Goal: Transaction & Acquisition: Purchase product/service

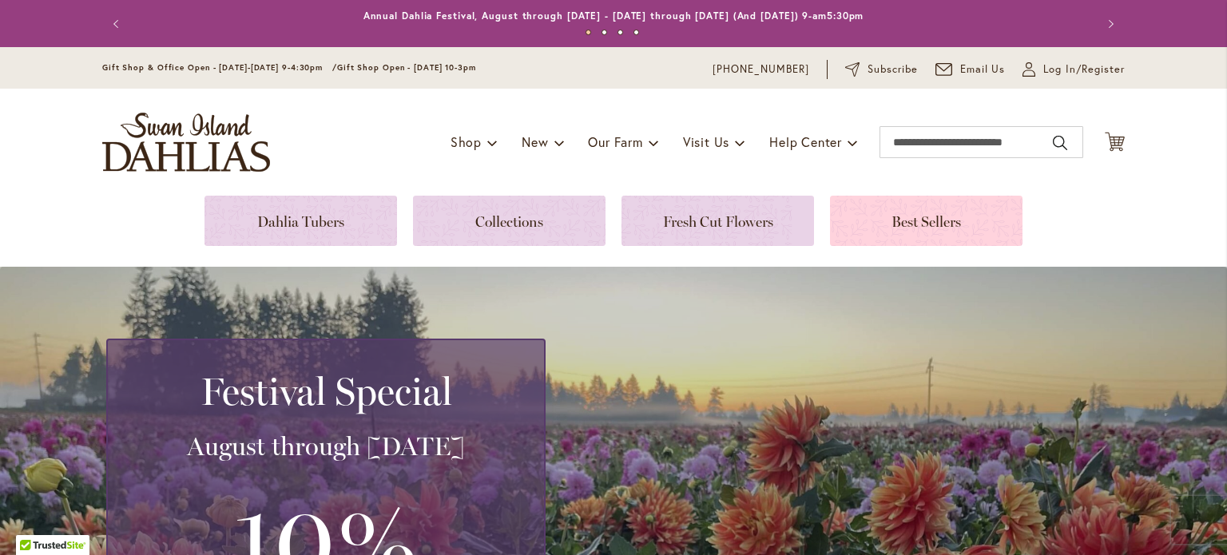
click at [917, 225] on link at bounding box center [926, 221] width 193 height 50
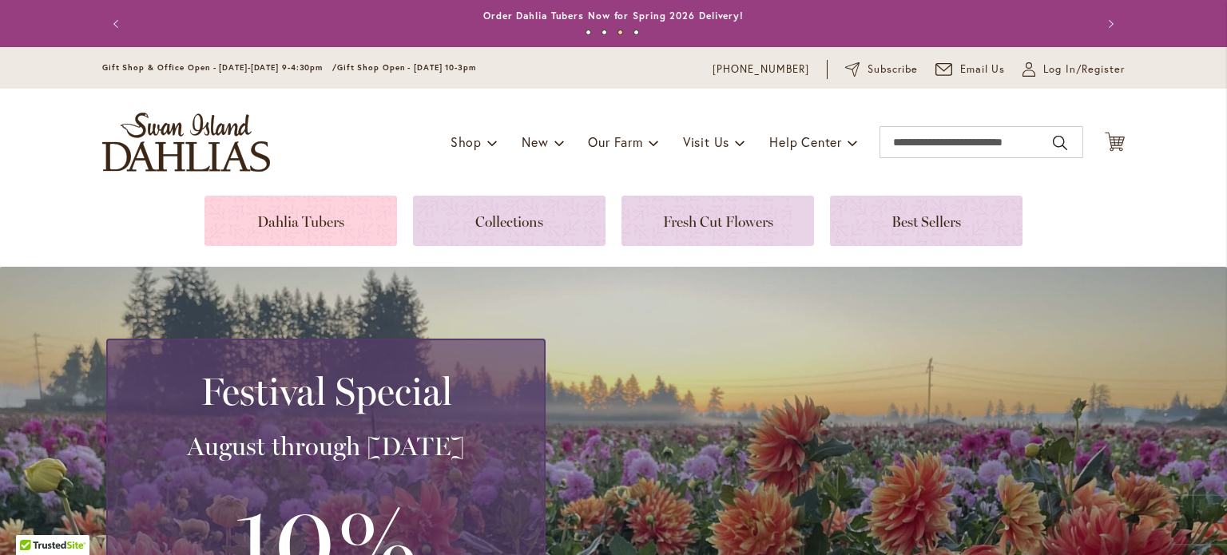
click at [310, 226] on link at bounding box center [300, 221] width 193 height 50
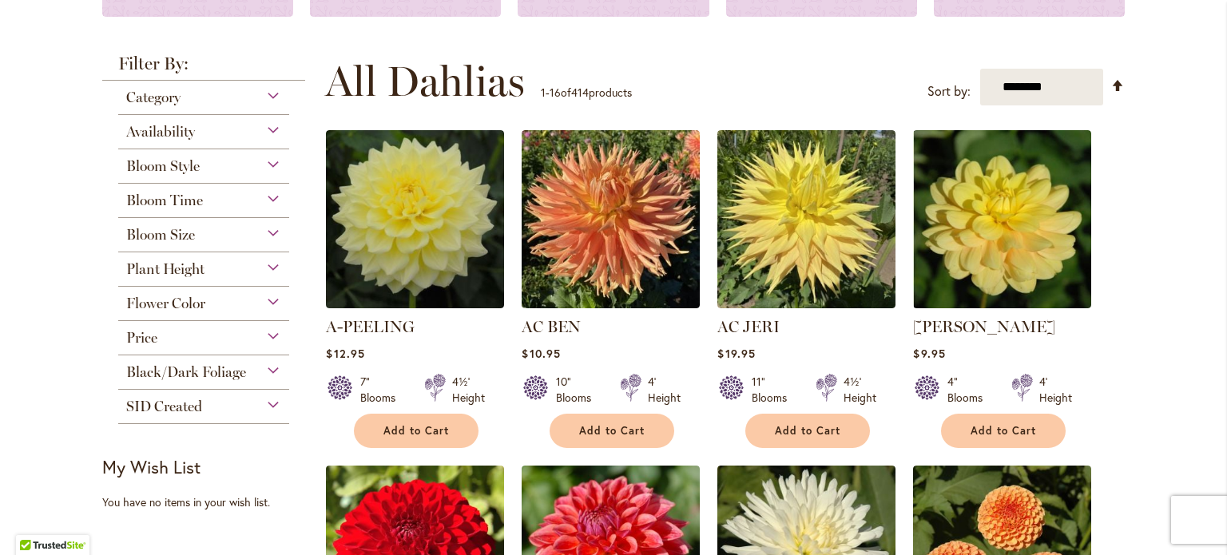
scroll to position [368, 0]
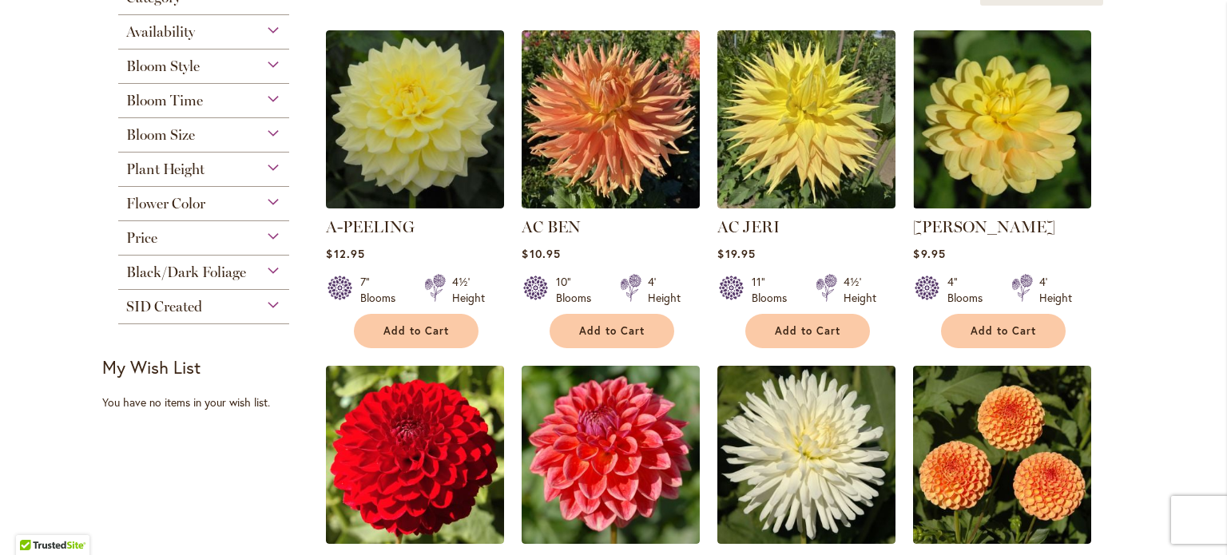
click at [269, 60] on div "Bloom Style" at bounding box center [203, 63] width 171 height 26
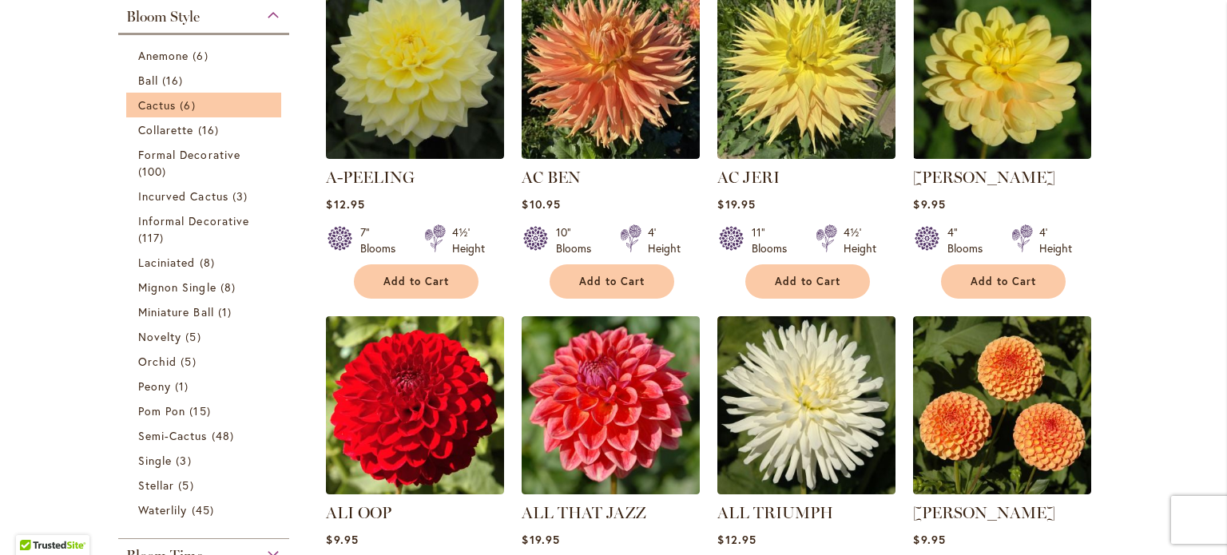
click at [196, 113] on li "Cactus 6 items" at bounding box center [203, 105] width 155 height 25
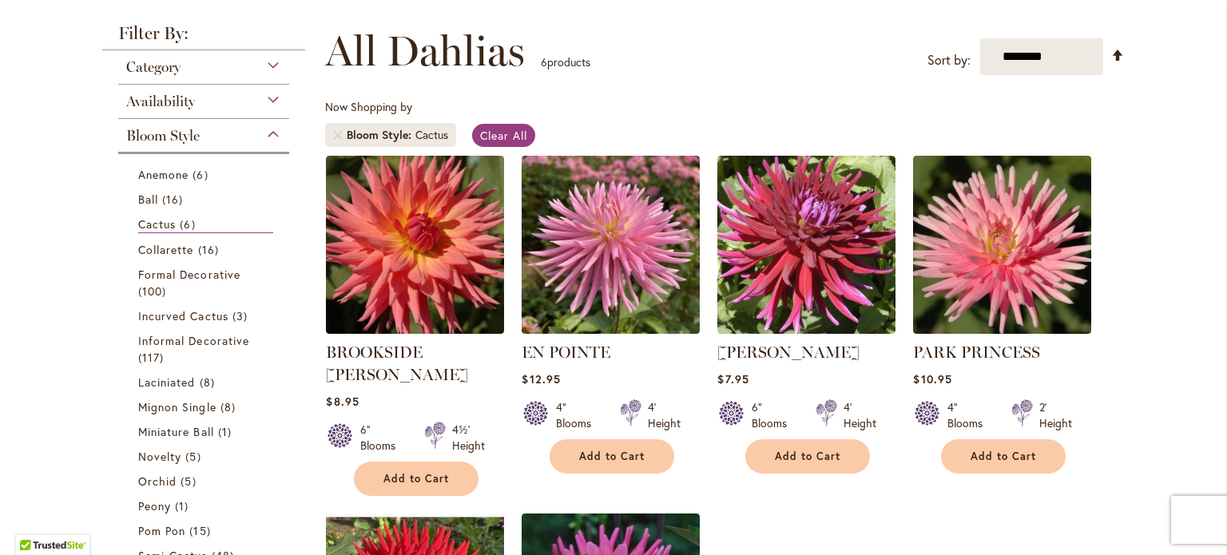
scroll to position [202, 0]
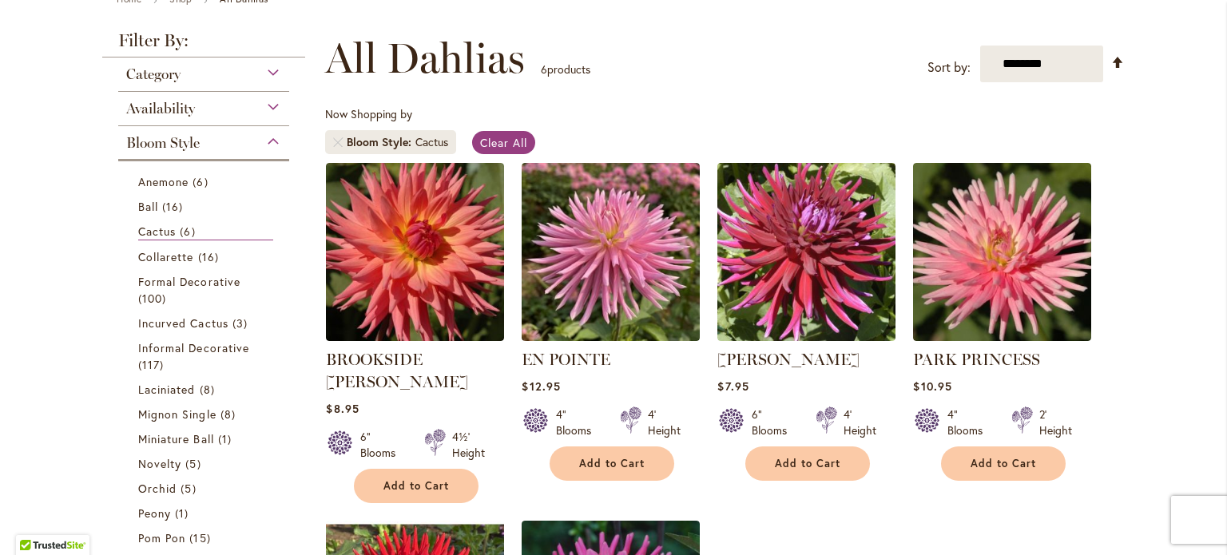
click at [267, 137] on div "Bloom Style" at bounding box center [203, 139] width 171 height 26
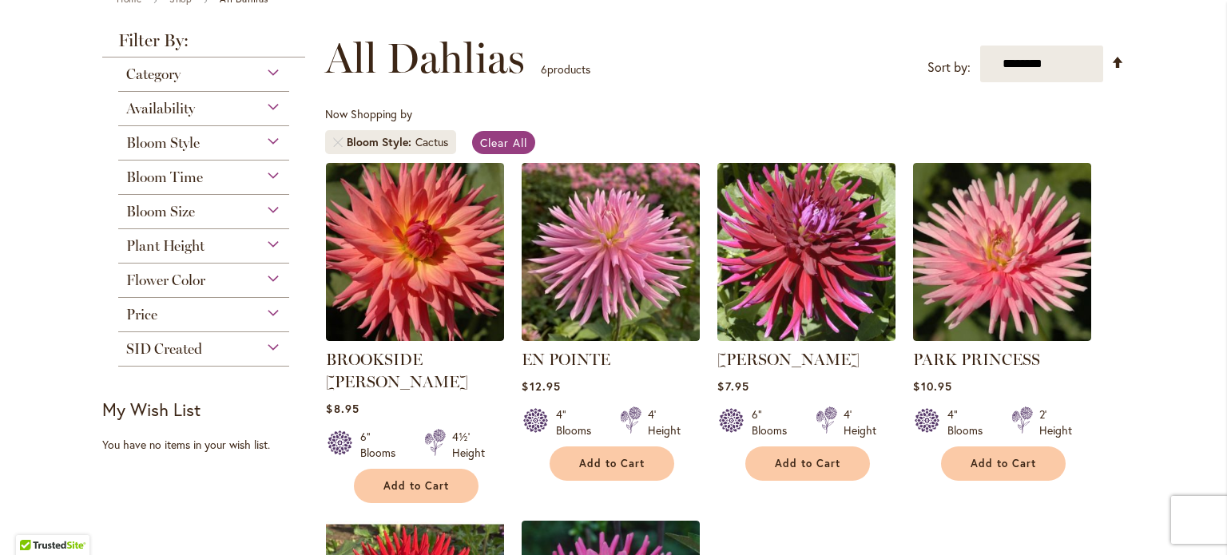
click at [268, 244] on div "Plant Height" at bounding box center [203, 242] width 171 height 26
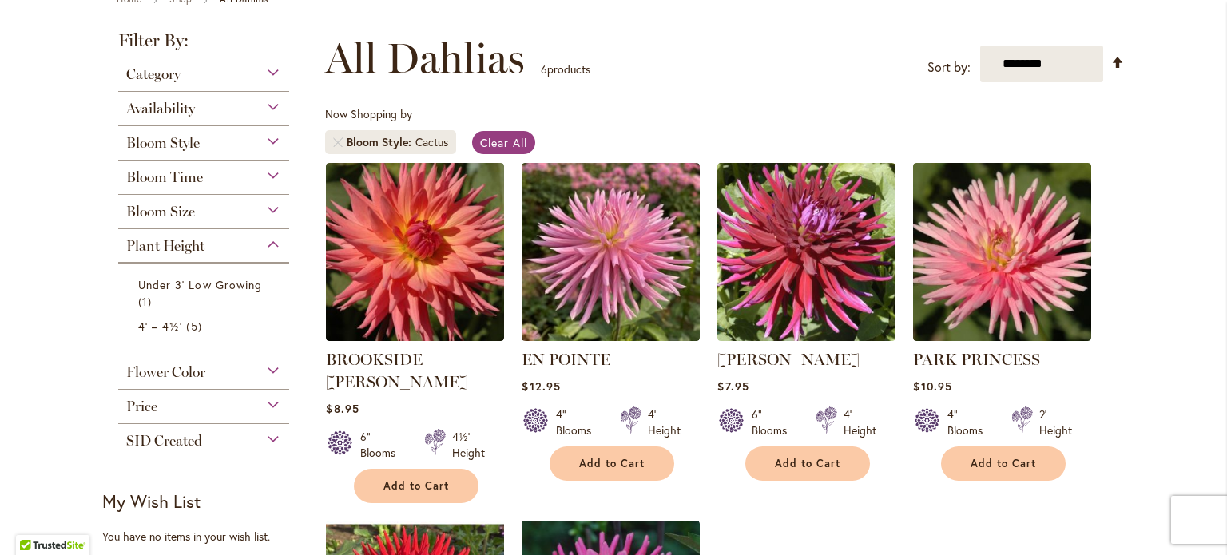
click at [268, 244] on div "Plant Height" at bounding box center [203, 242] width 171 height 26
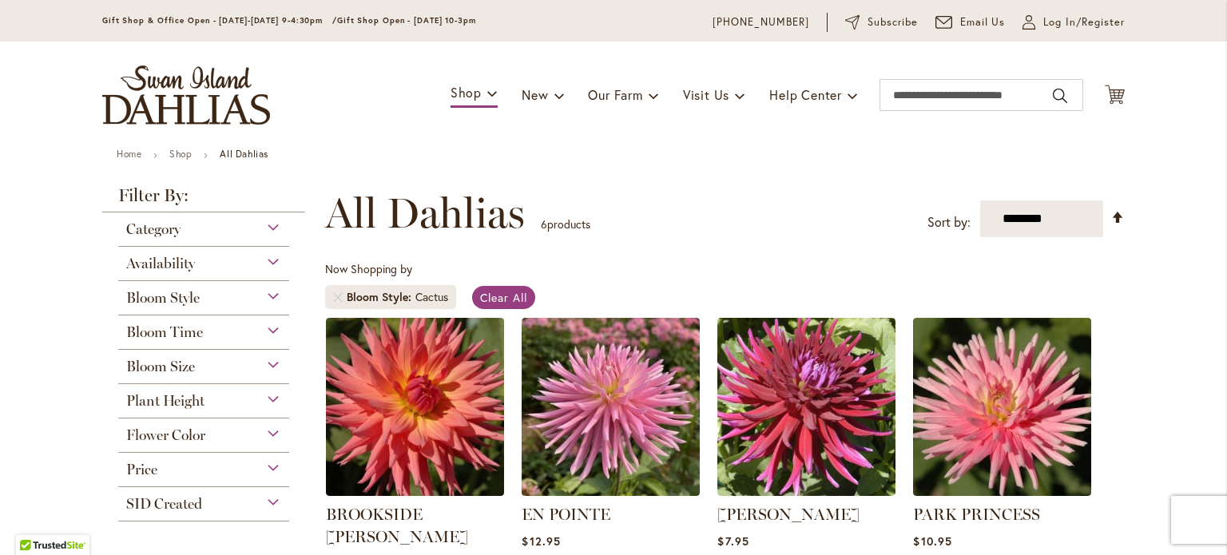
scroll to position [41, 0]
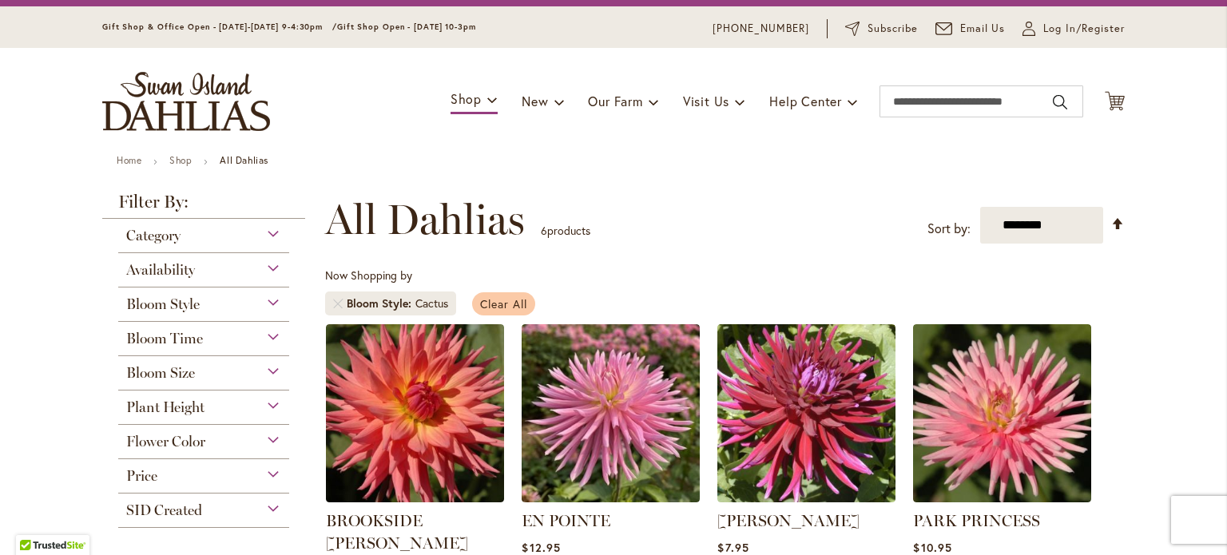
click at [498, 297] on span "Clear All" at bounding box center [503, 303] width 47 height 15
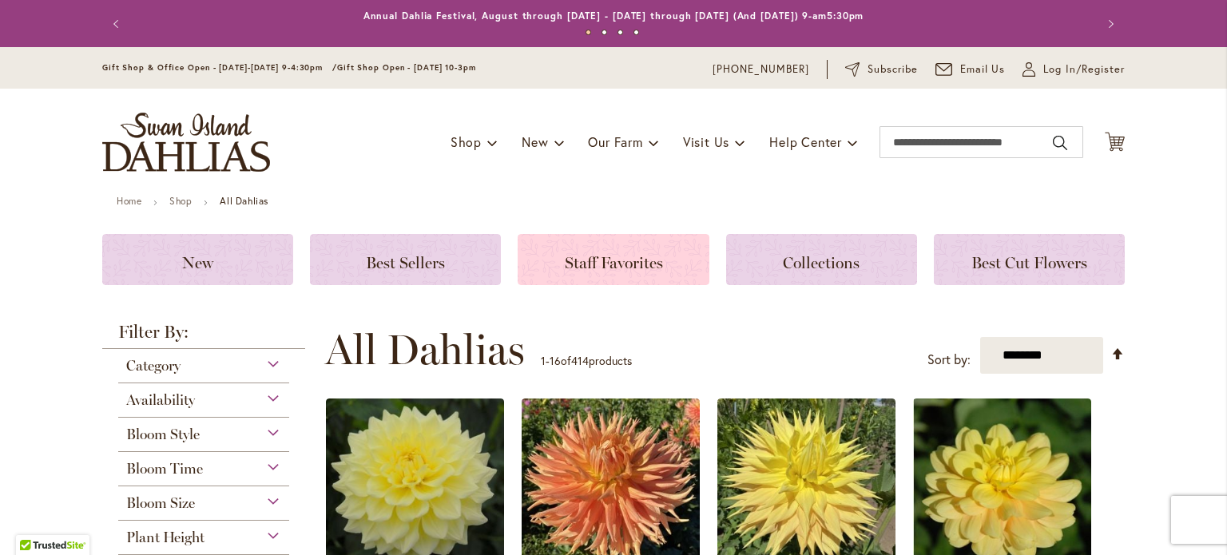
click at [615, 268] on span "Staff Favorites" at bounding box center [614, 262] width 98 height 19
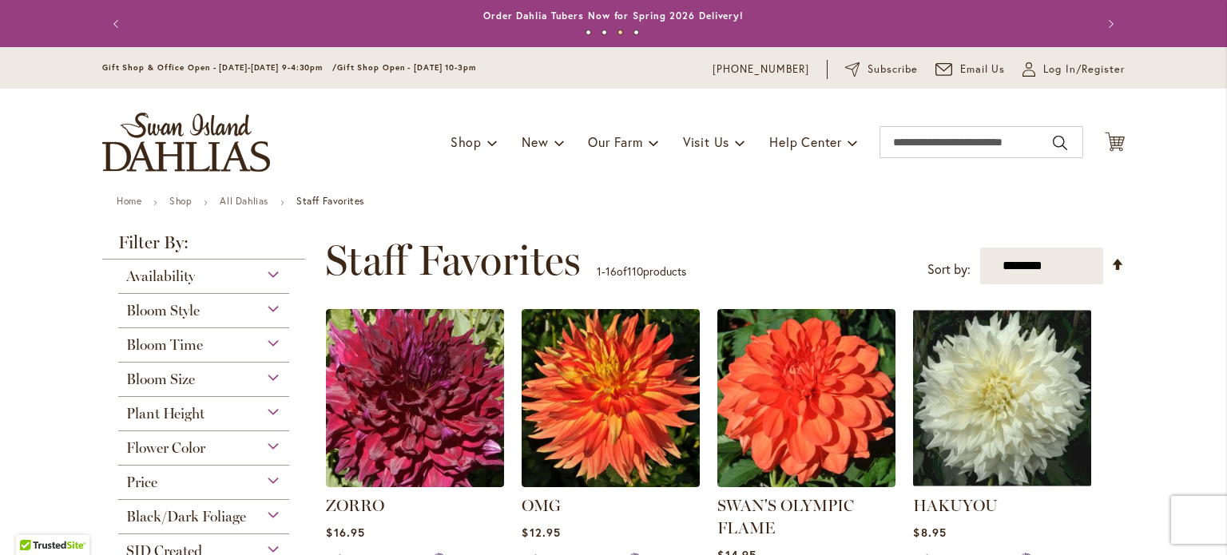
scroll to position [125, 0]
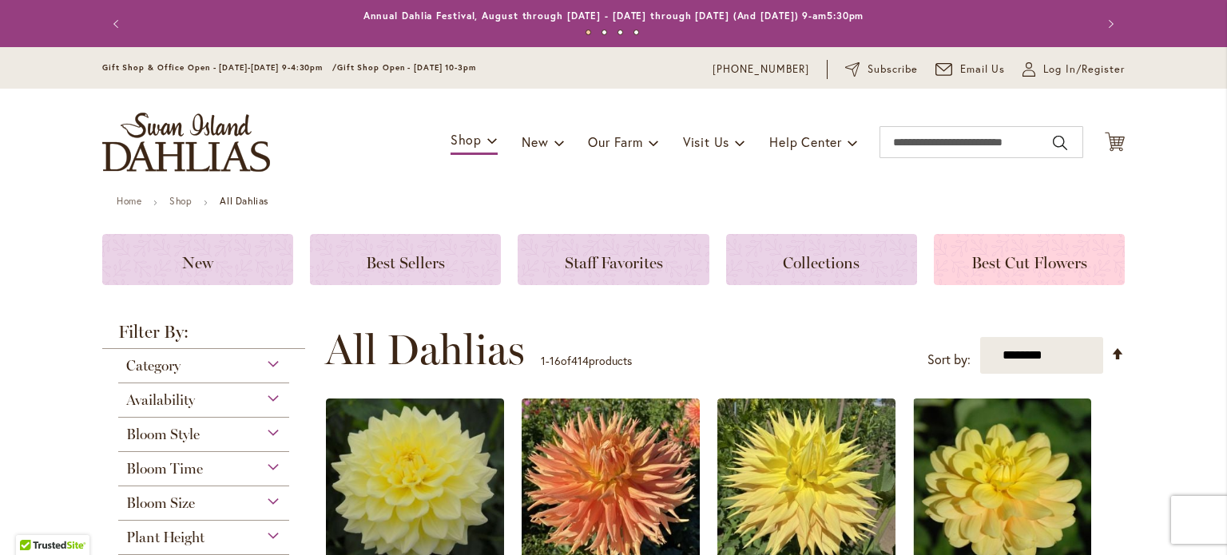
click at [1045, 267] on span "Best Cut Flowers" at bounding box center [1029, 262] width 116 height 19
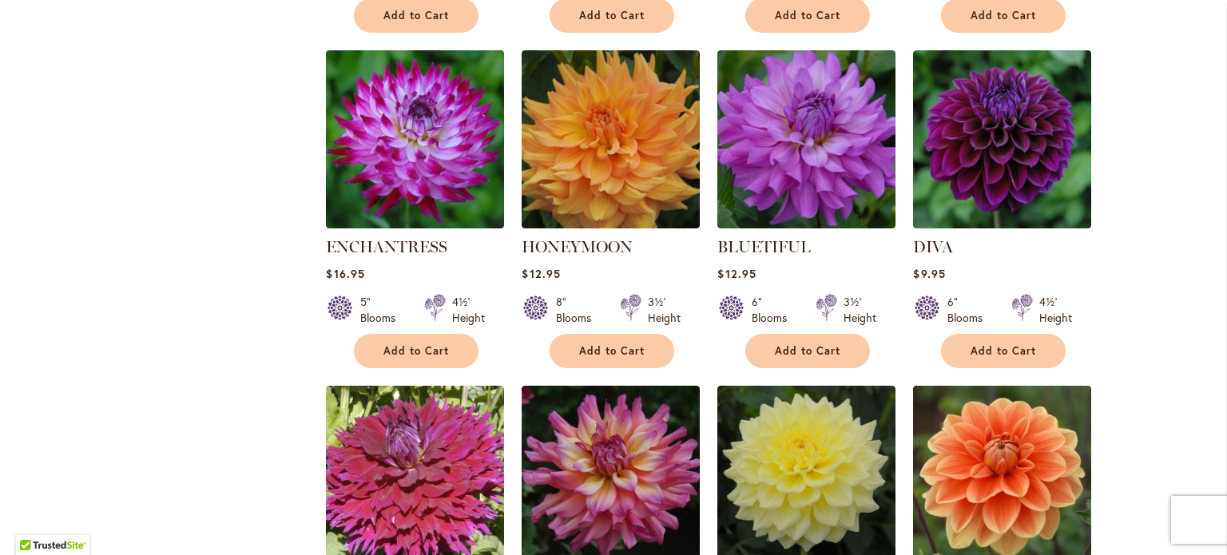
scroll to position [967, 0]
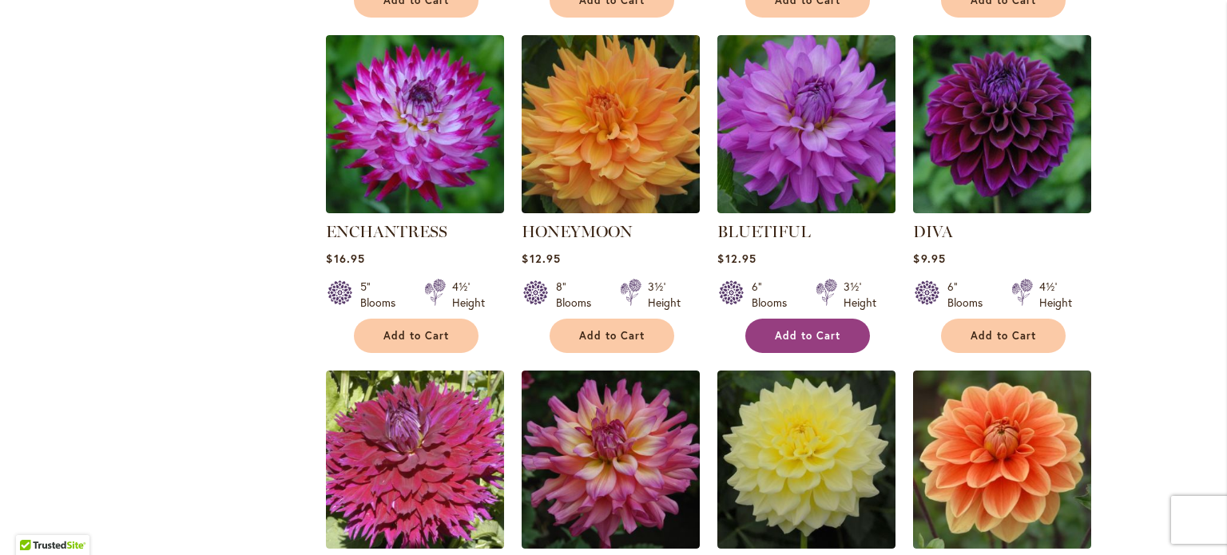
click at [811, 333] on span "Add to Cart" at bounding box center [808, 336] width 66 height 14
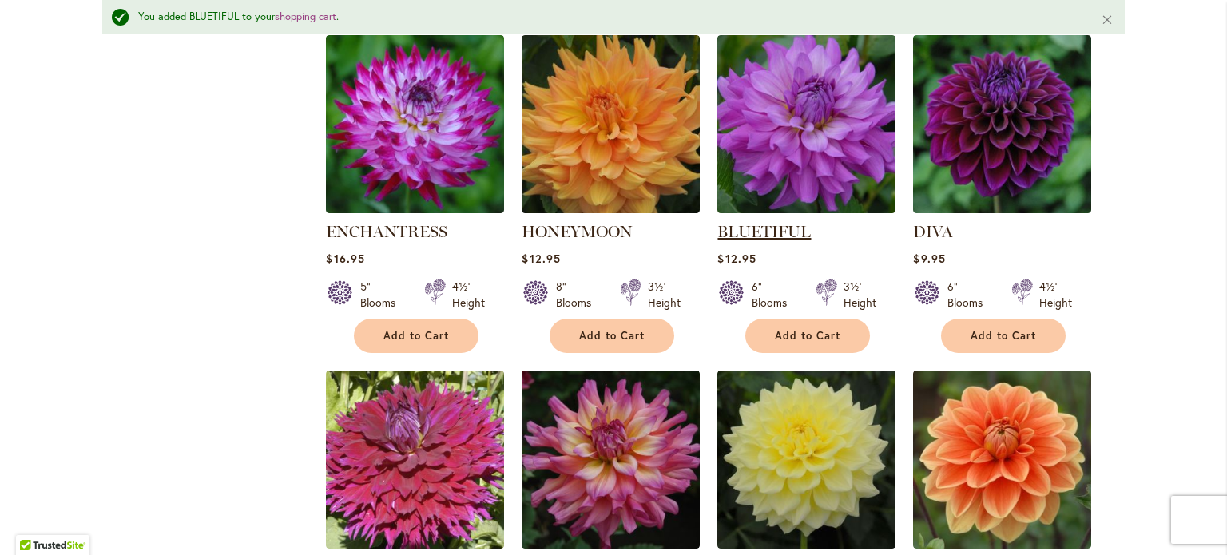
click at [757, 225] on link "BLUETIFUL" at bounding box center [763, 231] width 93 height 19
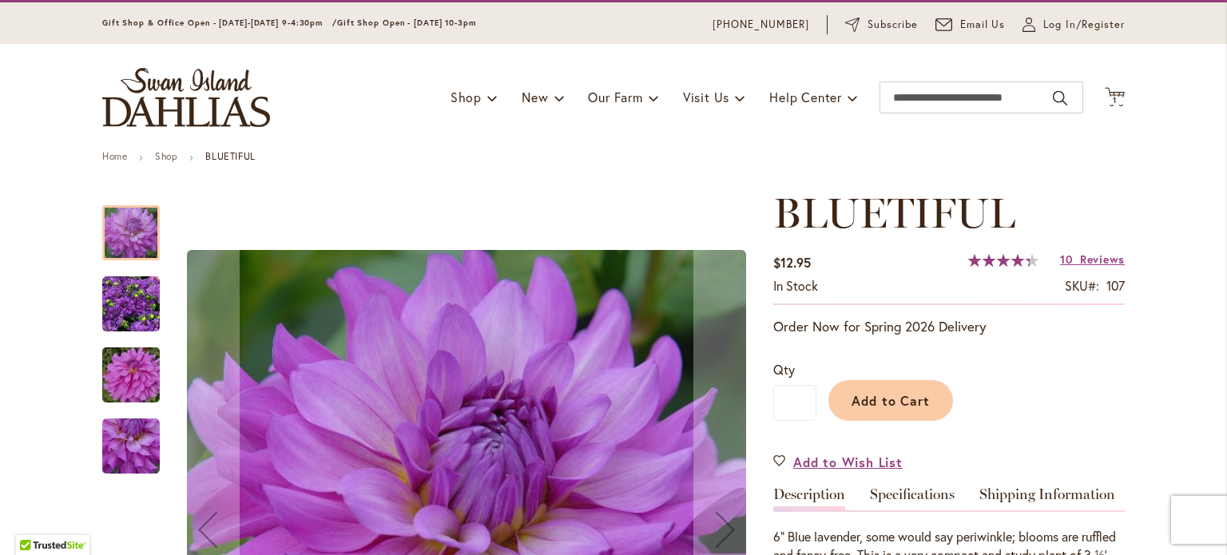
scroll to position [102, 0]
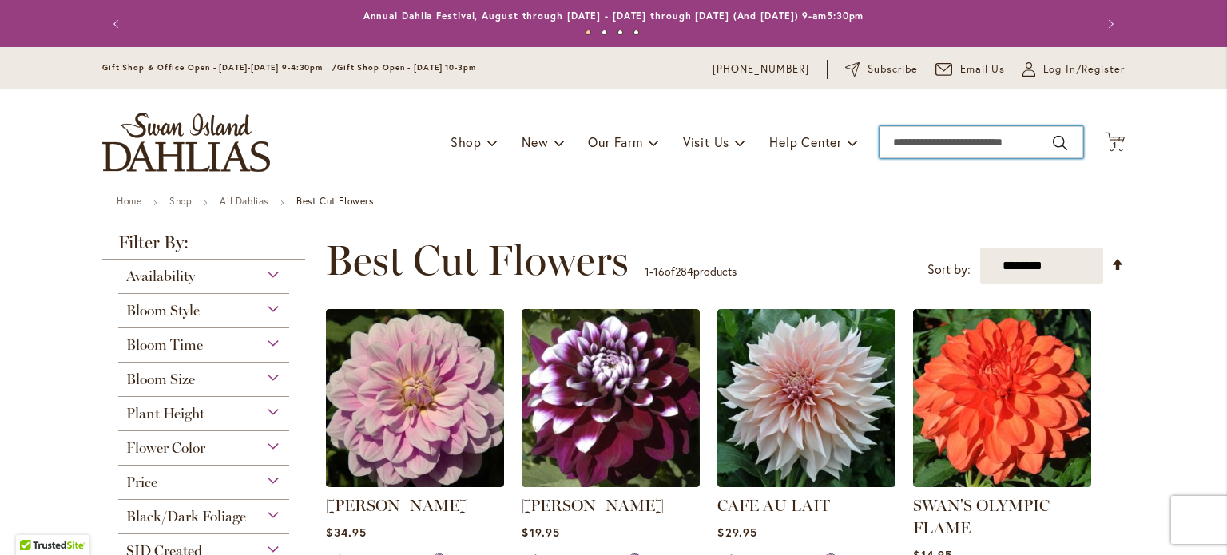
click at [947, 146] on input "Search" at bounding box center [981, 142] width 204 height 32
type input "**********"
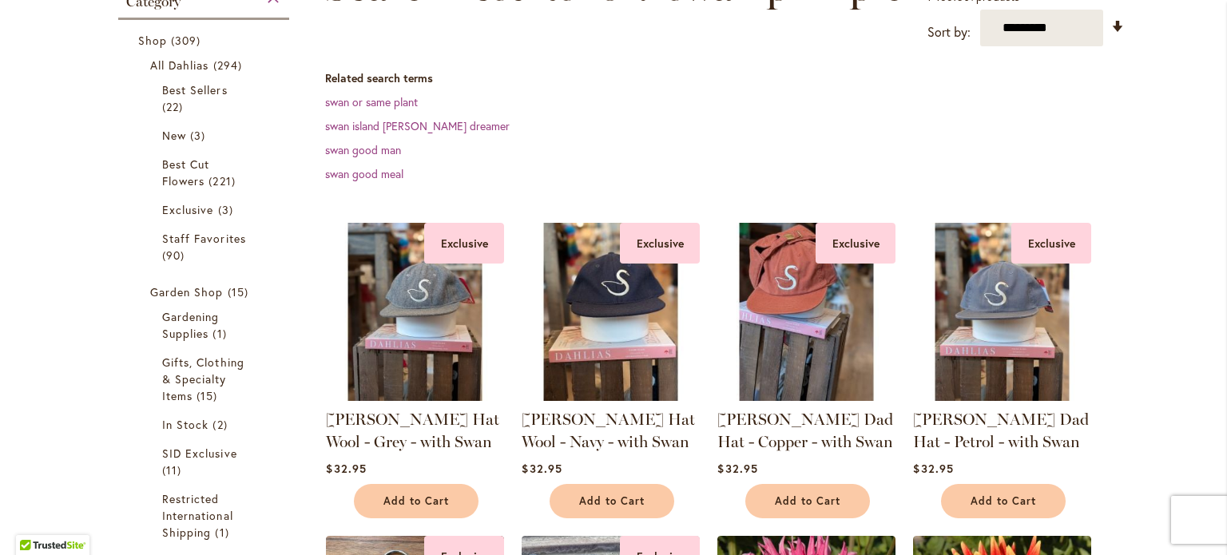
scroll to position [35, 0]
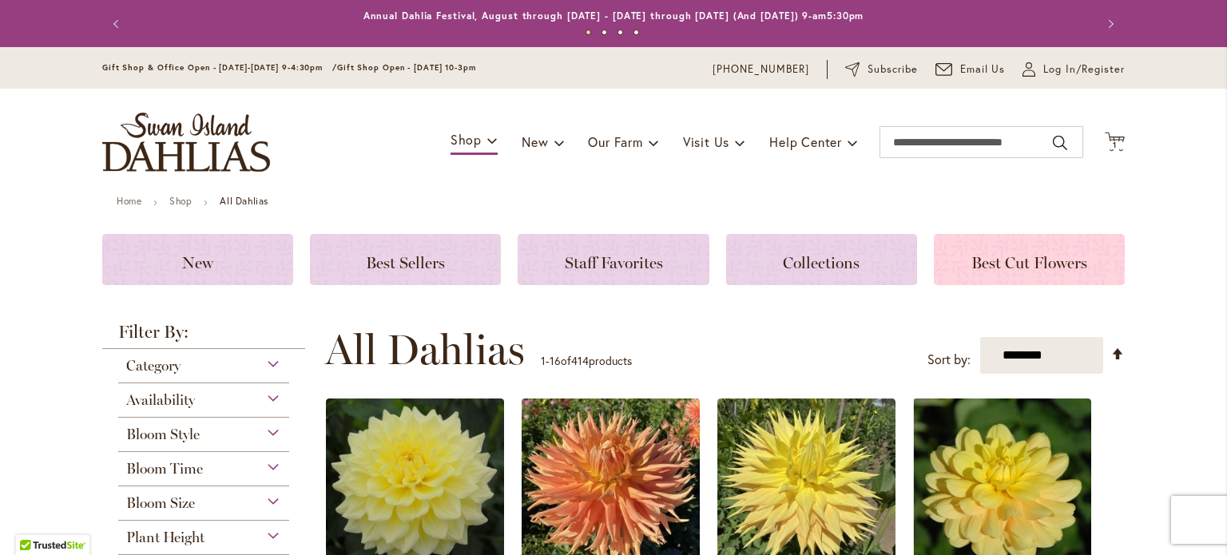
click at [1018, 274] on div "Best Cut Flowers" at bounding box center [1029, 259] width 191 height 51
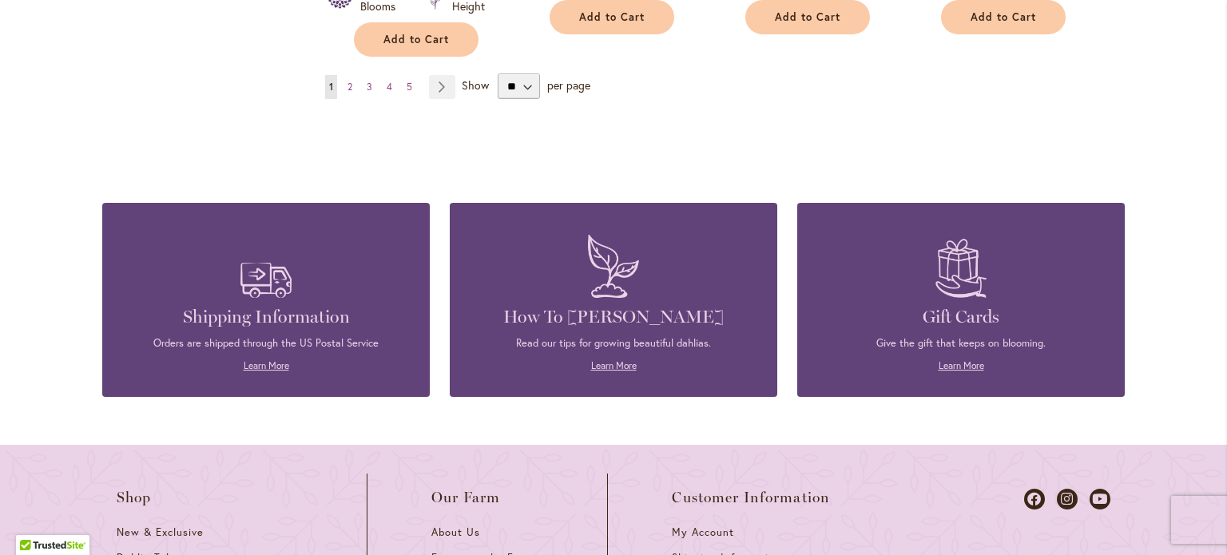
scroll to position [1437, 0]
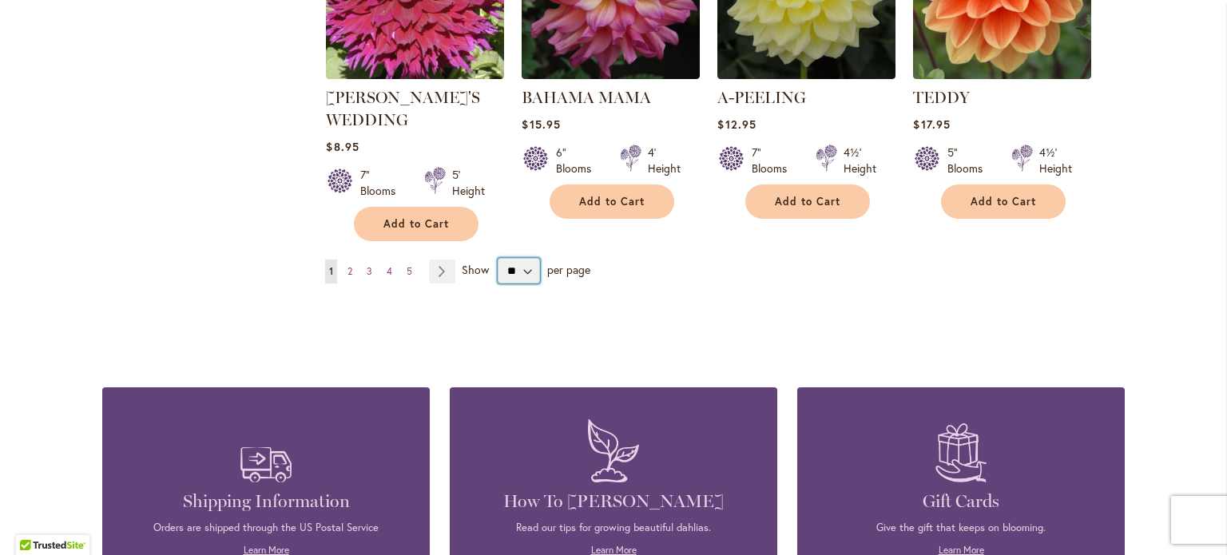
click at [527, 266] on select "** ** ** **" at bounding box center [519, 271] width 42 height 26
select select "**"
click at [498, 258] on select "** ** ** **" at bounding box center [519, 271] width 42 height 26
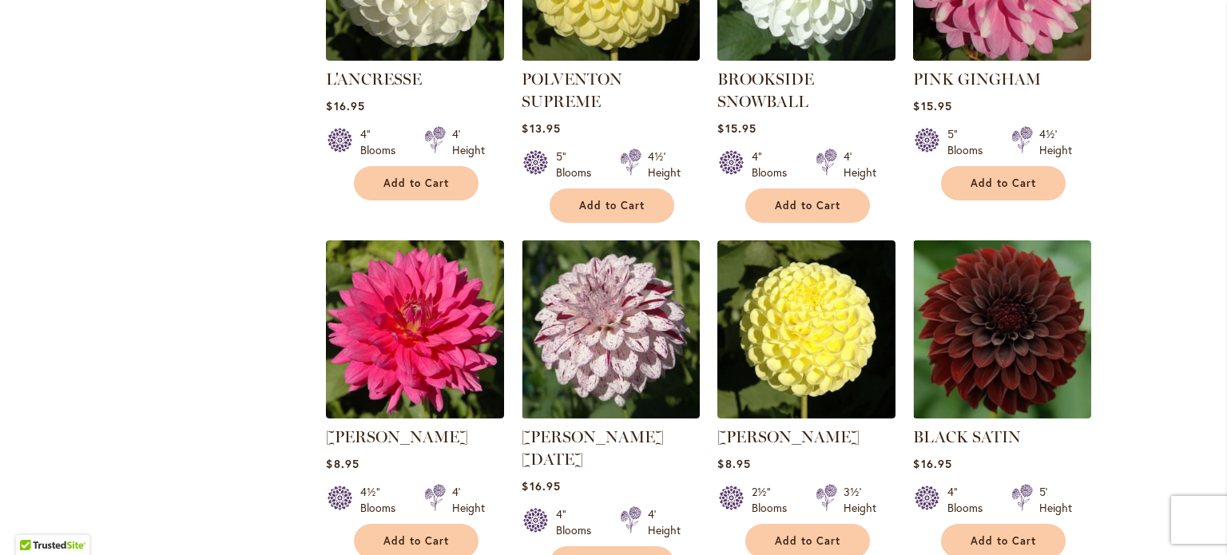
scroll to position [5432, 0]
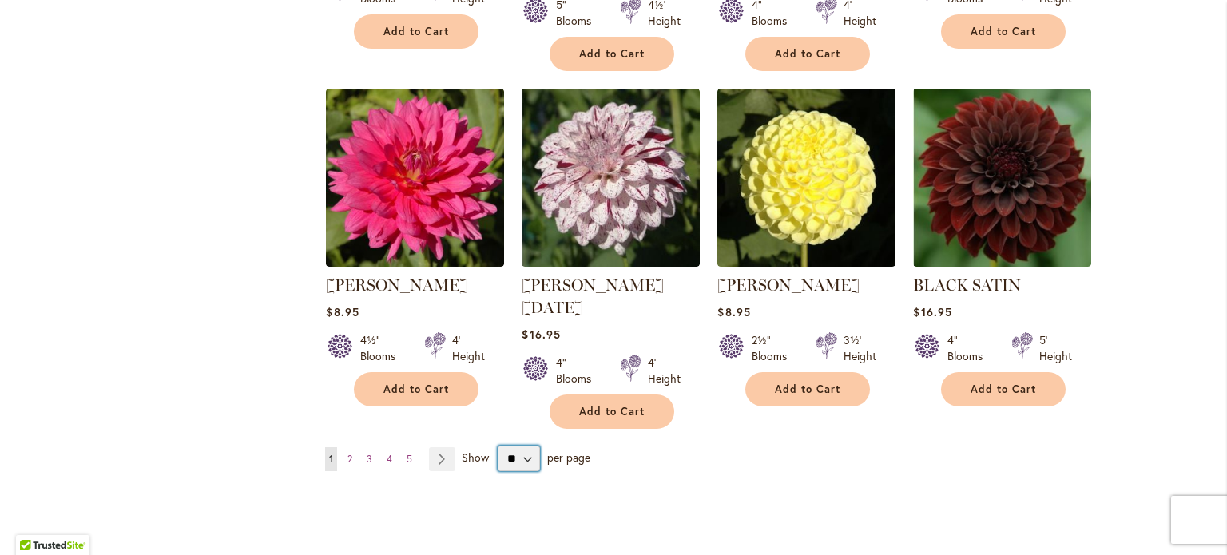
click at [520, 446] on select "** ** ** **" at bounding box center [519, 459] width 42 height 26
click at [641, 446] on div "Page You're currently reading page 1 Page 2 Page 3 Page 4 Page 5" at bounding box center [725, 459] width 800 height 26
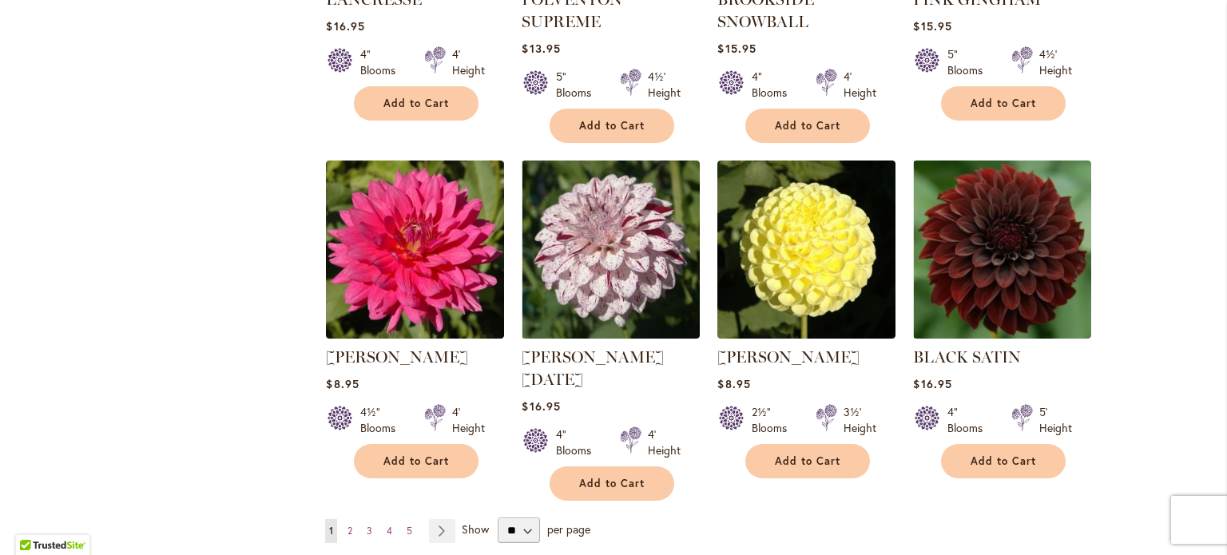
scroll to position [5368, 0]
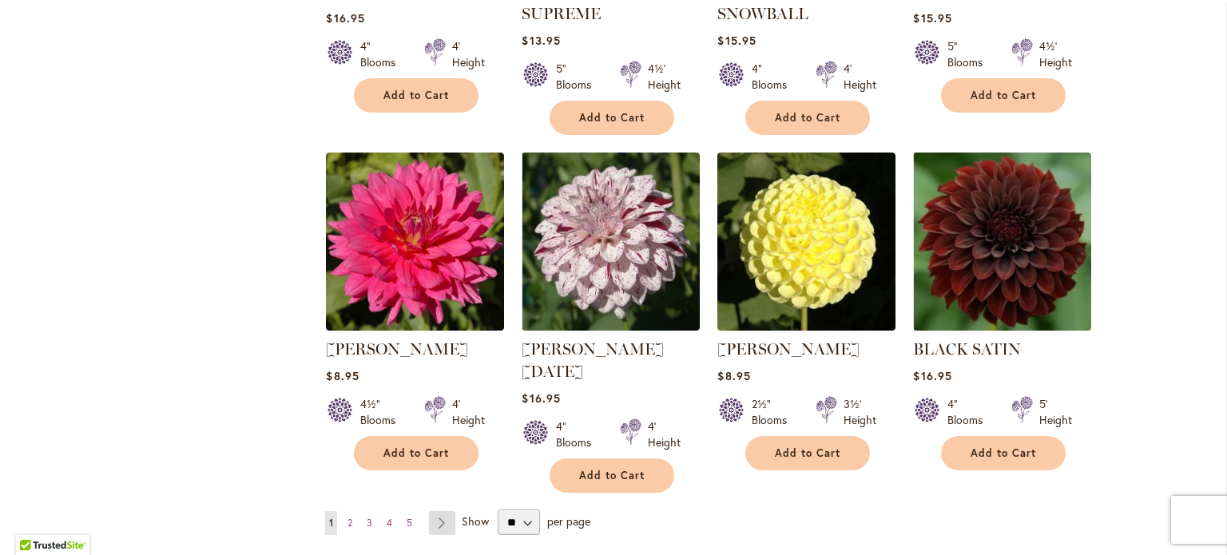
click at [437, 511] on link "Page Next" at bounding box center [442, 523] width 26 height 24
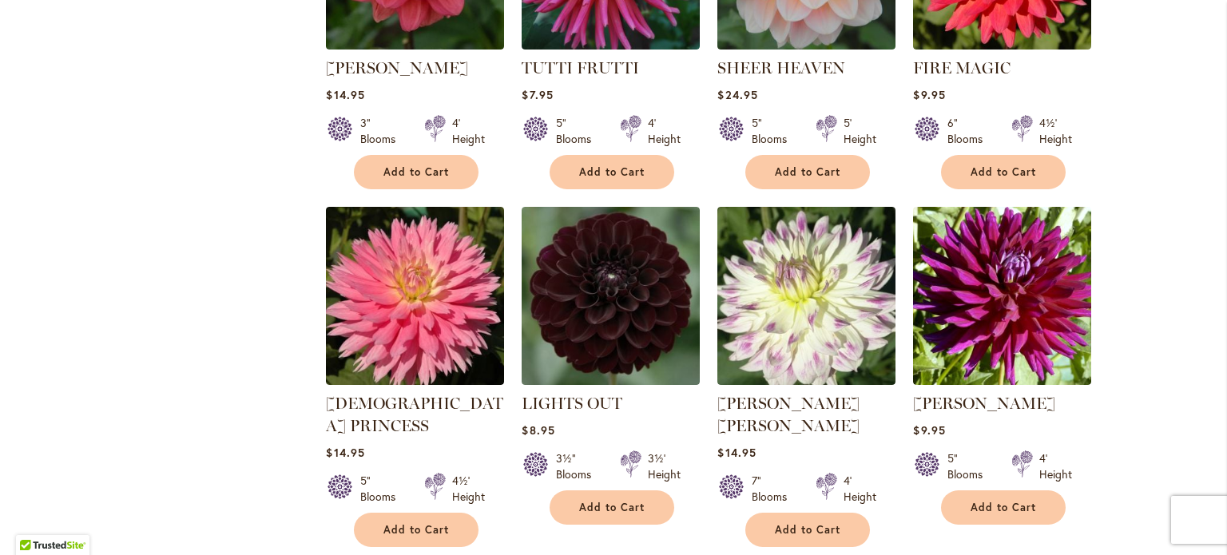
scroll to position [5212, 0]
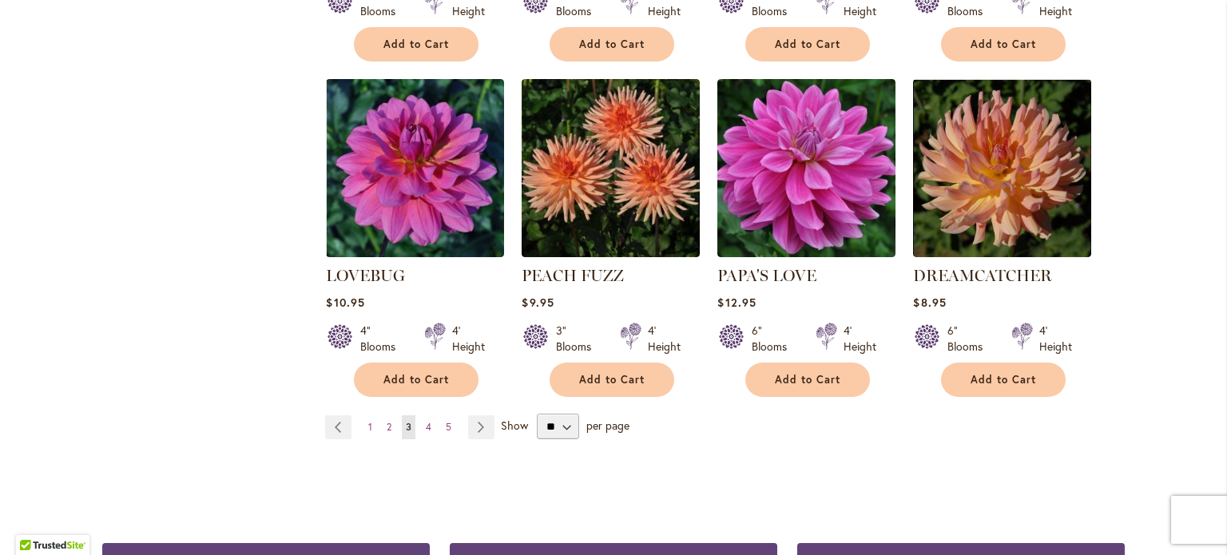
scroll to position [5461, 0]
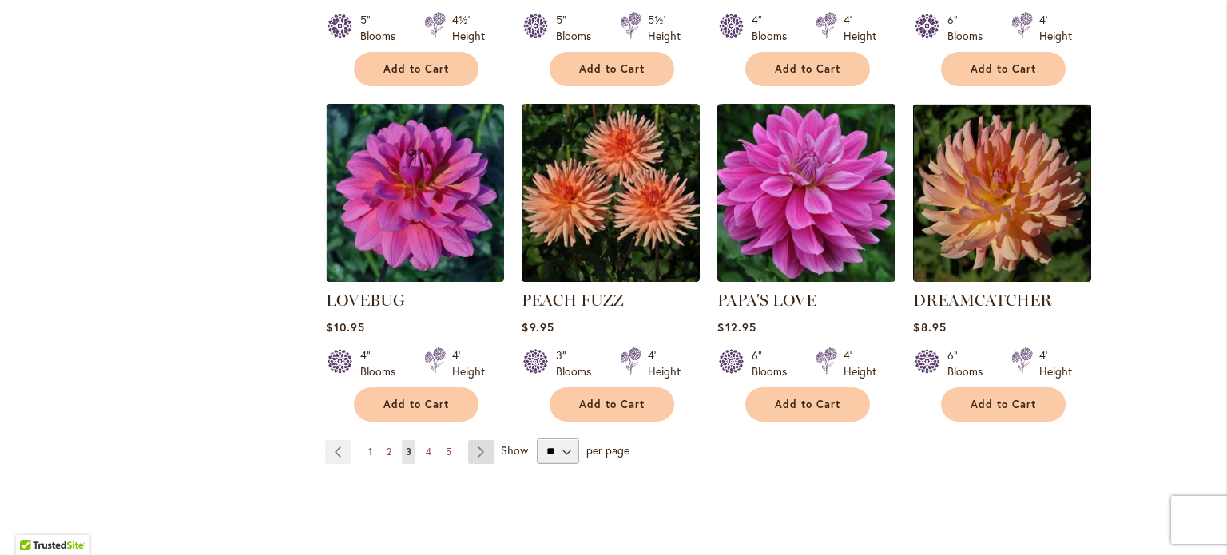
click at [478, 440] on link "Page Next" at bounding box center [481, 452] width 26 height 24
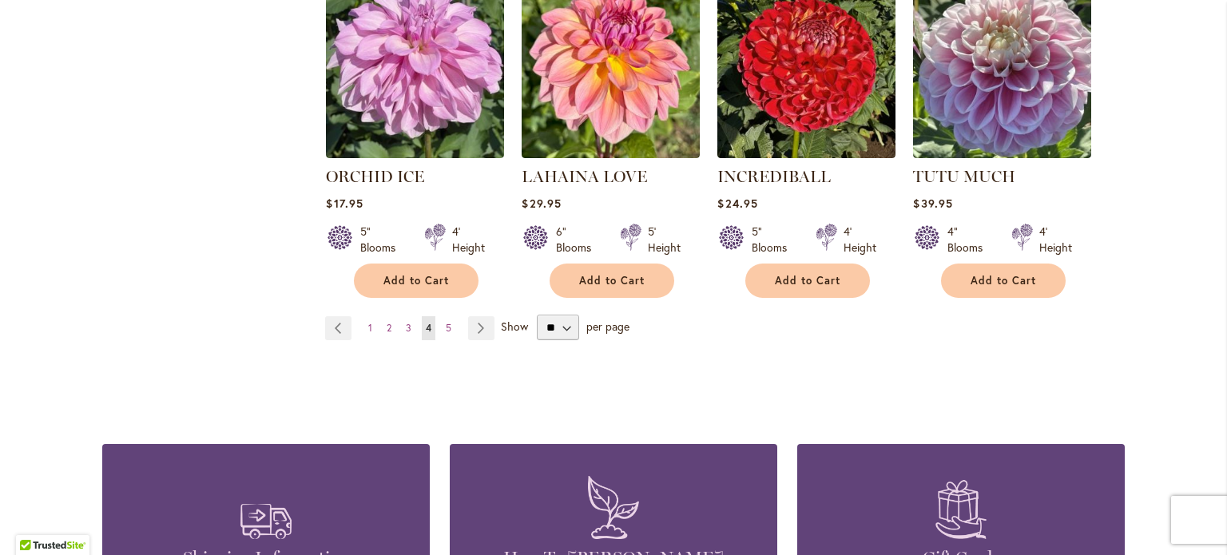
scroll to position [5589, 0]
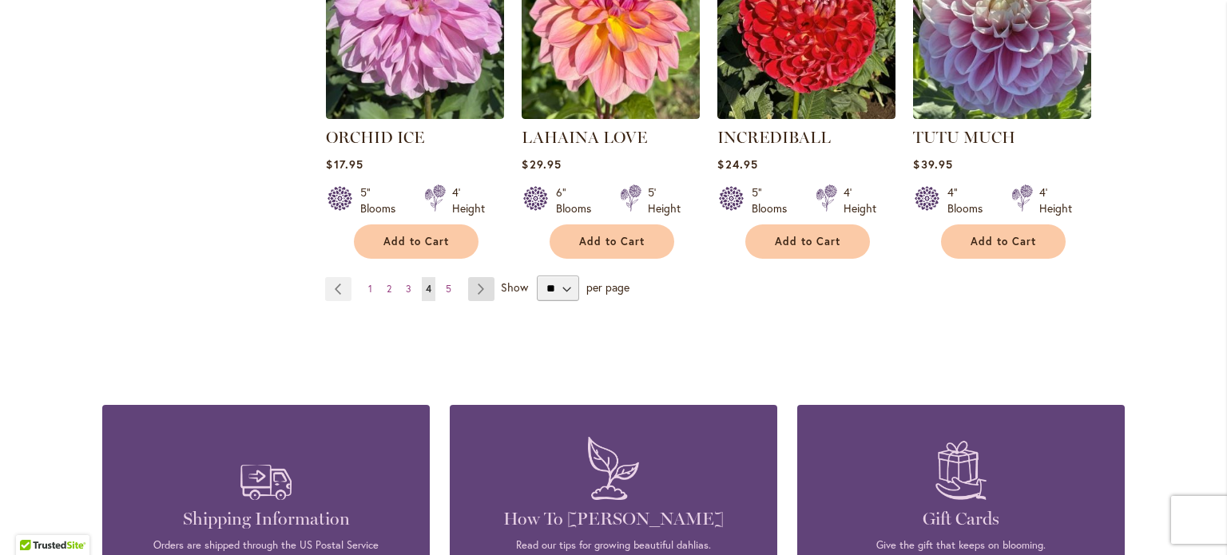
click at [479, 277] on link "Page Next" at bounding box center [481, 289] width 26 height 24
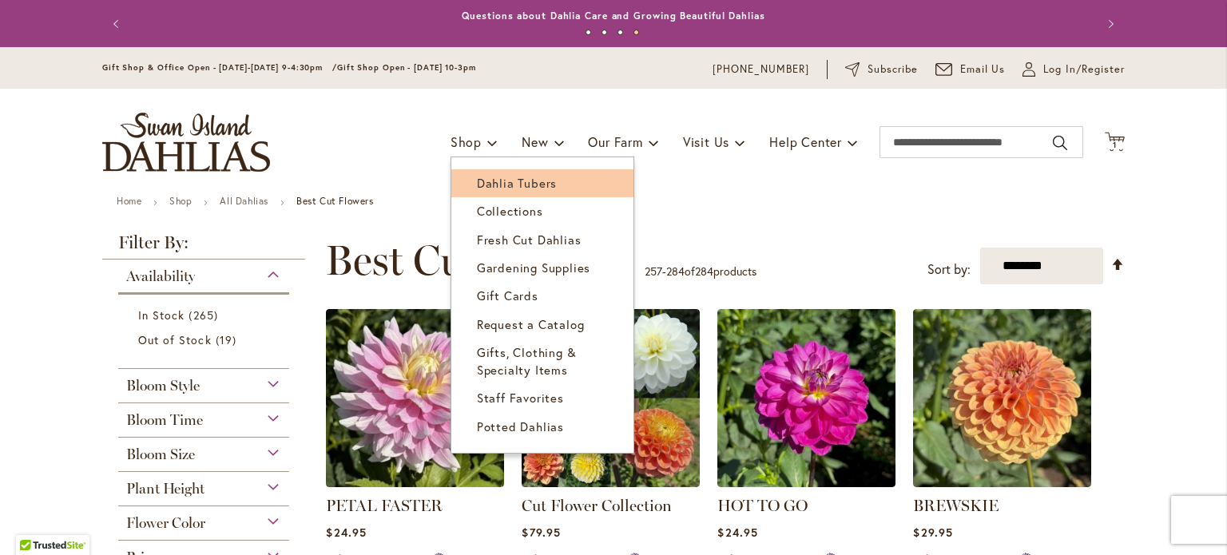
click at [538, 185] on span "Dahlia Tubers" at bounding box center [517, 183] width 80 height 16
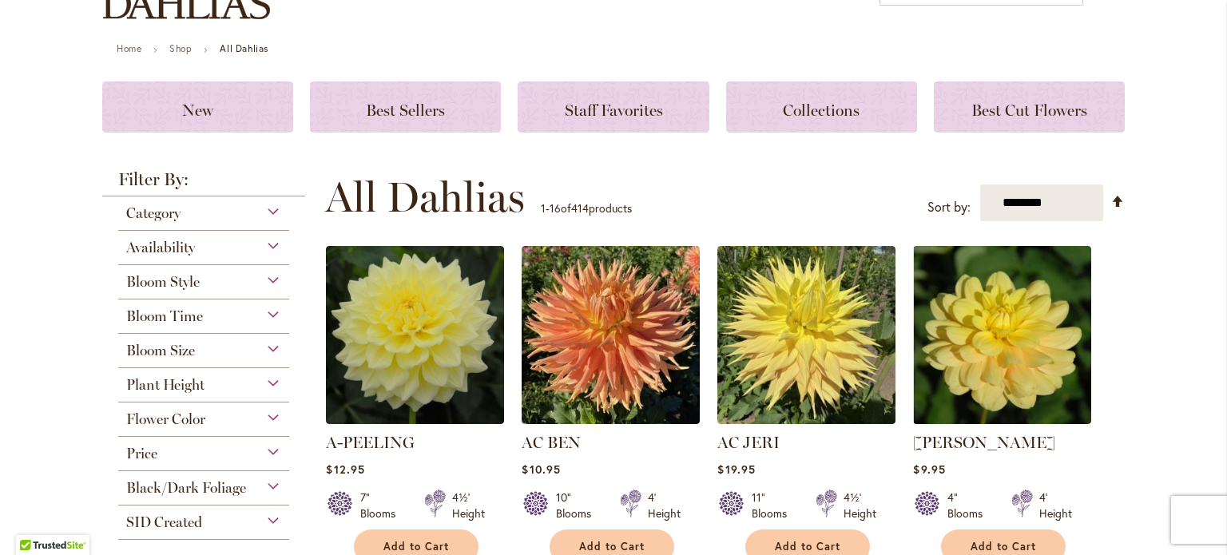
scroll to position [159, 0]
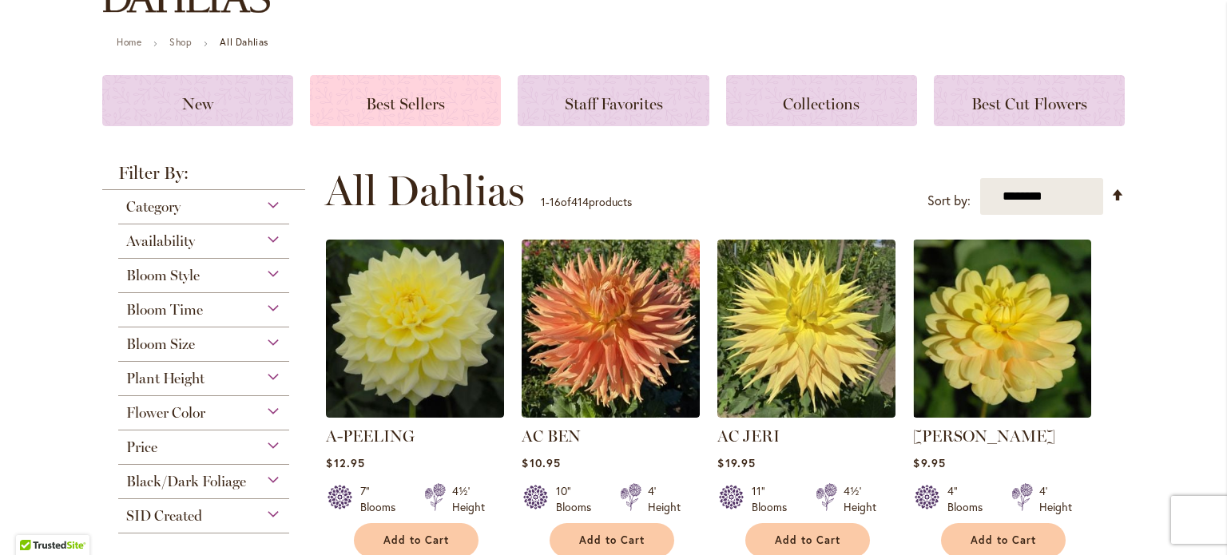
click at [406, 95] on span "Best Sellers" at bounding box center [405, 103] width 79 height 19
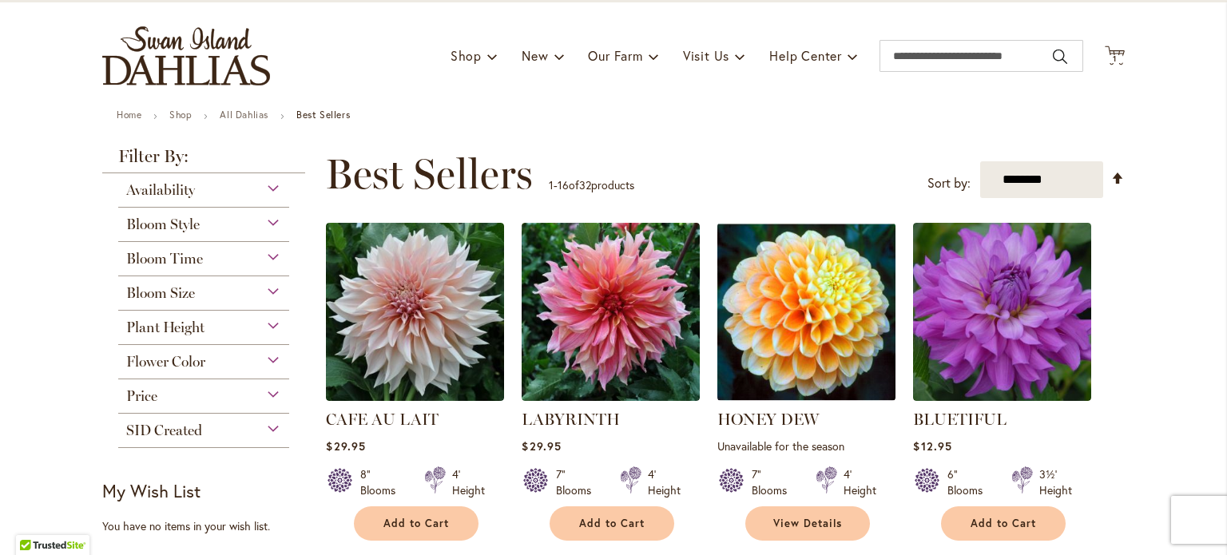
scroll to position [216, 0]
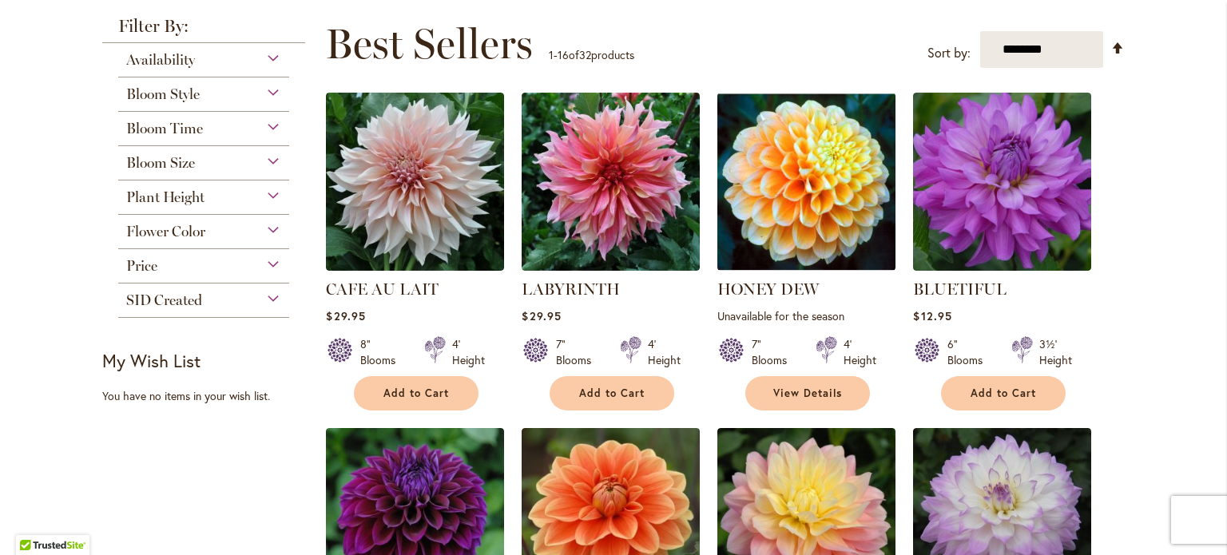
click at [270, 297] on div "SID Created" at bounding box center [203, 297] width 171 height 26
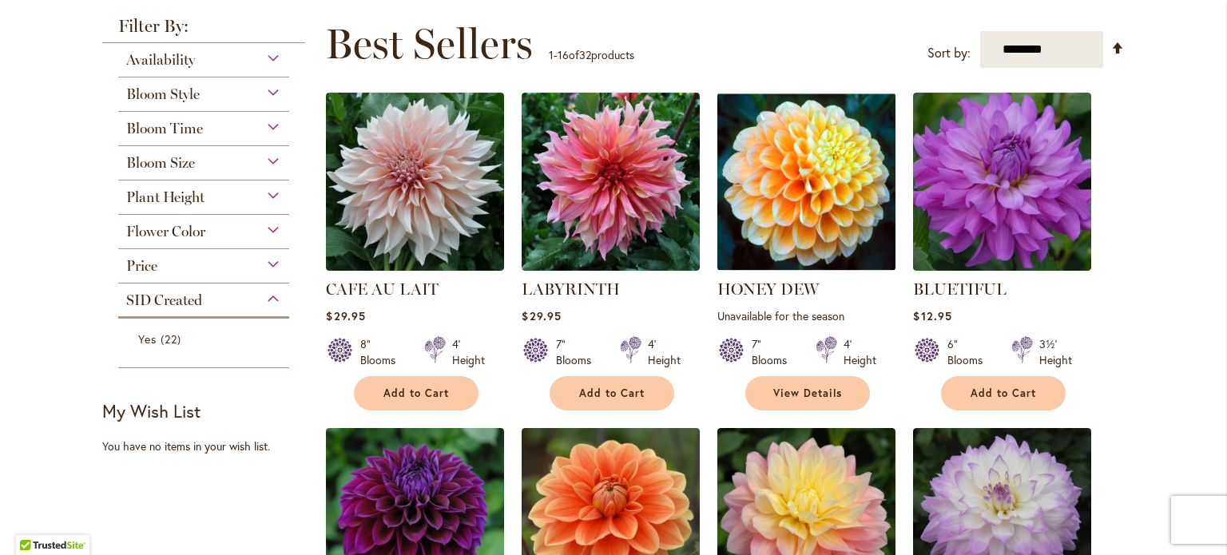
click at [270, 297] on div "SID Created" at bounding box center [203, 297] width 171 height 26
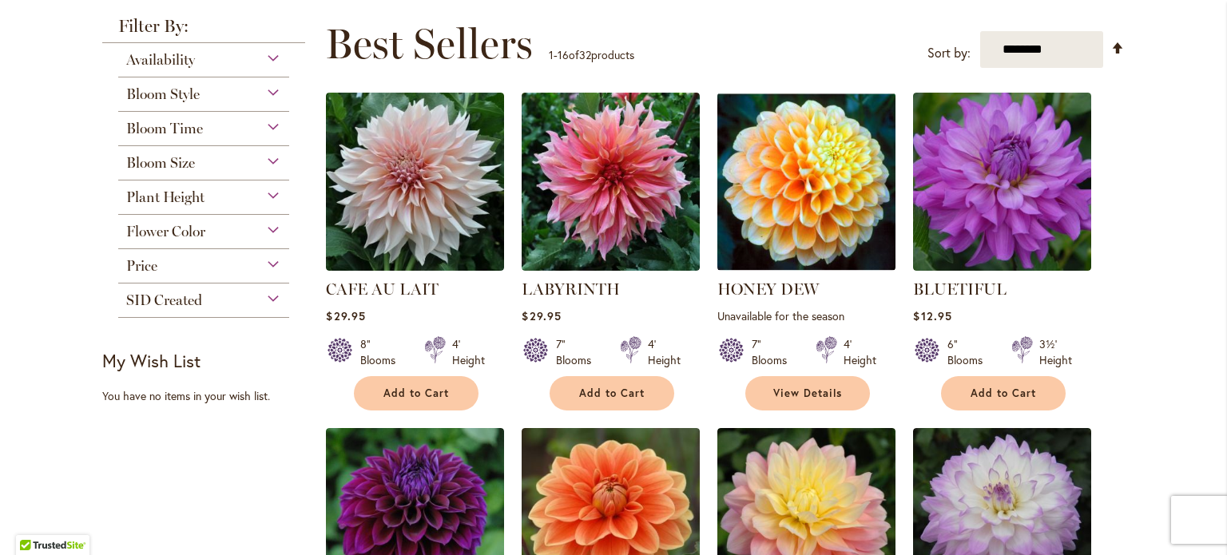
click at [266, 296] on div "SID Created" at bounding box center [203, 297] width 171 height 26
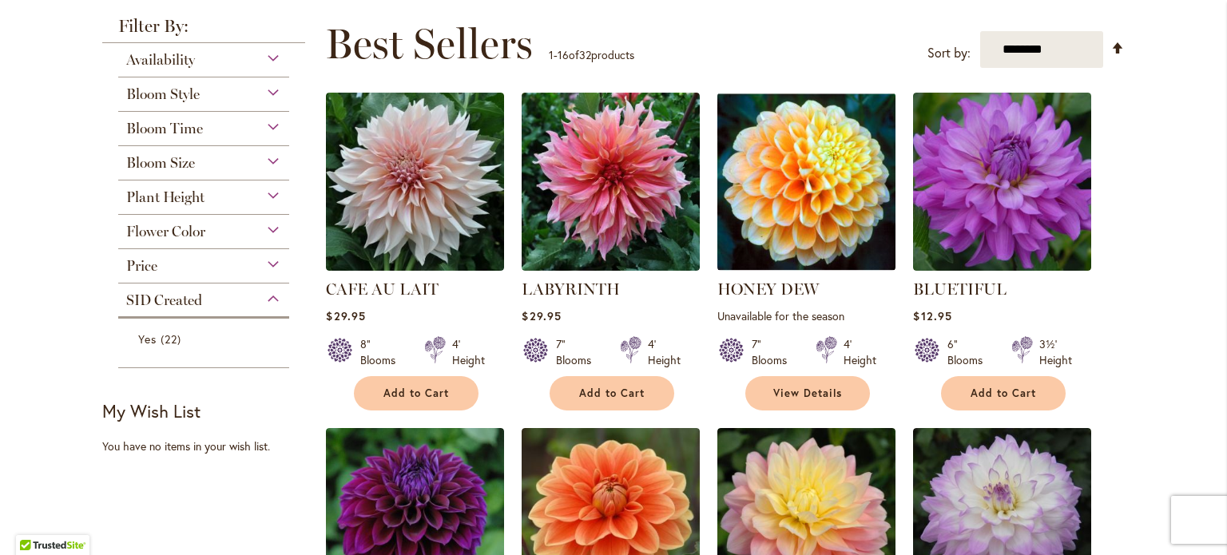
click at [269, 296] on div "SID Created" at bounding box center [203, 297] width 171 height 26
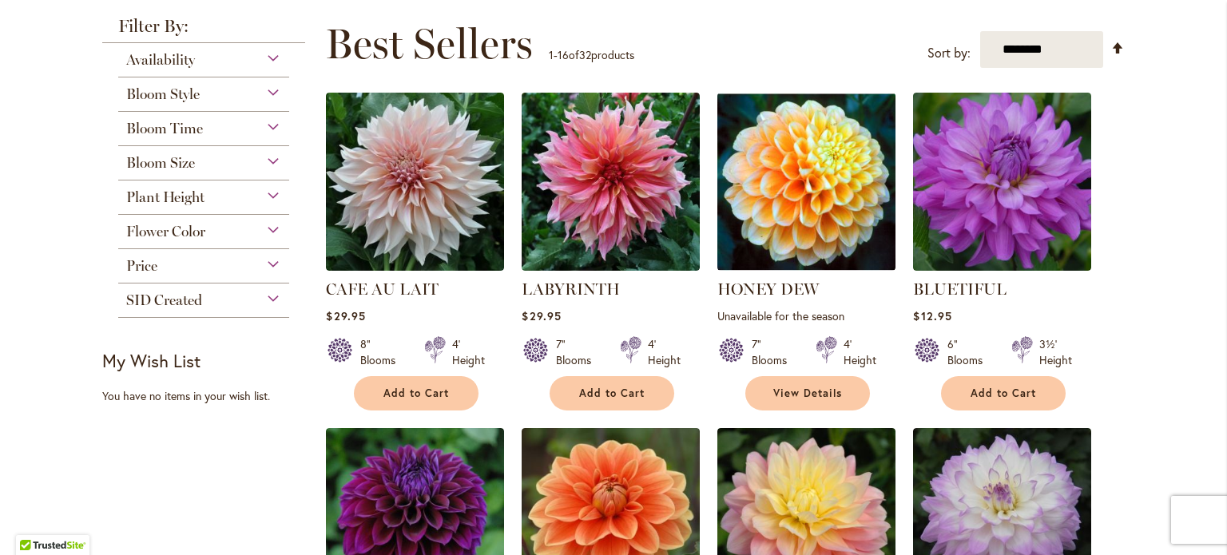
click at [266, 260] on div "Price" at bounding box center [203, 262] width 171 height 26
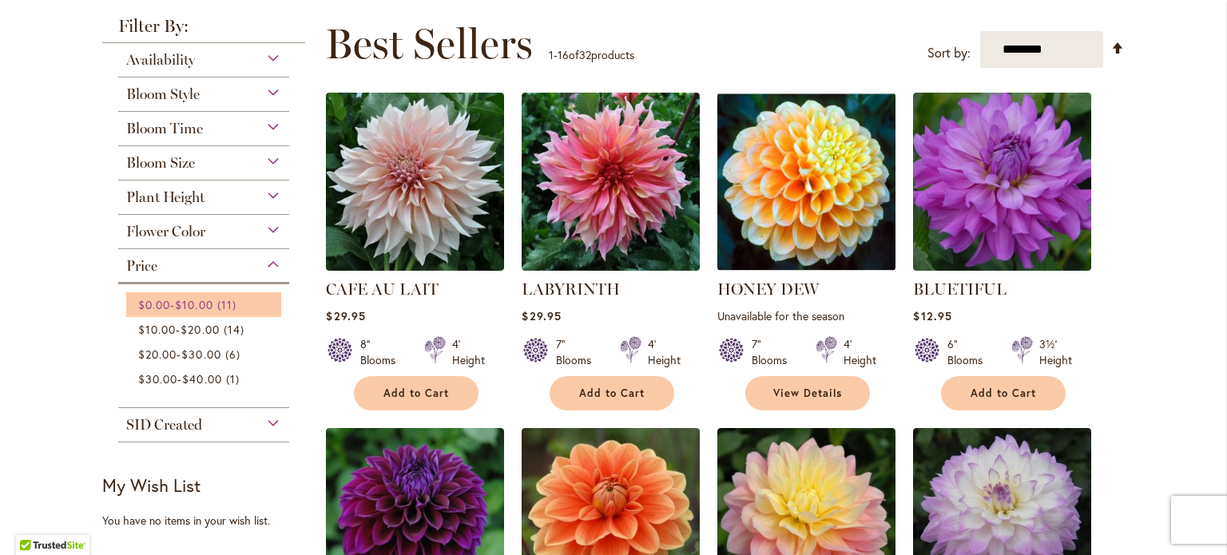
click at [208, 305] on span "$10.00" at bounding box center [194, 304] width 38 height 15
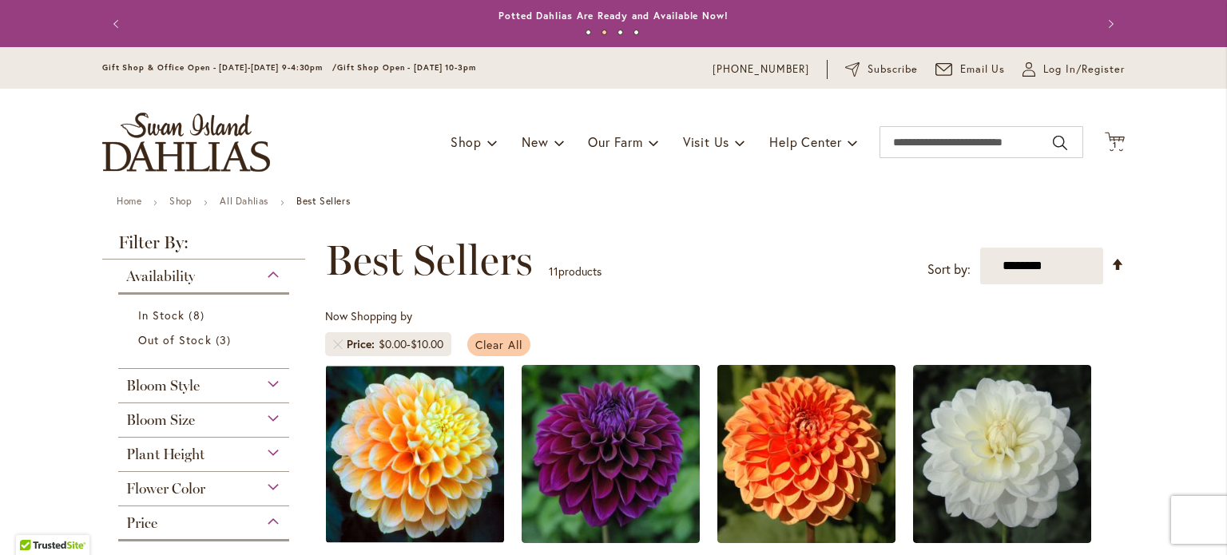
click at [486, 343] on span "Clear All" at bounding box center [498, 344] width 47 height 15
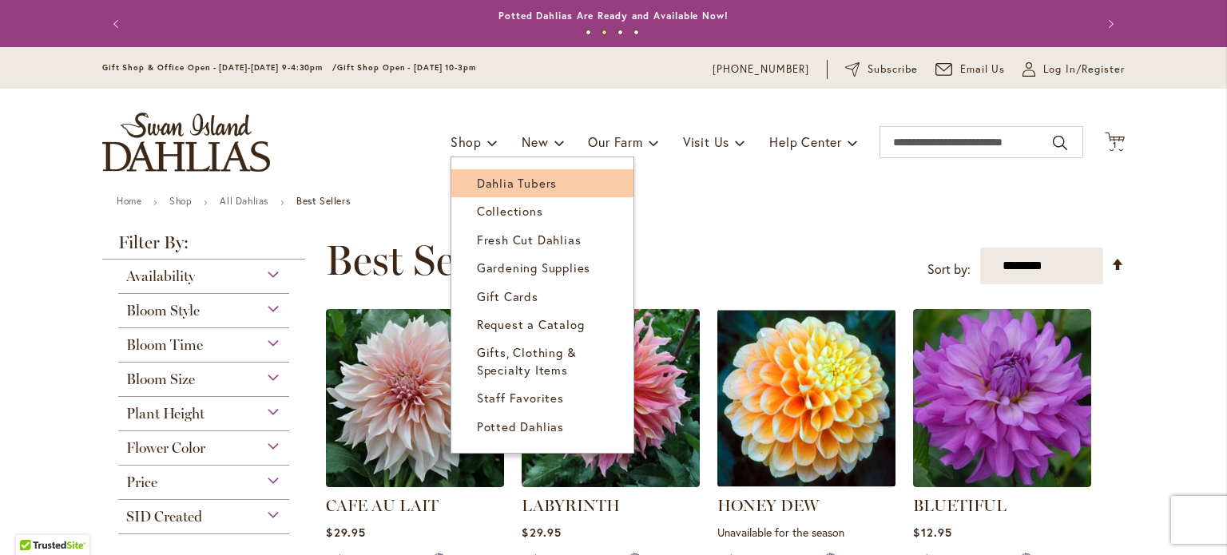
click at [505, 185] on span "Dahlia Tubers" at bounding box center [517, 183] width 80 height 16
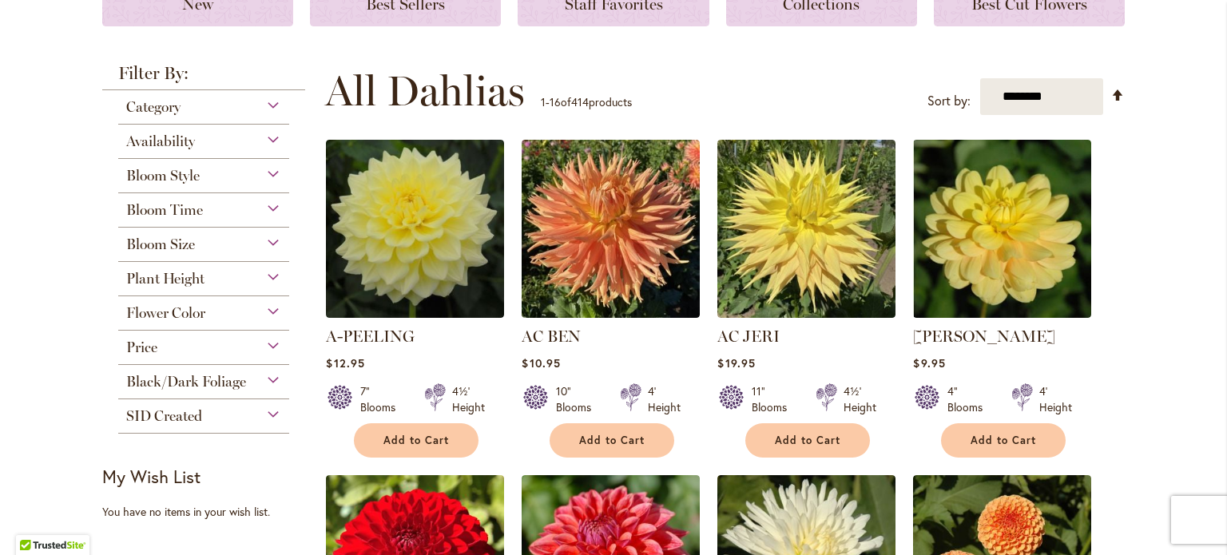
scroll to position [243, 0]
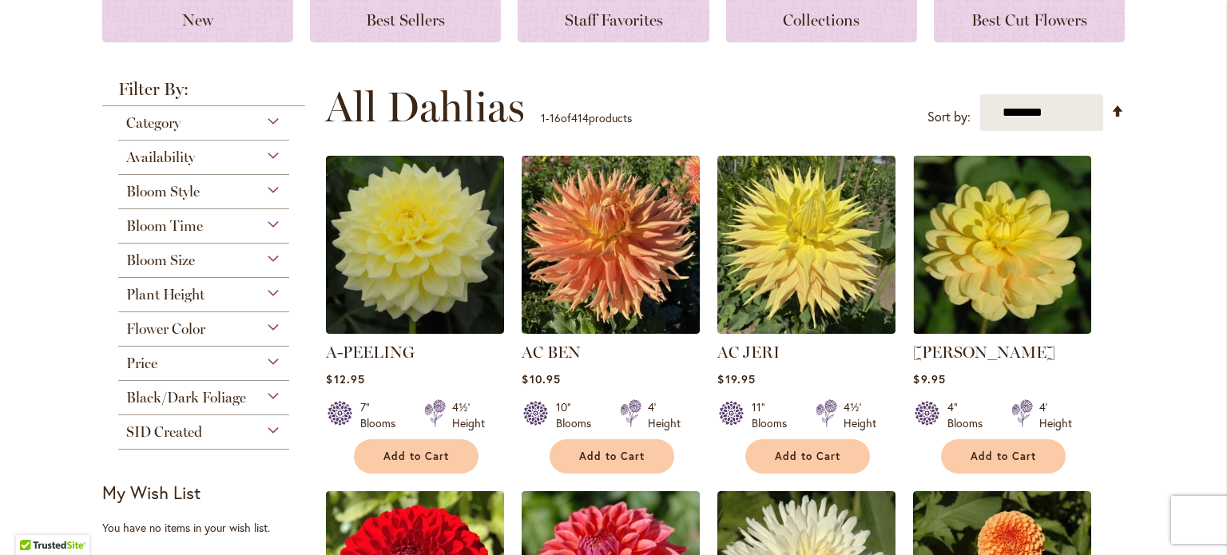
click at [264, 359] on div "Price" at bounding box center [203, 360] width 171 height 26
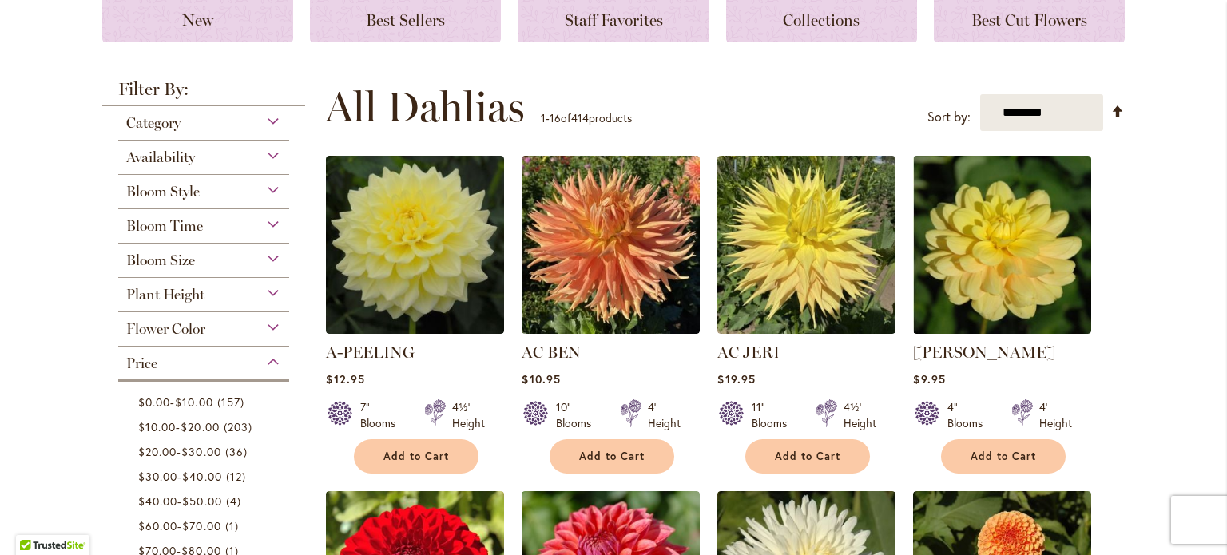
scroll to position [590, 0]
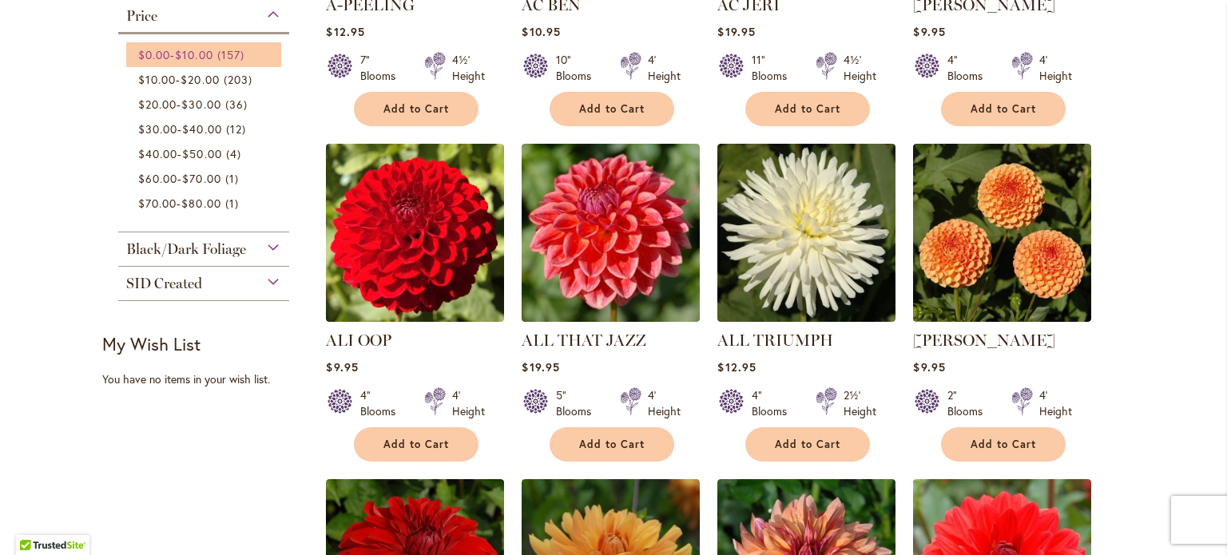
click at [217, 62] on link "$0.00 - $10.00 157 items" at bounding box center [205, 54] width 135 height 17
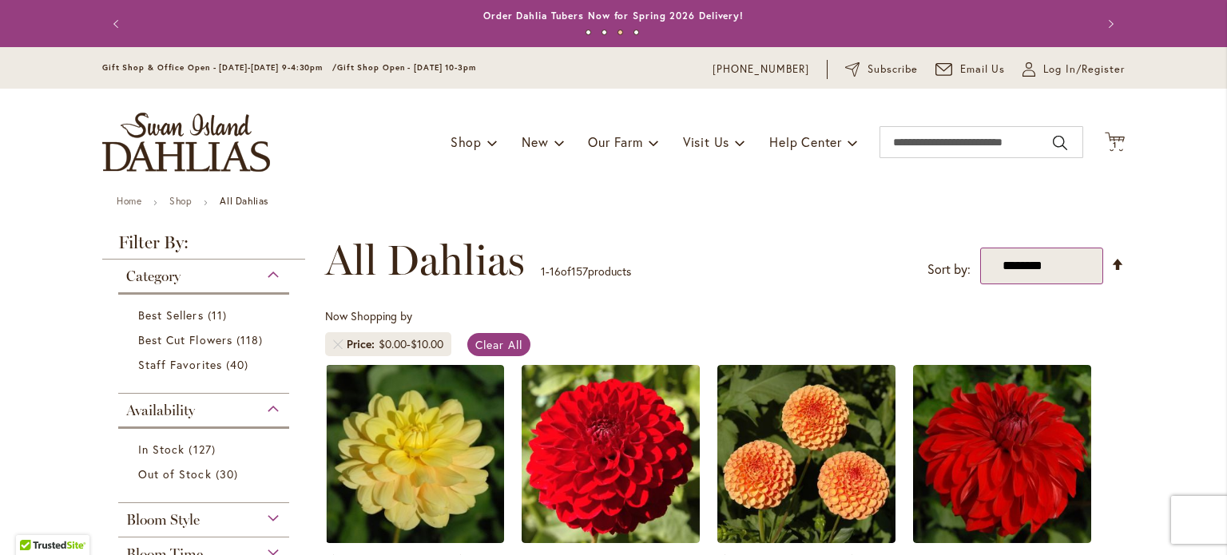
click at [1060, 269] on select "**********" at bounding box center [1041, 266] width 123 height 37
select select "****"
click at [980, 248] on select "**********" at bounding box center [1041, 266] width 123 height 37
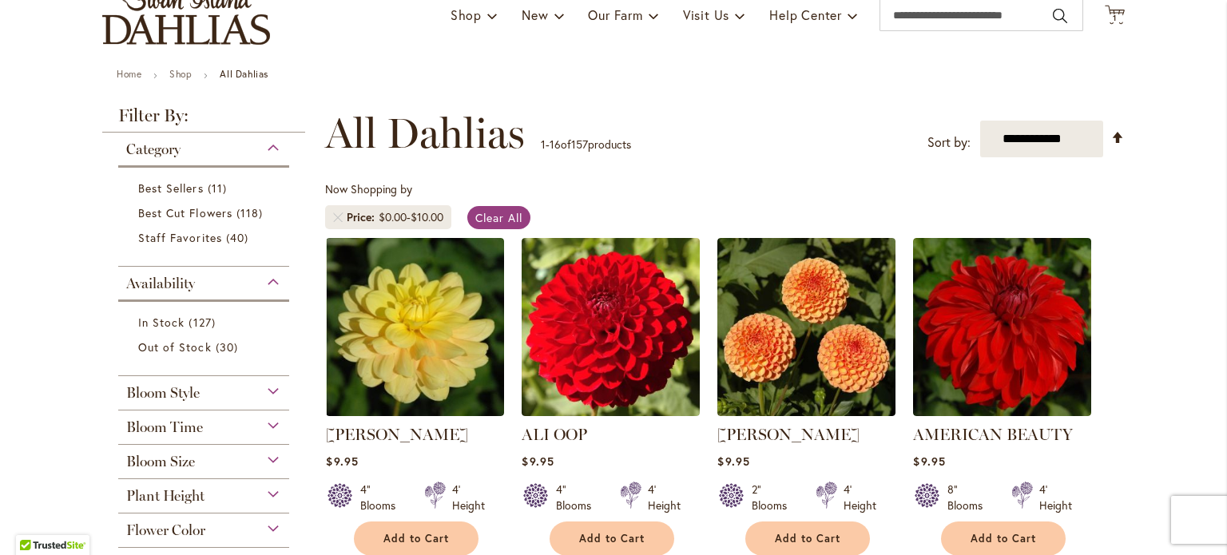
scroll to position [213, 0]
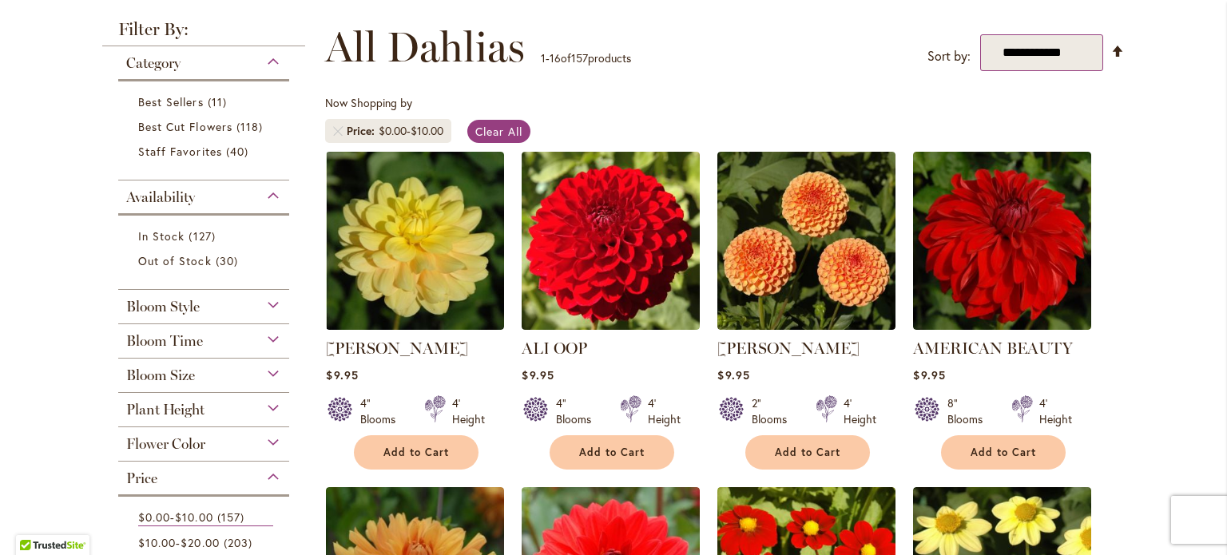
click at [1071, 54] on select "**********" at bounding box center [1041, 52] width 123 height 37
click at [980, 34] on select "**********" at bounding box center [1041, 52] width 123 height 37
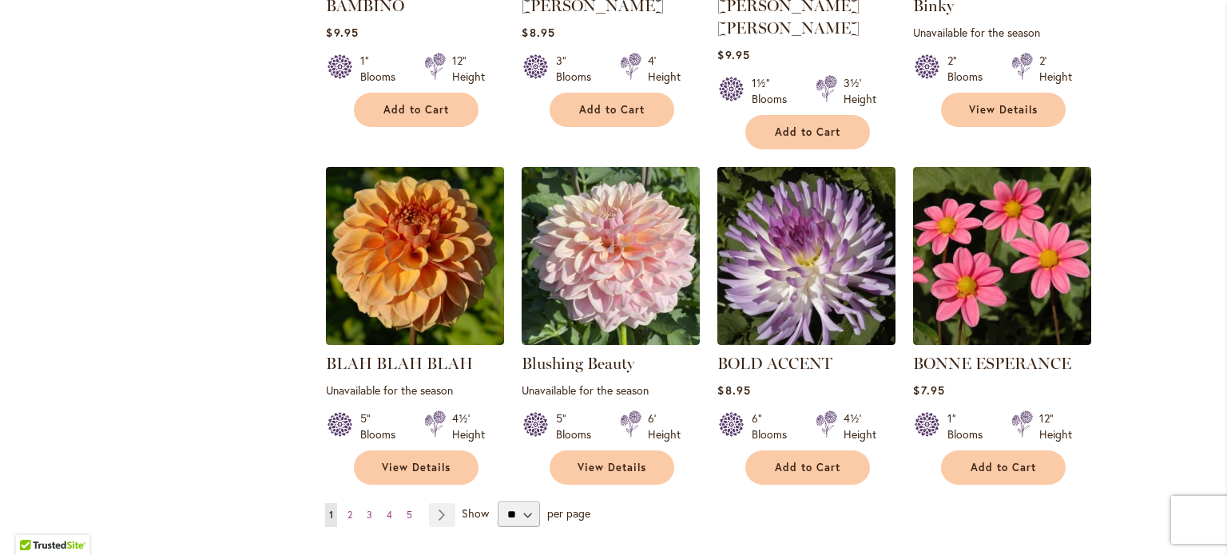
scroll to position [1229, 0]
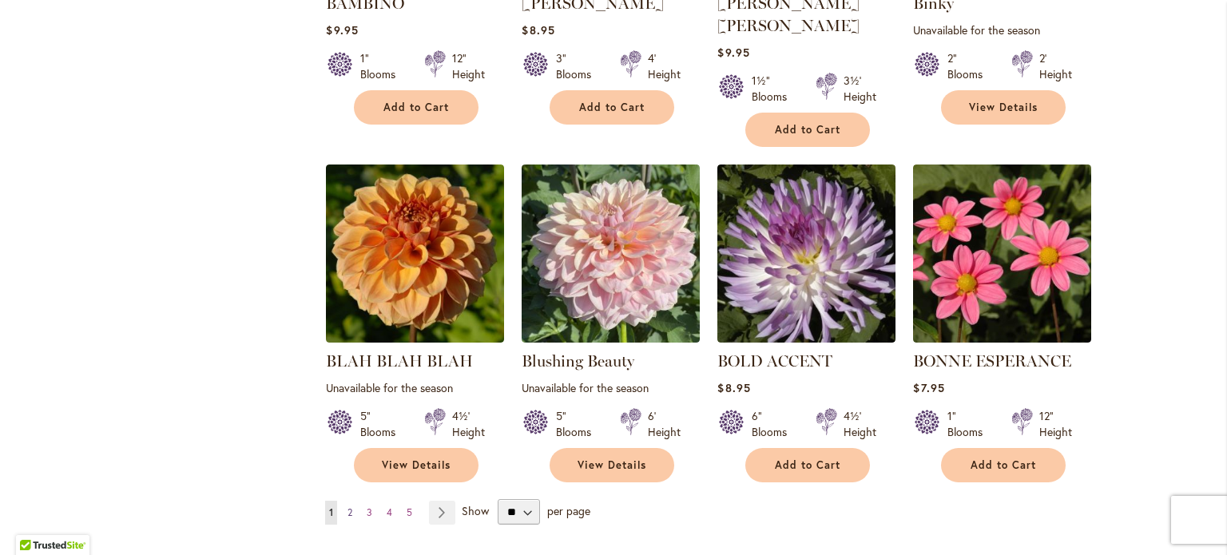
click at [347, 506] on span "2" at bounding box center [349, 512] width 5 height 12
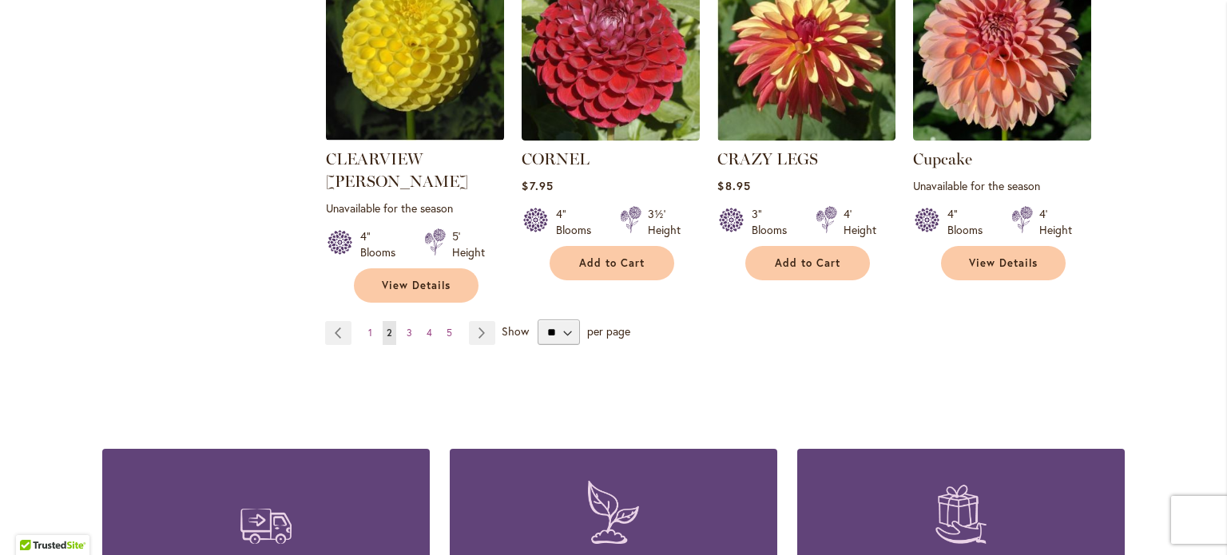
scroll to position [1483, 0]
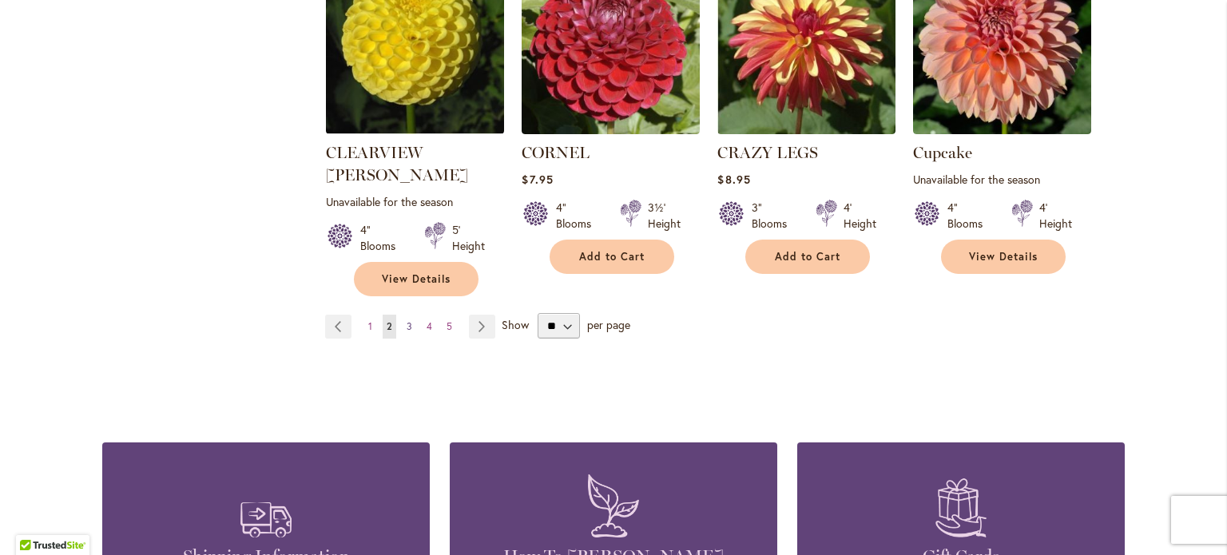
click at [406, 315] on link "Page 3" at bounding box center [410, 327] width 14 height 24
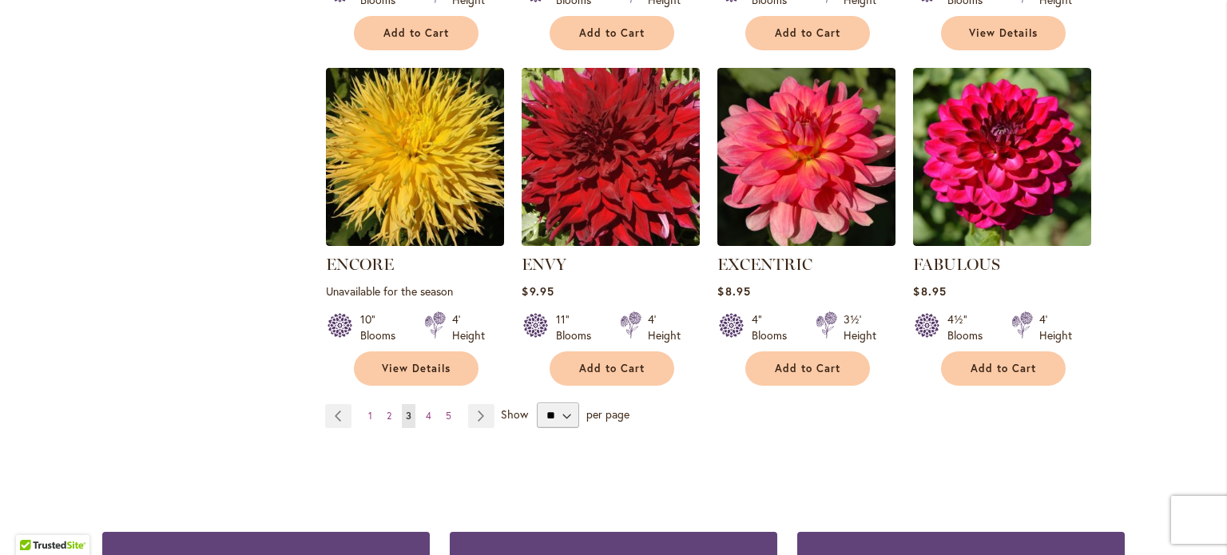
scroll to position [1353, 0]
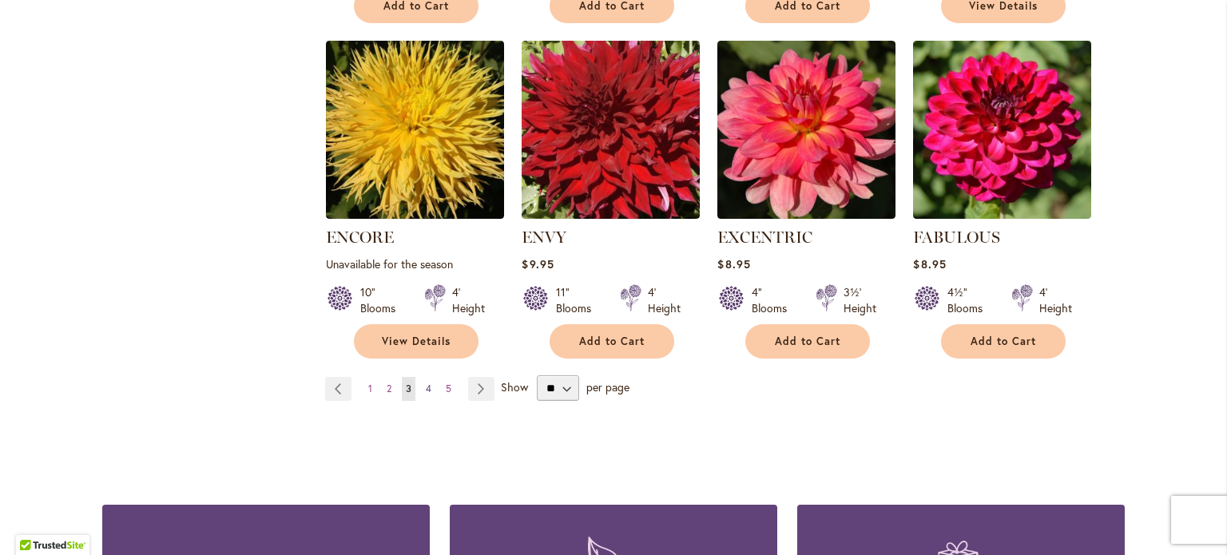
click at [426, 377] on link "Page 4" at bounding box center [429, 389] width 14 height 24
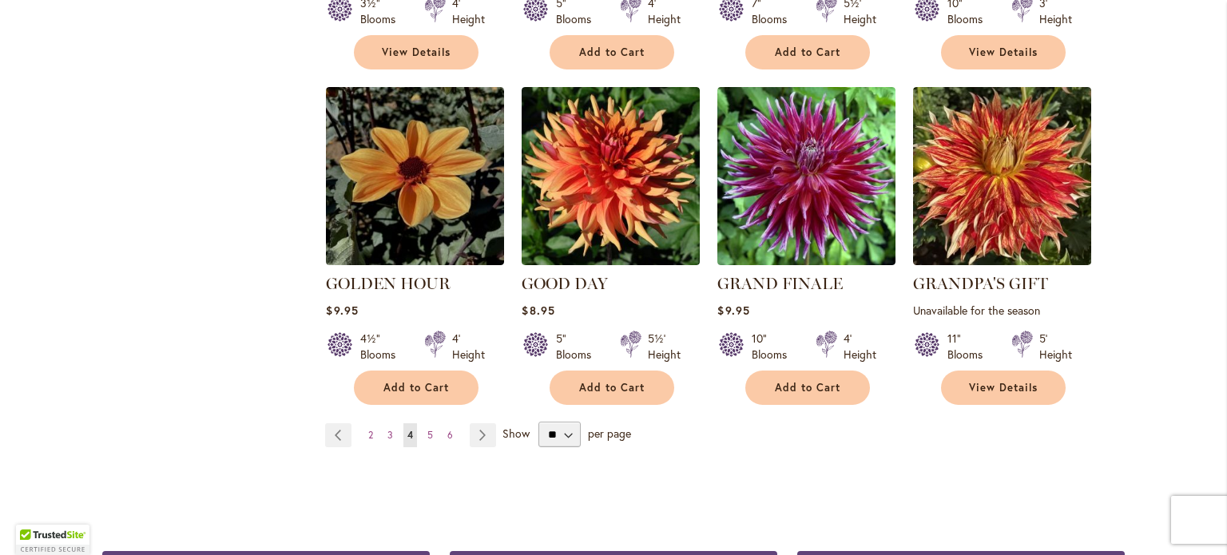
scroll to position [1309, 0]
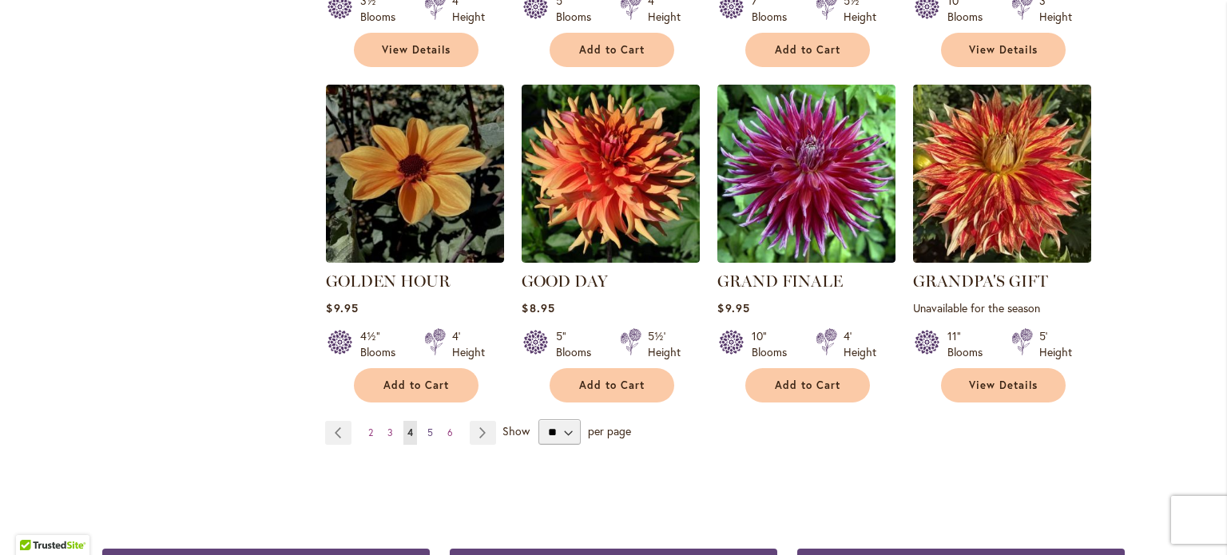
click at [427, 427] on span "5" at bounding box center [430, 433] width 6 height 12
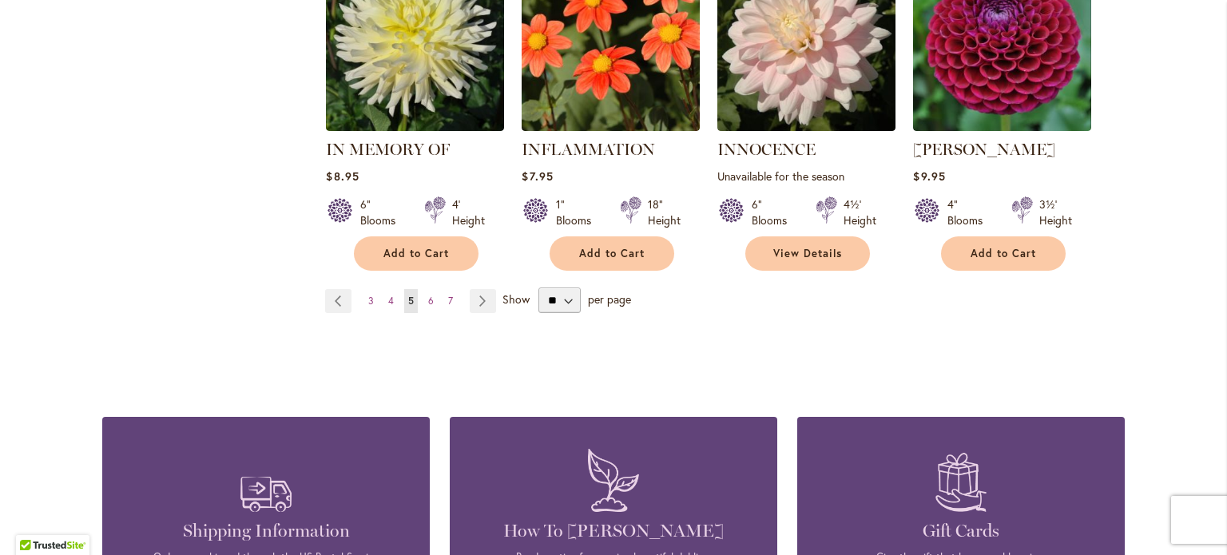
scroll to position [1438, 0]
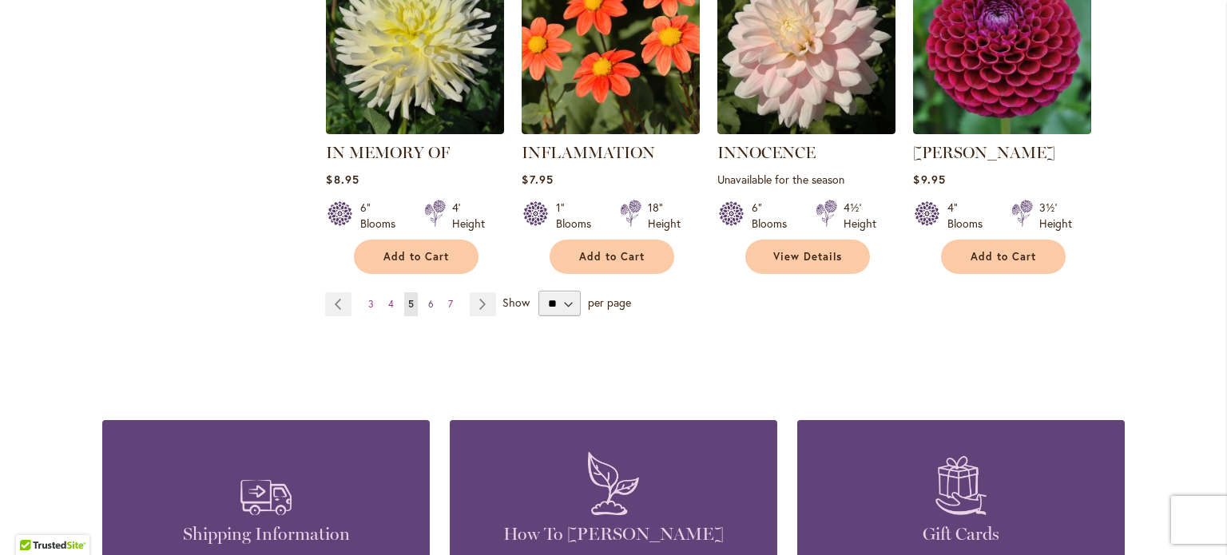
click at [428, 298] on span "6" at bounding box center [431, 304] width 6 height 12
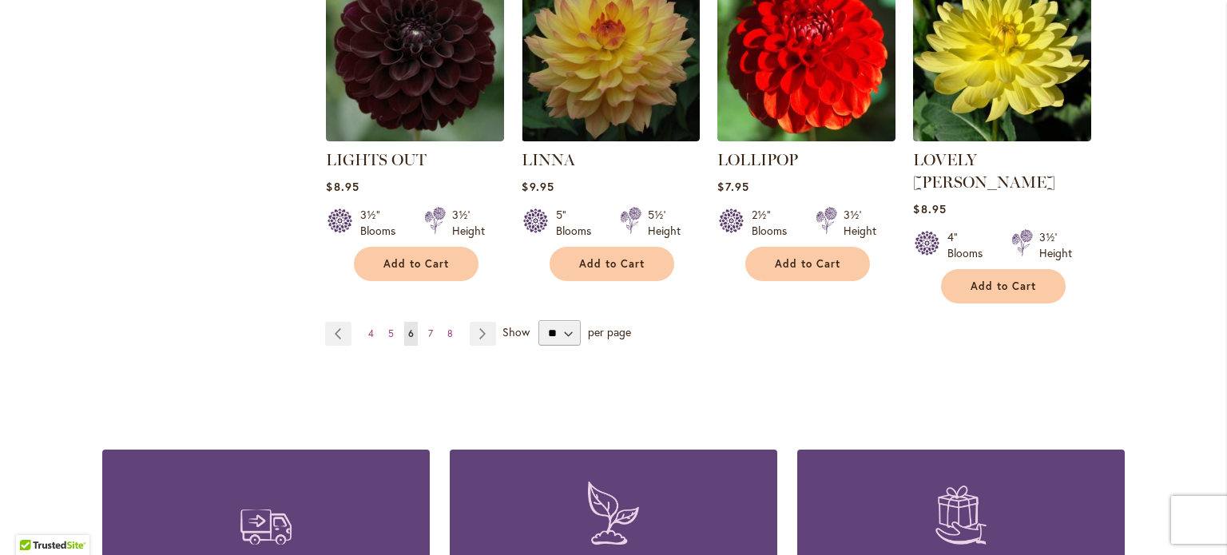
scroll to position [1456, 0]
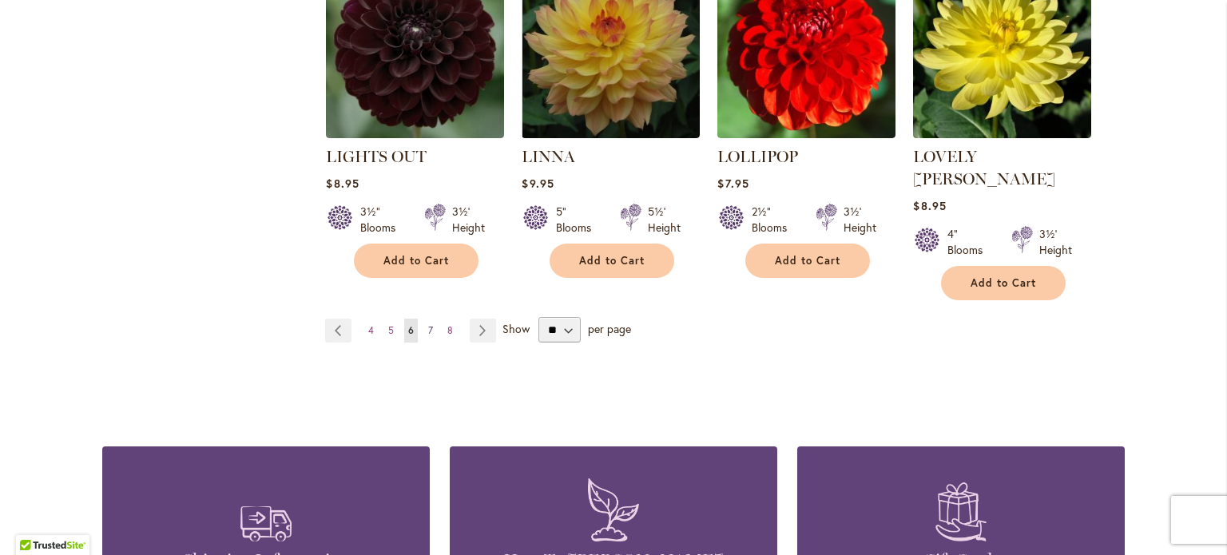
click at [428, 324] on span "7" at bounding box center [430, 330] width 5 height 12
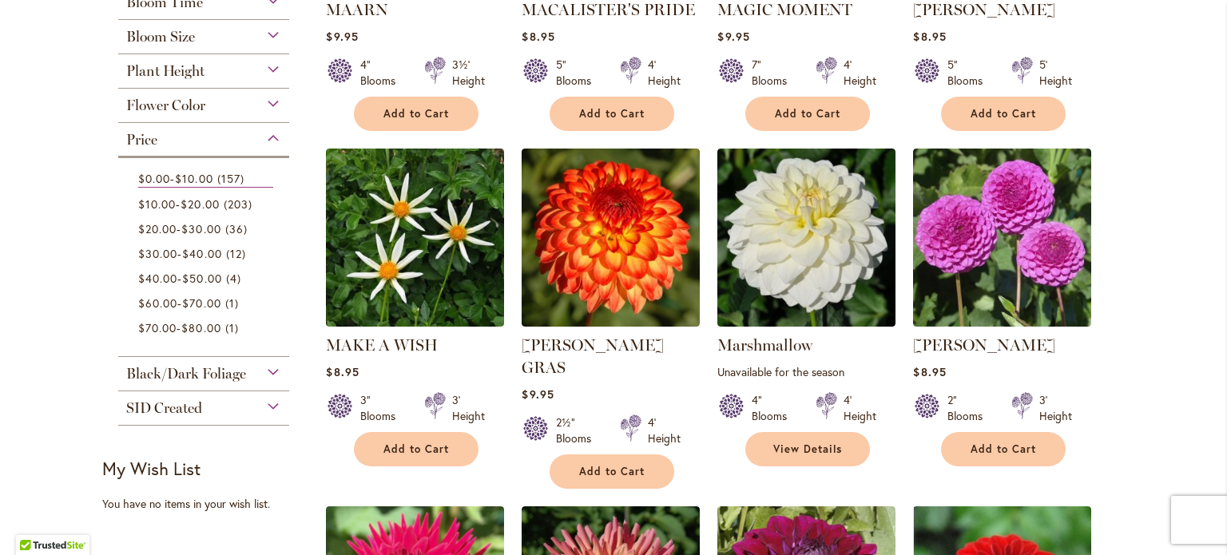
scroll to position [597, 0]
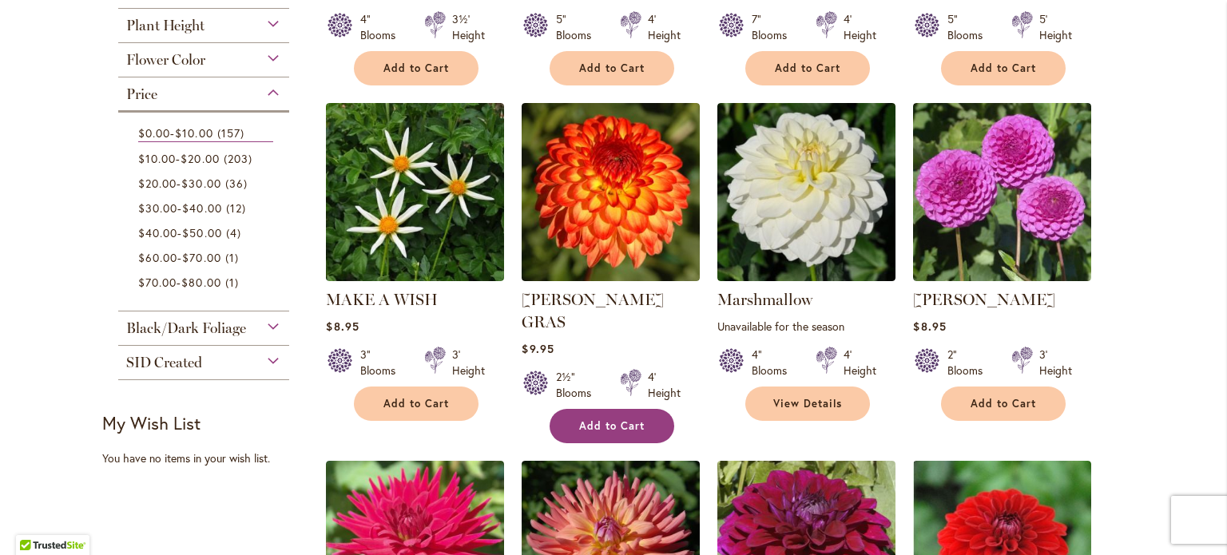
click at [609, 419] on span "Add to Cart" at bounding box center [612, 426] width 66 height 14
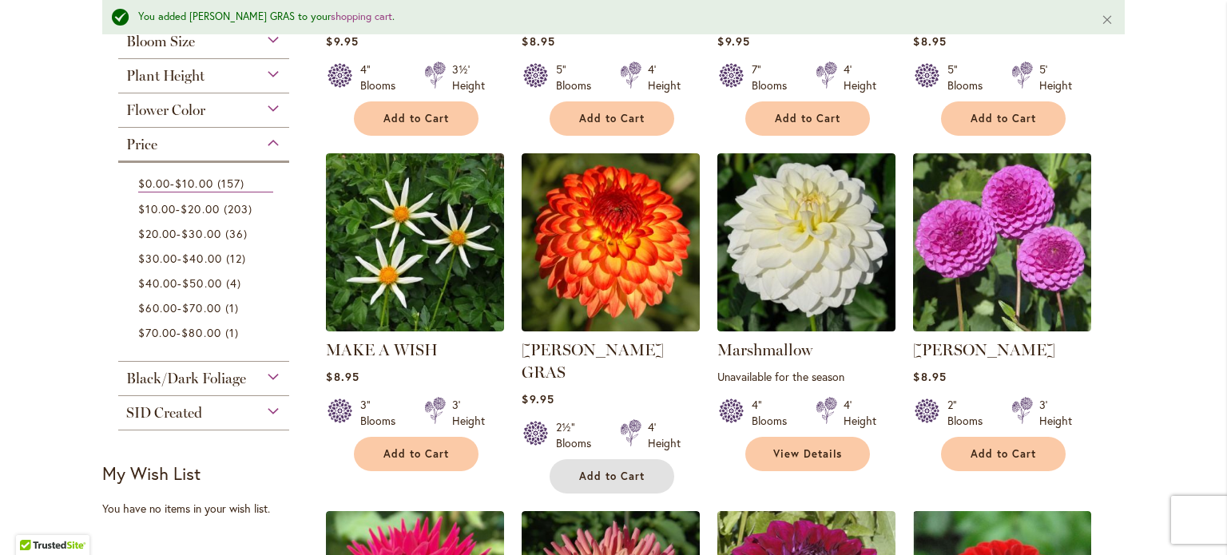
scroll to position [596, 0]
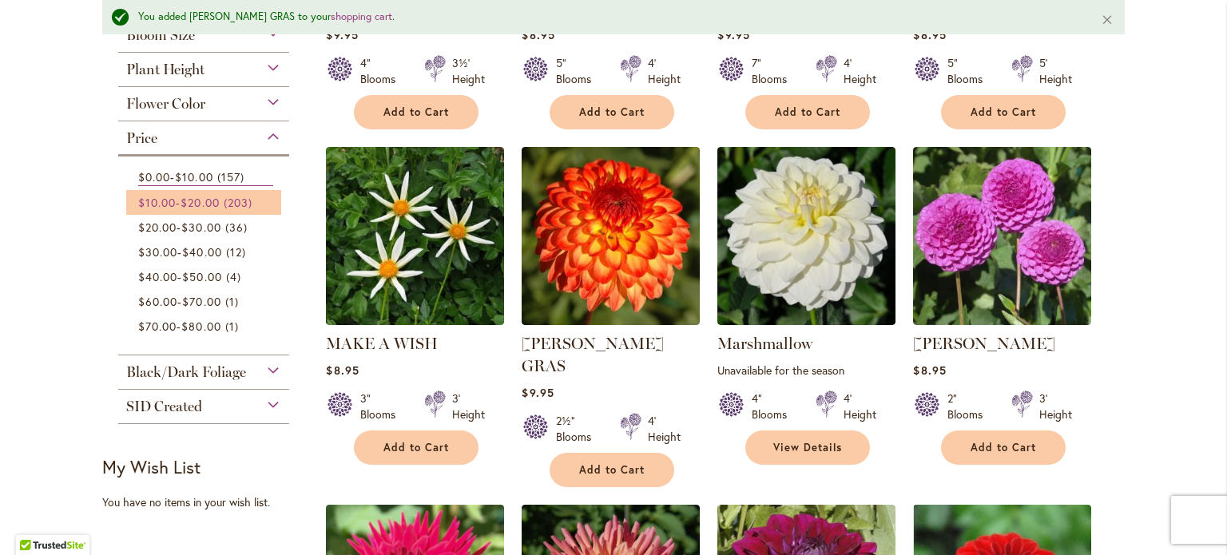
click at [215, 204] on span "$20.00" at bounding box center [200, 202] width 38 height 15
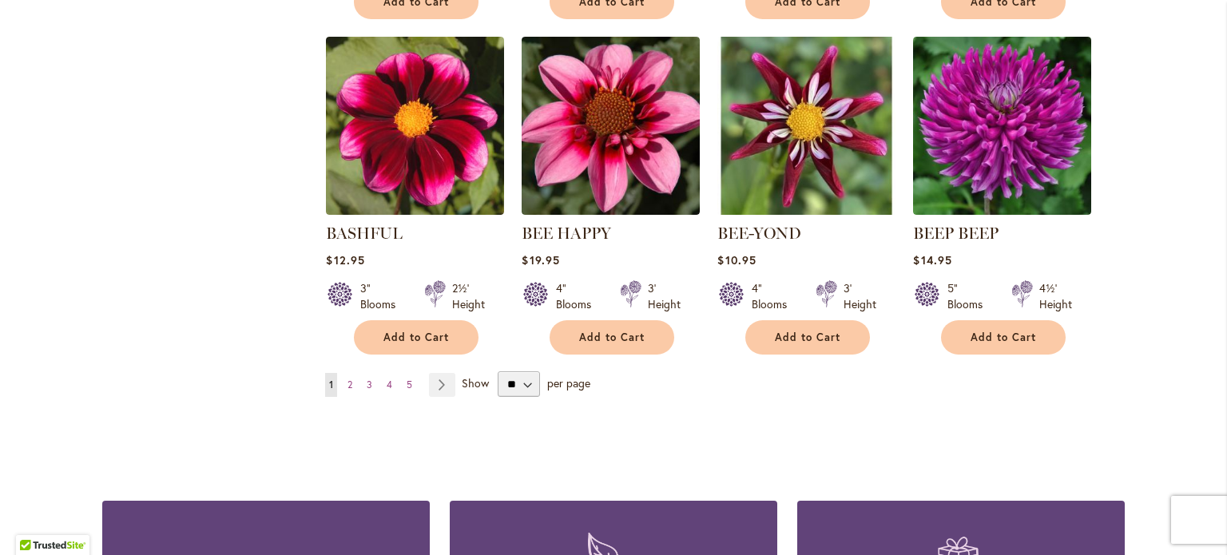
scroll to position [1356, 0]
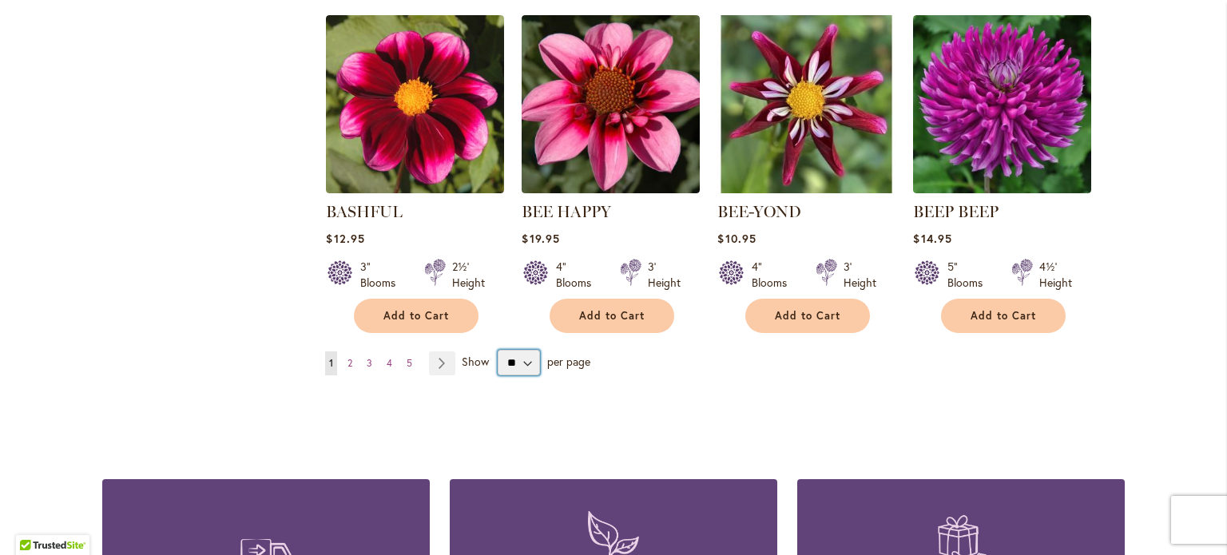
click at [518, 355] on select "** ** ** **" at bounding box center [519, 363] width 42 height 26
select select "**"
click at [498, 350] on select "** ** ** **" at bounding box center [519, 363] width 42 height 26
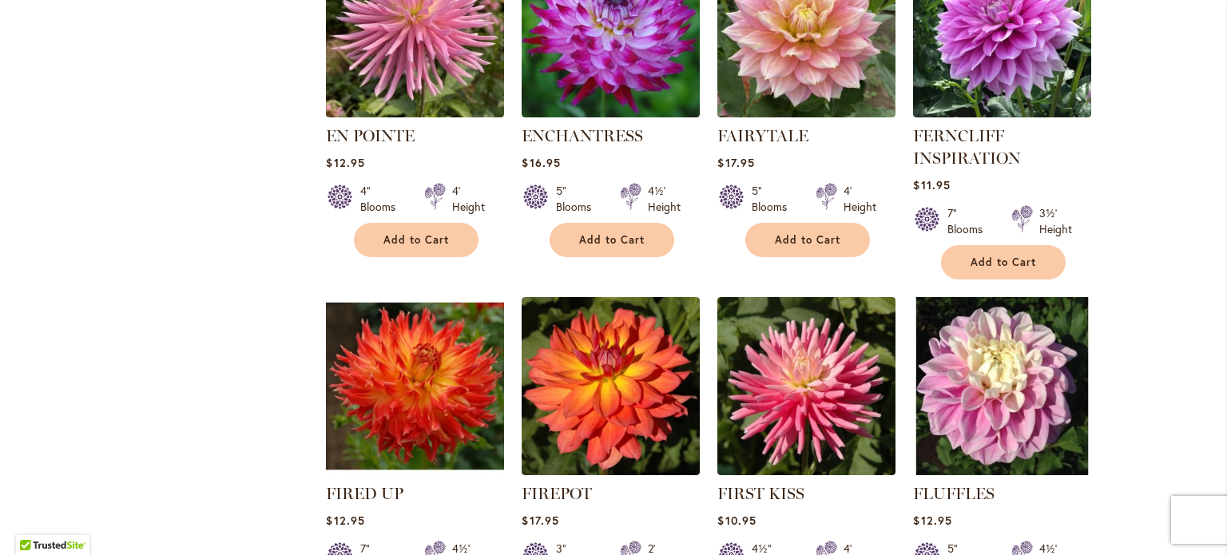
scroll to position [5428, 0]
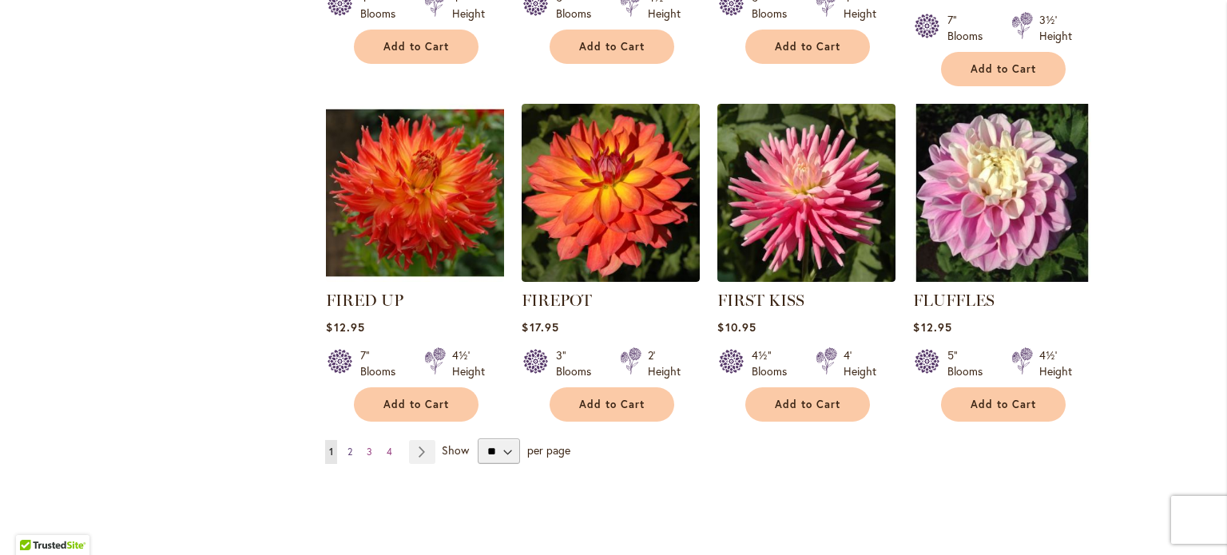
click at [347, 446] on span "2" at bounding box center [349, 452] width 5 height 12
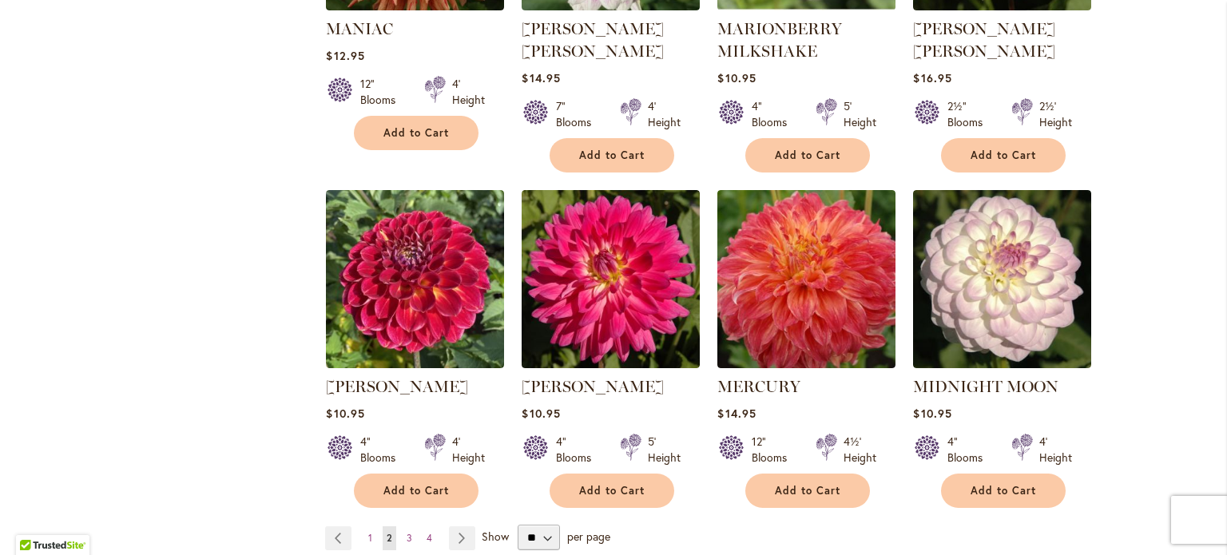
scroll to position [5551, 0]
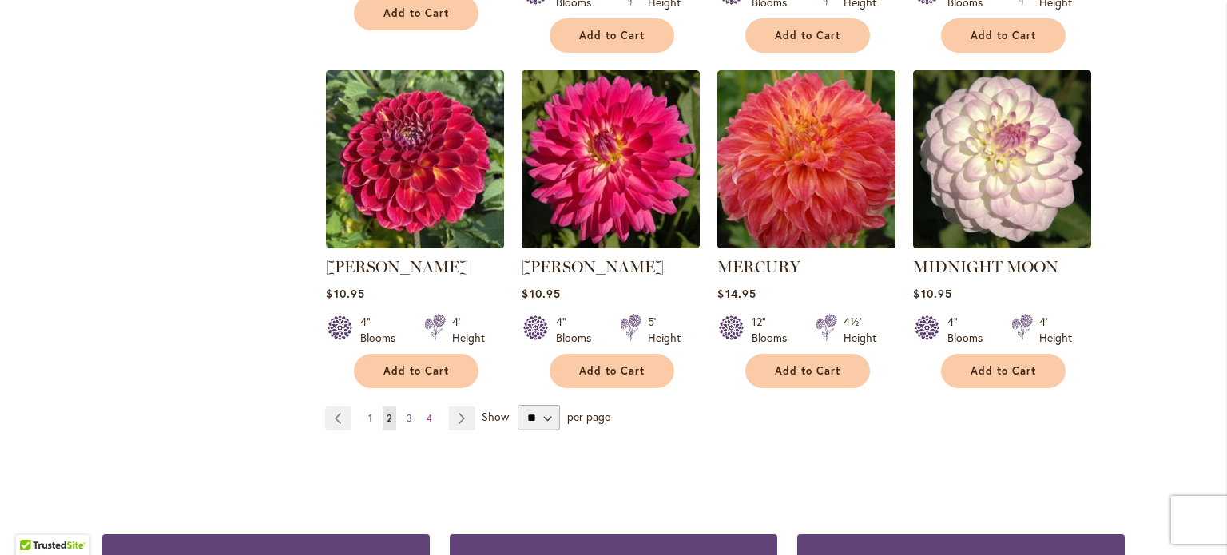
click at [407, 412] on span "3" at bounding box center [410, 418] width 6 height 12
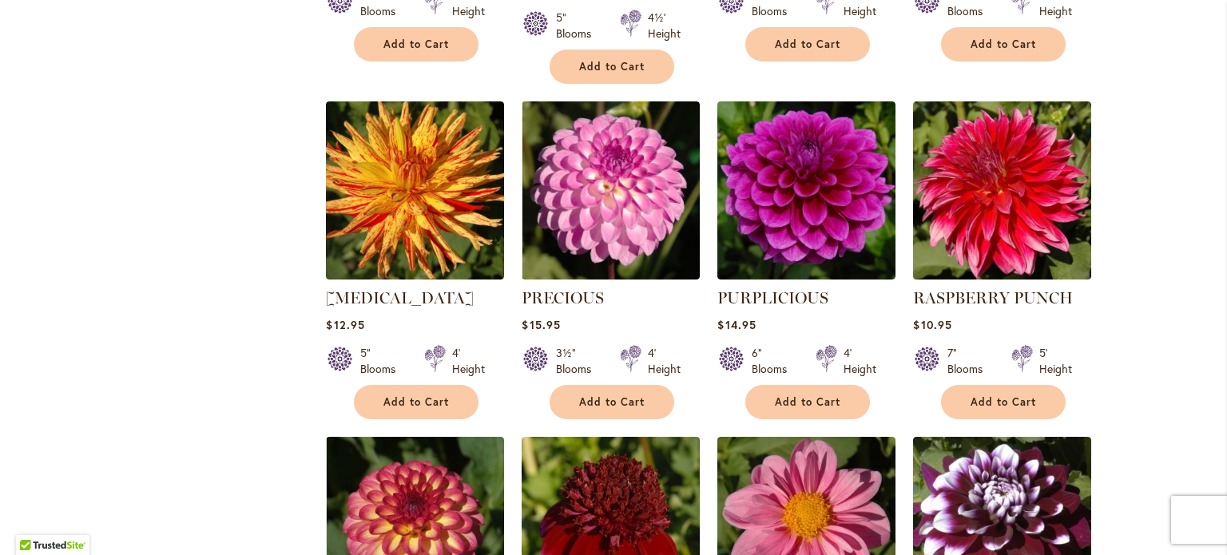
scroll to position [3061, 0]
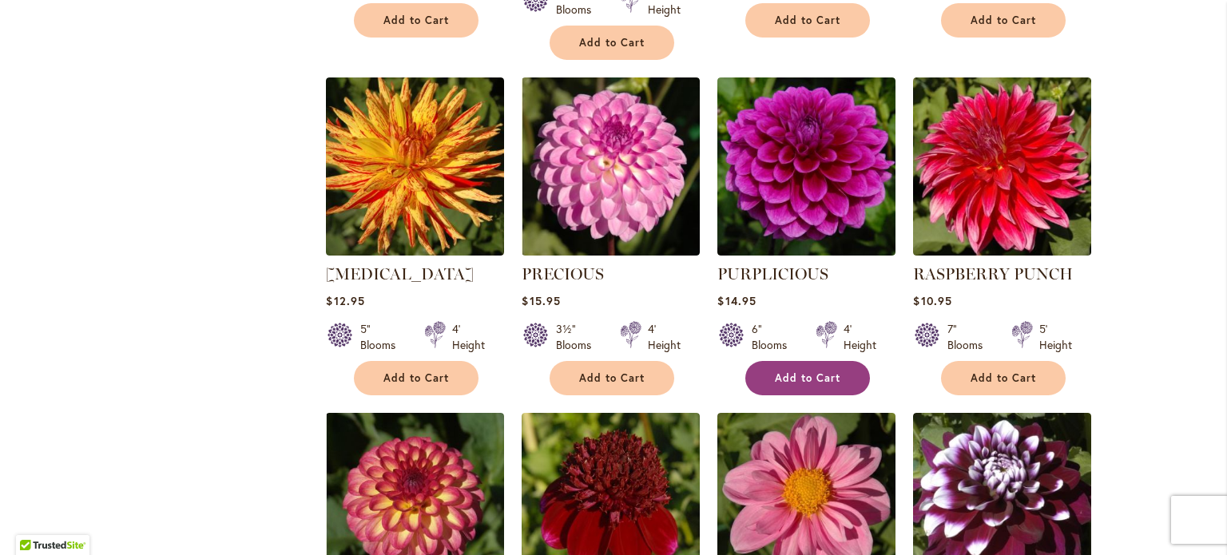
click at [789, 371] on span "Add to Cart" at bounding box center [808, 378] width 66 height 14
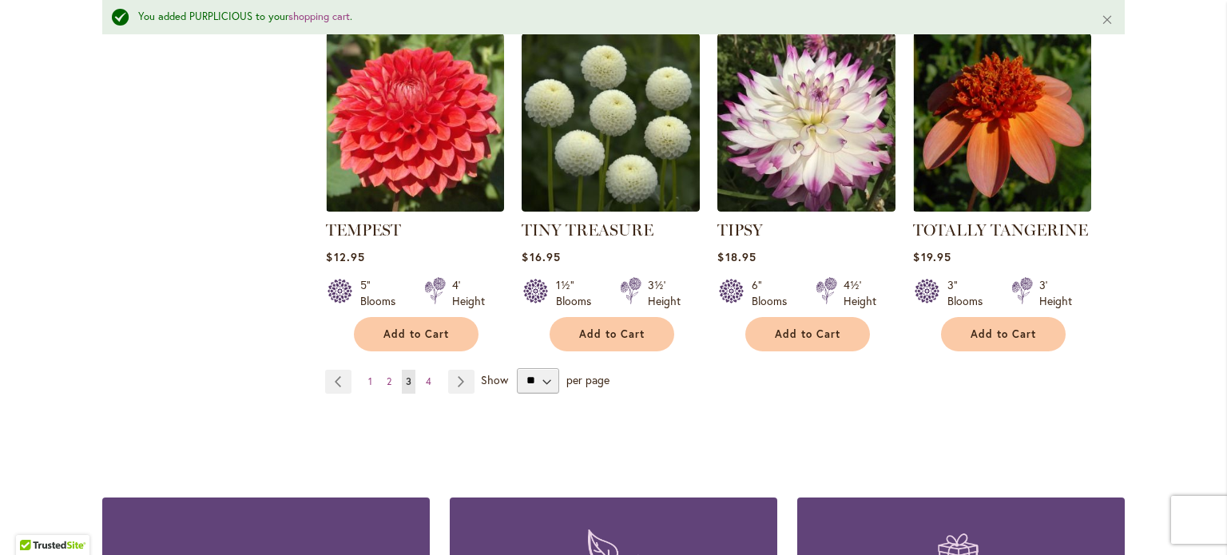
scroll to position [5581, 0]
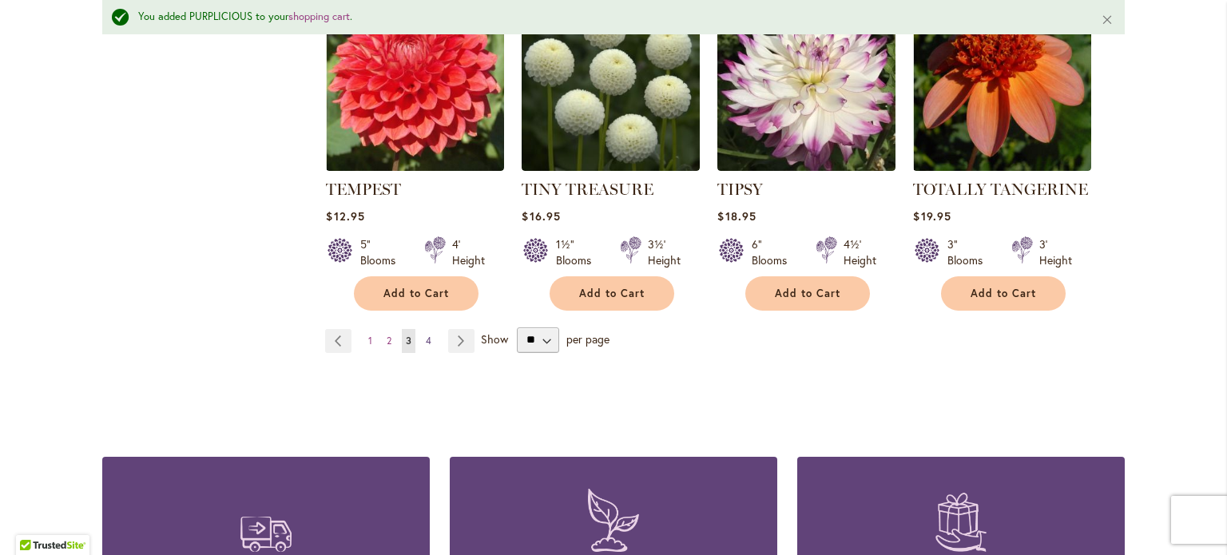
click at [426, 335] on span "4" at bounding box center [429, 341] width 6 height 12
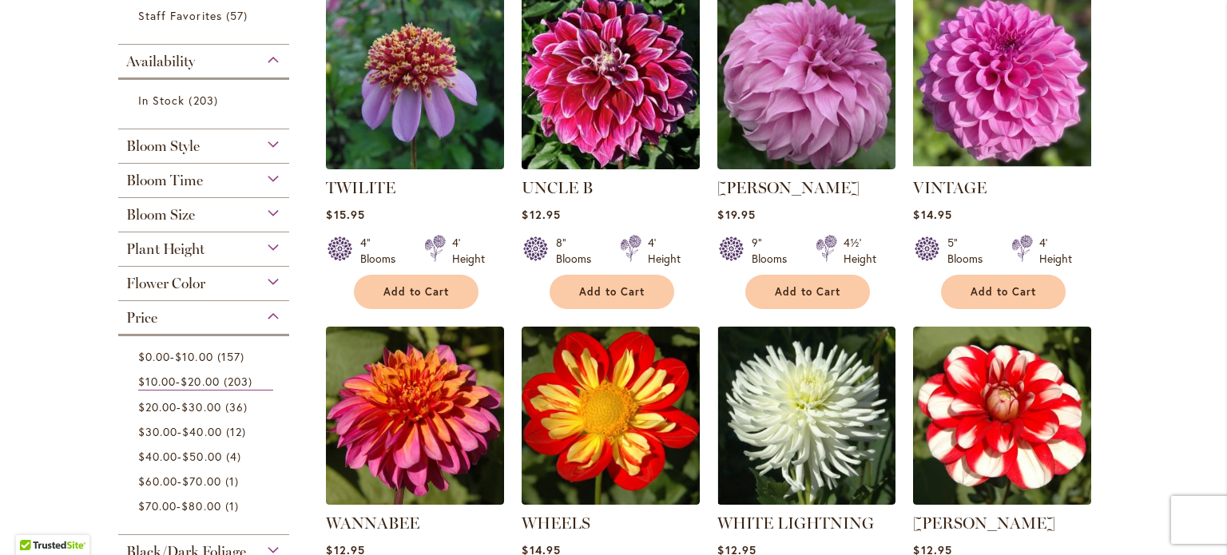
scroll to position [377, 0]
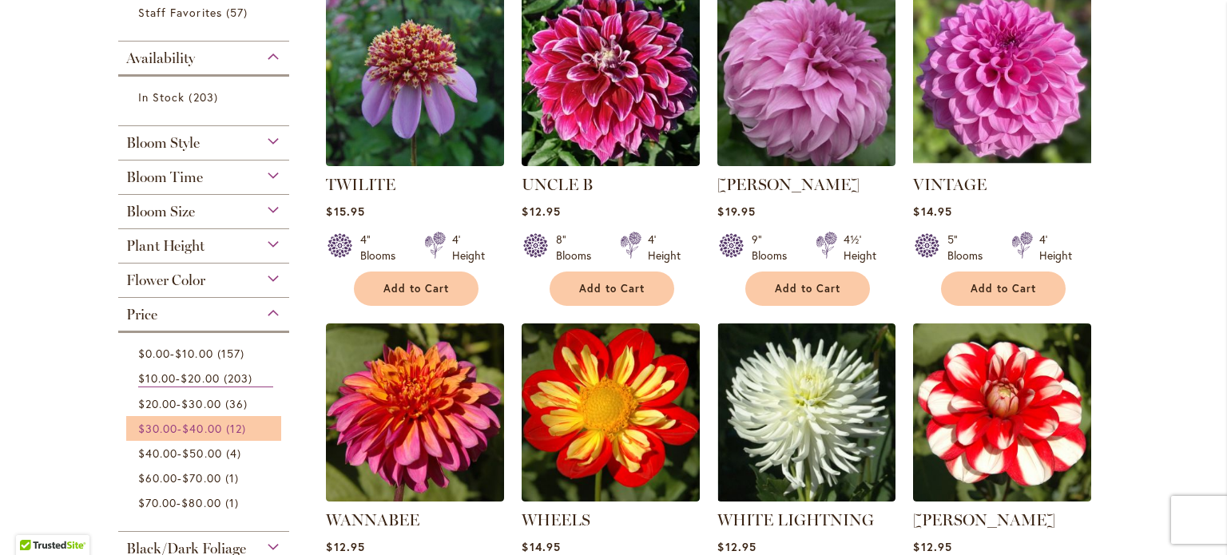
click at [221, 426] on span "$40.00" at bounding box center [201, 428] width 39 height 15
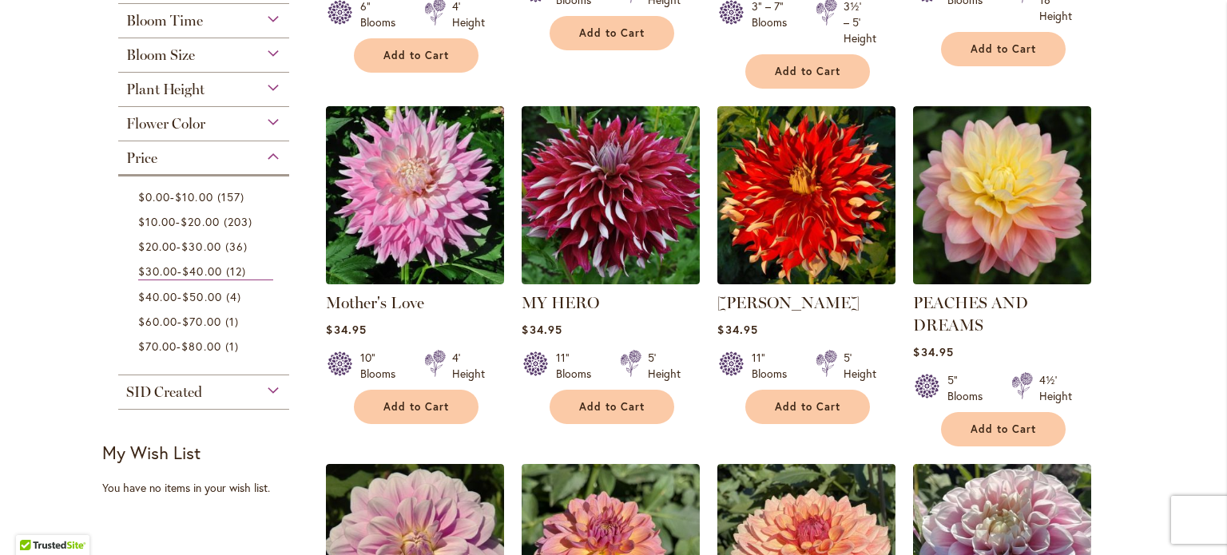
scroll to position [641, 0]
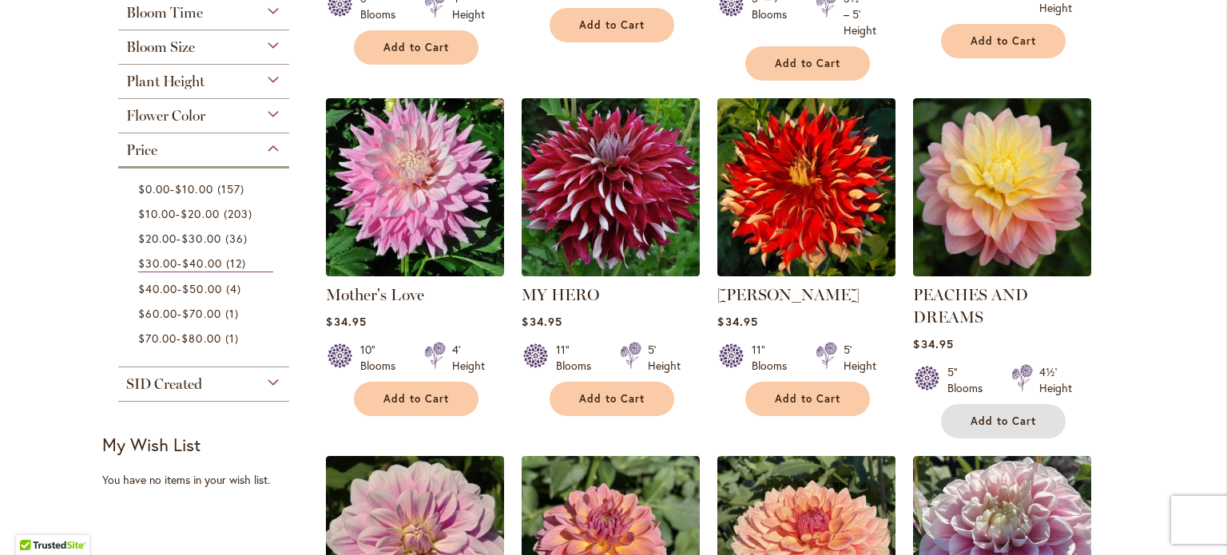
click at [978, 418] on span "Add to Cart" at bounding box center [1004, 422] width 66 height 14
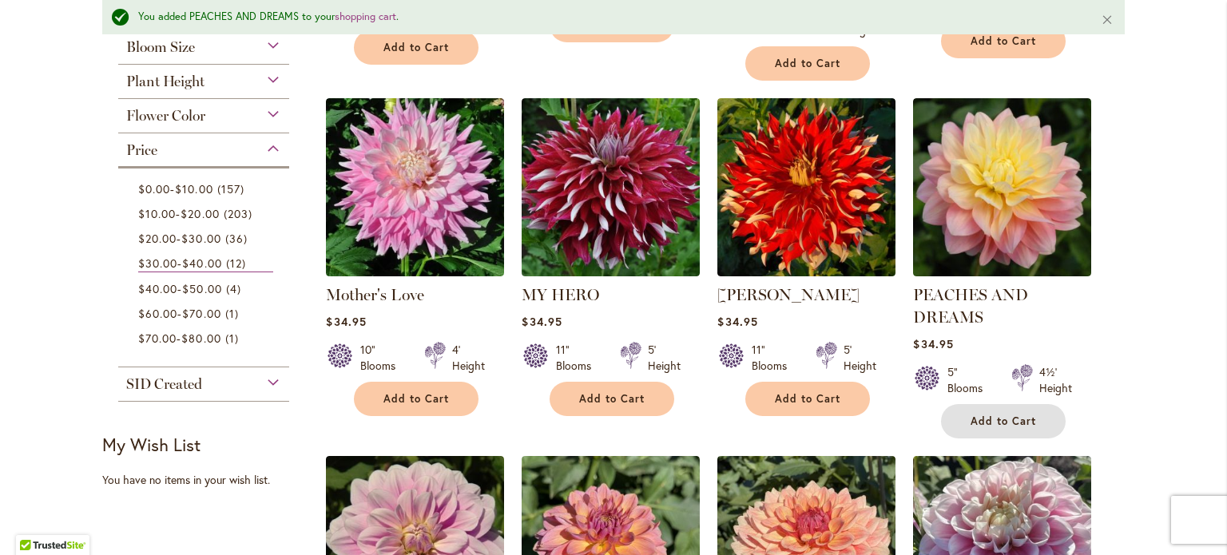
scroll to position [551, 0]
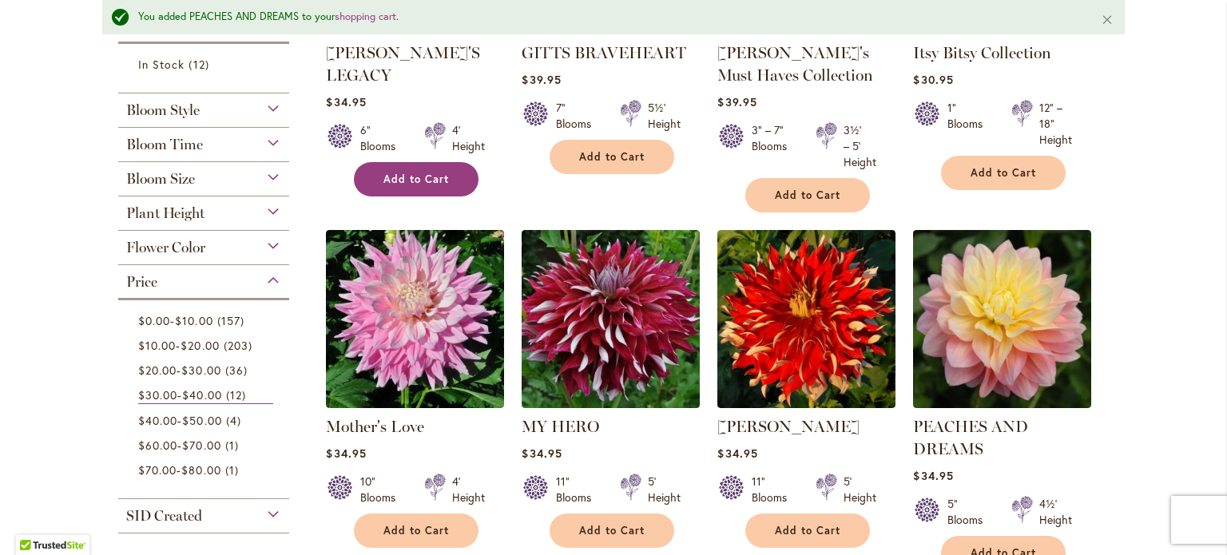
click at [397, 162] on button "Add to Cart" at bounding box center [416, 179] width 125 height 34
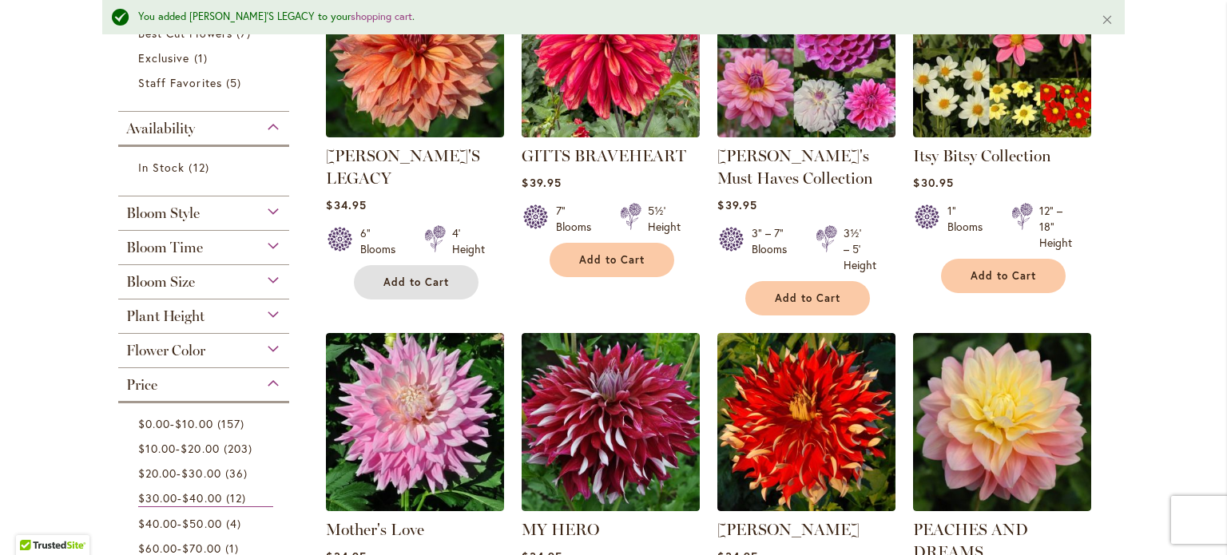
scroll to position [566, 0]
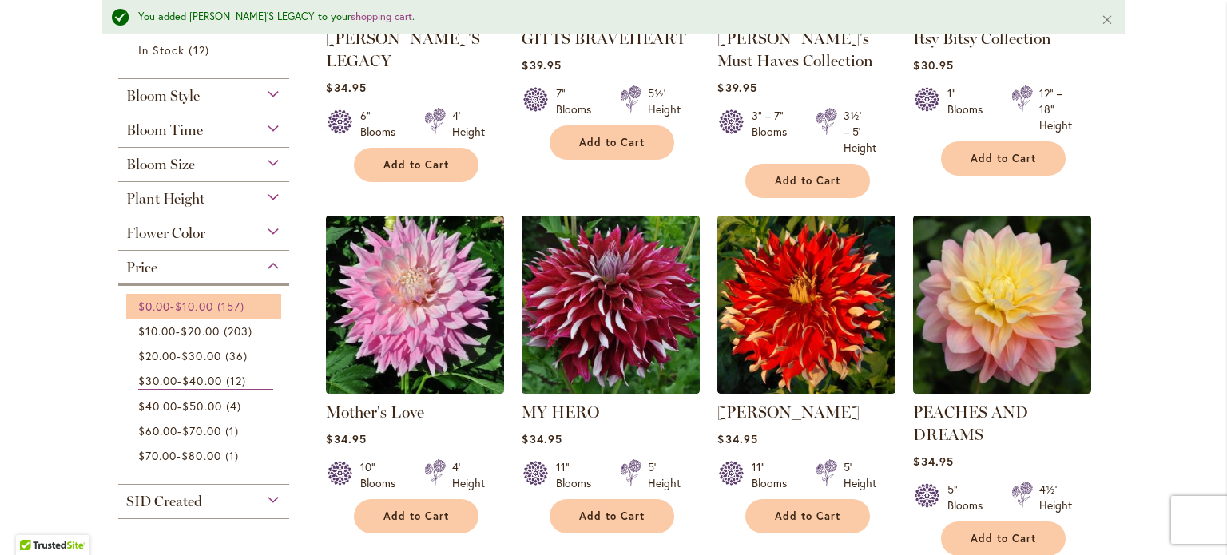
click at [208, 308] on span "$10.00" at bounding box center [194, 306] width 38 height 15
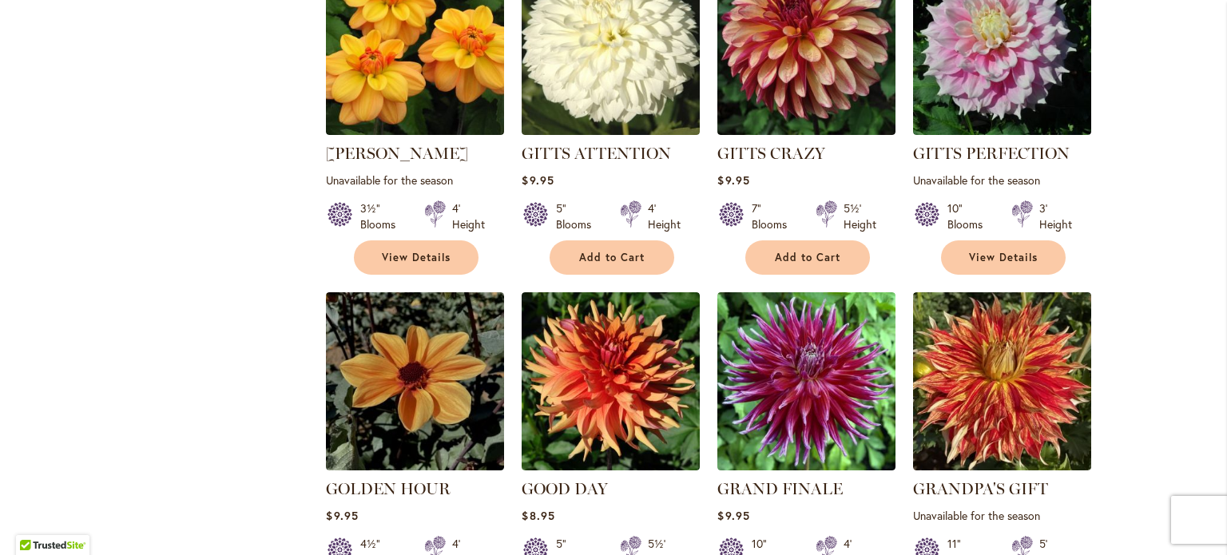
scroll to position [5397, 0]
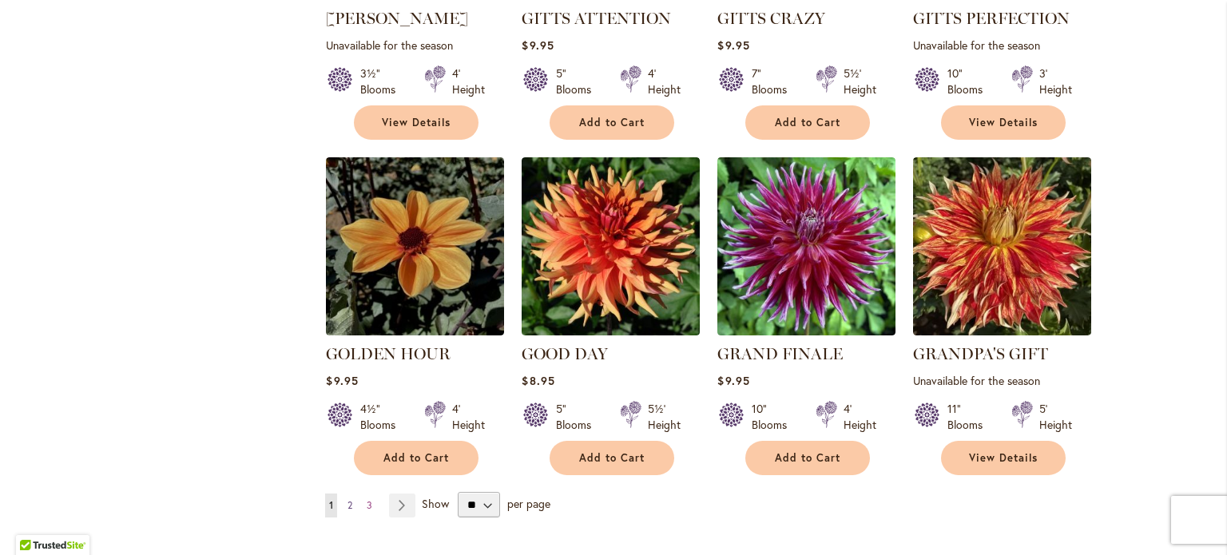
click at [347, 499] on span "2" at bounding box center [349, 505] width 5 height 12
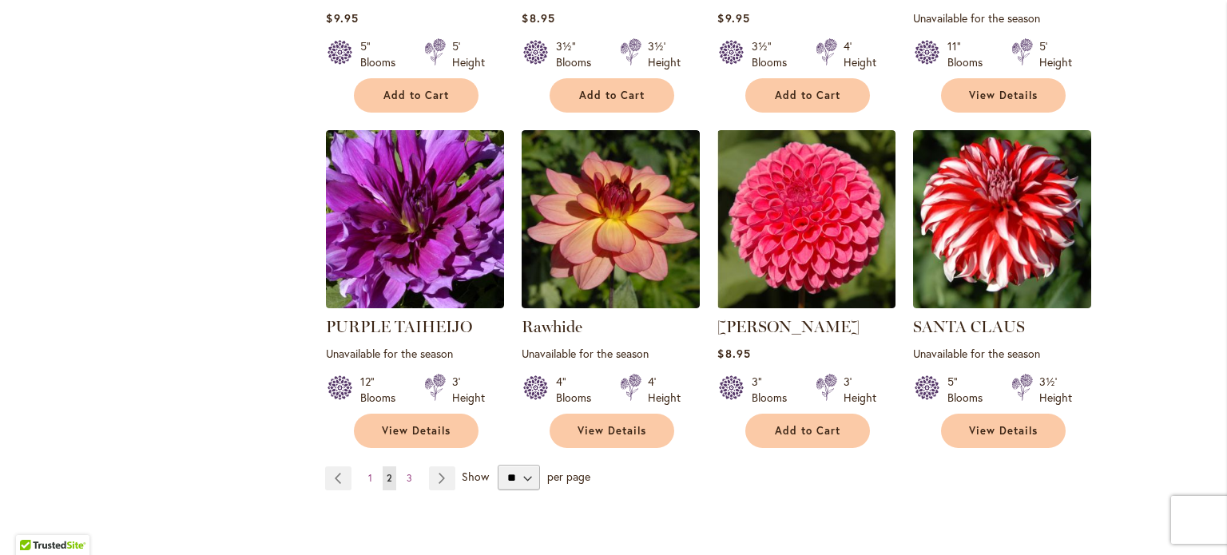
scroll to position [5430, 0]
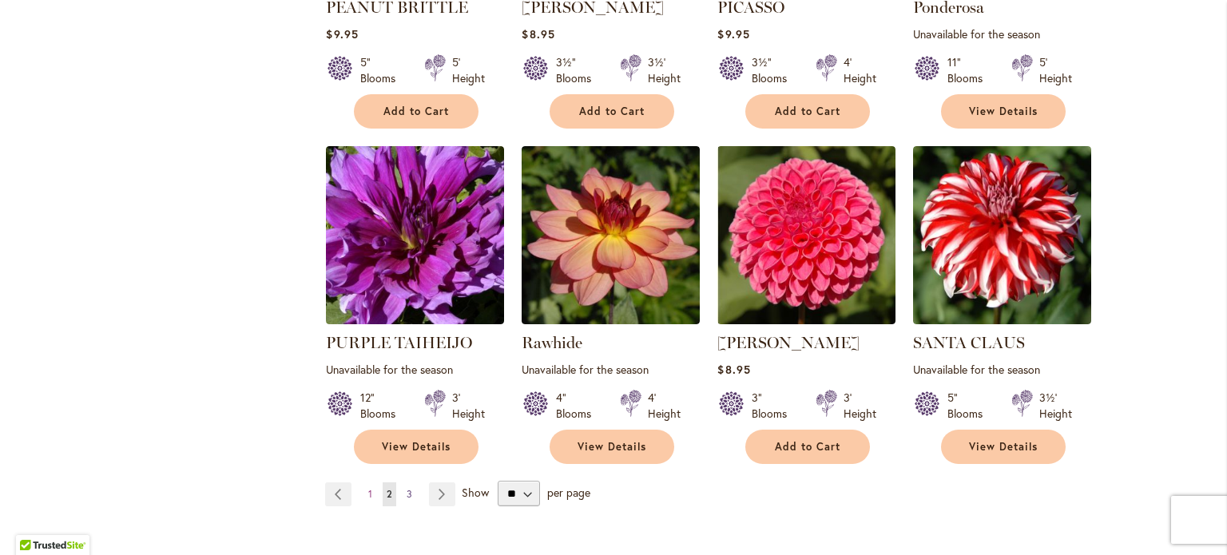
click at [407, 488] on span "3" at bounding box center [410, 494] width 6 height 12
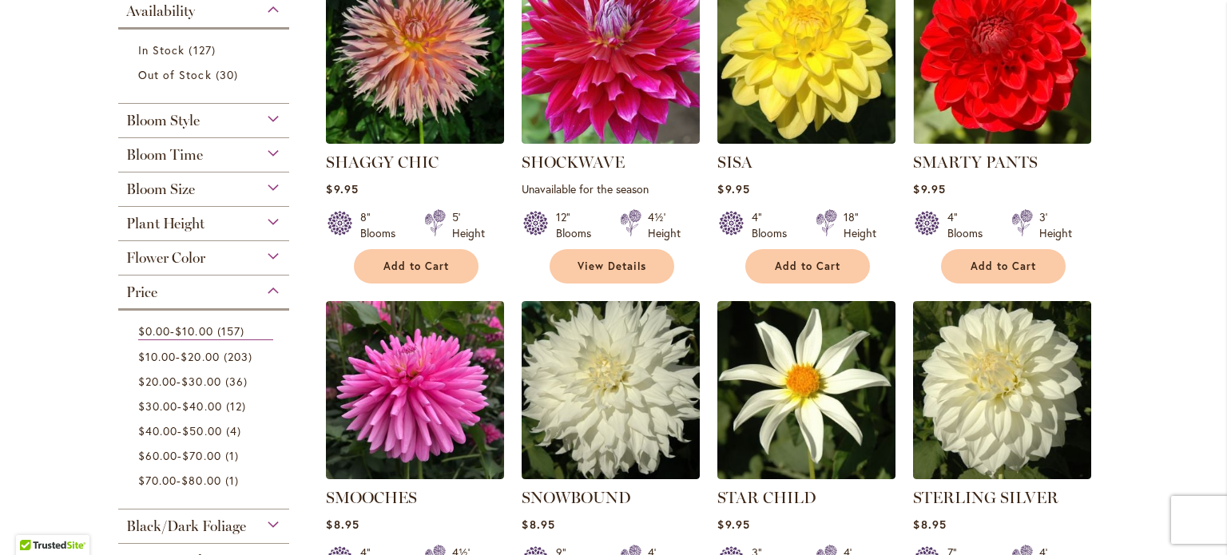
scroll to position [508, 0]
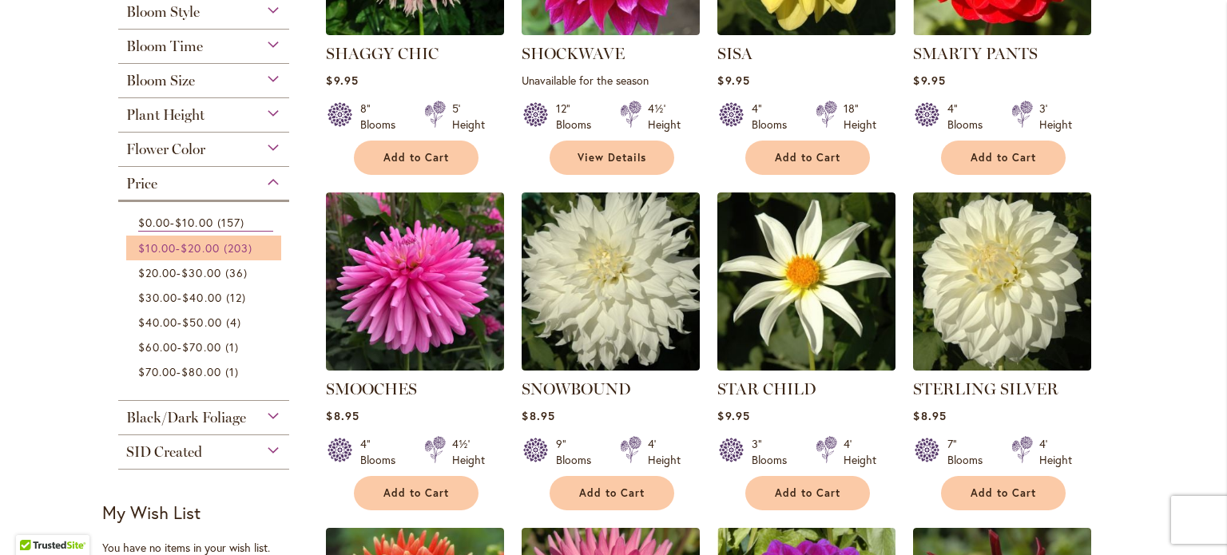
click at [189, 244] on span "$20.00" at bounding box center [200, 247] width 38 height 15
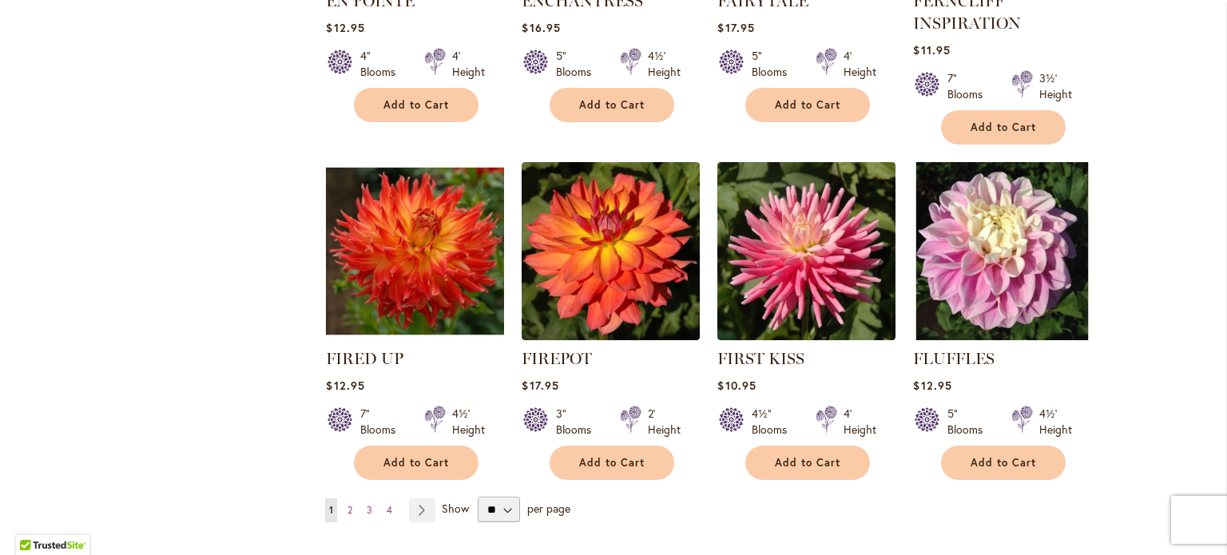
scroll to position [5490, 0]
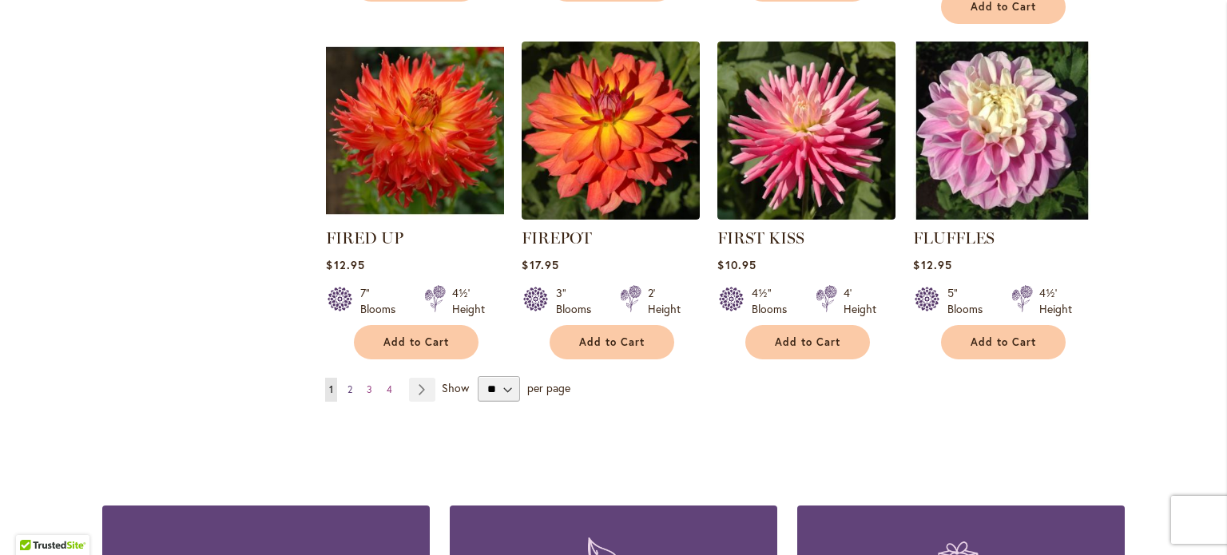
click at [347, 383] on span "2" at bounding box center [349, 389] width 5 height 12
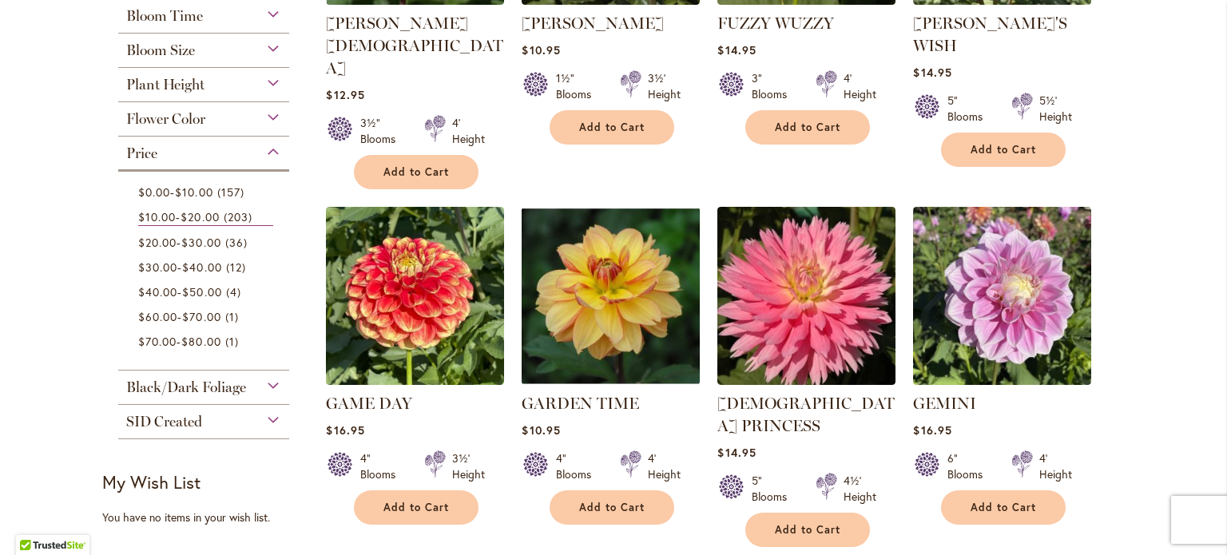
scroll to position [514, 0]
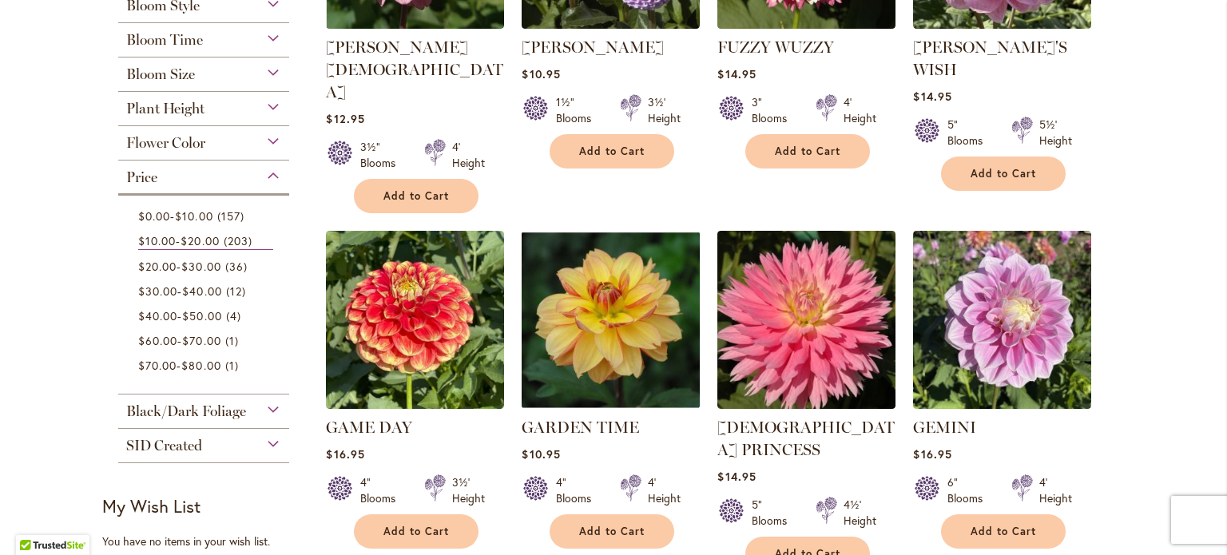
click at [266, 176] on div "Price" at bounding box center [203, 174] width 171 height 26
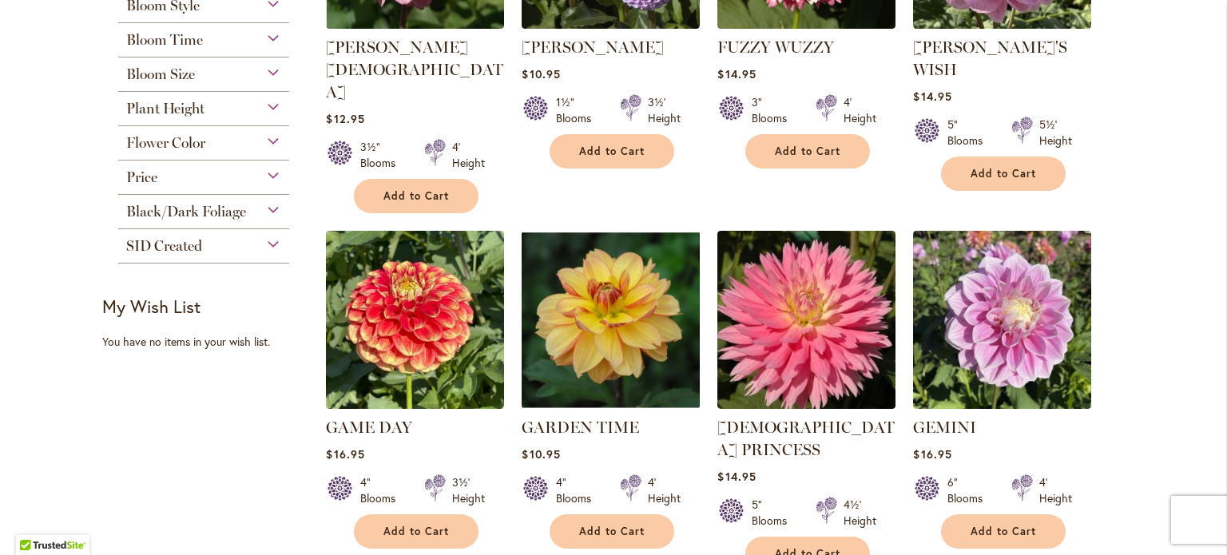
scroll to position [0, 0]
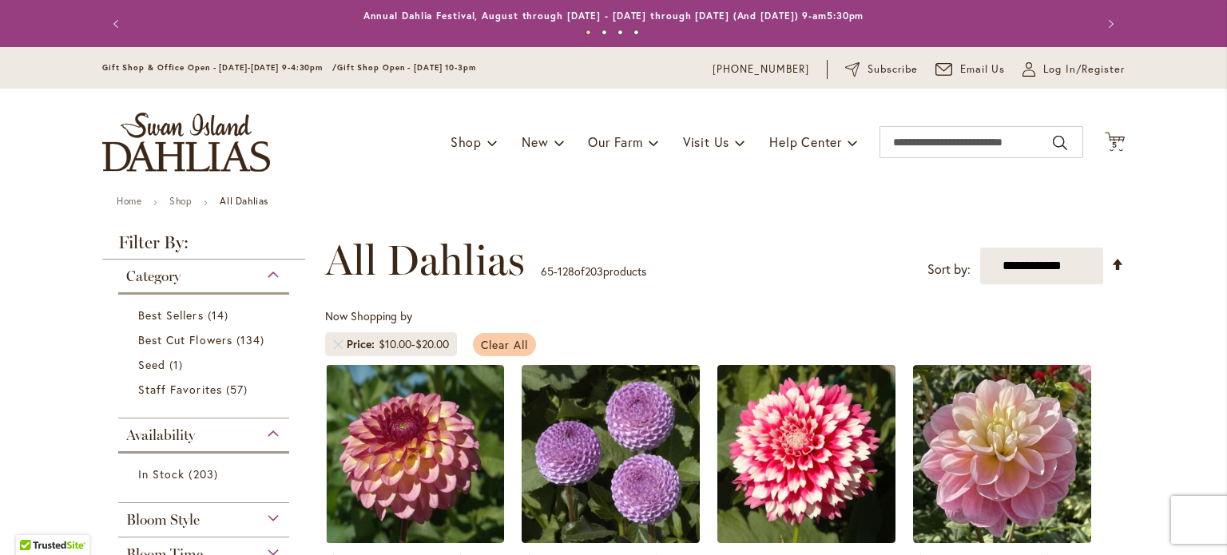
click at [514, 341] on span "Clear All" at bounding box center [504, 344] width 47 height 15
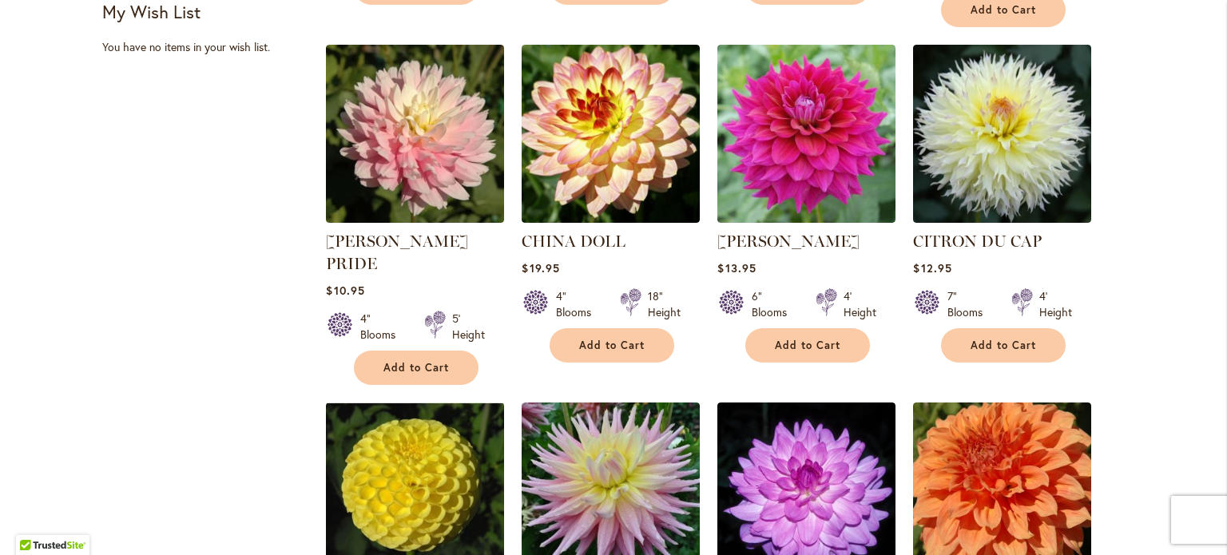
scroll to position [1038, 0]
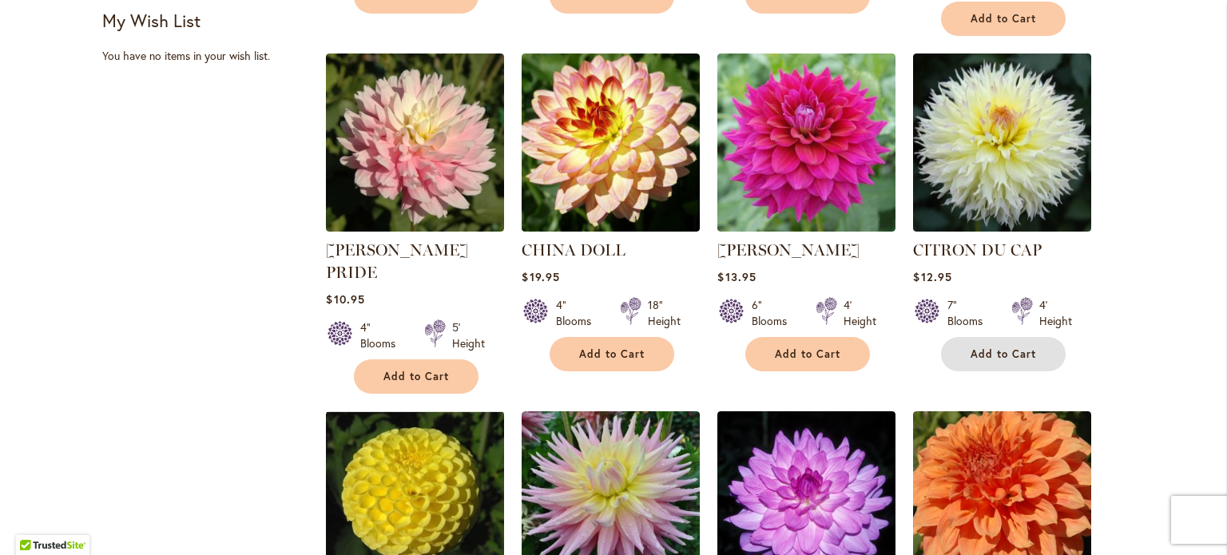
click at [993, 347] on span "Add to Cart" at bounding box center [1004, 354] width 66 height 14
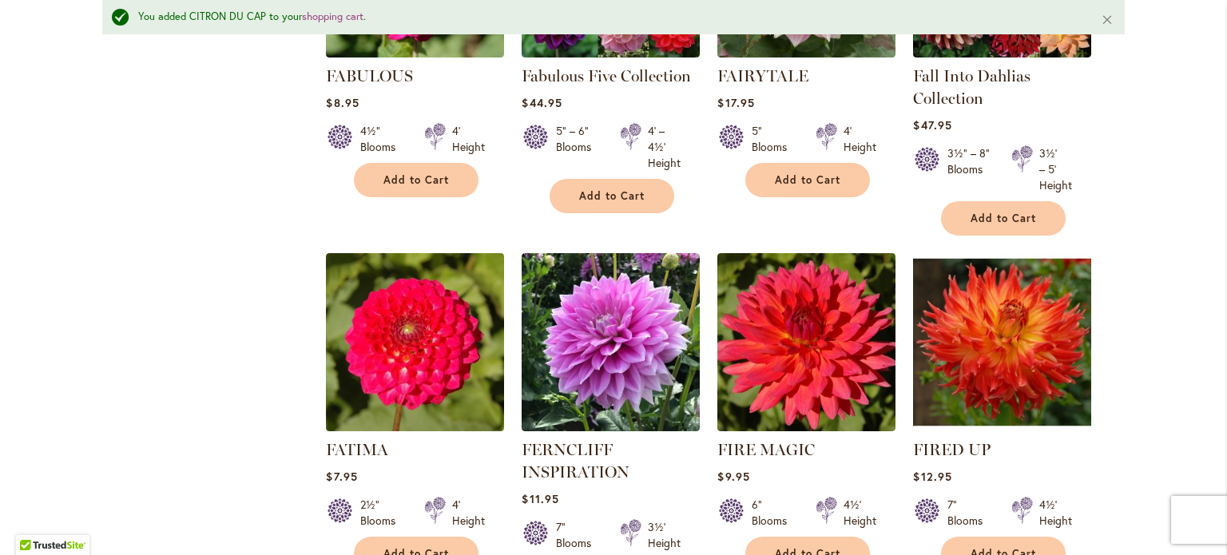
scroll to position [5433, 0]
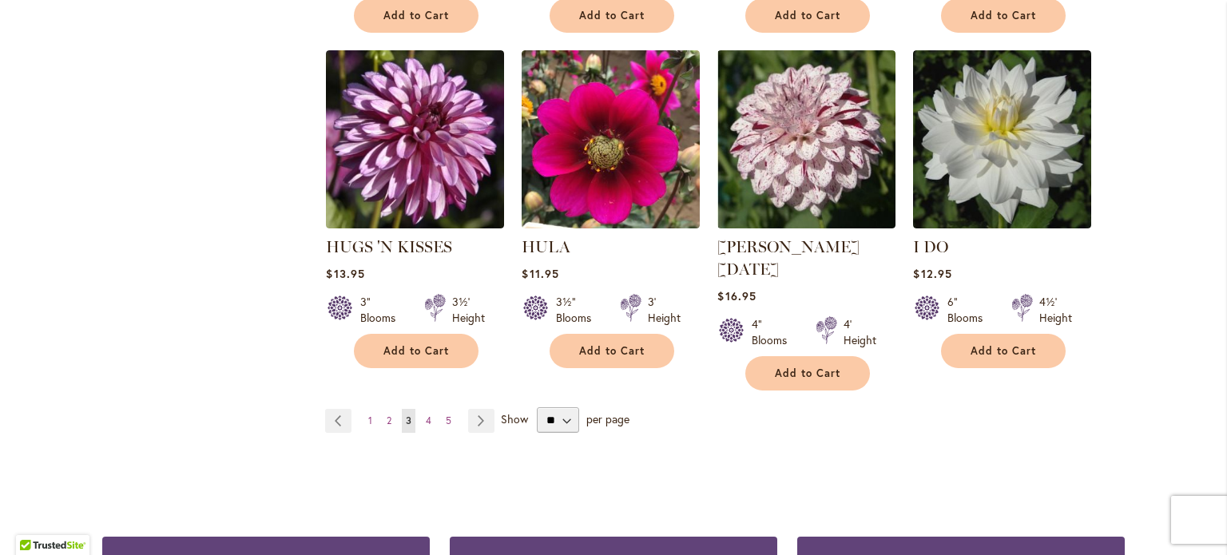
scroll to position [5606, 0]
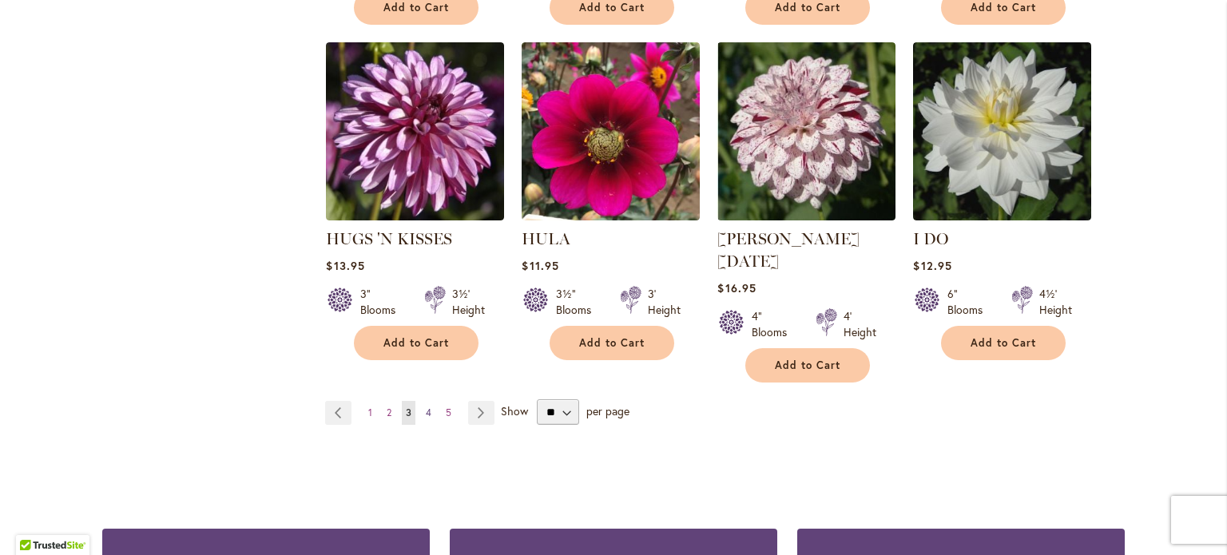
click at [426, 407] on span "4" at bounding box center [429, 413] width 6 height 12
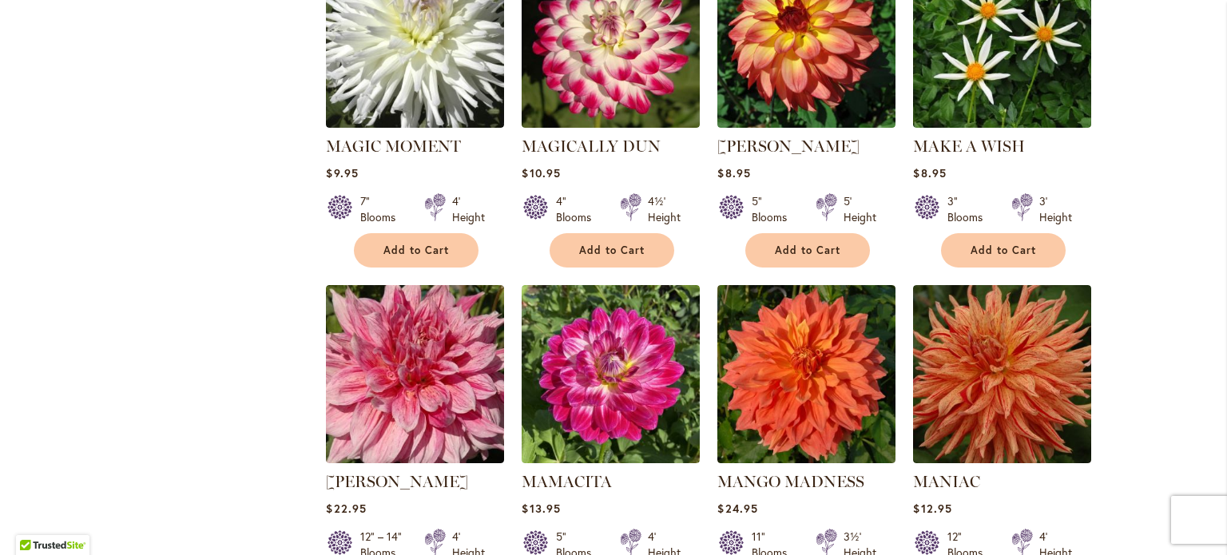
scroll to position [5465, 0]
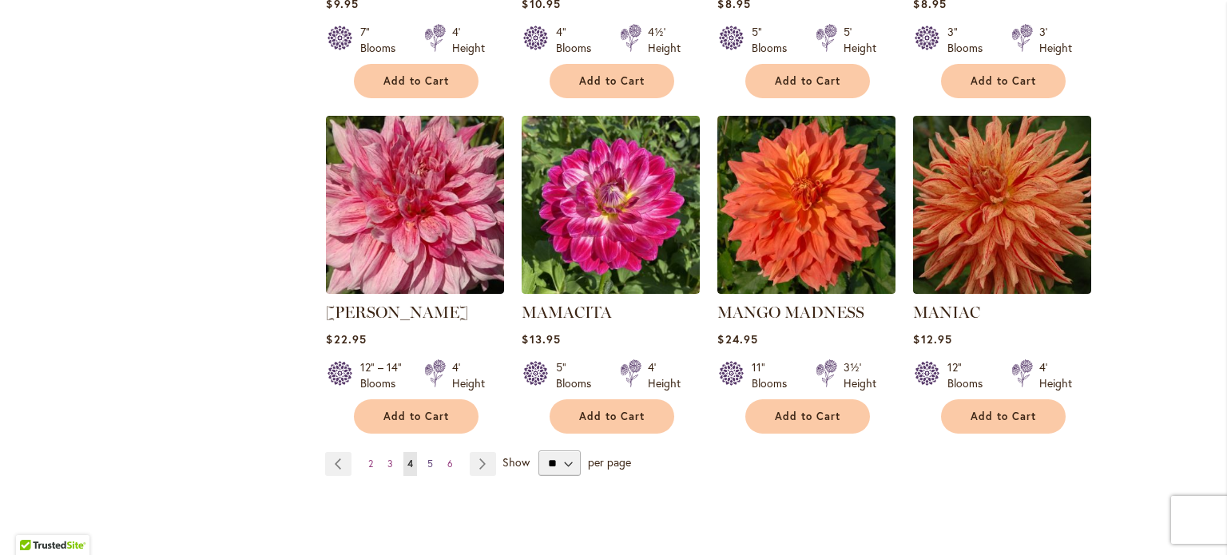
click at [428, 452] on link "Page 5" at bounding box center [430, 464] width 14 height 24
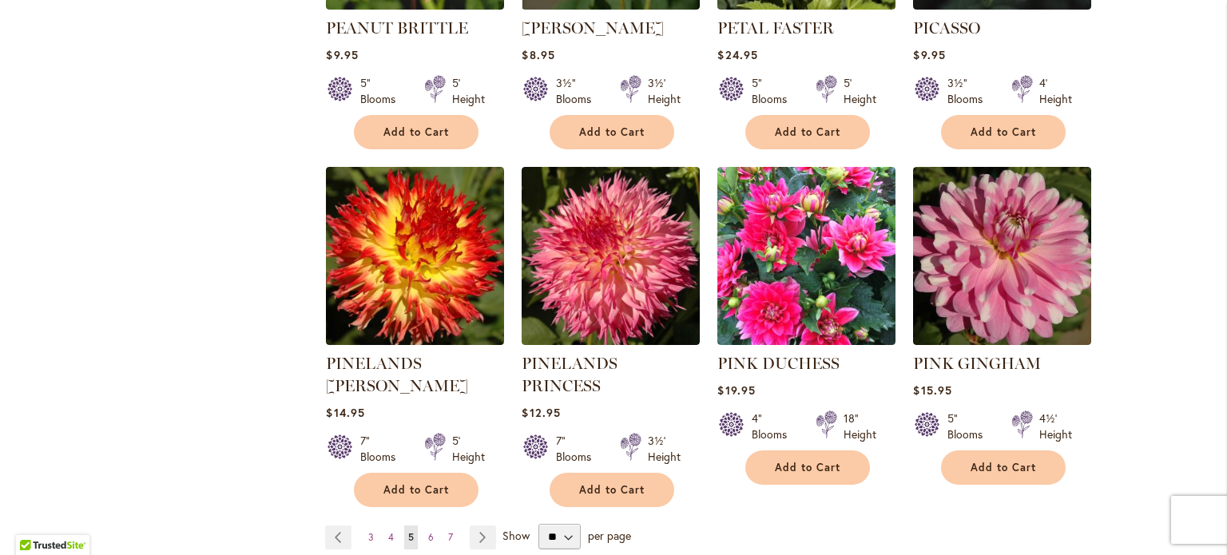
scroll to position [5429, 0]
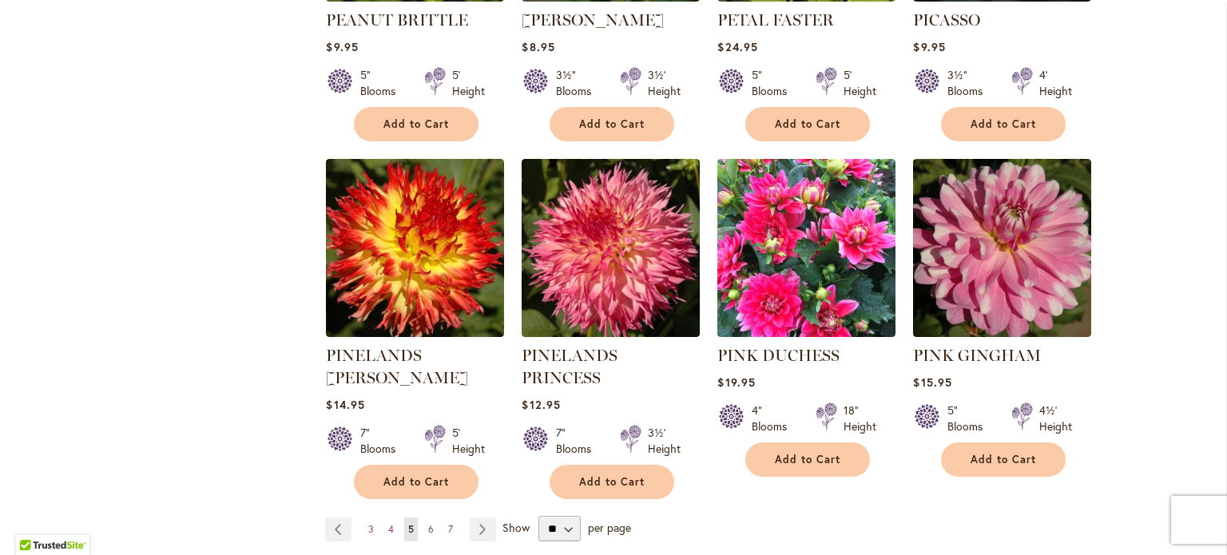
click at [428, 518] on link "Page 6" at bounding box center [431, 530] width 14 height 24
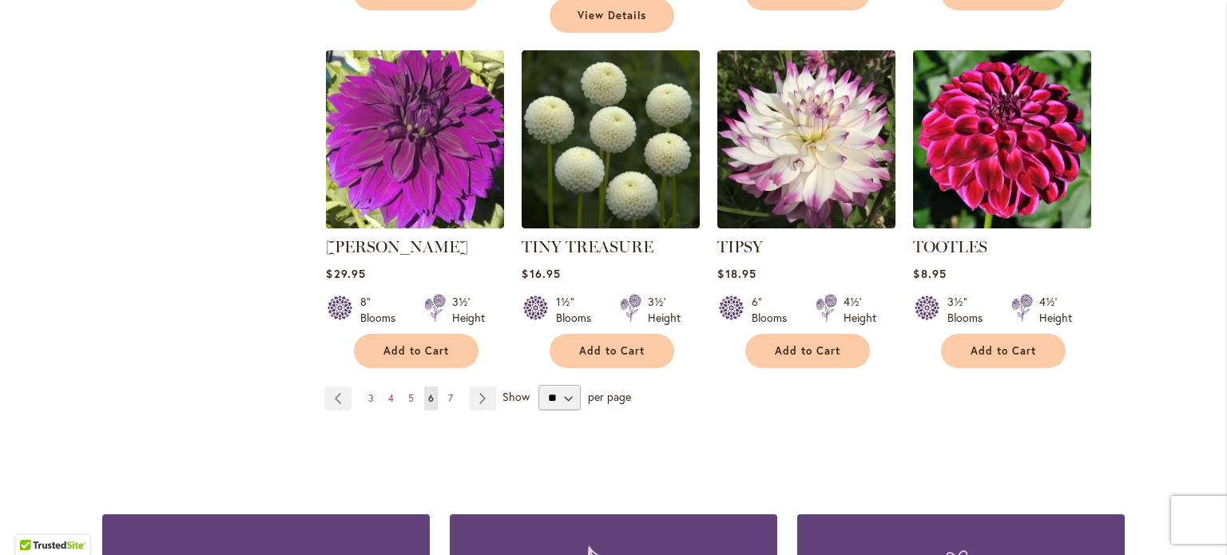
scroll to position [5333, 0]
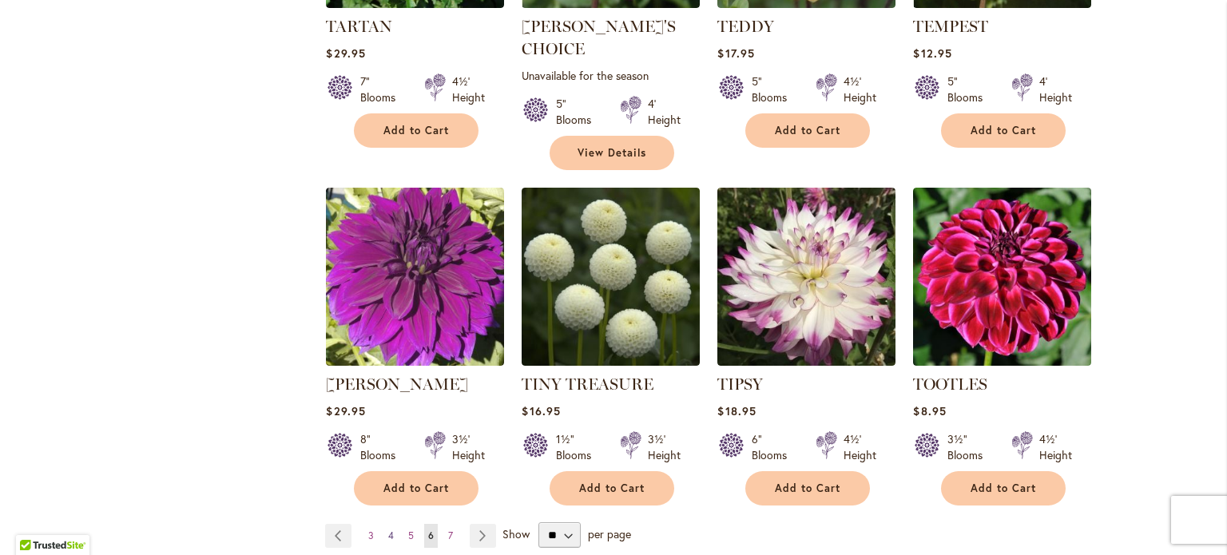
click at [388, 530] on span "4" at bounding box center [391, 536] width 6 height 12
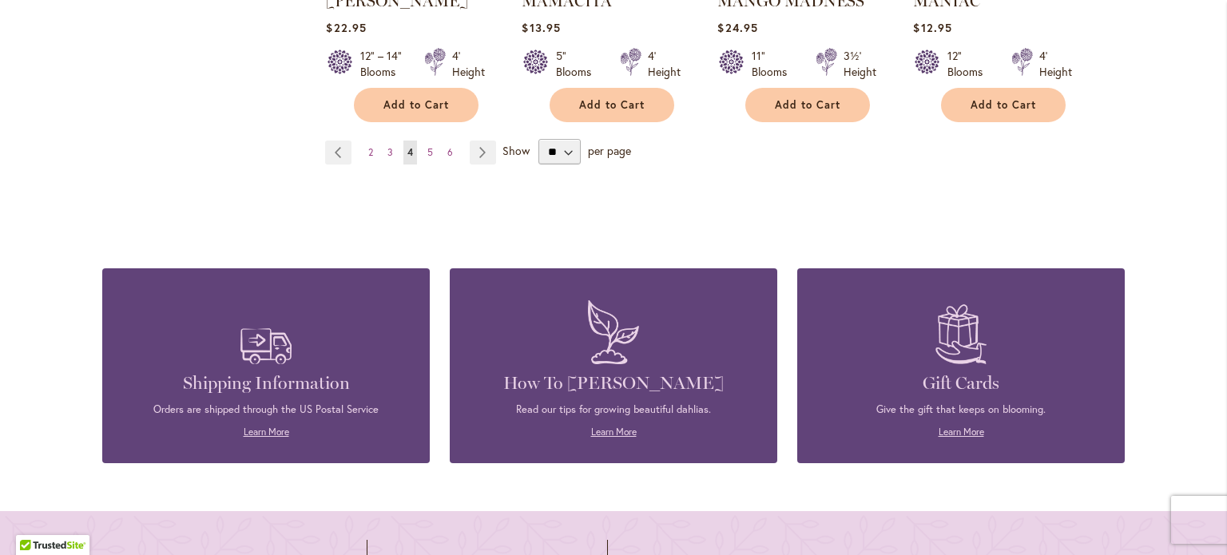
scroll to position [5688, 0]
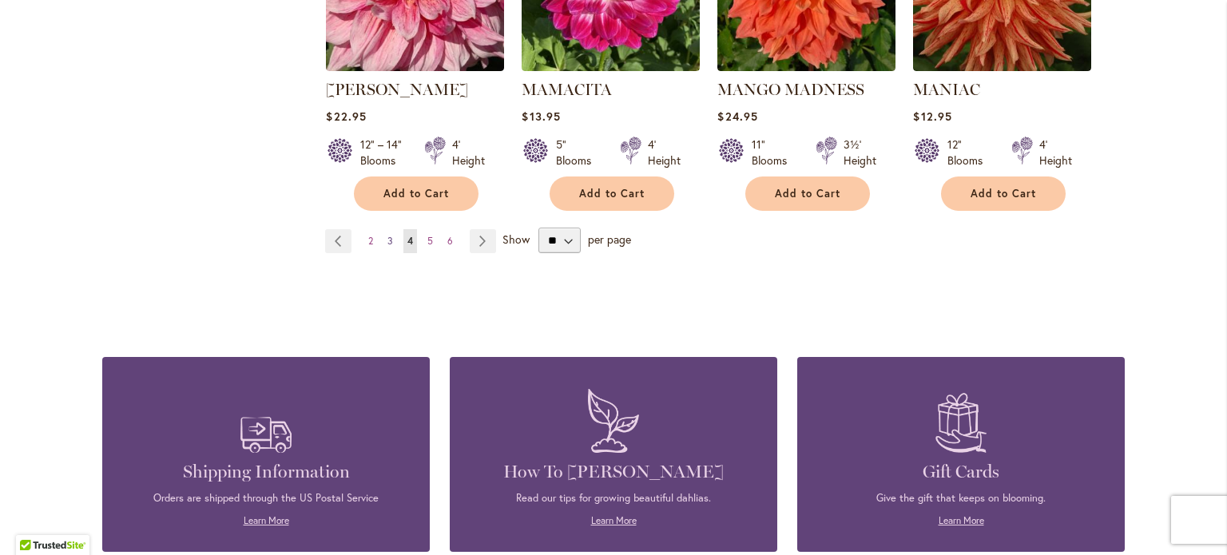
click at [387, 235] on span "3" at bounding box center [390, 241] width 6 height 12
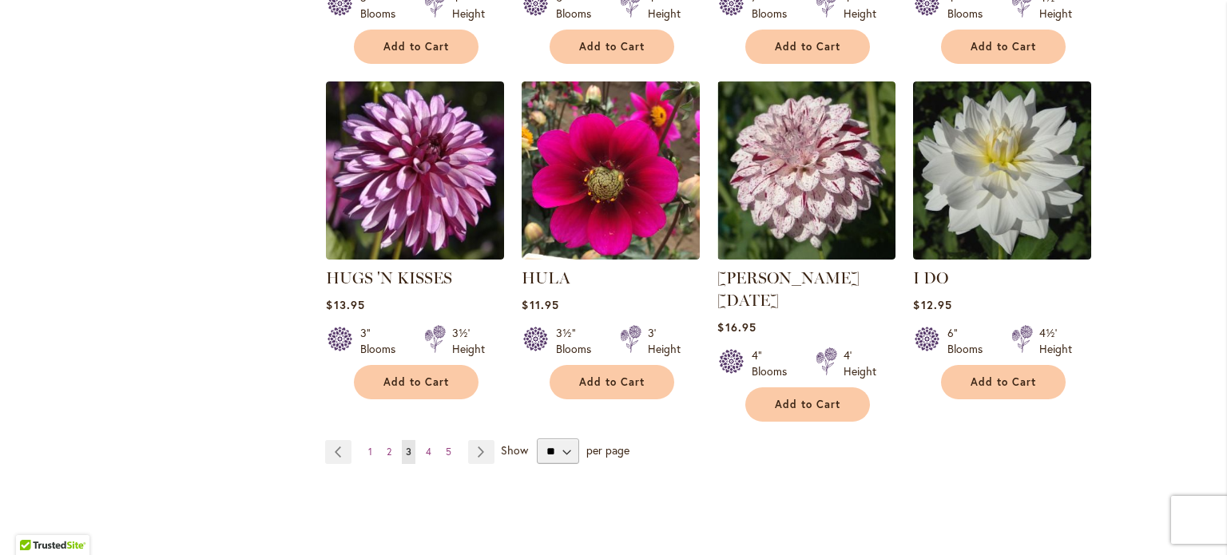
scroll to position [5551, 0]
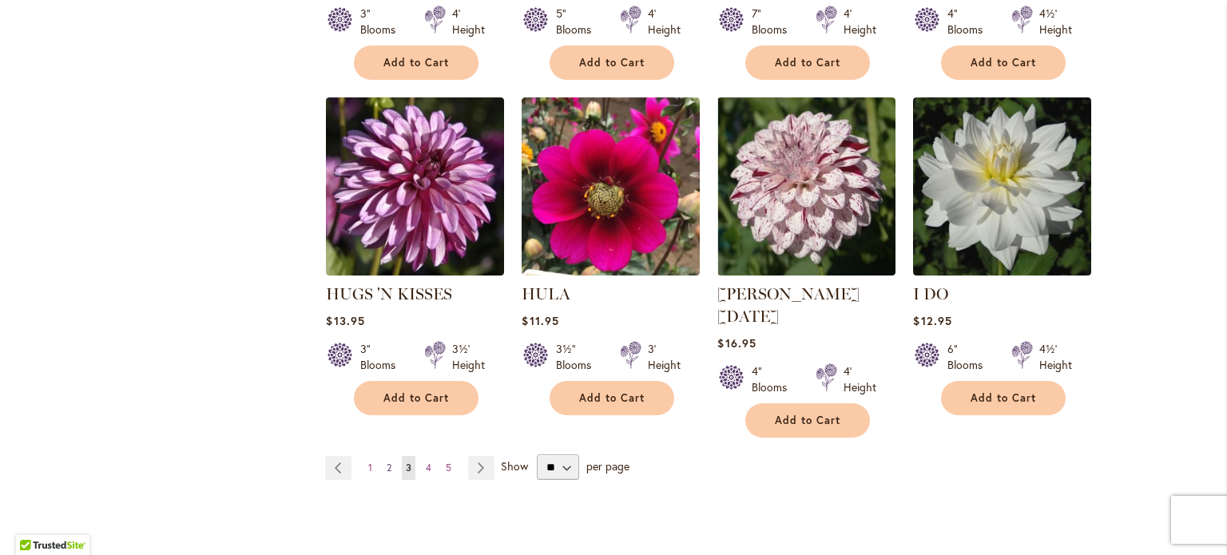
click at [387, 462] on span "2" at bounding box center [389, 468] width 5 height 12
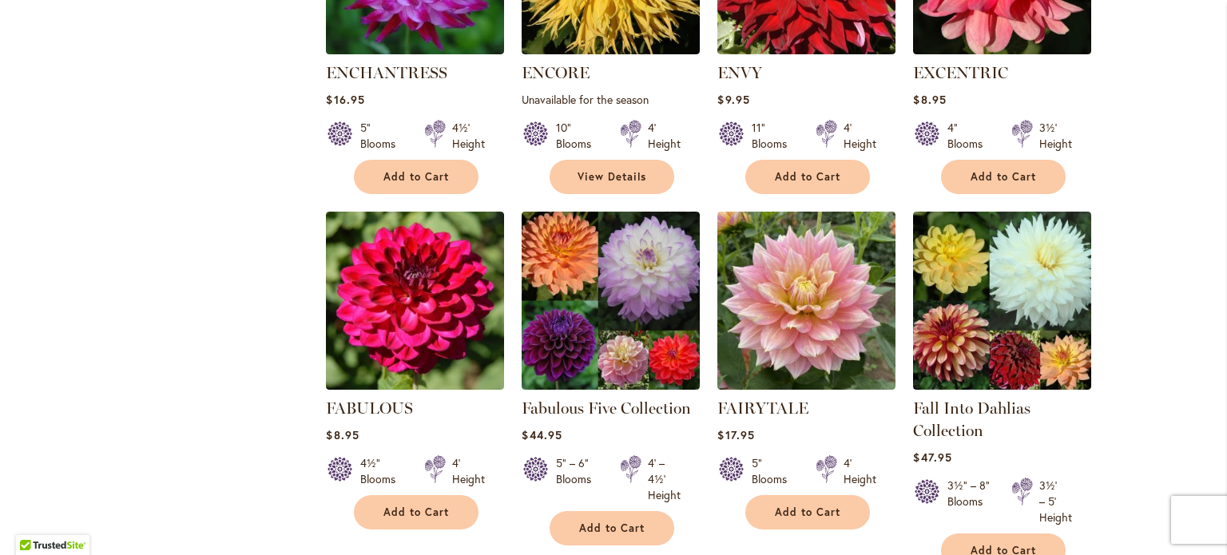
scroll to position [5066, 0]
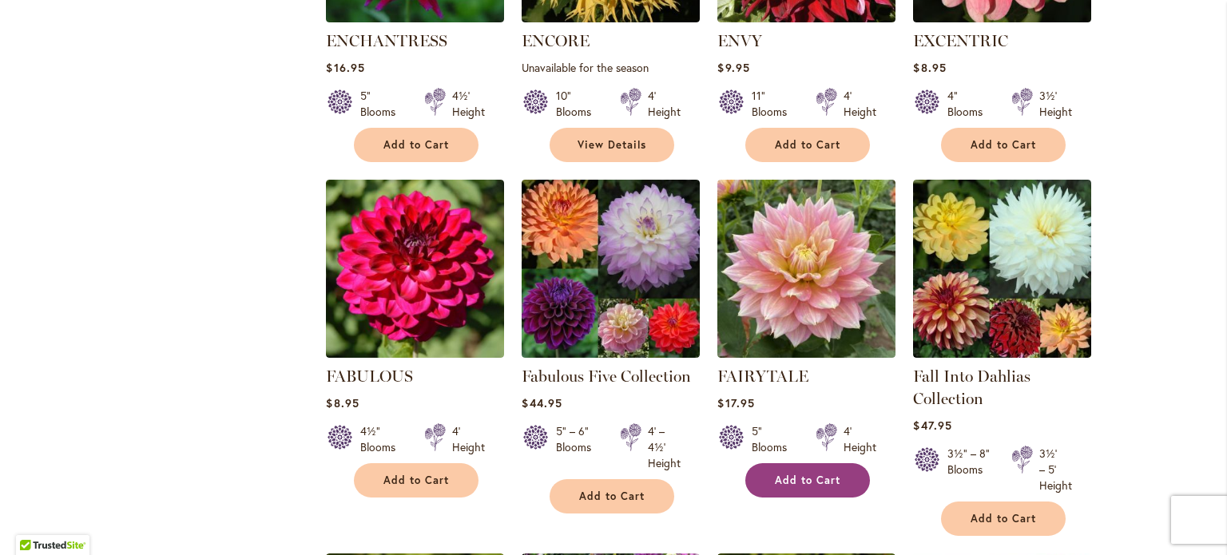
click at [792, 474] on span "Add to Cart" at bounding box center [808, 481] width 66 height 14
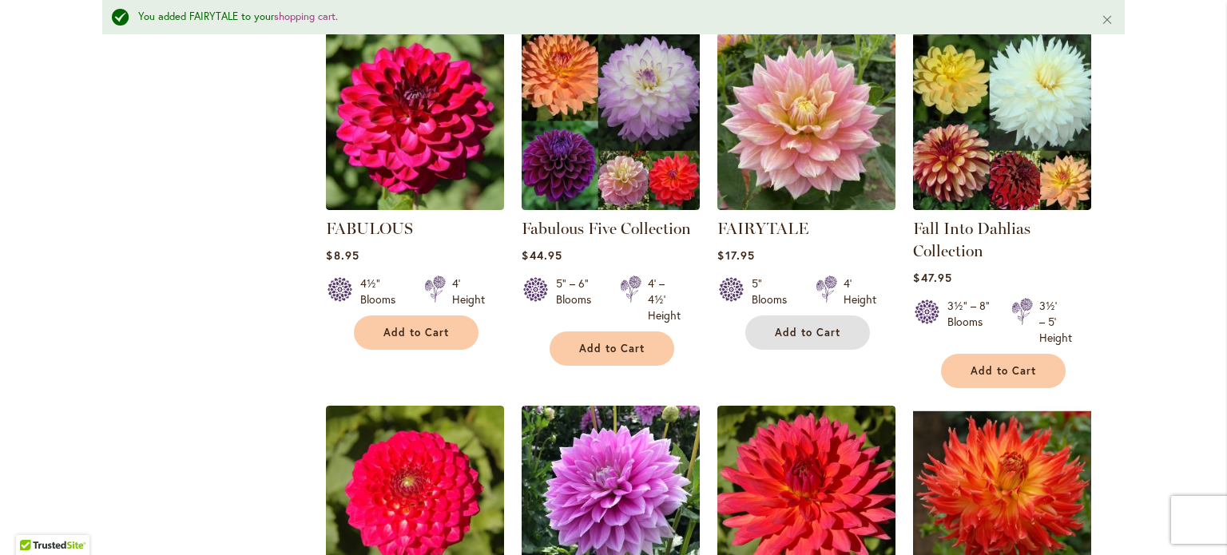
scroll to position [5639, 0]
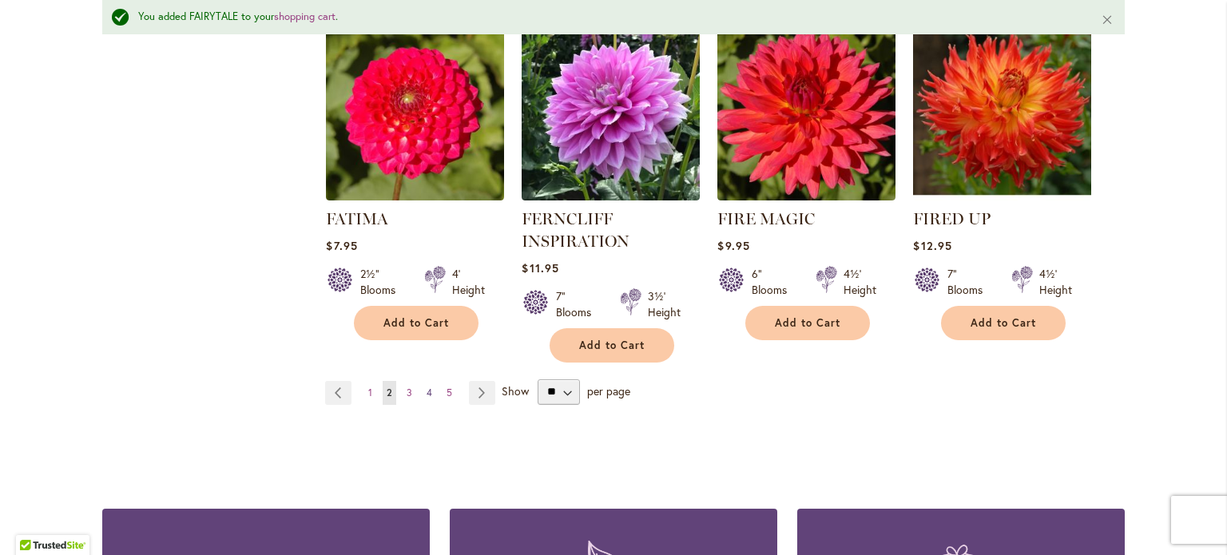
click at [427, 387] on span "4" at bounding box center [430, 393] width 6 height 12
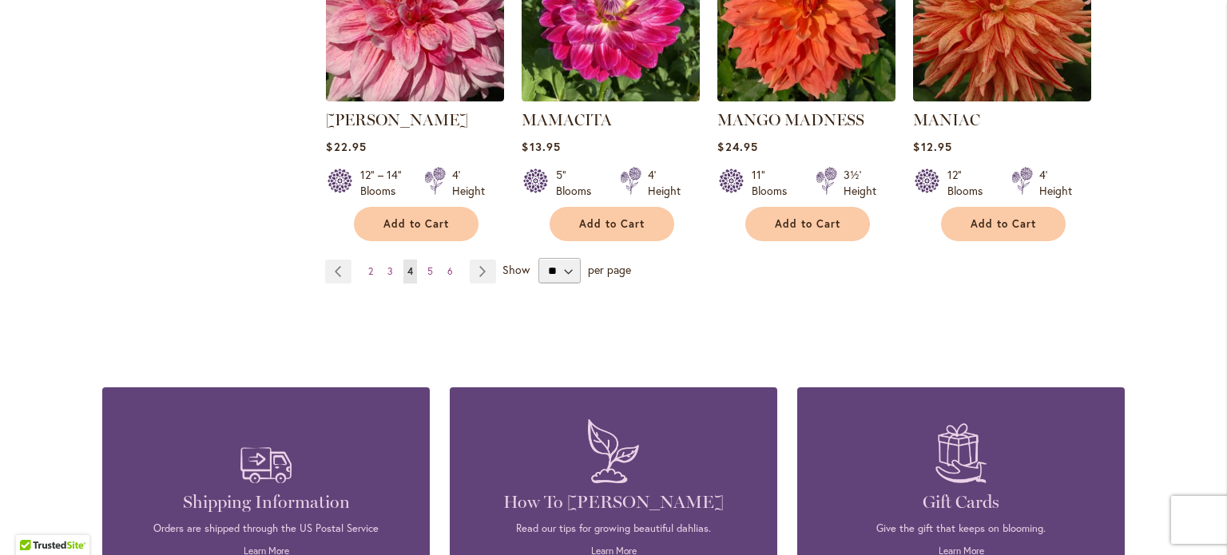
scroll to position [5512, 0]
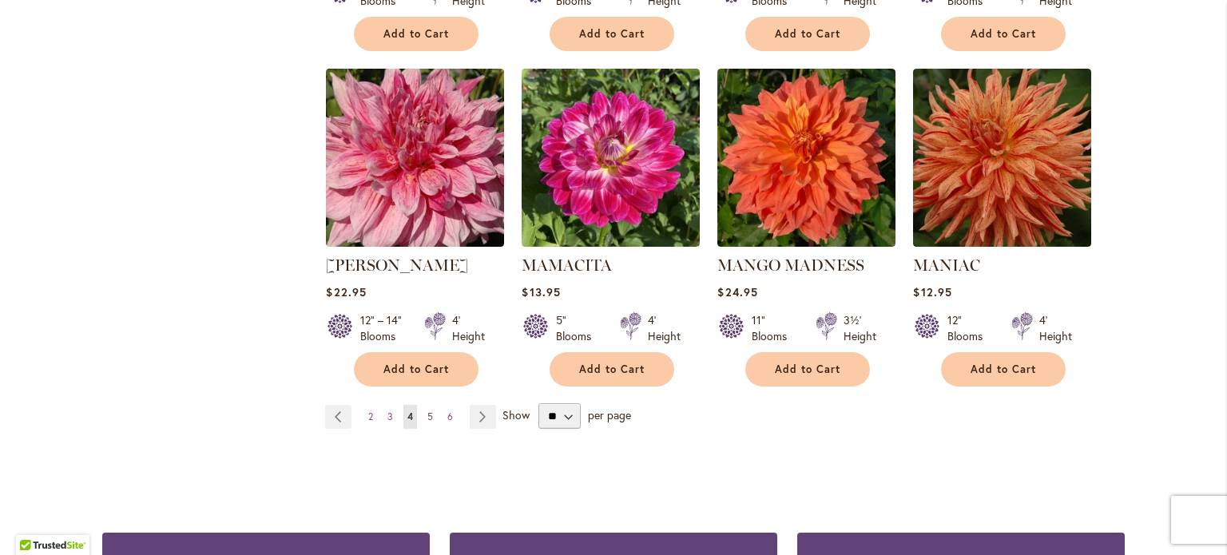
click at [427, 411] on span "5" at bounding box center [430, 417] width 6 height 12
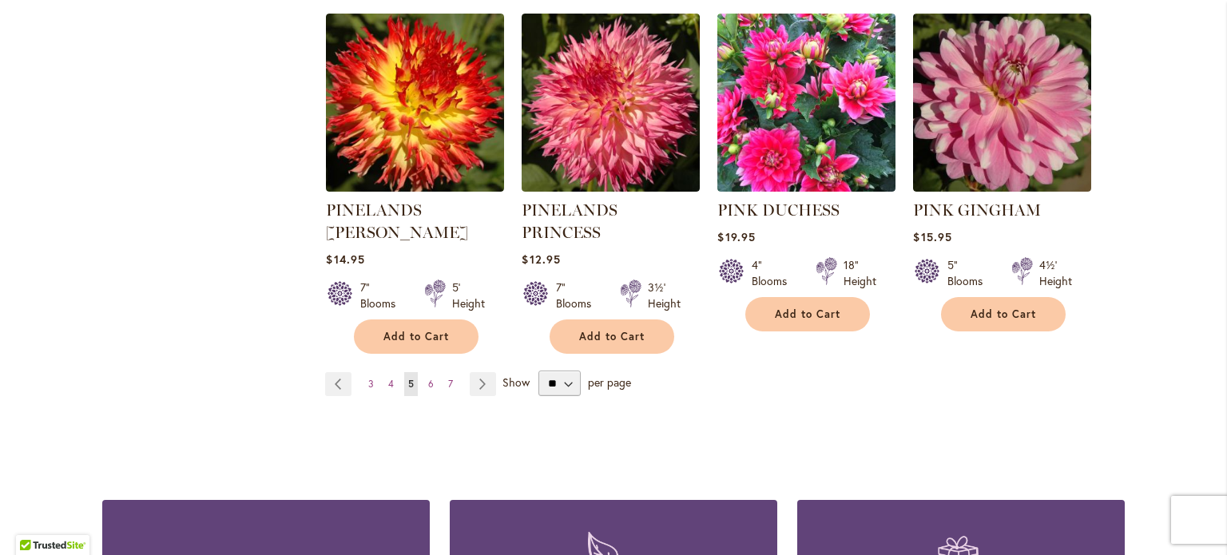
scroll to position [5598, 0]
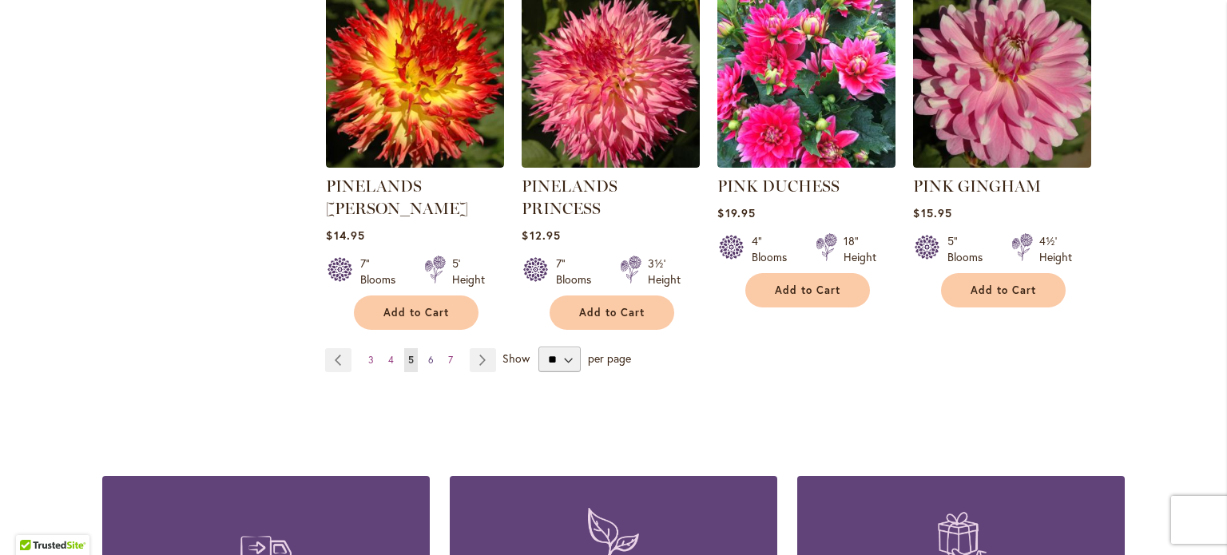
click at [428, 354] on span "6" at bounding box center [431, 360] width 6 height 12
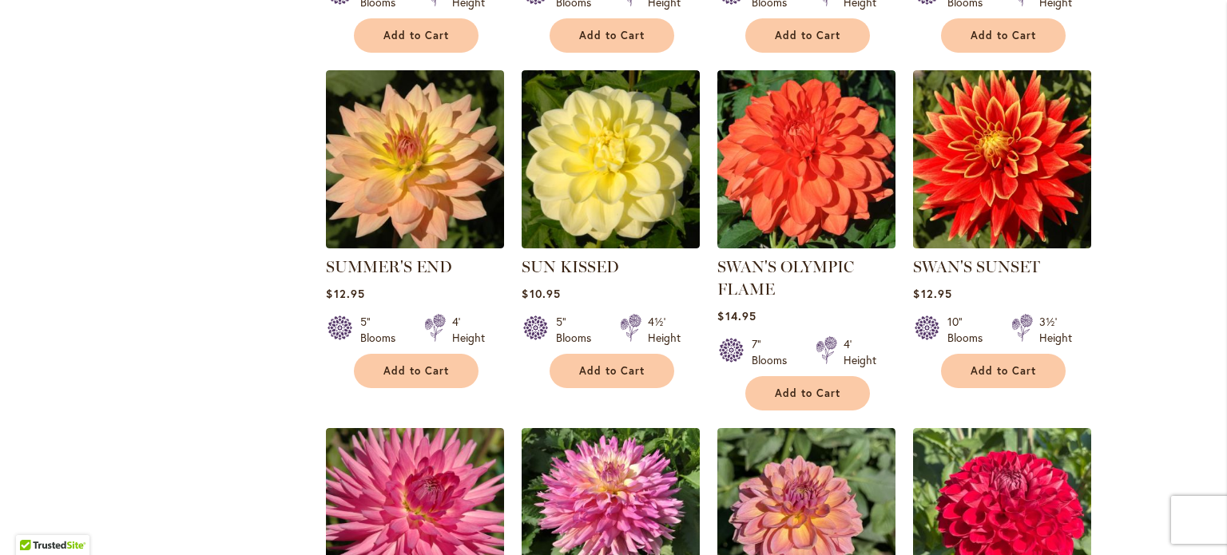
scroll to position [3983, 0]
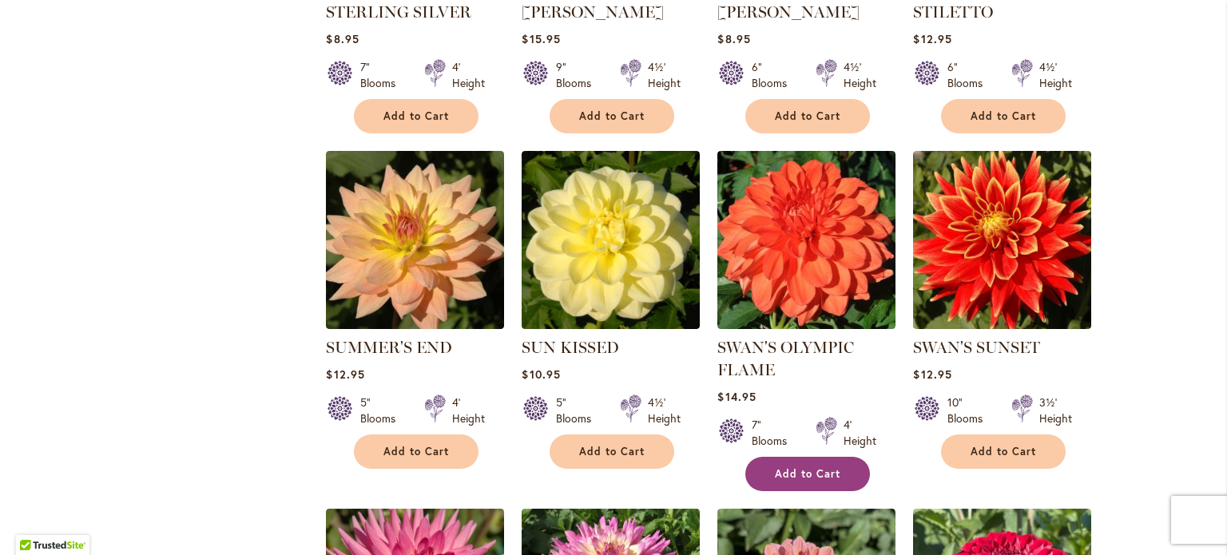
click at [799, 467] on span "Add to Cart" at bounding box center [808, 474] width 66 height 14
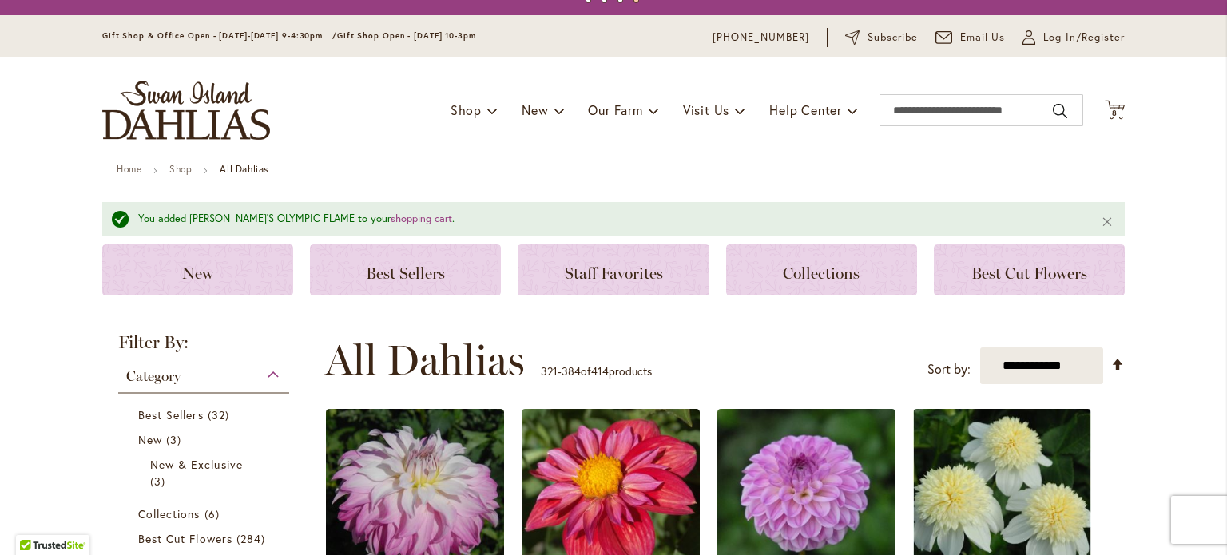
scroll to position [0, 0]
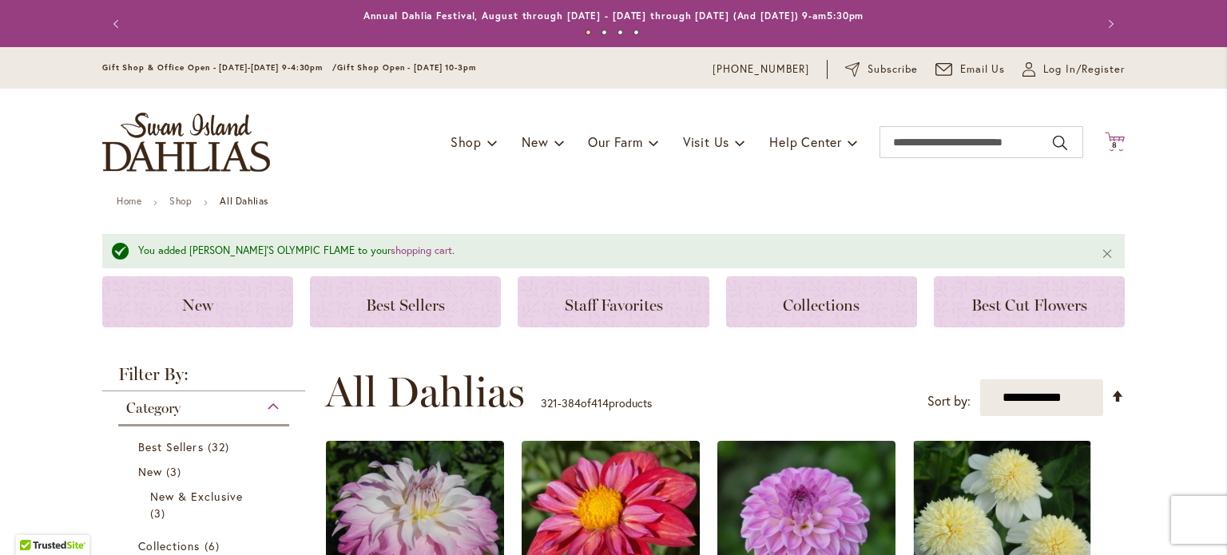
click at [1112, 145] on span "8" at bounding box center [1115, 145] width 6 height 10
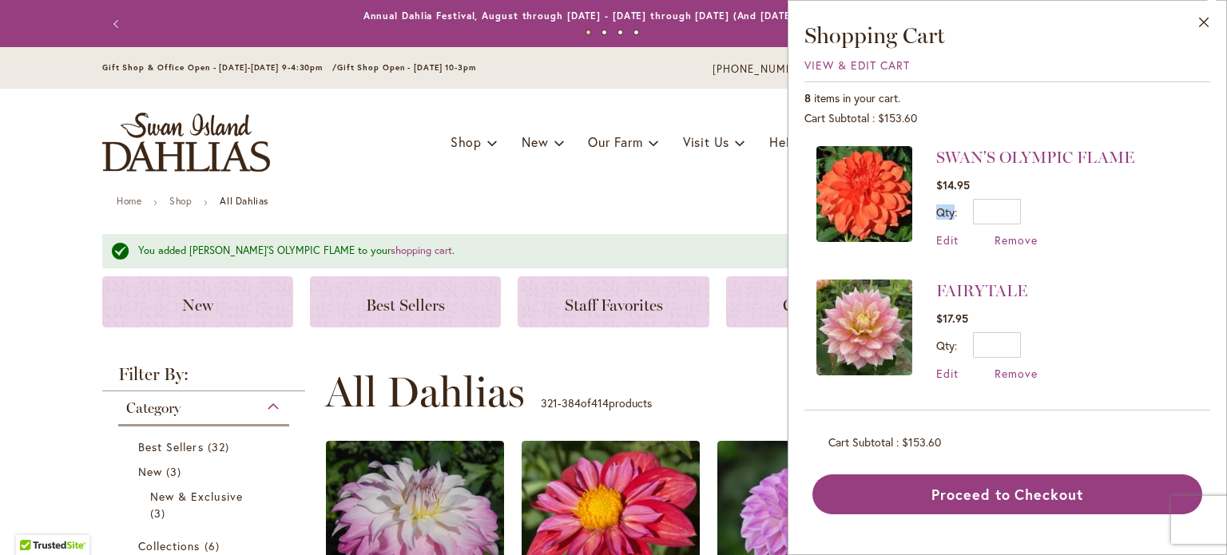
drag, startPoint x: 1211, startPoint y: 180, endPoint x: 1211, endPoint y: 194, distance: 14.4
click at [1211, 213] on div "Close Shopping Cart View & Edit Cart 8 items in your cart. Cart Subtotal $153.6…" at bounding box center [1007, 277] width 439 height 555
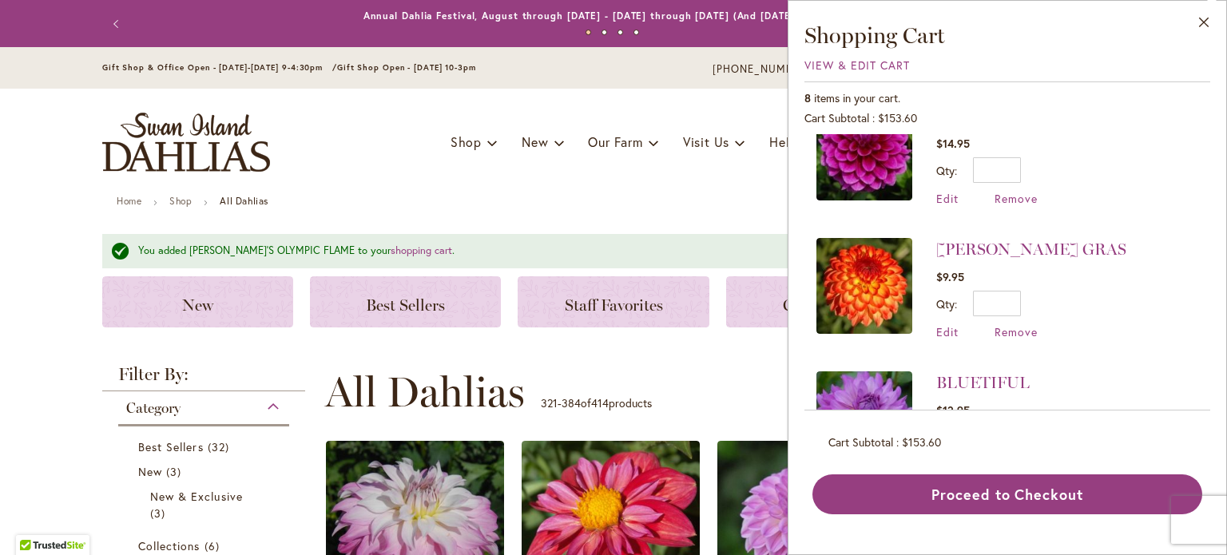
scroll to position [785, 0]
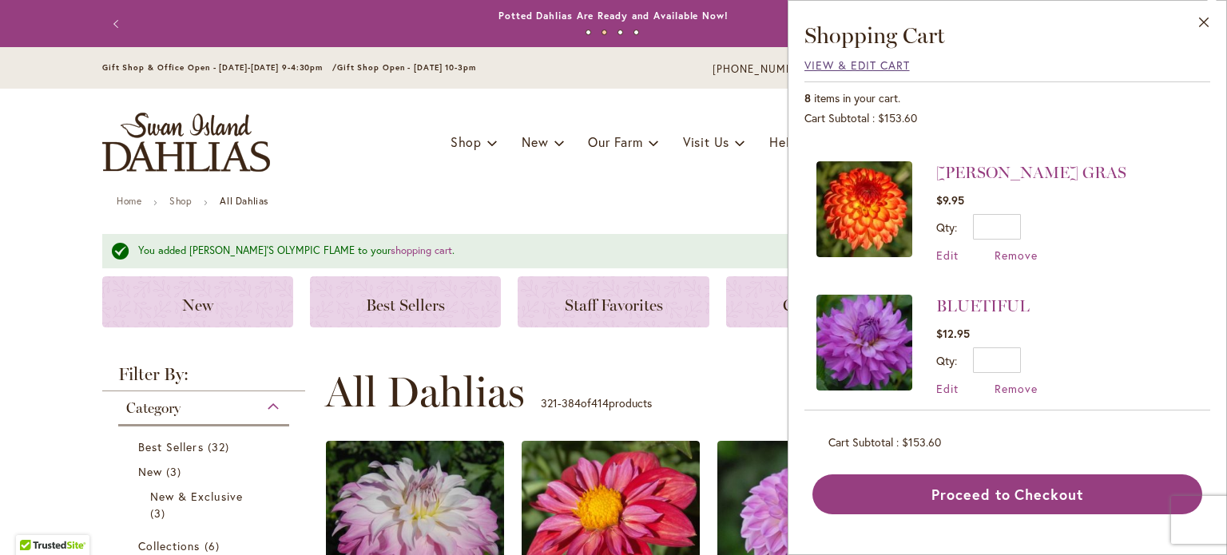
click at [837, 66] on span "View & Edit Cart" at bounding box center [856, 65] width 105 height 15
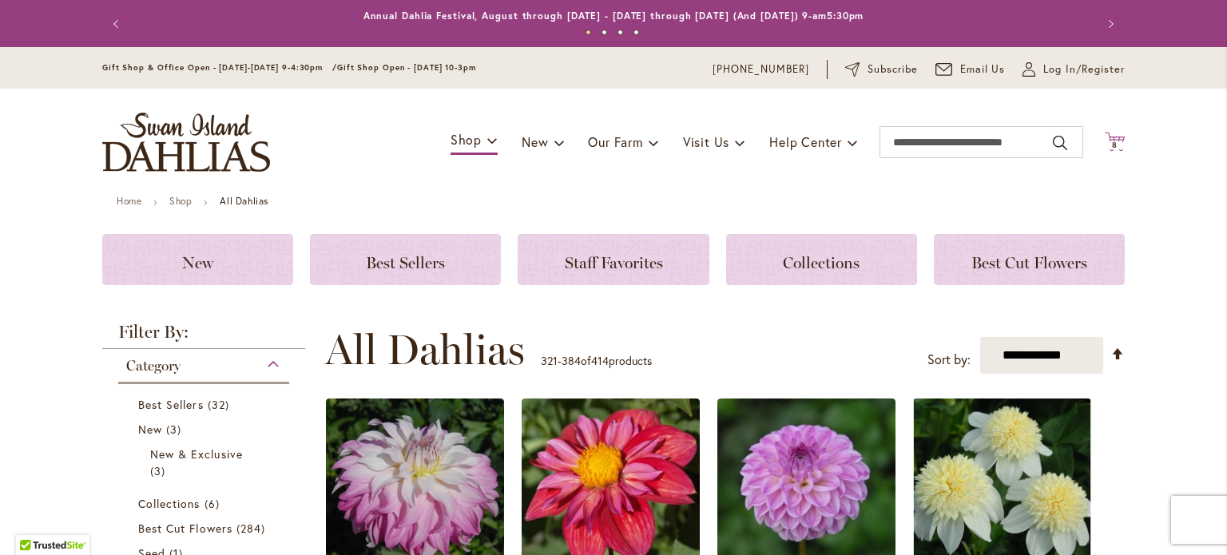
click at [1112, 143] on span "8 8 items" at bounding box center [1115, 145] width 16 height 8
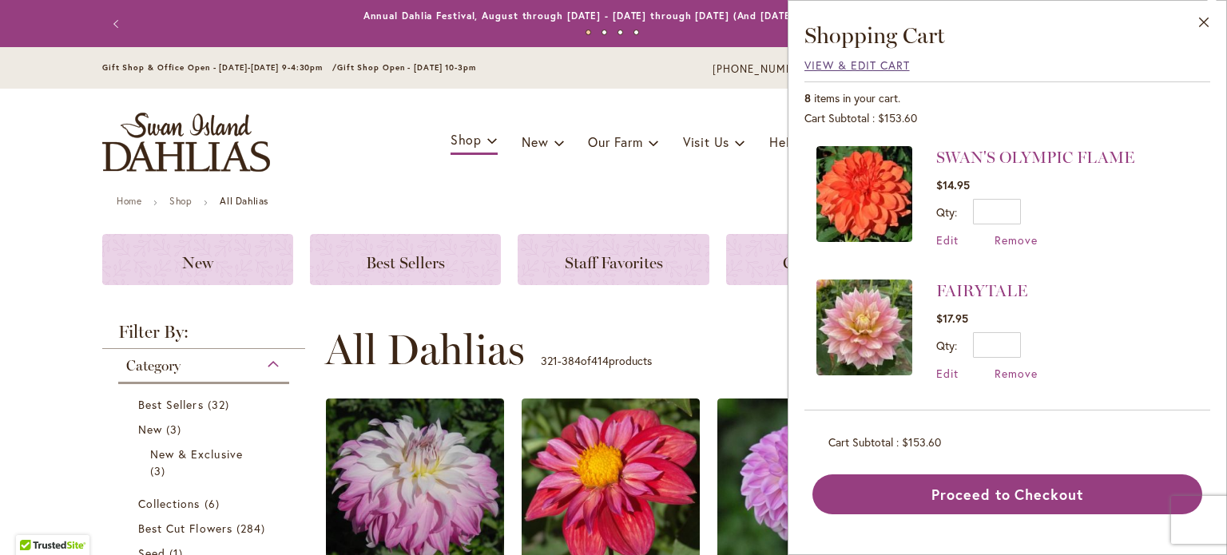
click at [821, 67] on span "View & Edit Cart" at bounding box center [856, 65] width 105 height 15
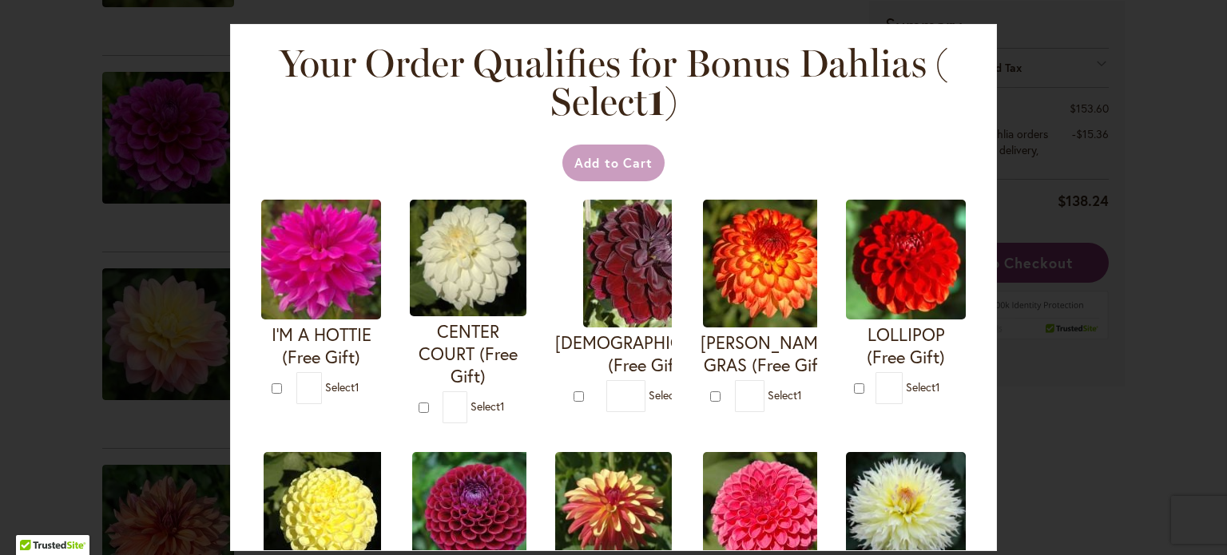
scroll to position [700, 0]
click at [1167, 133] on div "Your Order Qualifies for Bonus Dahlias ( Select 1 ) Add to Cart I'M A HOTTIE (F…" at bounding box center [613, 277] width 1227 height 555
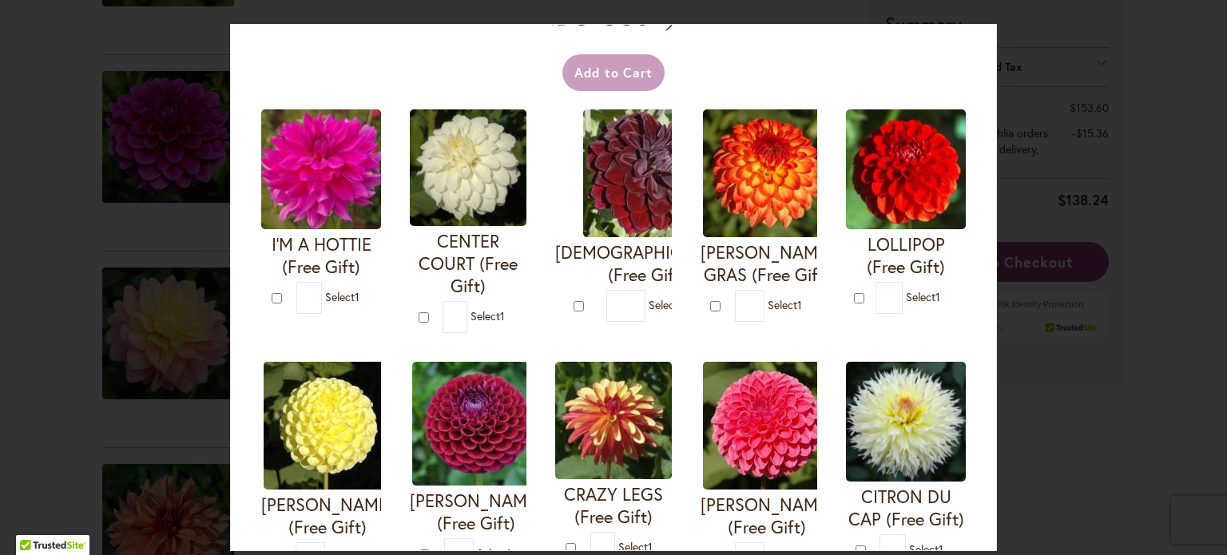
scroll to position [89, 0]
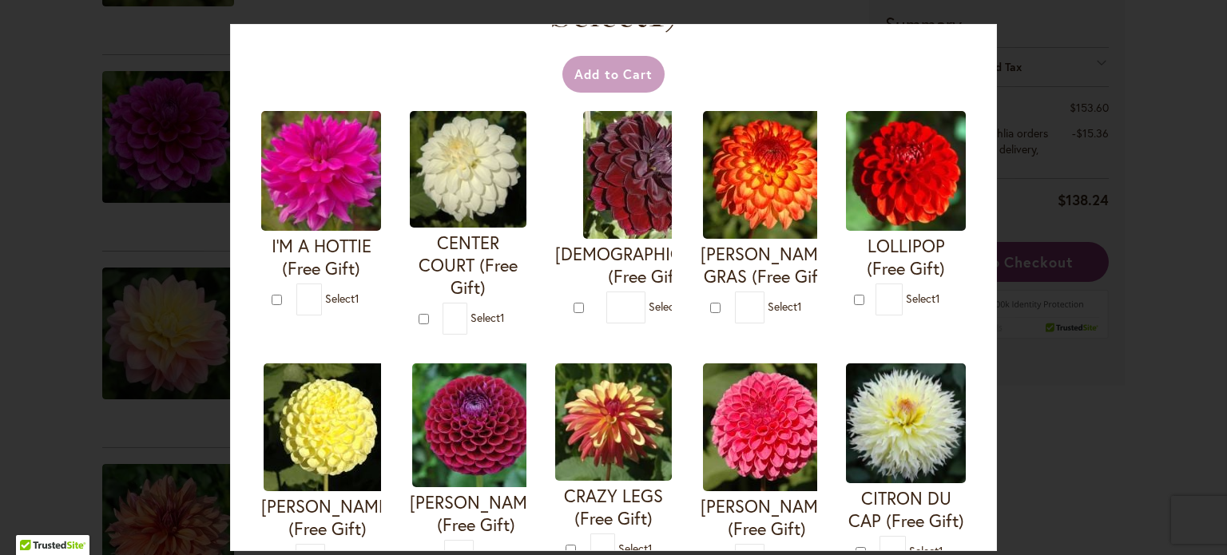
drag, startPoint x: 996, startPoint y: 122, endPoint x: 996, endPoint y: 133, distance: 11.2
click at [996, 133] on div "Your Order Qualifies for Bonus Dahlias ( Select 1 ) Add to Cart I'M A HOTTIE (F…" at bounding box center [613, 287] width 767 height 527
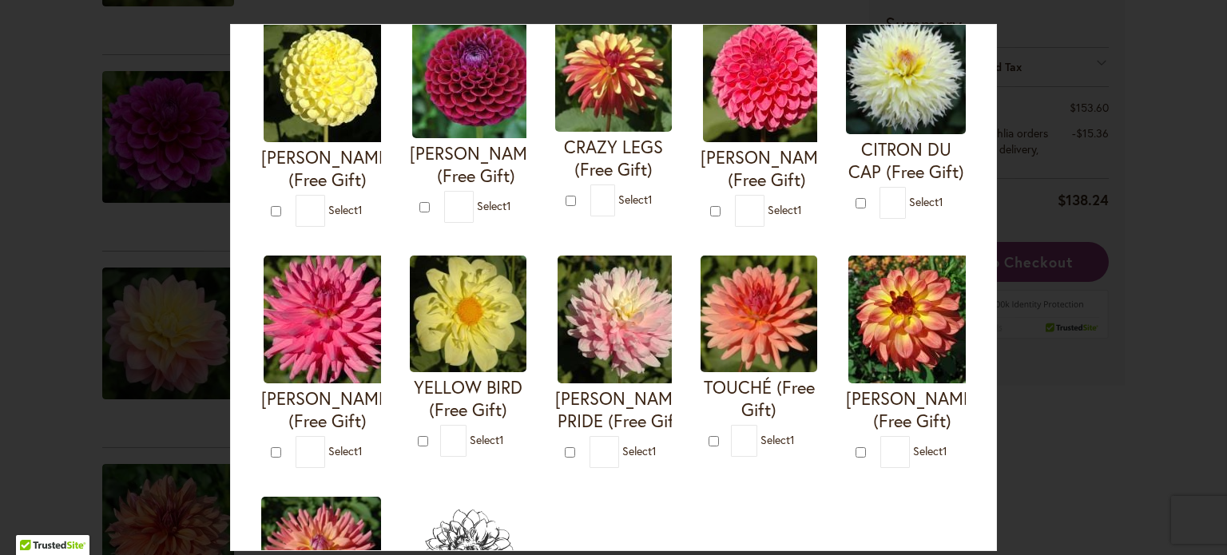
scroll to position [443, 0]
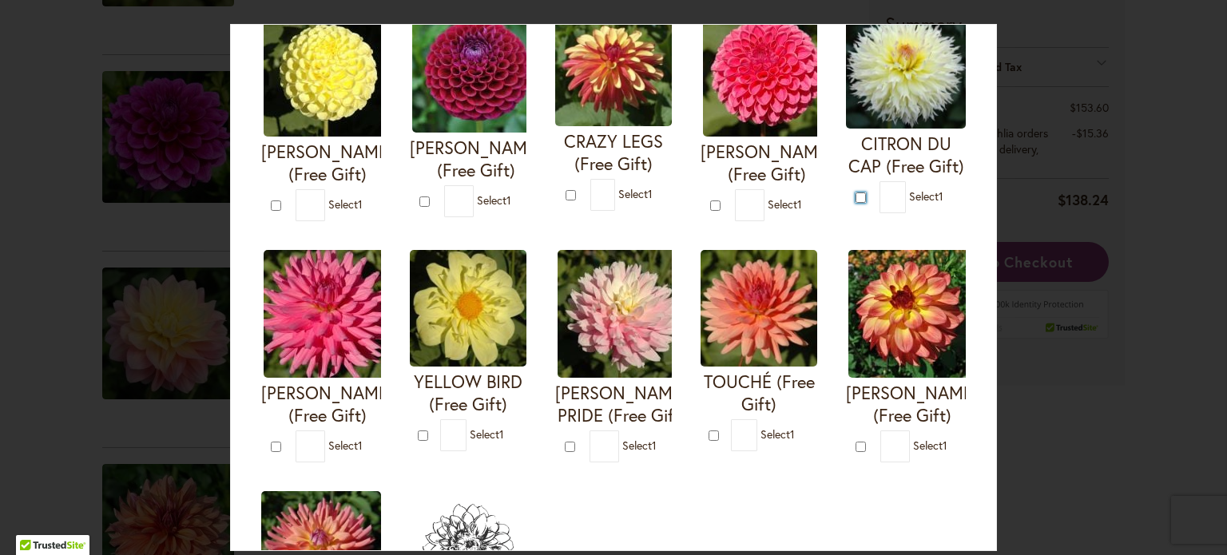
type input "*"
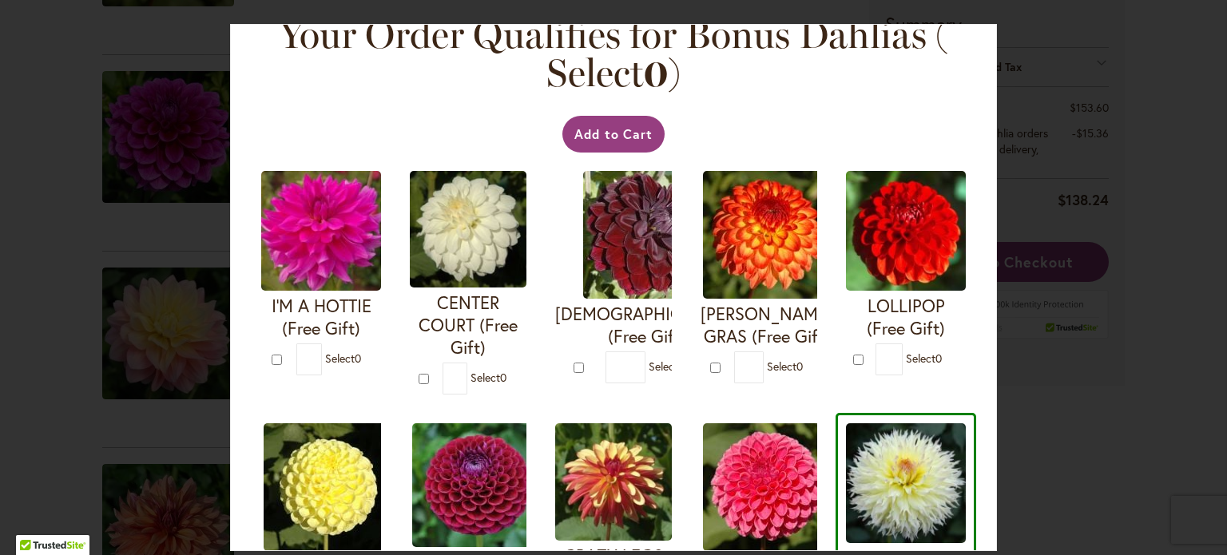
scroll to position [0, 0]
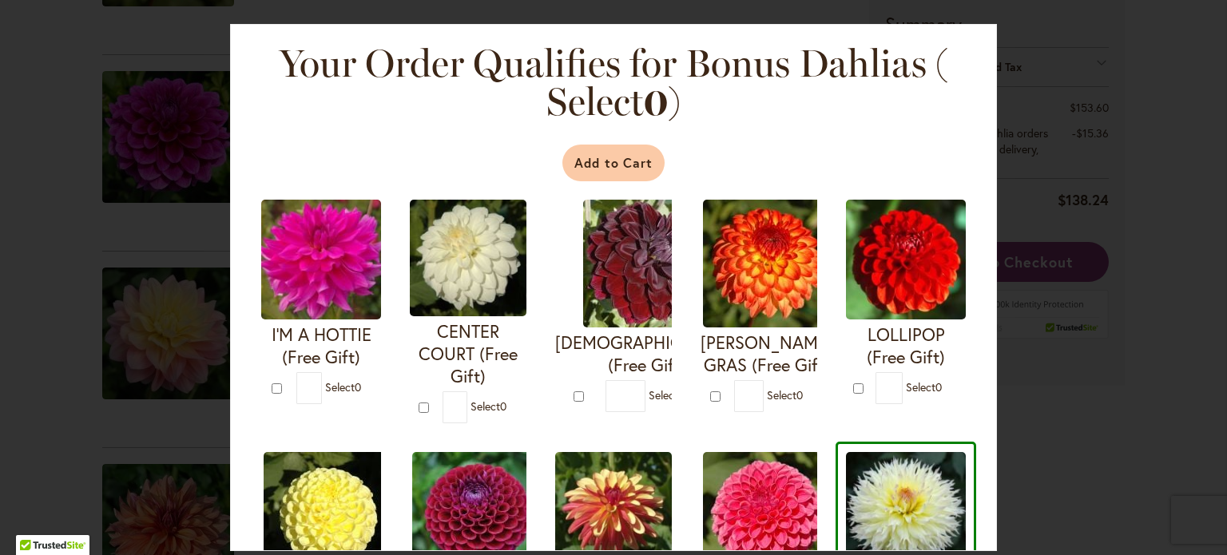
click at [617, 169] on button "Add to Cart" at bounding box center [613, 163] width 103 height 37
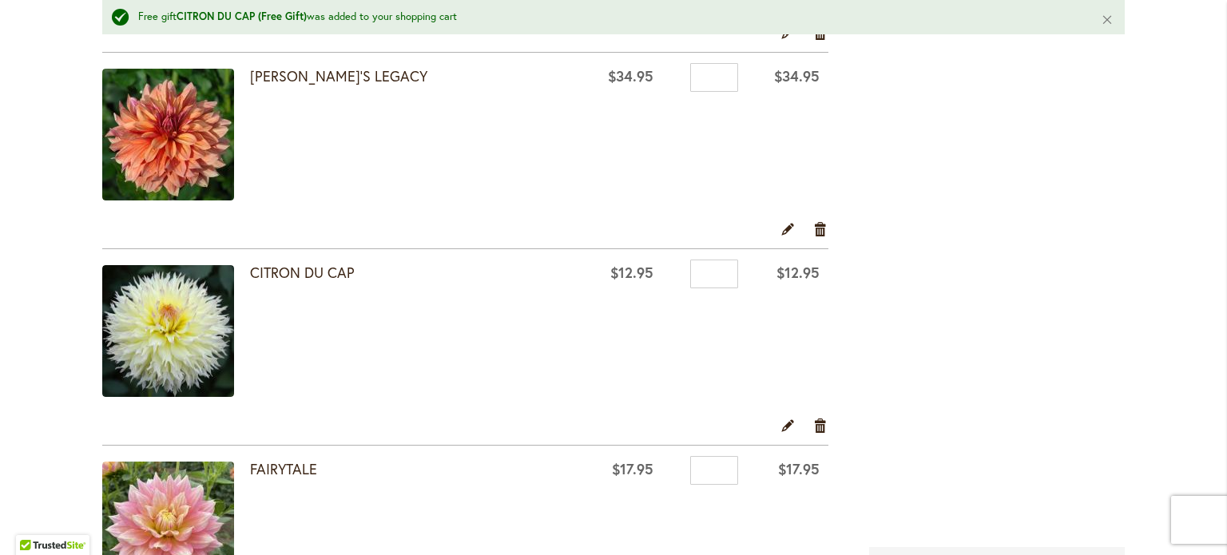
scroll to position [1103, 0]
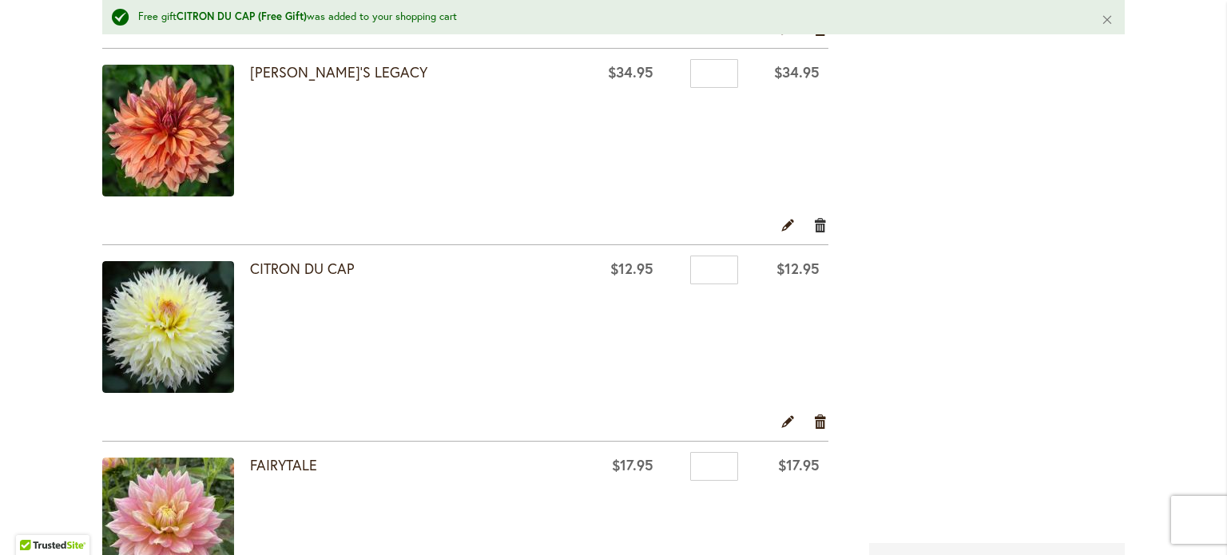
click at [819, 226] on link "Remove item" at bounding box center [820, 225] width 15 height 18
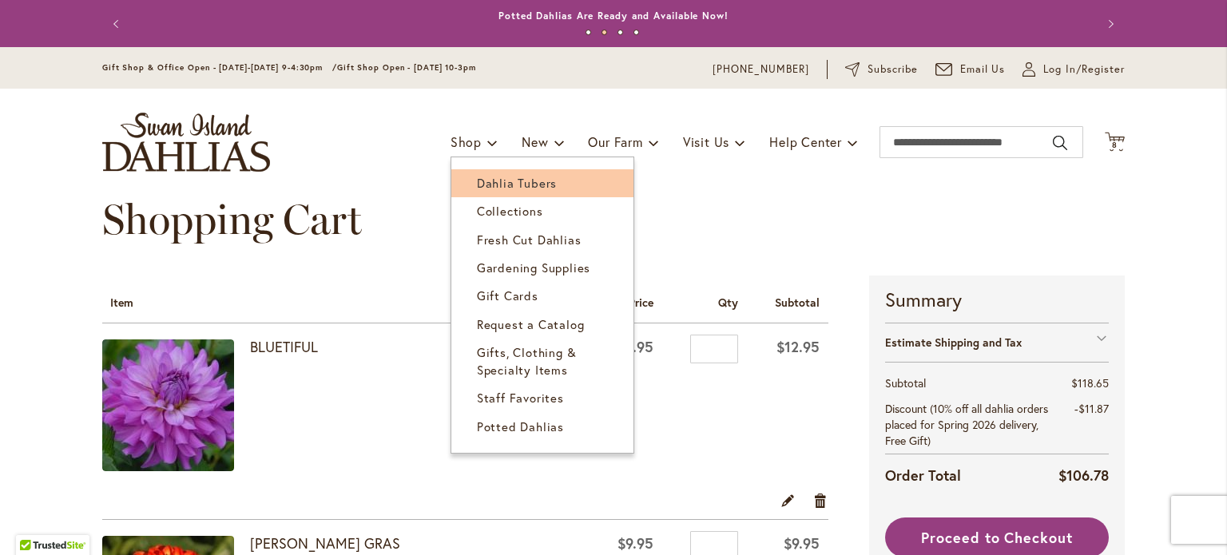
click at [505, 189] on span "Dahlia Tubers" at bounding box center [517, 183] width 80 height 16
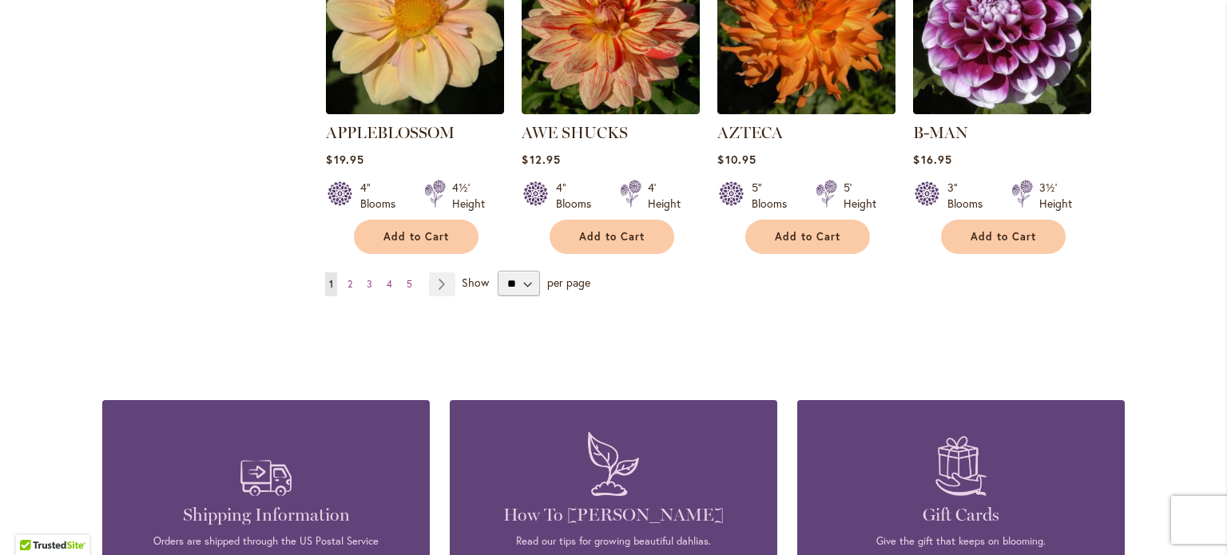
scroll to position [1495, 0]
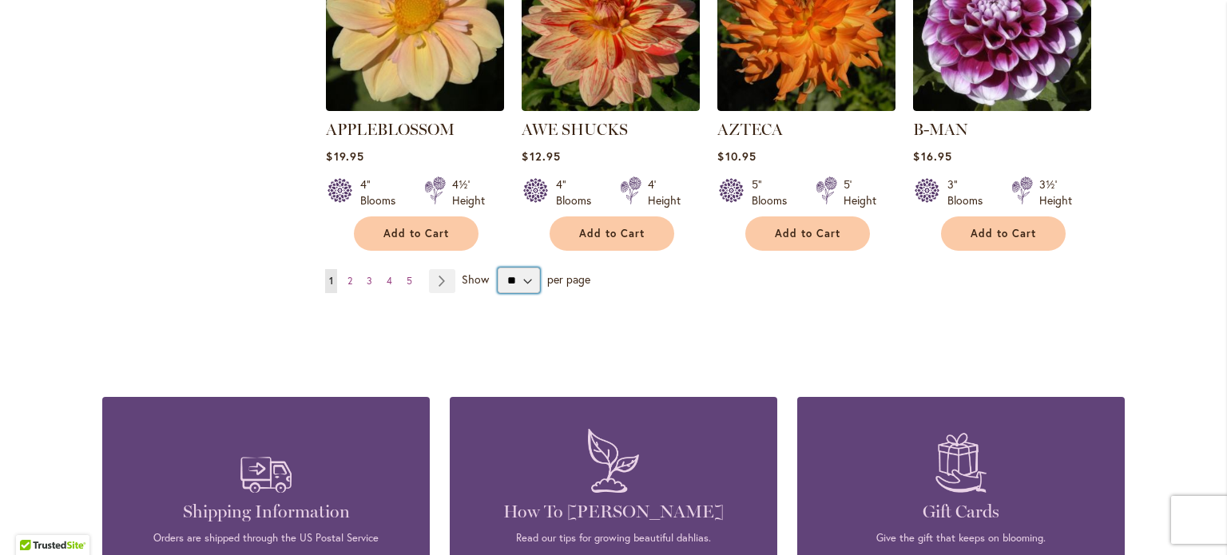
click at [520, 268] on select "** ** ** **" at bounding box center [519, 281] width 42 height 26
select select "**"
click at [498, 268] on select "** ** ** **" at bounding box center [519, 281] width 42 height 26
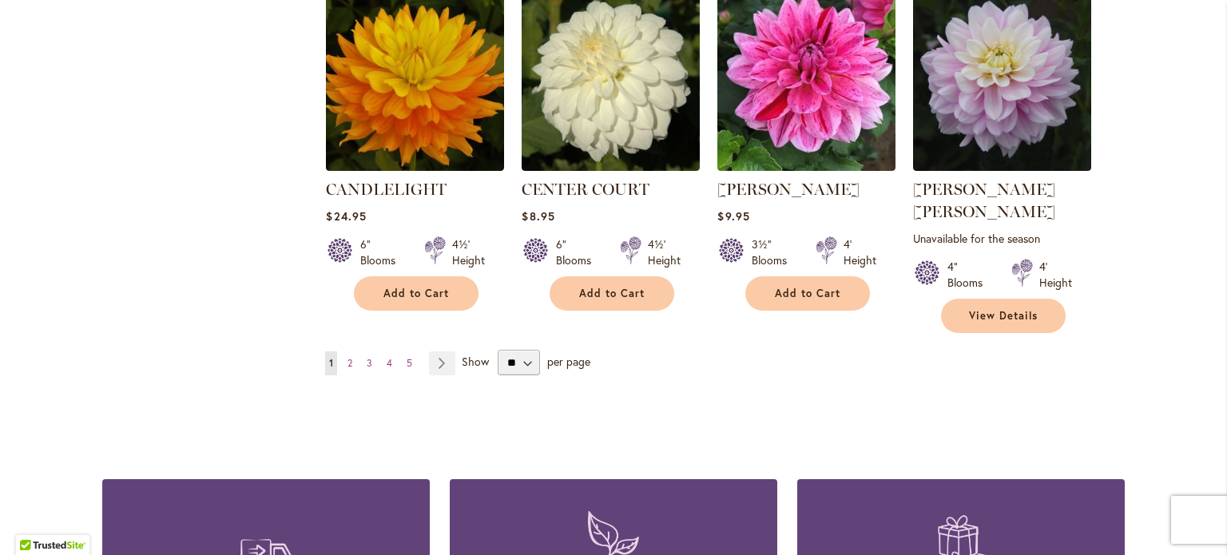
scroll to position [5441, 0]
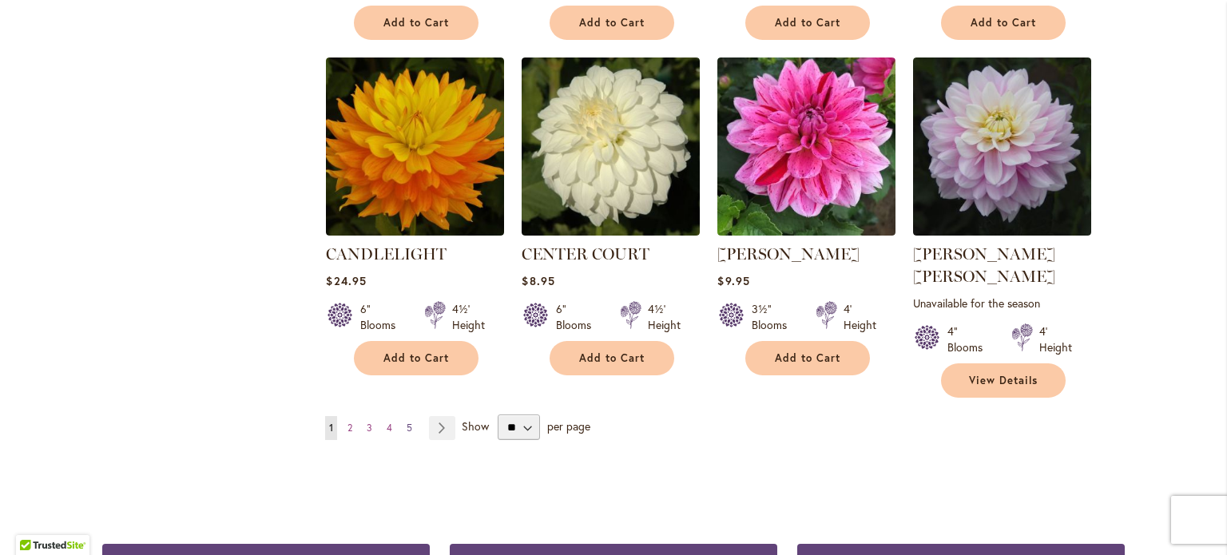
click at [407, 422] on span "5" at bounding box center [410, 428] width 6 height 12
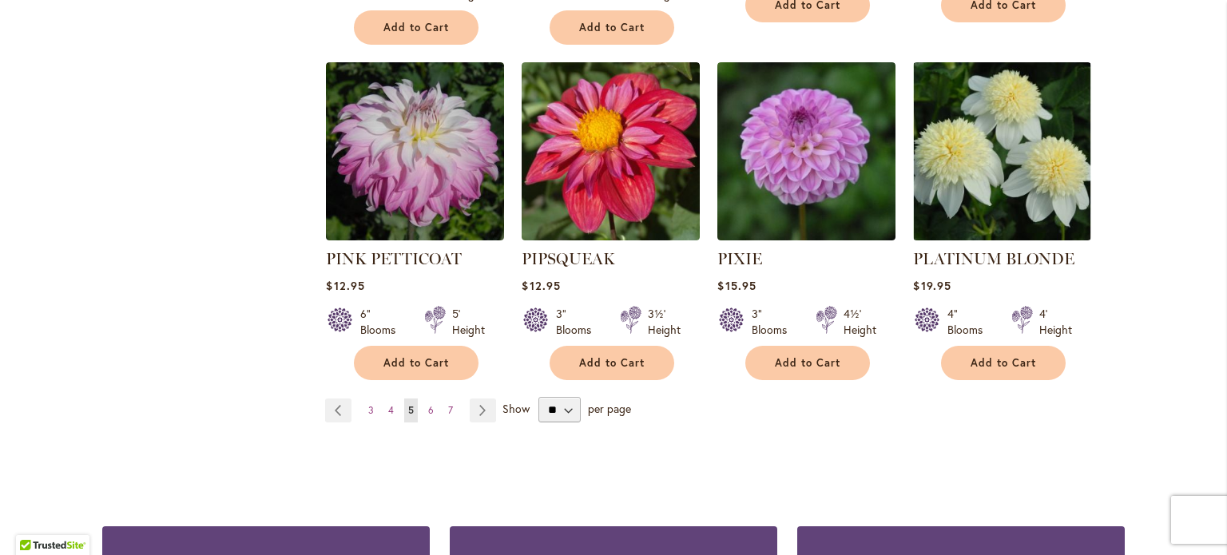
scroll to position [5501, 0]
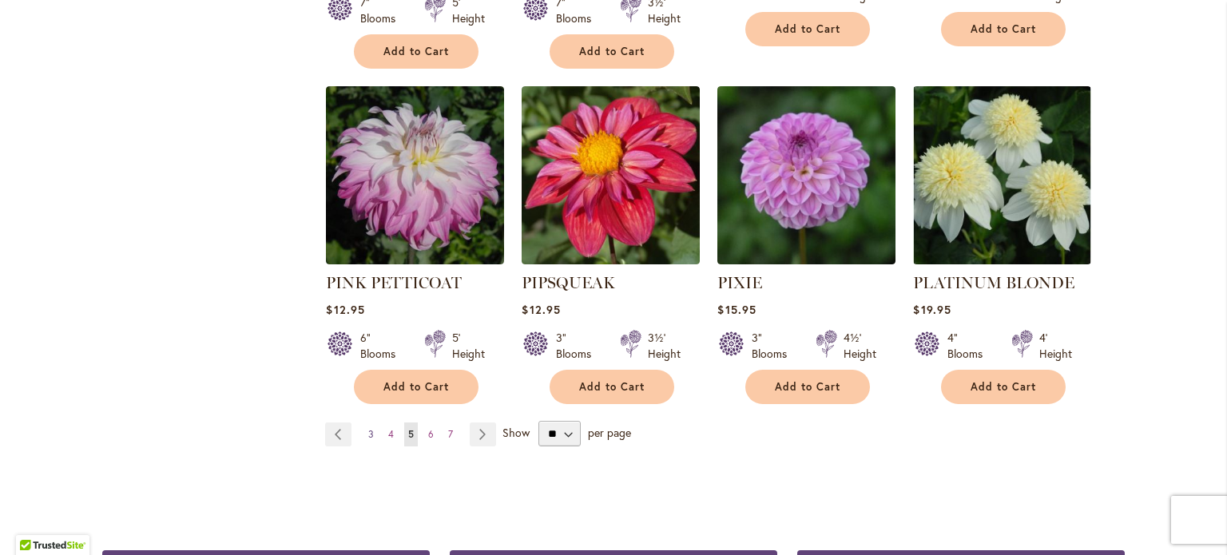
click at [368, 428] on span "3" at bounding box center [371, 434] width 6 height 12
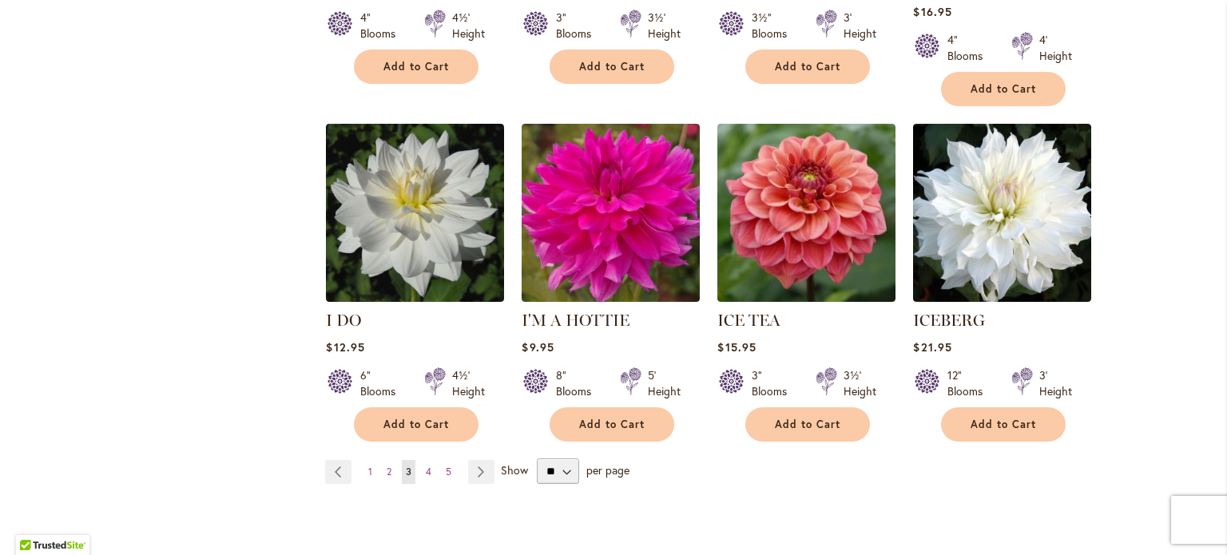
scroll to position [5524, 0]
click at [387, 466] on span "2" at bounding box center [389, 472] width 5 height 12
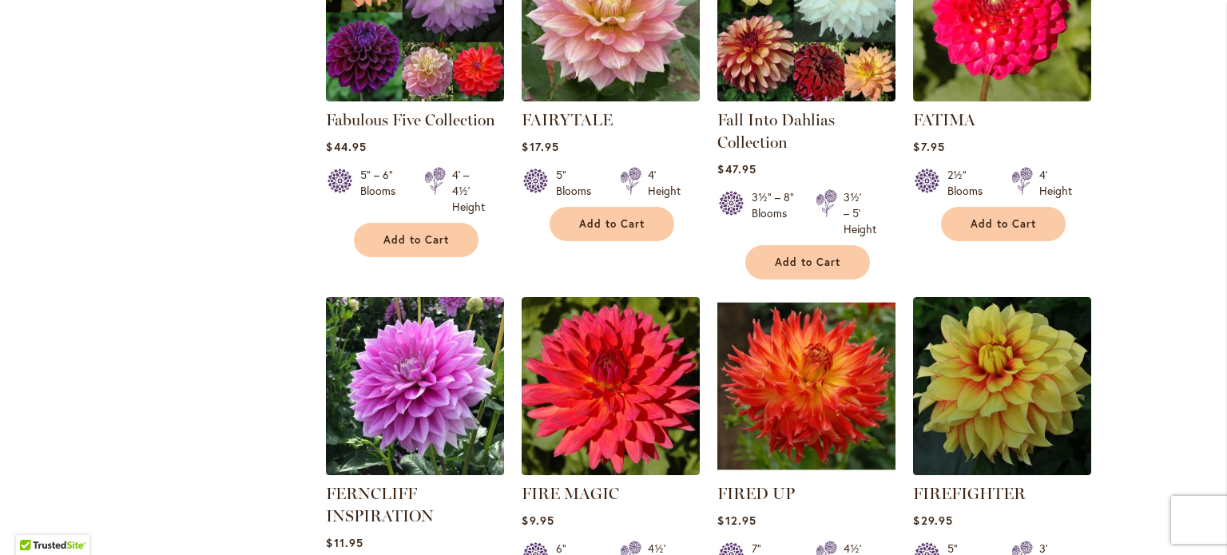
scroll to position [5371, 0]
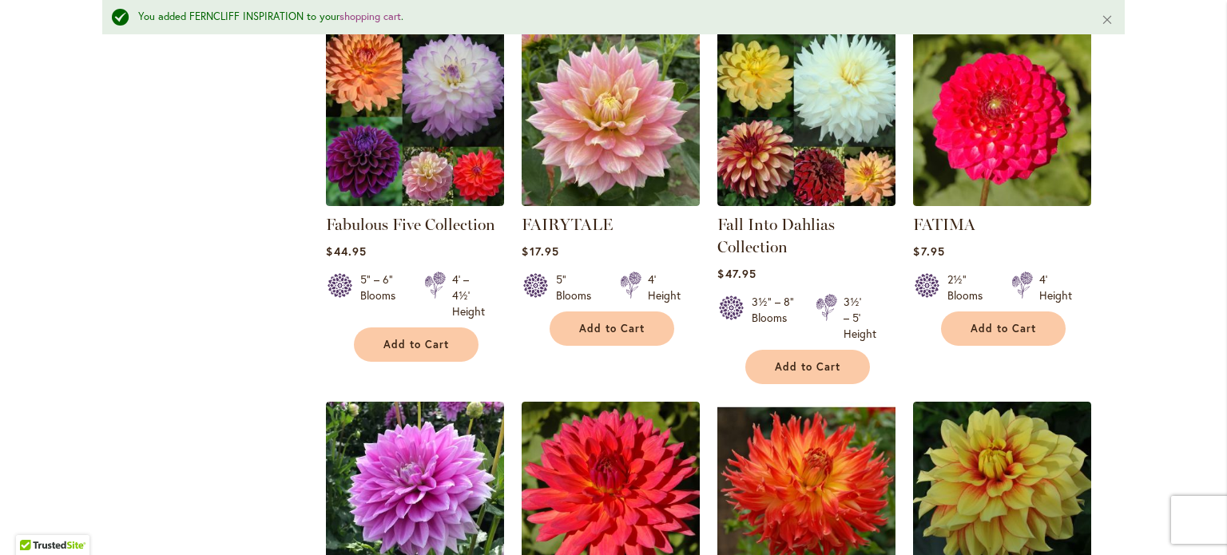
scroll to position [4974, 0]
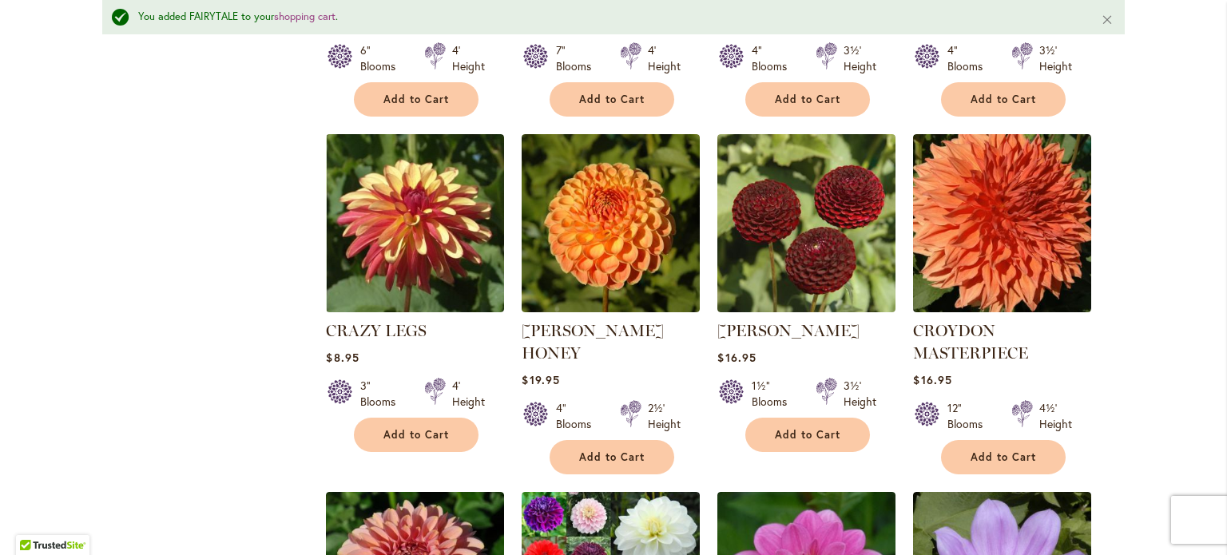
scroll to position [0, 0]
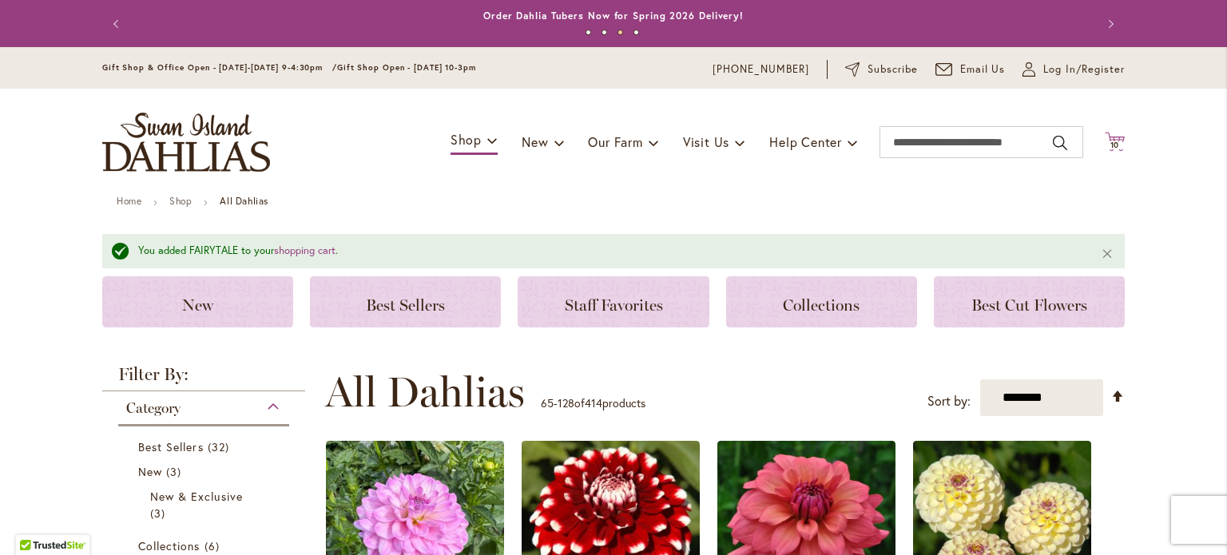
click at [1110, 144] on span "10" at bounding box center [1115, 145] width 10 height 10
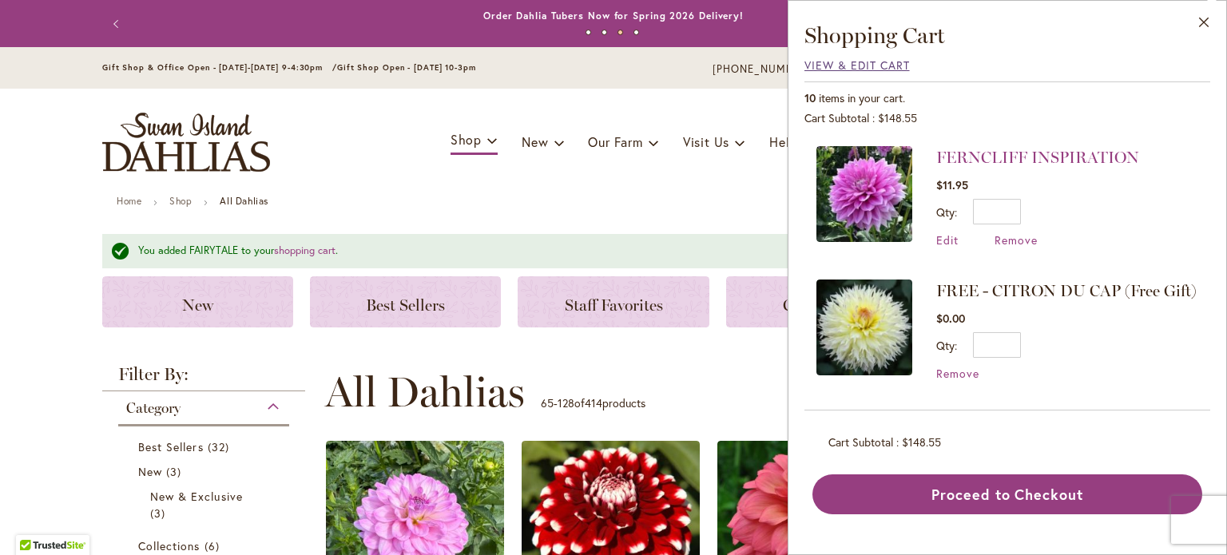
click at [844, 63] on span "View & Edit Cart" at bounding box center [856, 65] width 105 height 15
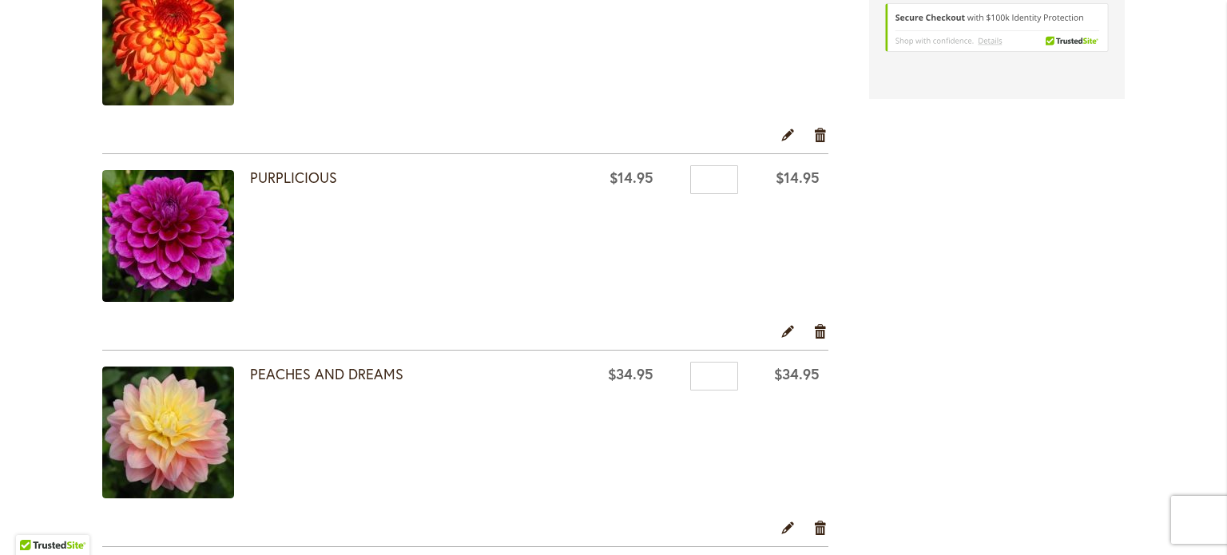
scroll to position [371, 0]
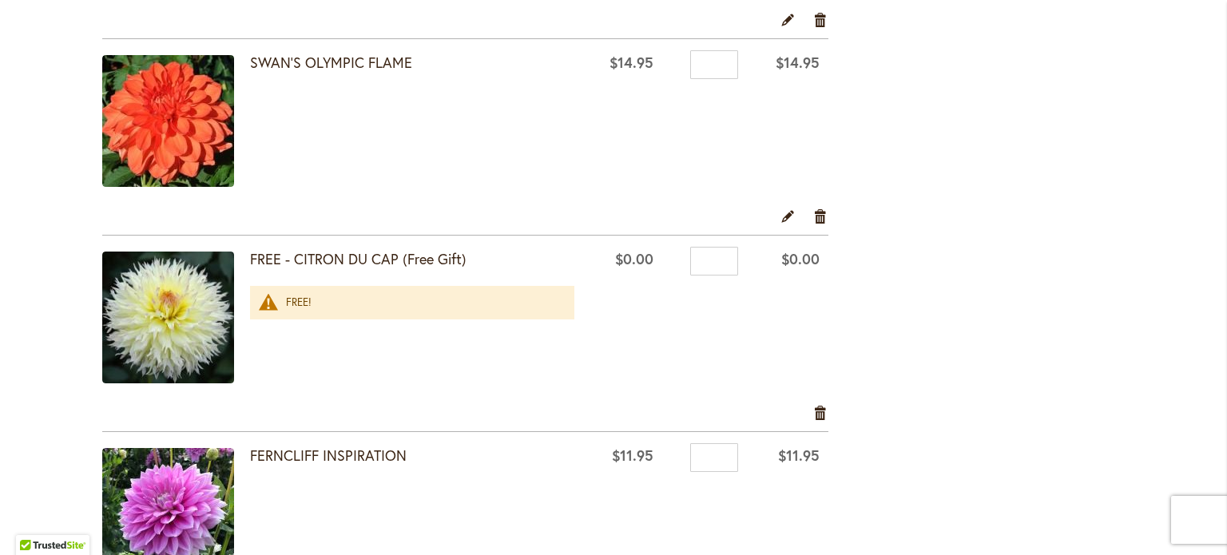
scroll to position [1562, 0]
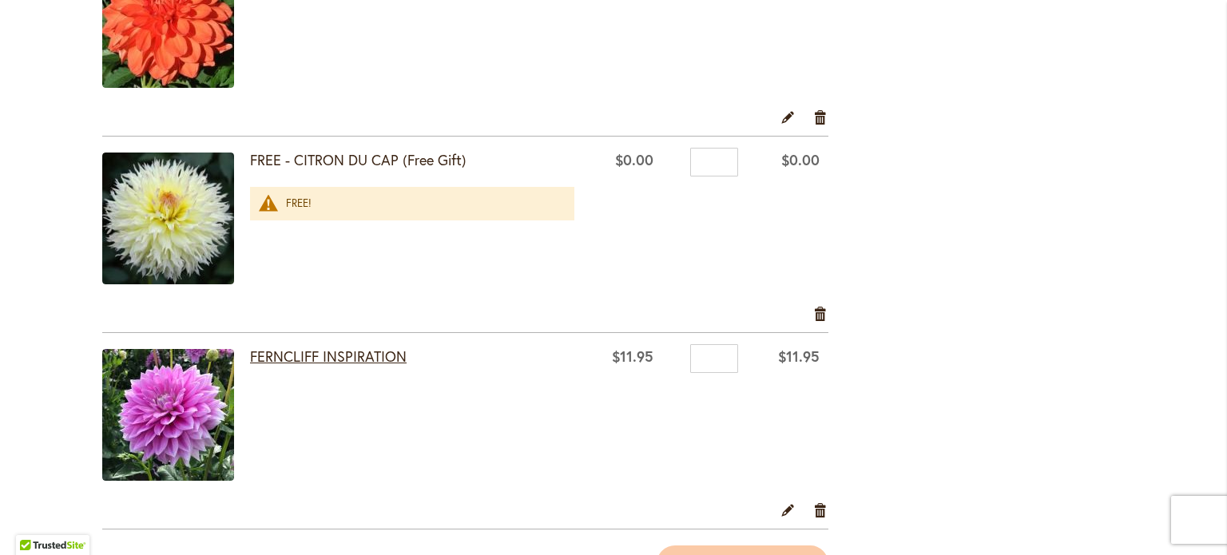
click at [307, 353] on link "FERNCLIFF INSPIRATION" at bounding box center [328, 356] width 157 height 19
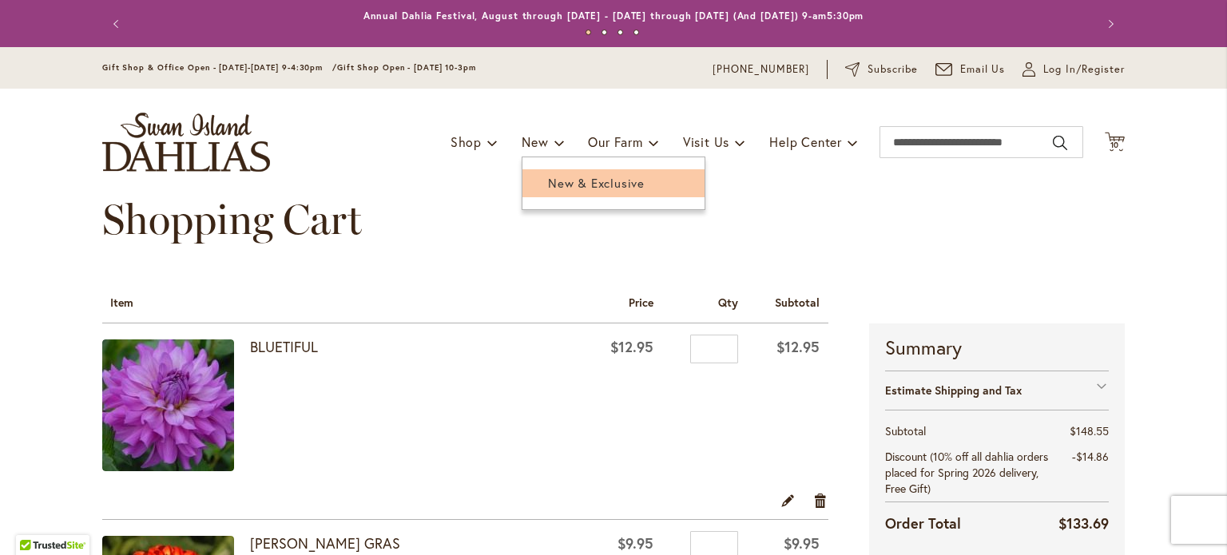
click at [569, 189] on span "New & Exclusive" at bounding box center [596, 183] width 97 height 16
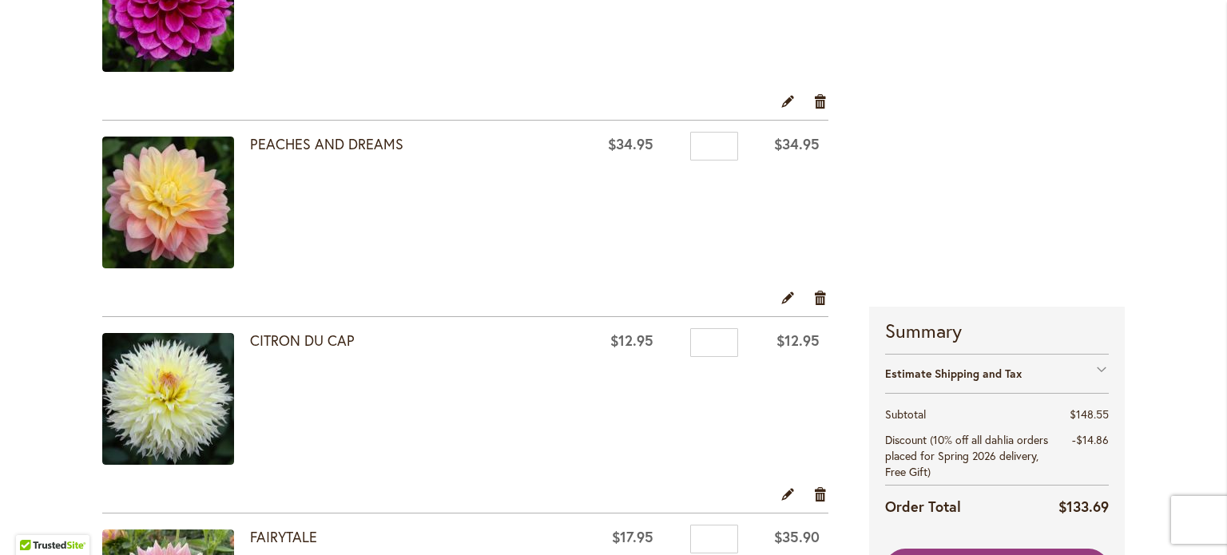
scroll to position [875, 0]
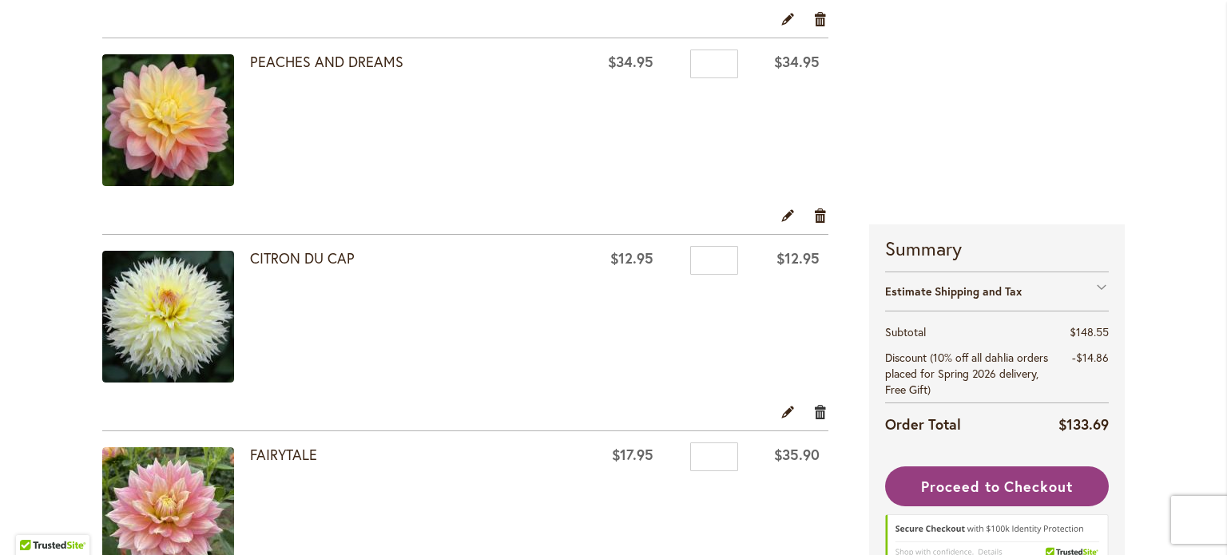
click at [815, 411] on link "Remove item" at bounding box center [820, 412] width 15 height 18
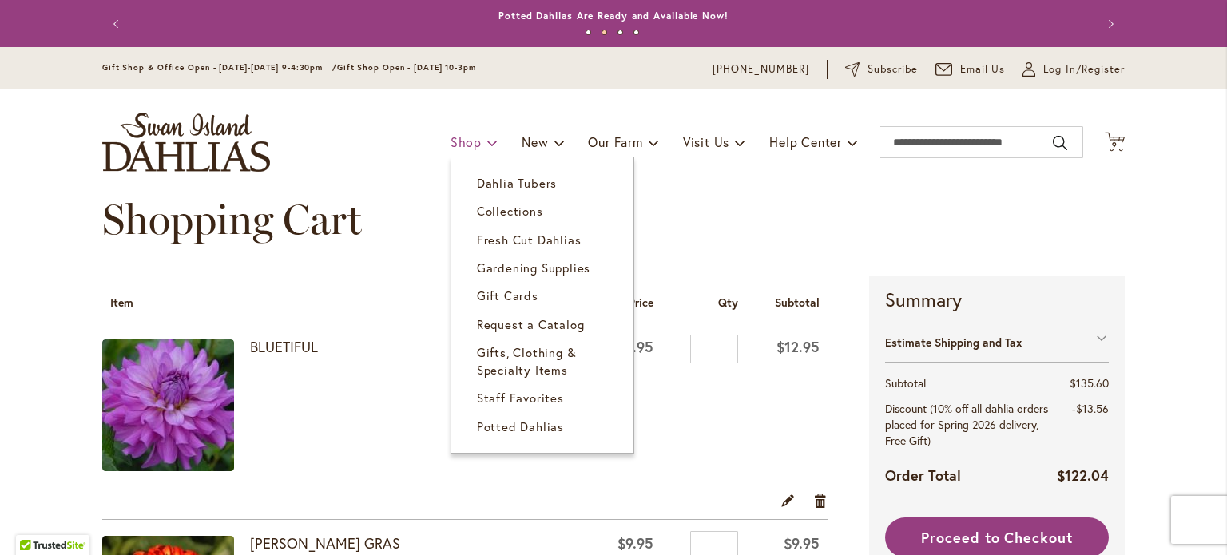
click at [487, 139] on span at bounding box center [492, 142] width 10 height 26
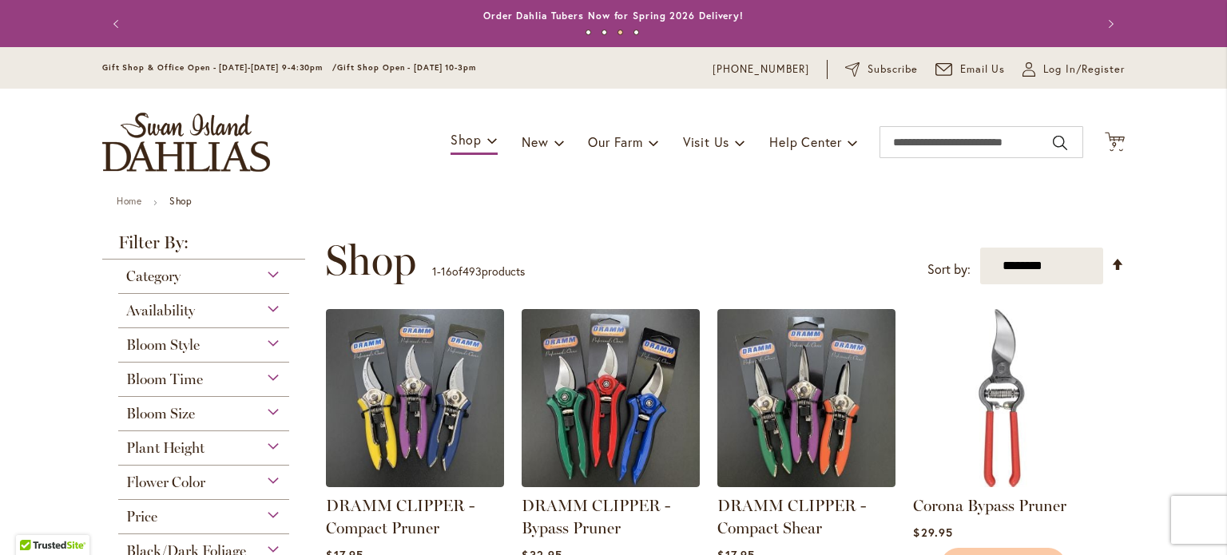
click at [268, 268] on div "Category" at bounding box center [203, 273] width 171 height 26
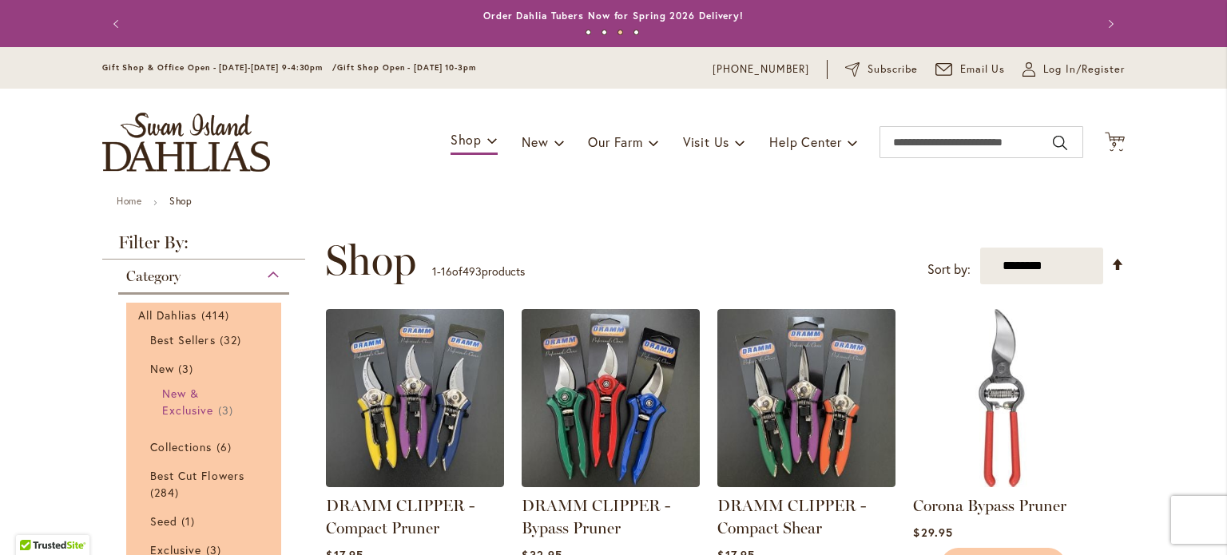
click at [181, 413] on span "New & Exclusive" at bounding box center [187, 402] width 51 height 32
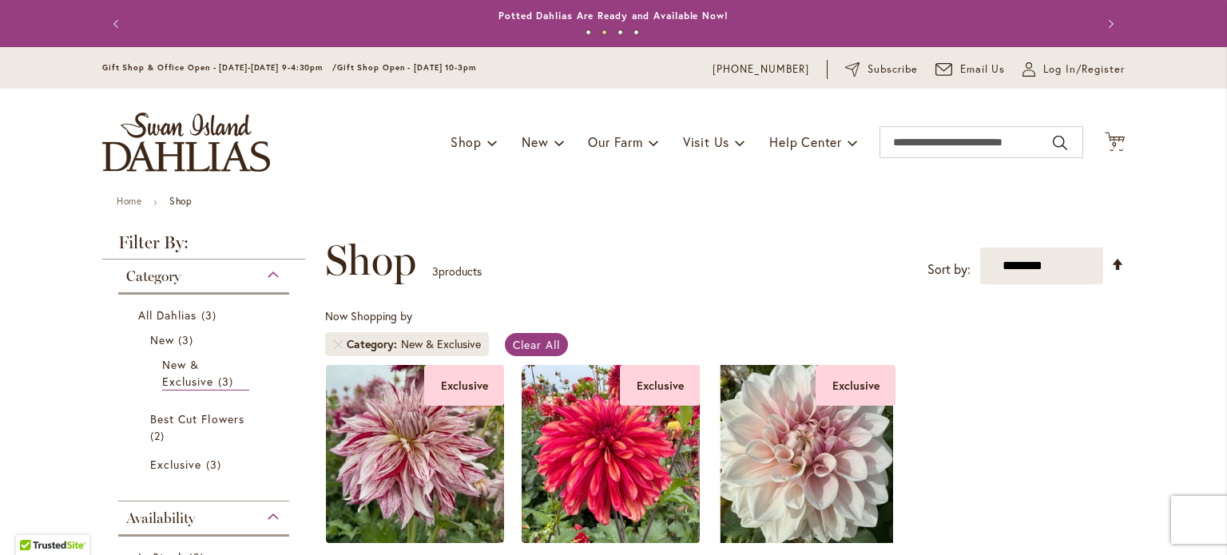
click at [272, 274] on div "Category" at bounding box center [203, 273] width 171 height 26
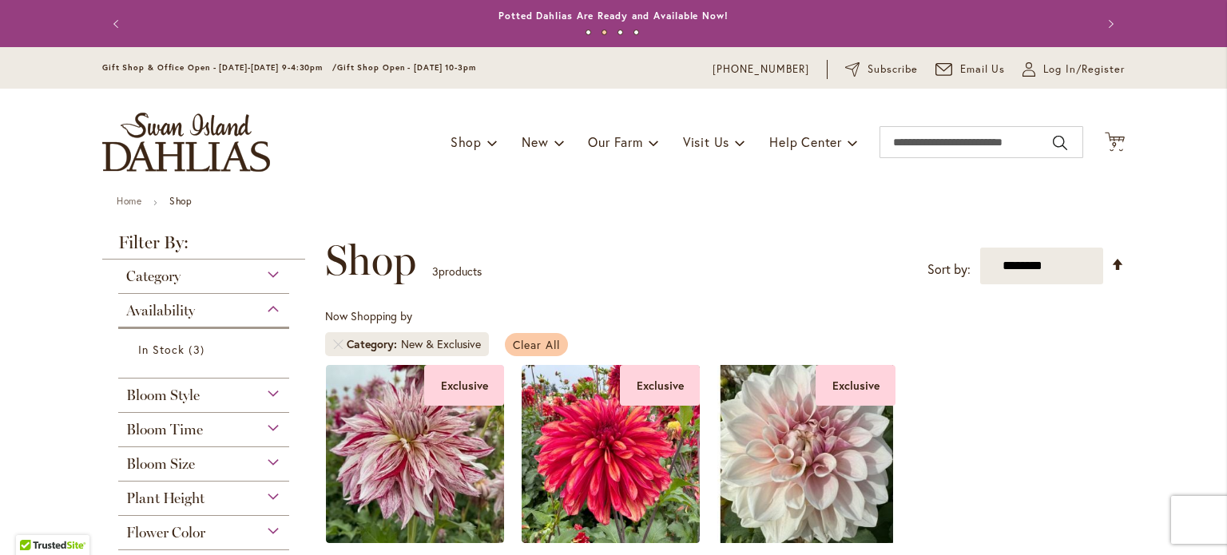
click at [542, 343] on span "Clear All" at bounding box center [536, 344] width 47 height 15
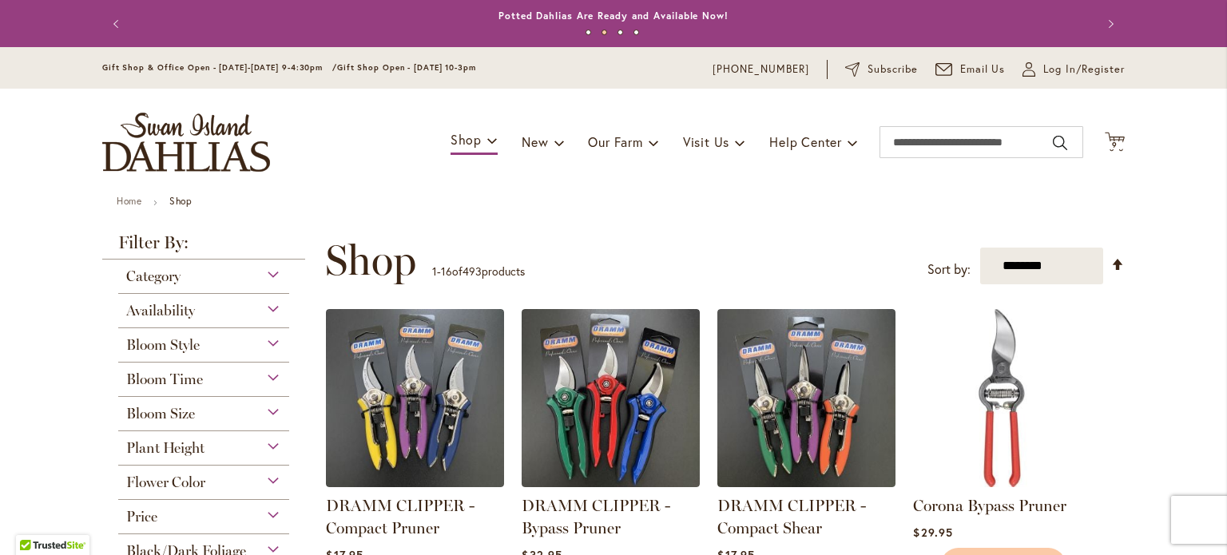
click at [174, 132] on img "store logo" at bounding box center [186, 142] width 168 height 59
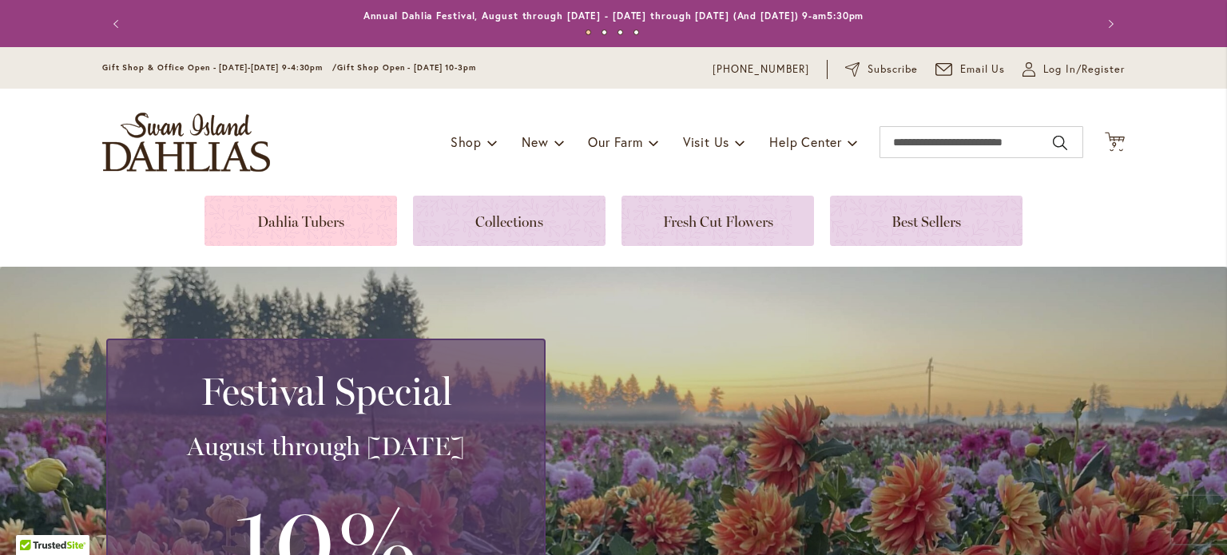
click at [284, 222] on link at bounding box center [300, 221] width 193 height 50
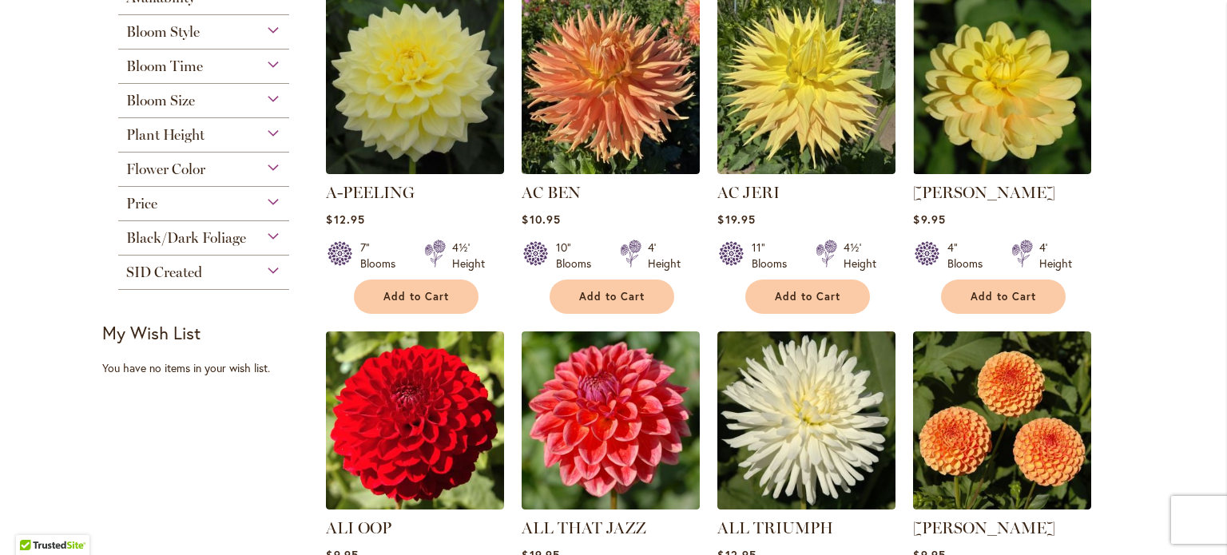
scroll to position [284, 0]
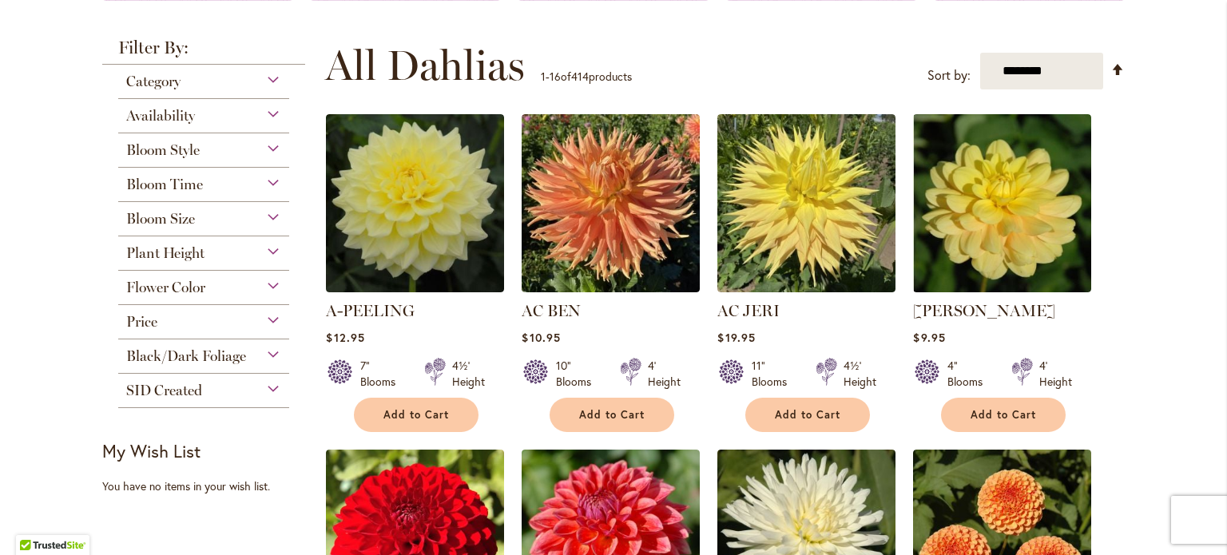
click at [268, 216] on div "Bloom Size" at bounding box center [203, 215] width 171 height 26
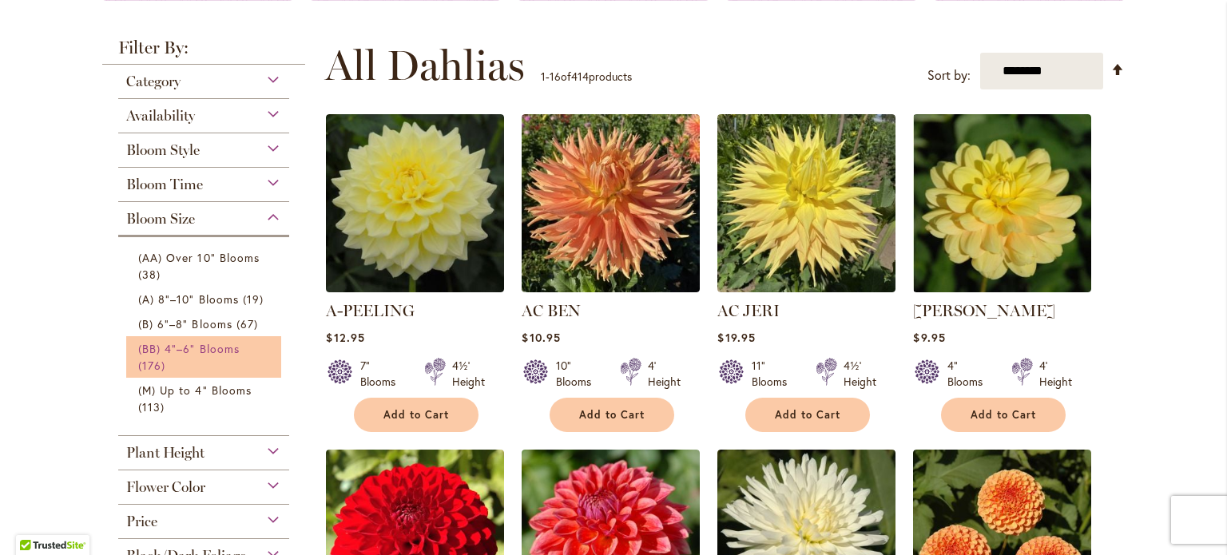
click at [222, 355] on span "(BB) 4"–6" Blooms" at bounding box center [188, 348] width 101 height 15
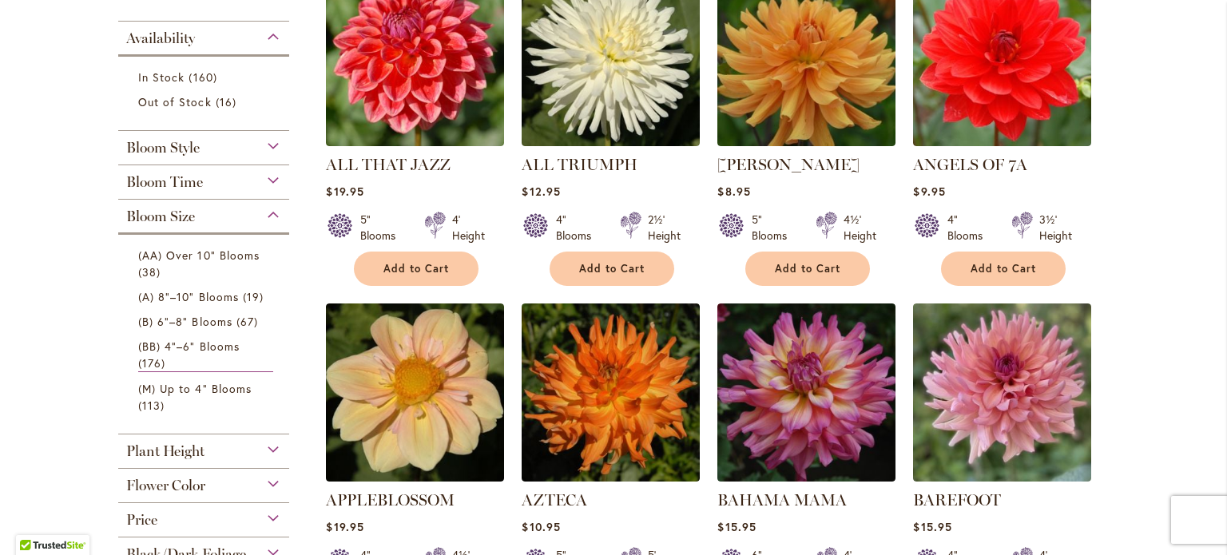
scroll to position [406, 0]
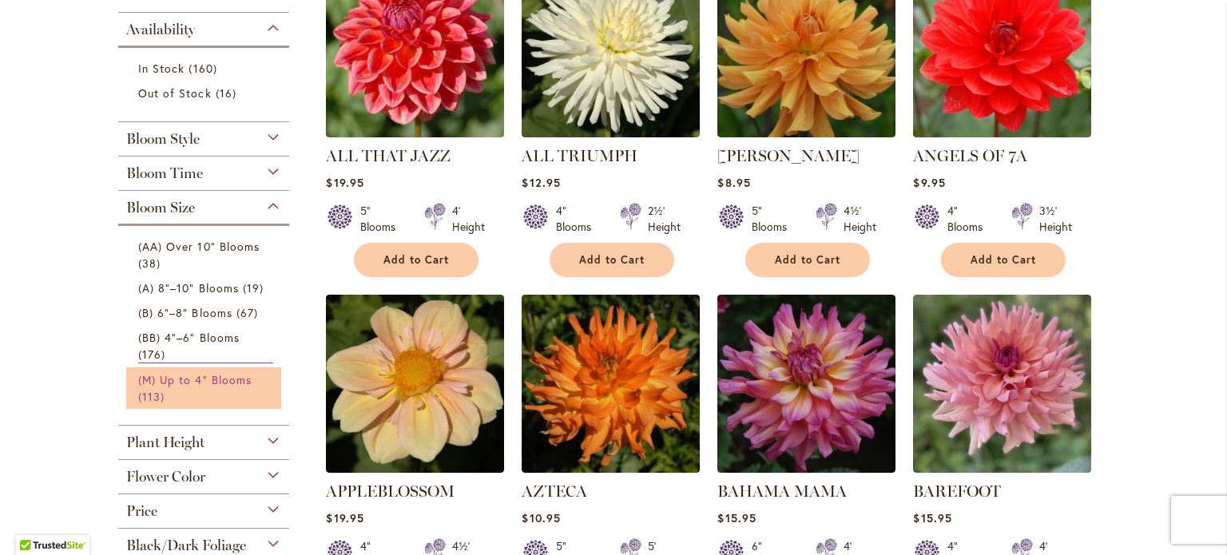
click at [206, 387] on link "(M) Up to 4" Blooms 113 items" at bounding box center [205, 388] width 135 height 34
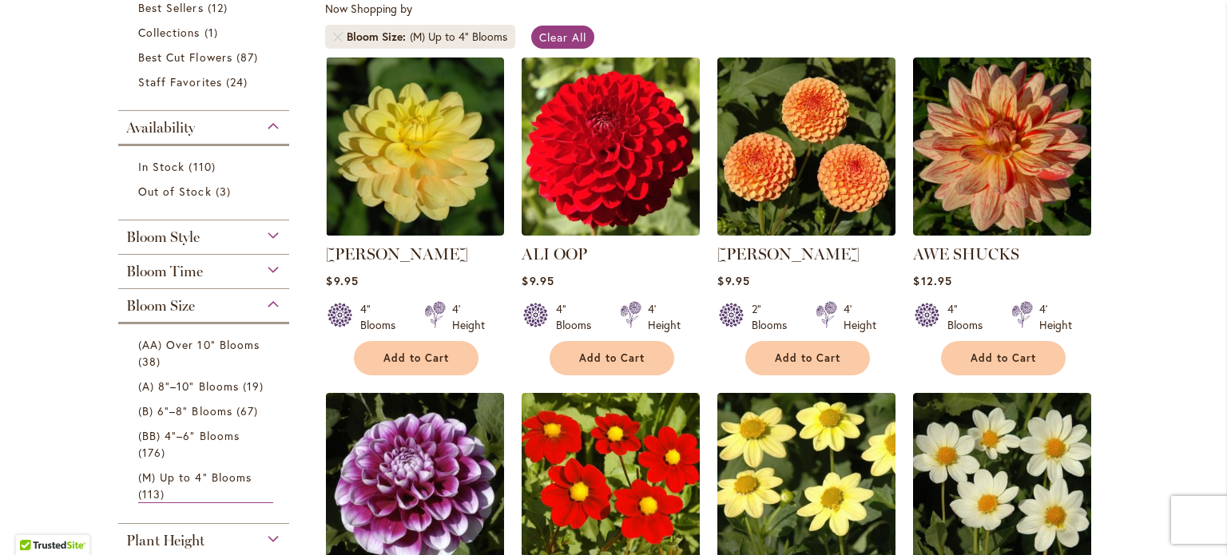
scroll to position [363, 0]
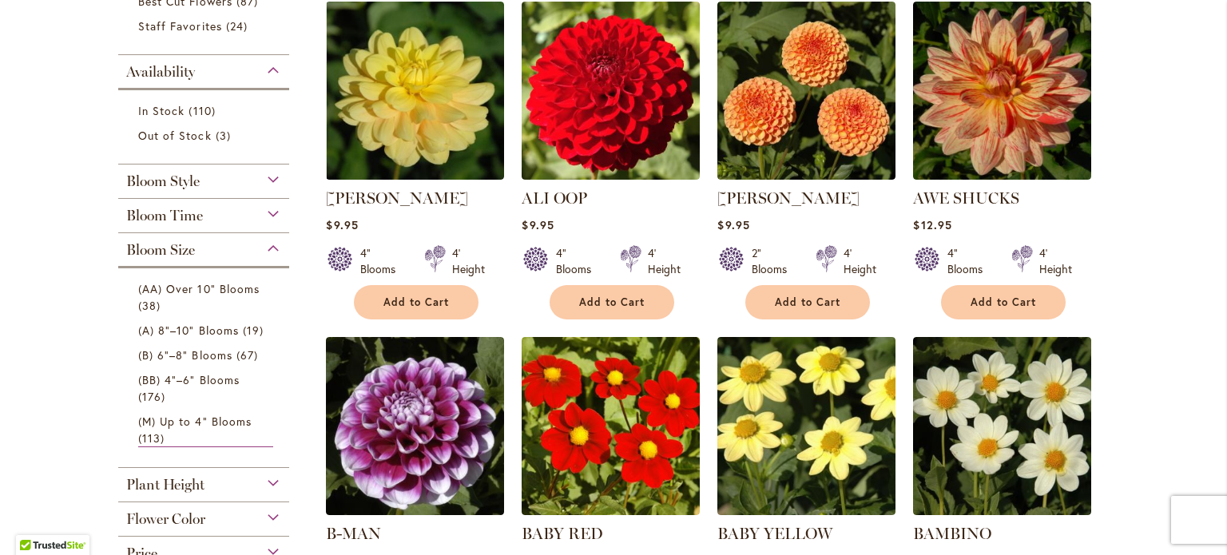
click at [265, 248] on div "Bloom Size" at bounding box center [203, 246] width 171 height 26
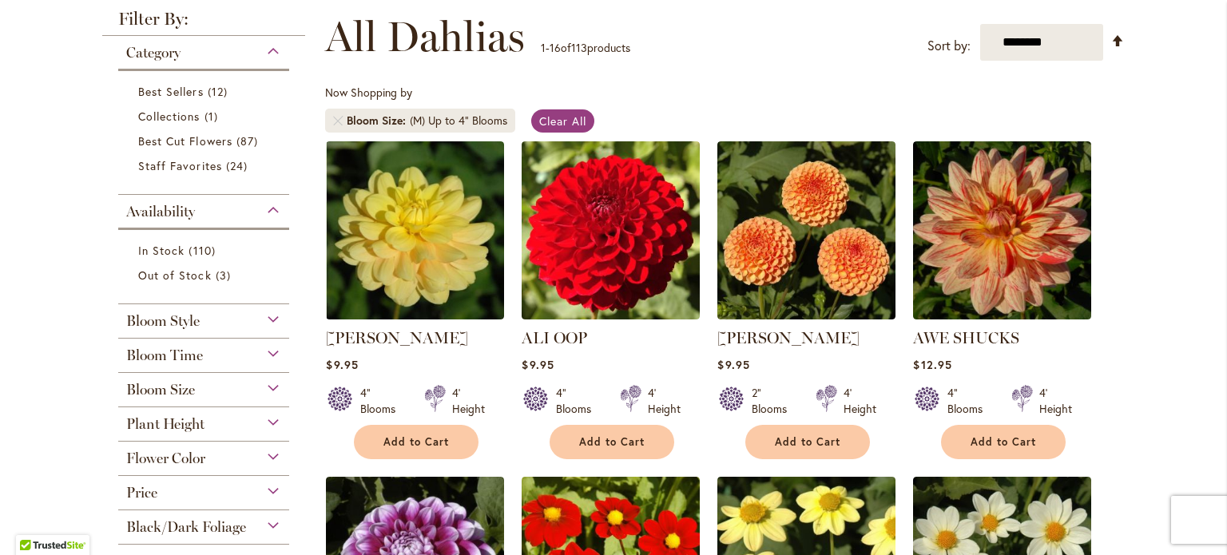
scroll to position [94, 0]
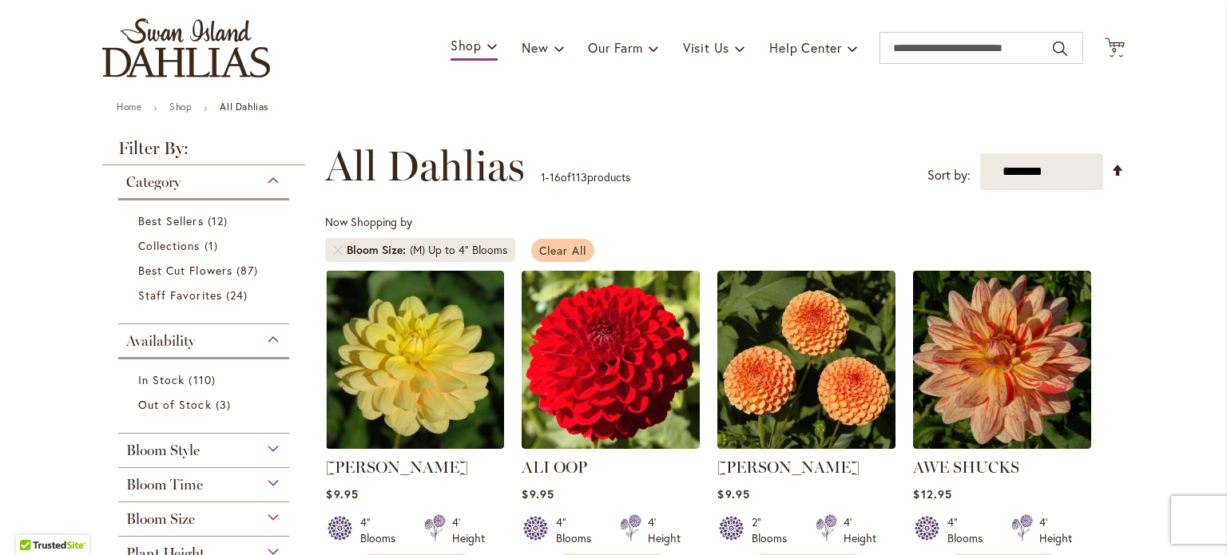
click at [562, 252] on span "Clear All" at bounding box center [562, 250] width 47 height 15
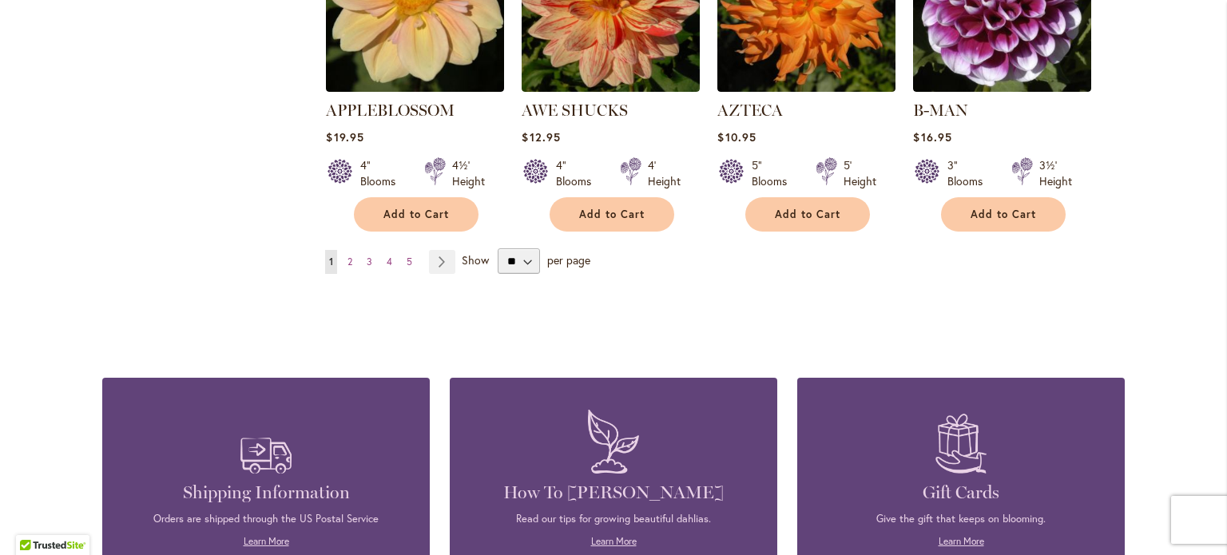
scroll to position [1519, 0]
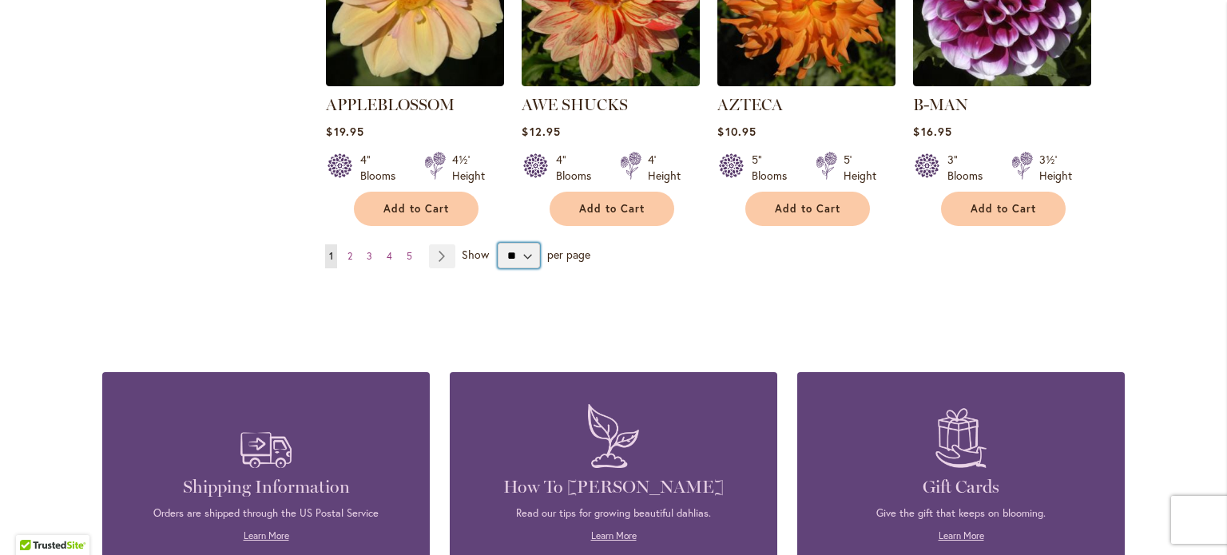
click at [518, 243] on select "** ** ** **" at bounding box center [519, 256] width 42 height 26
select select "**"
click at [498, 243] on select "** ** ** **" at bounding box center [519, 256] width 42 height 26
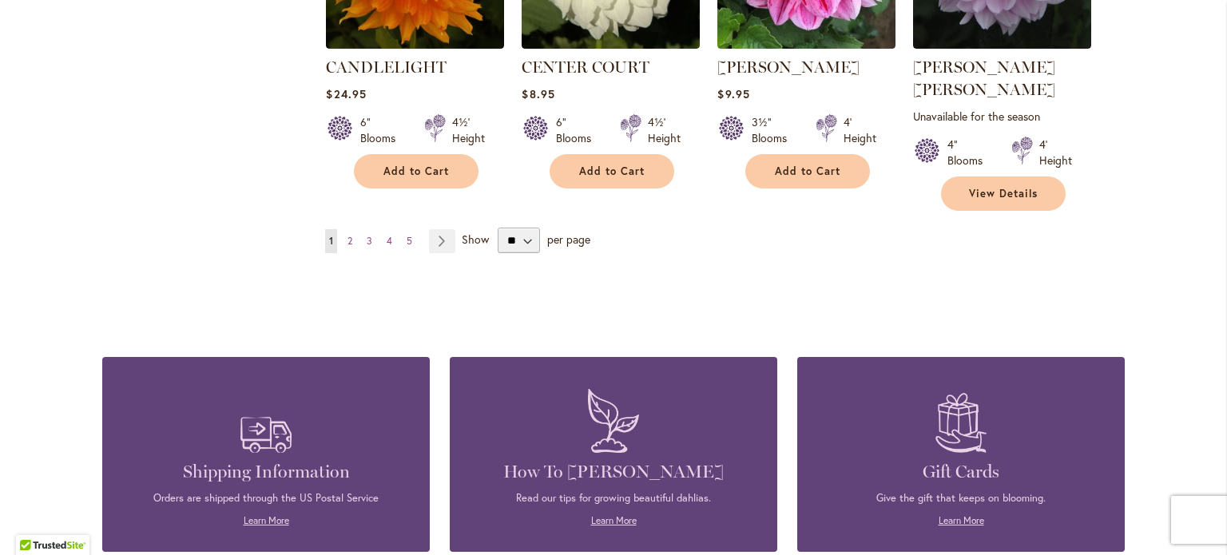
scroll to position [5620, 0]
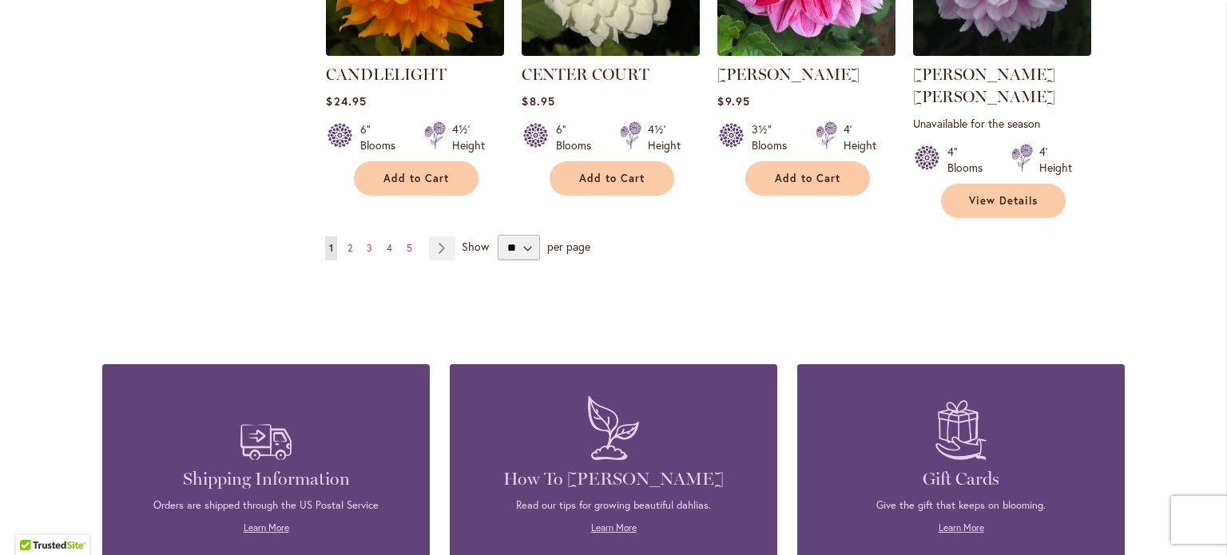
click at [387, 236] on link "Page 4" at bounding box center [390, 248] width 14 height 24
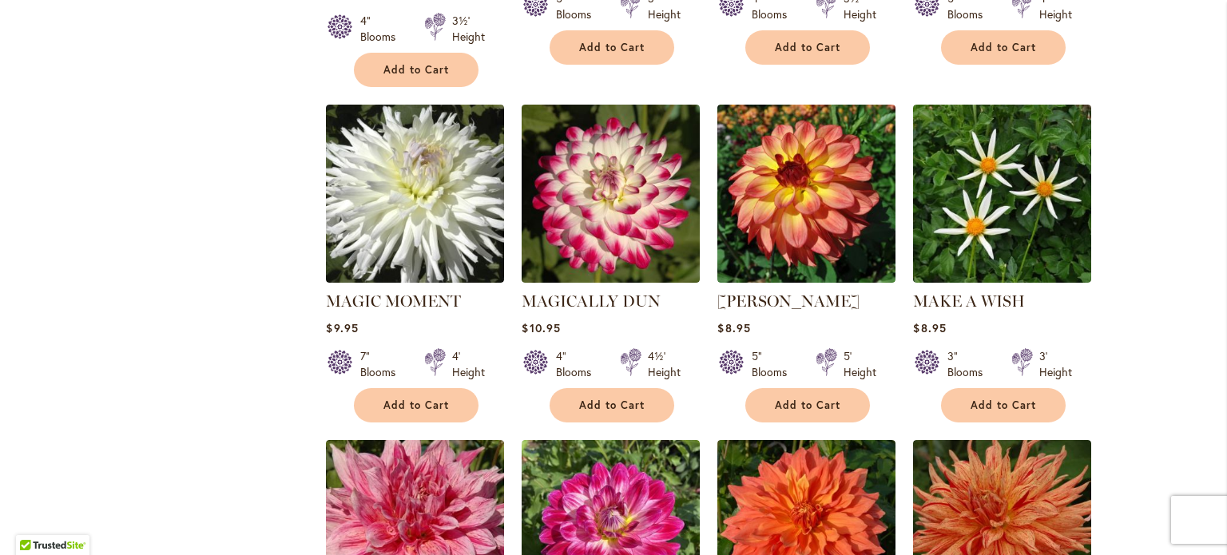
scroll to position [4781, 0]
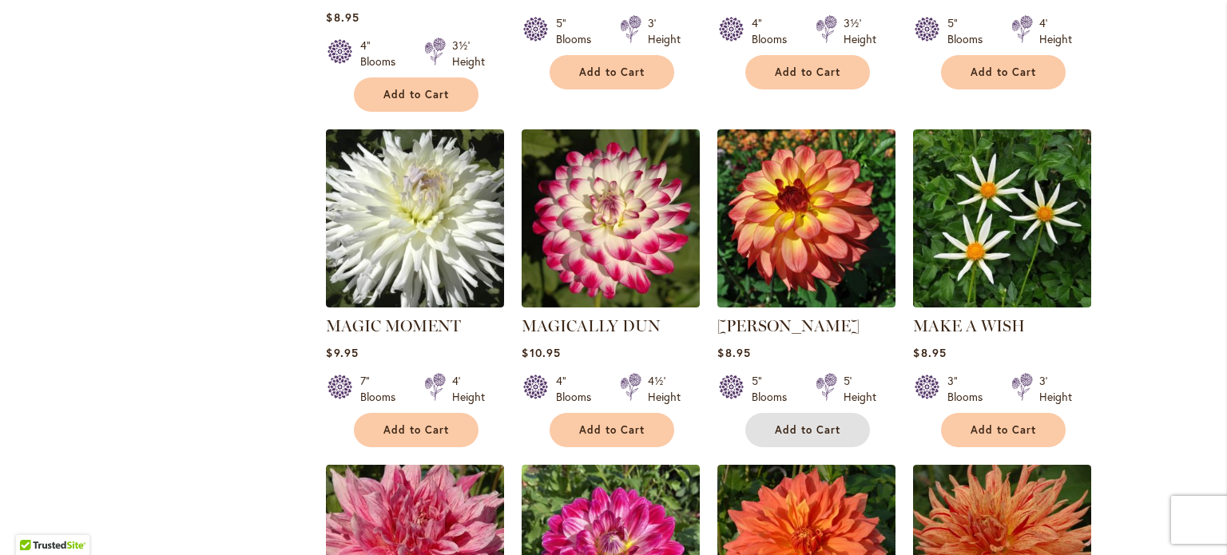
drag, startPoint x: 792, startPoint y: 305, endPoint x: 803, endPoint y: 312, distance: 12.2
click at [792, 423] on span "Add to Cart" at bounding box center [808, 430] width 66 height 14
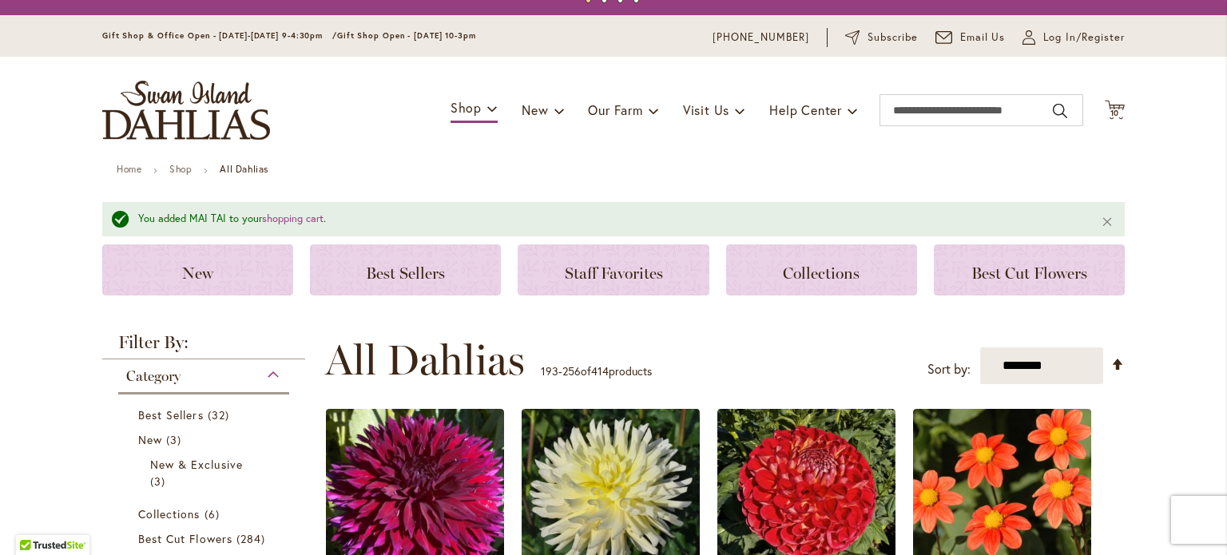
scroll to position [24, 0]
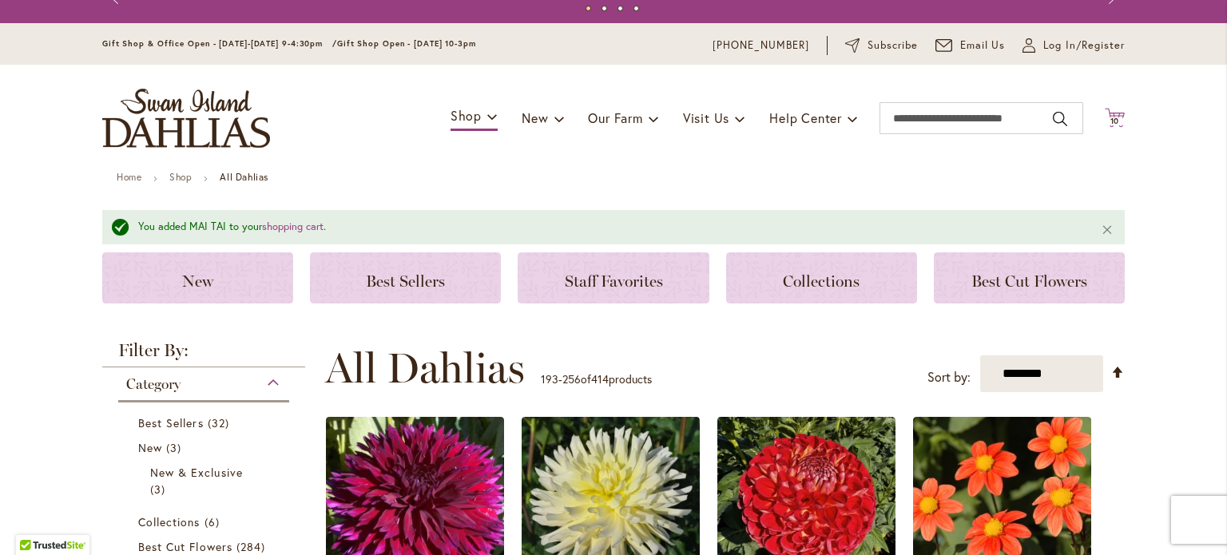
click at [1111, 117] on span "10" at bounding box center [1115, 121] width 10 height 10
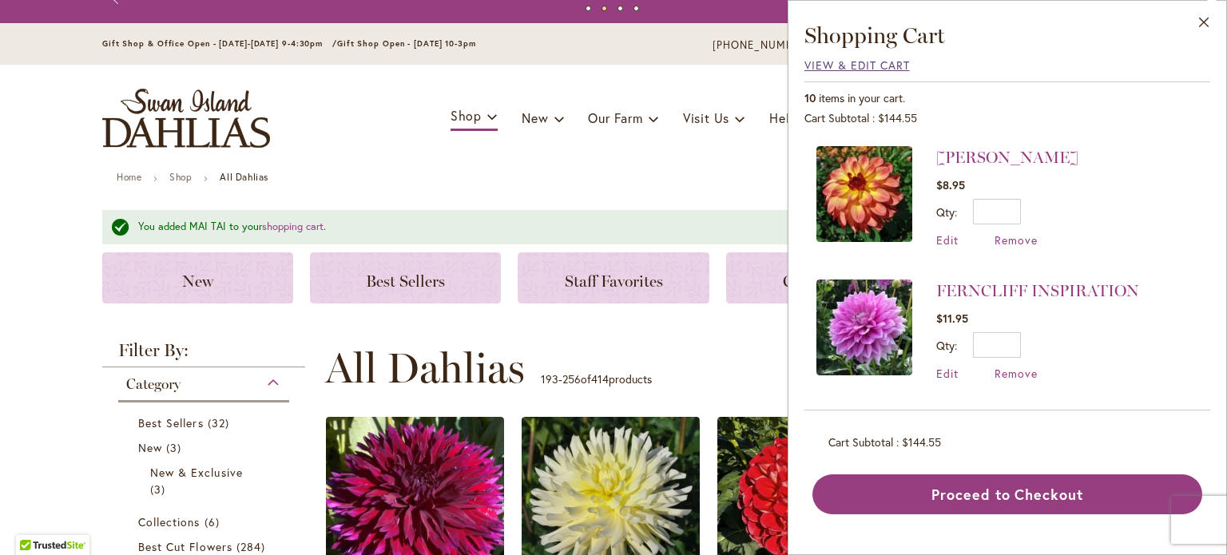
click at [844, 60] on span "View & Edit Cart" at bounding box center [856, 65] width 105 height 15
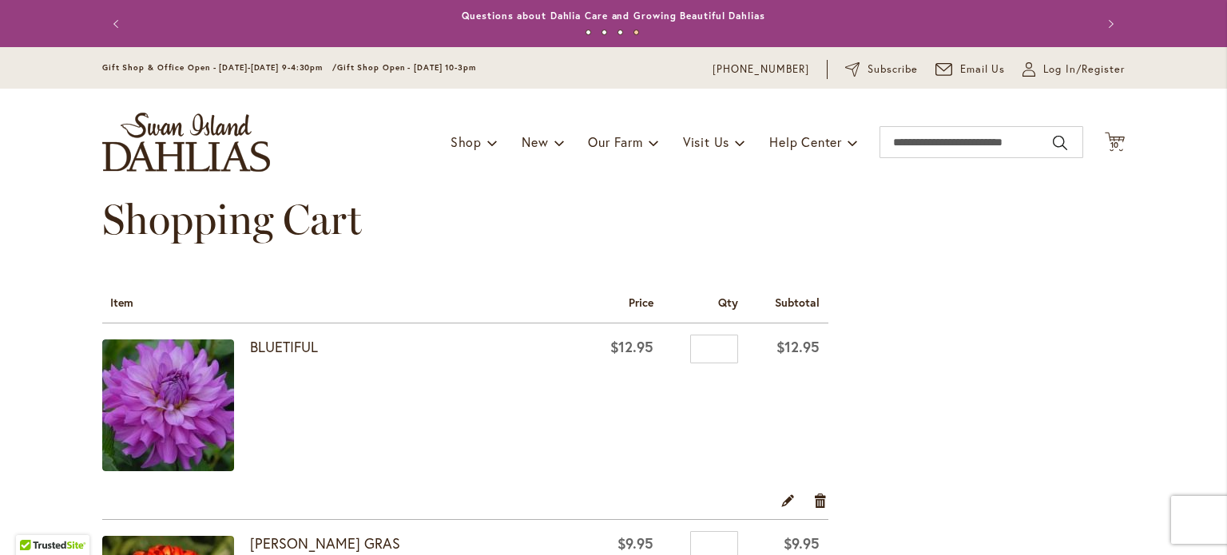
click at [169, 143] on img "store logo" at bounding box center [186, 142] width 168 height 59
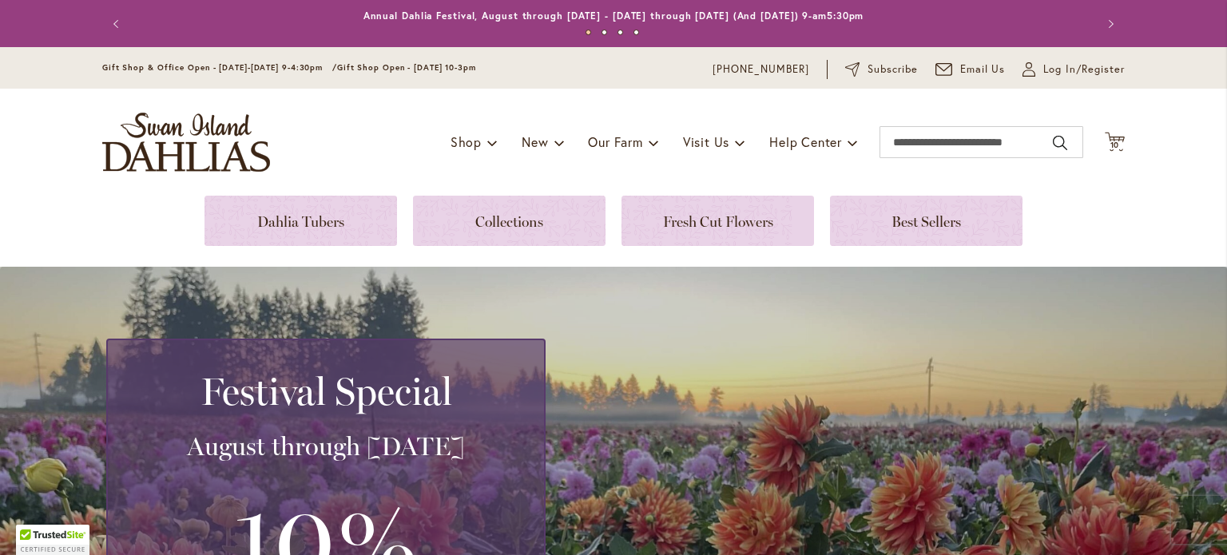
click at [252, 229] on link at bounding box center [300, 221] width 193 height 50
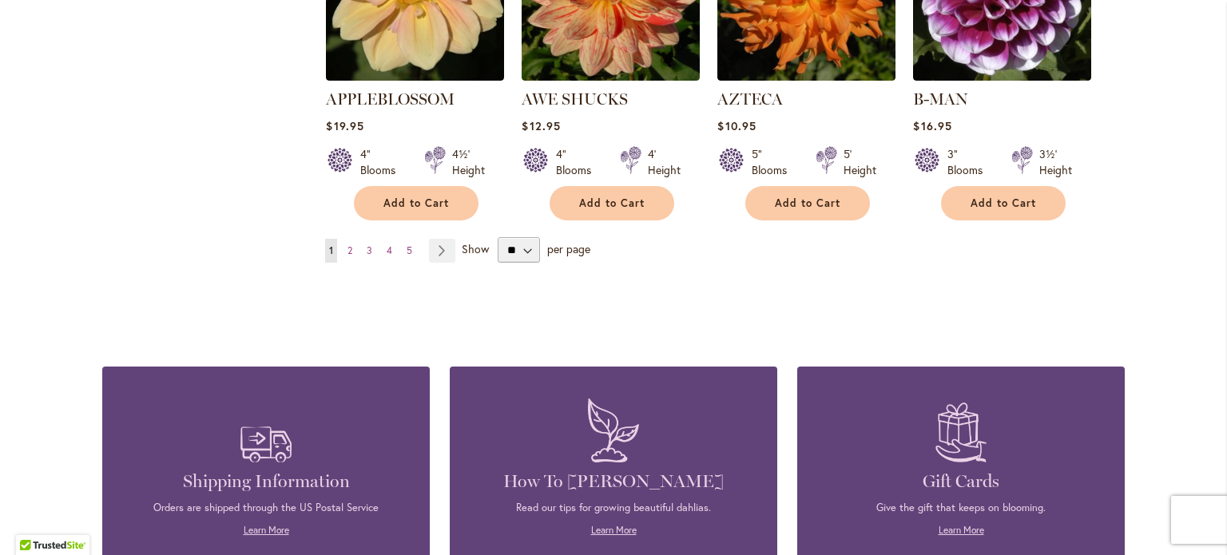
scroll to position [1518, 0]
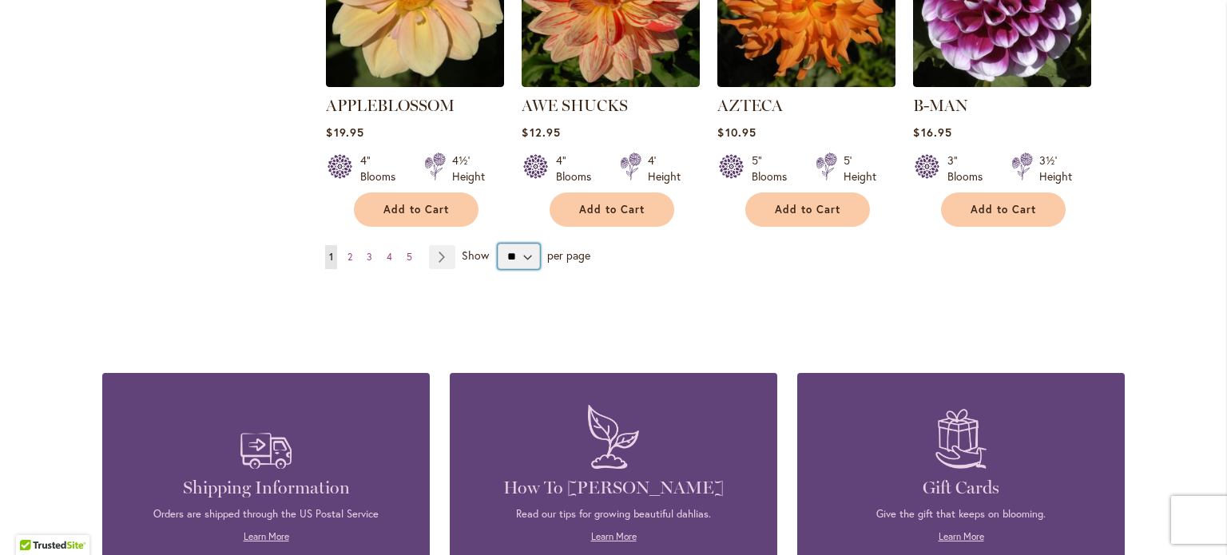
click at [523, 244] on select "** ** ** **" at bounding box center [519, 257] width 42 height 26
select select "**"
click at [498, 244] on select "** ** ** **" at bounding box center [519, 257] width 42 height 26
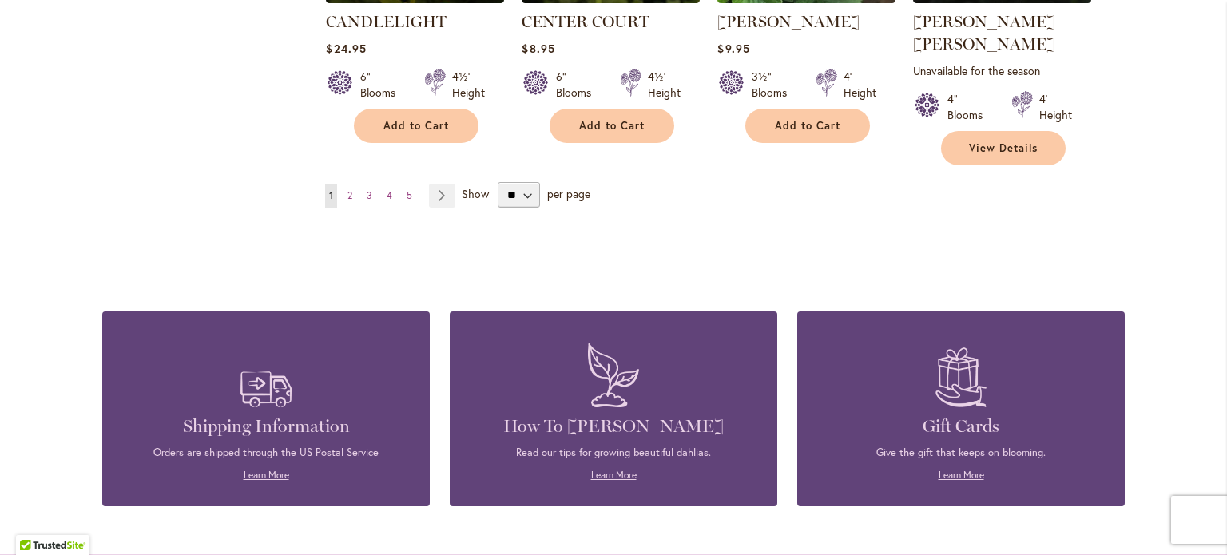
scroll to position [5601, 0]
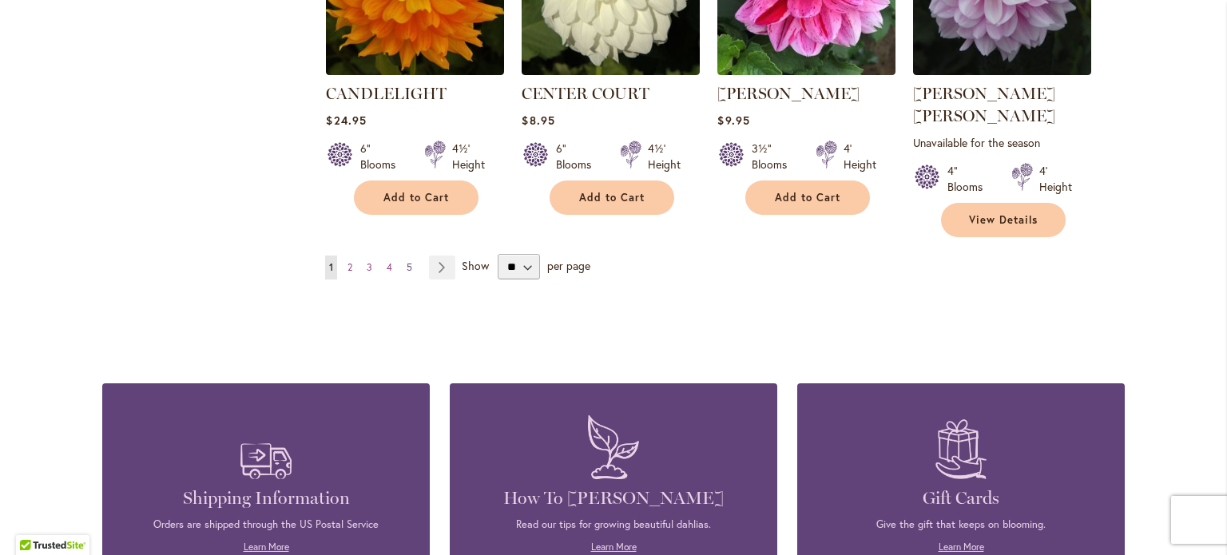
click at [407, 261] on span "5" at bounding box center [410, 267] width 6 height 12
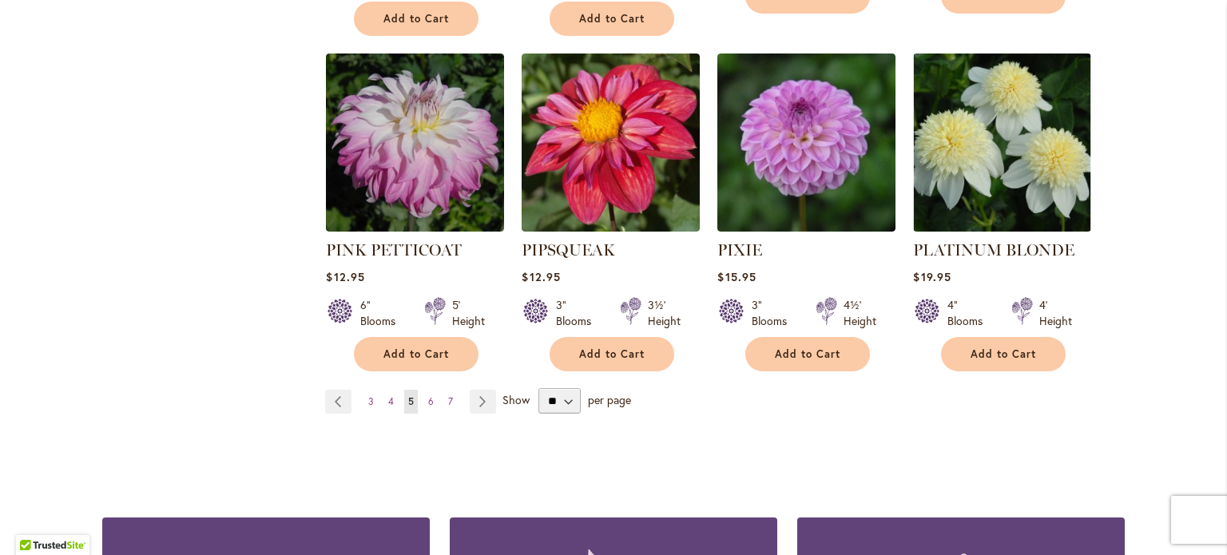
scroll to position [5510, 0]
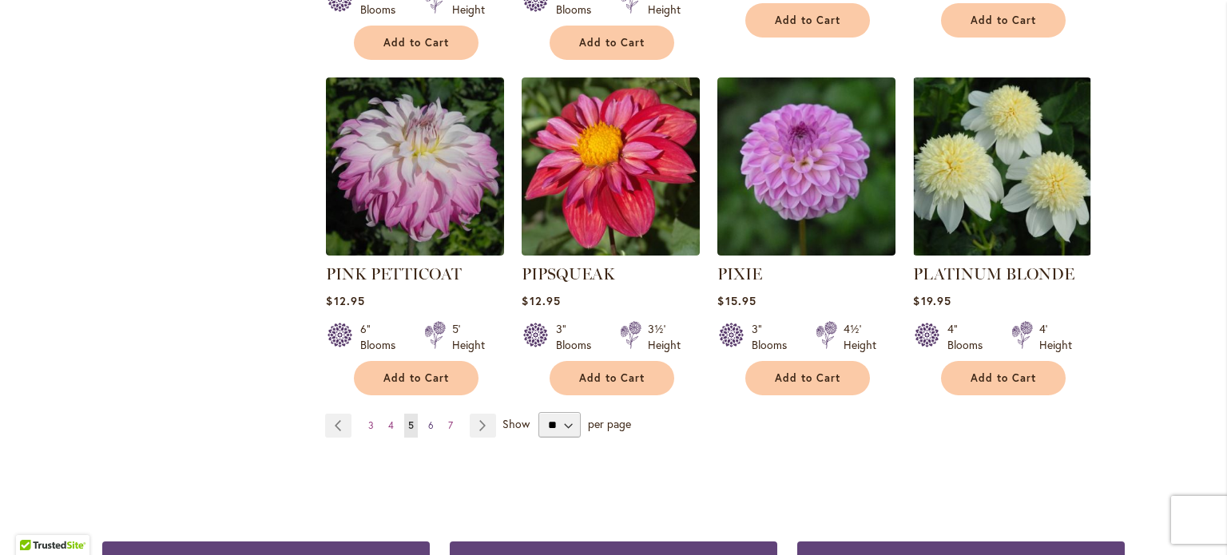
click at [428, 419] on span "6" at bounding box center [431, 425] width 6 height 12
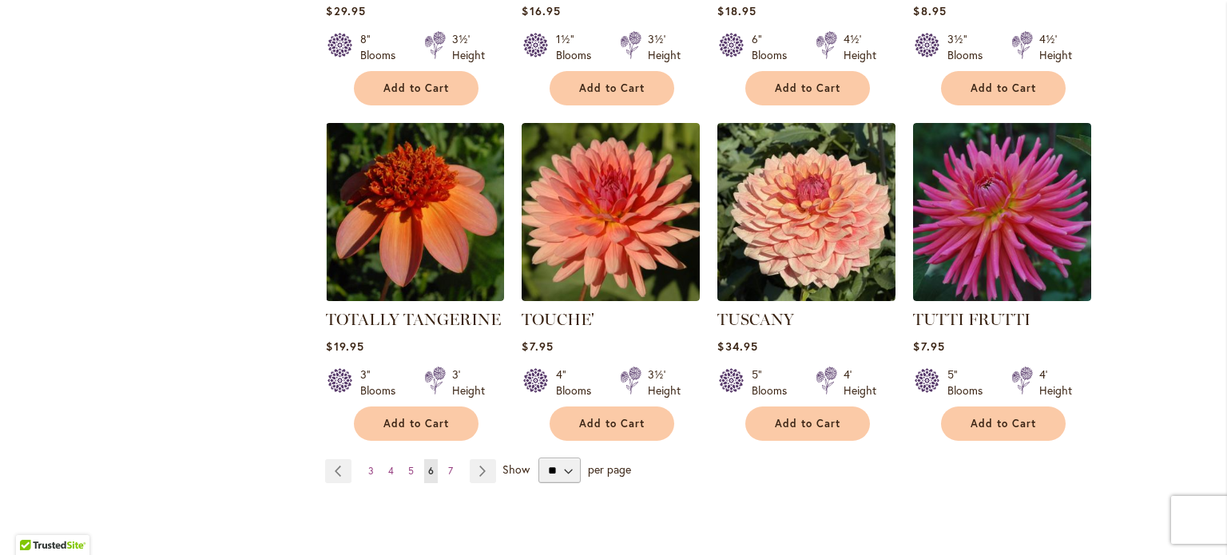
scroll to position [5429, 0]
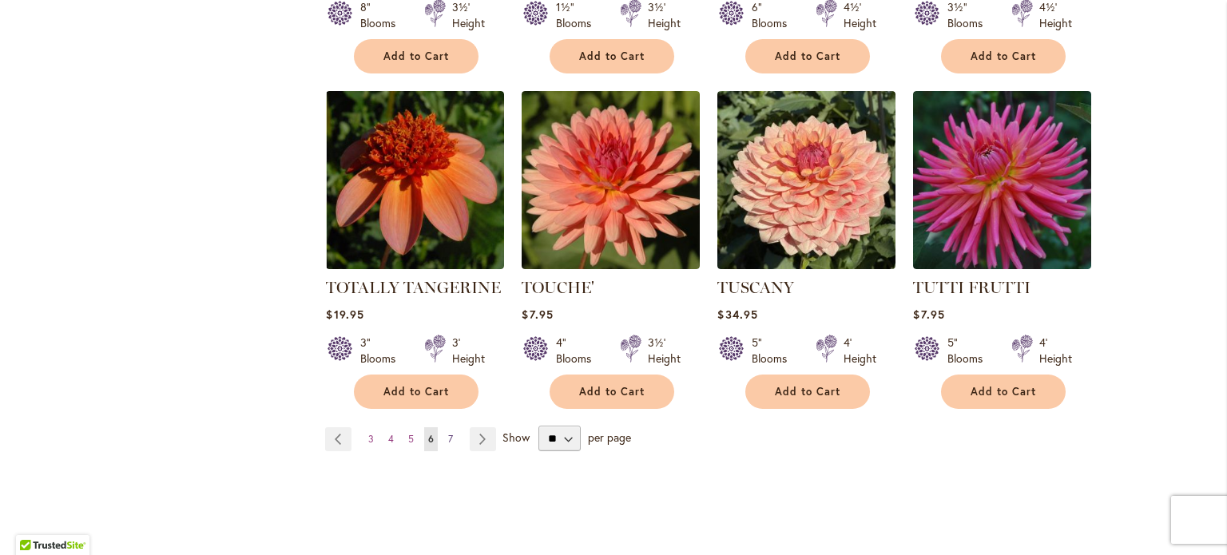
click at [448, 433] on span "7" at bounding box center [450, 439] width 5 height 12
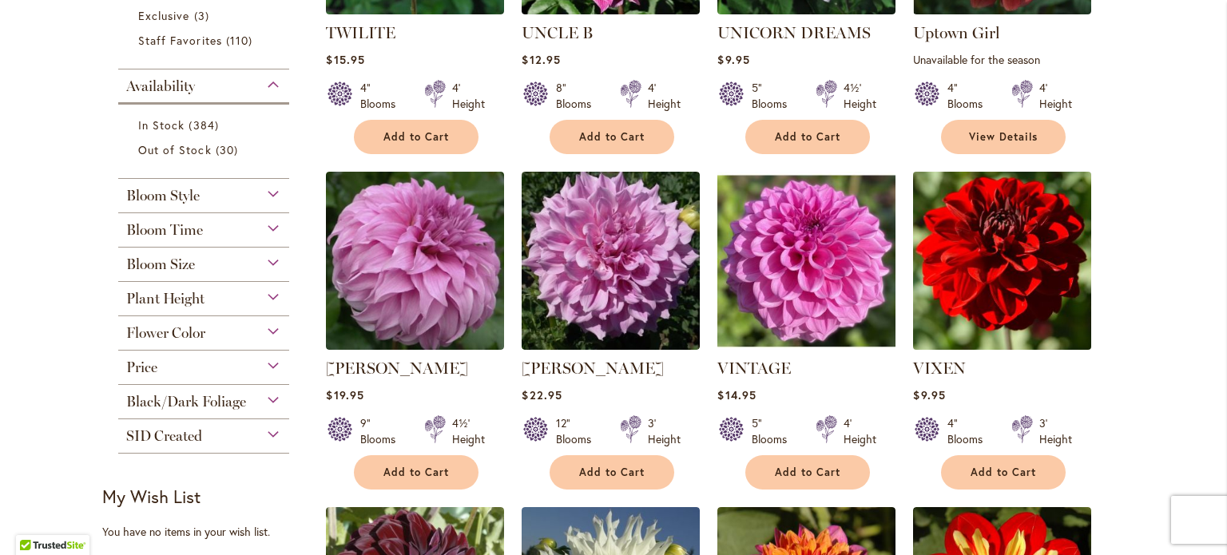
scroll to position [577, 0]
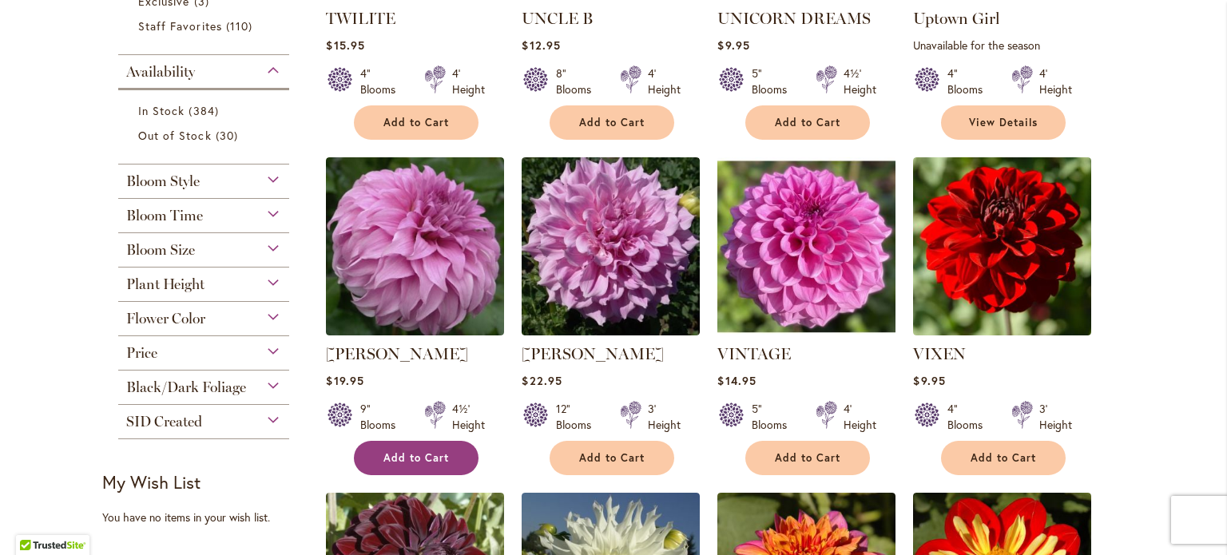
click at [406, 453] on span "Add to Cart" at bounding box center [416, 458] width 66 height 14
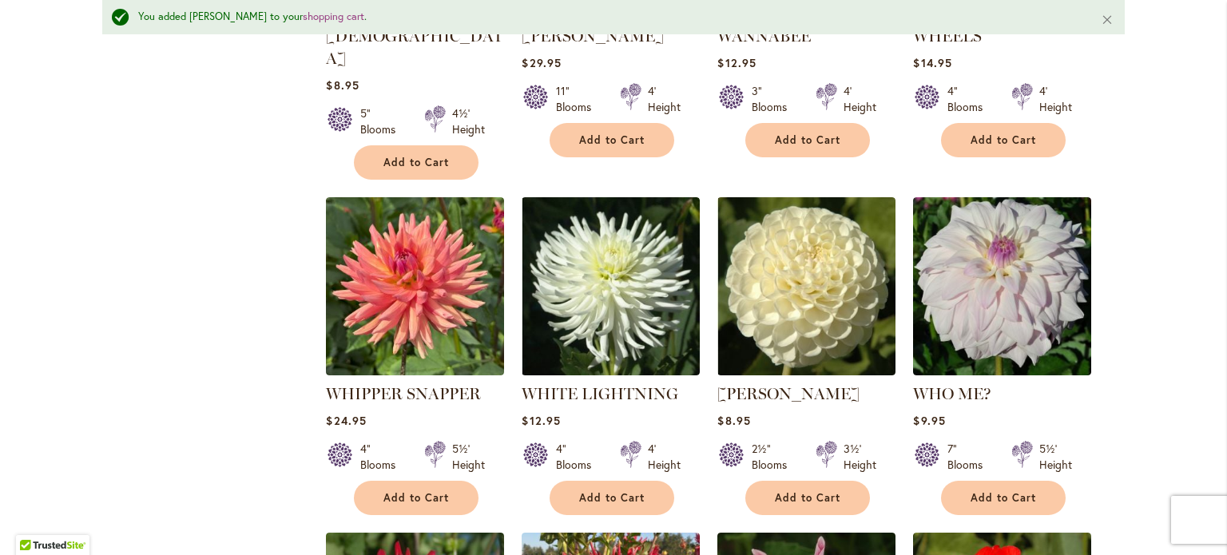
scroll to position [1377, 0]
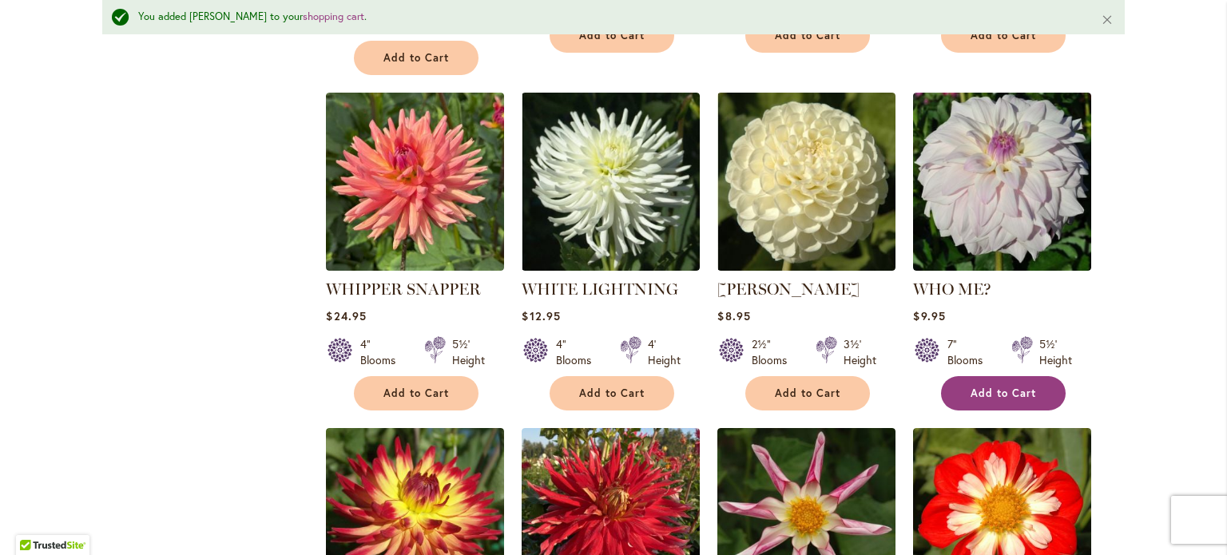
click at [993, 387] on span "Add to Cart" at bounding box center [1004, 394] width 66 height 14
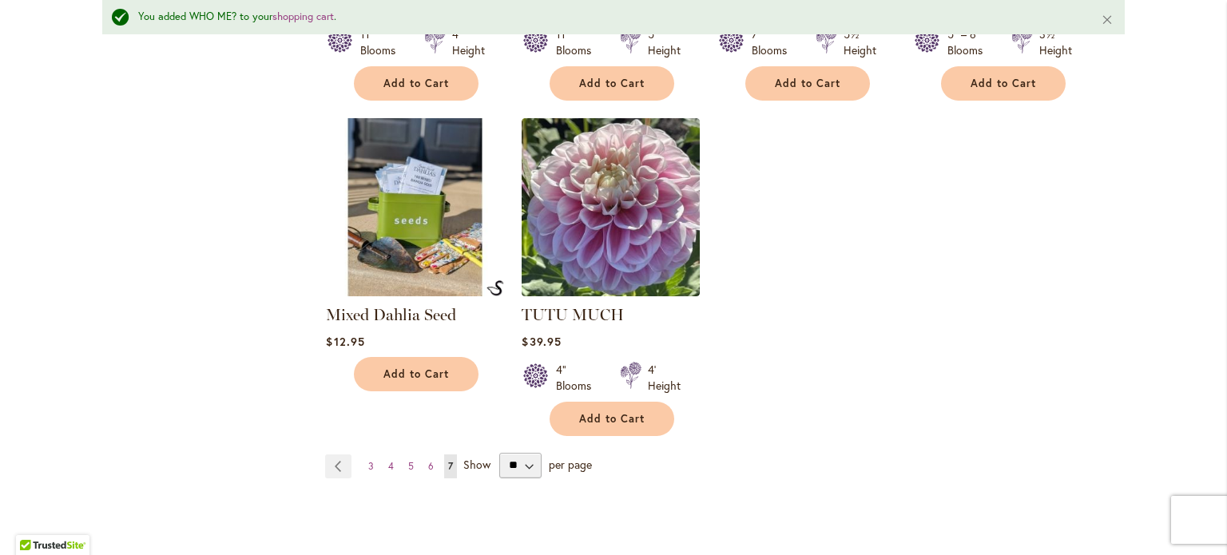
scroll to position [2747, 0]
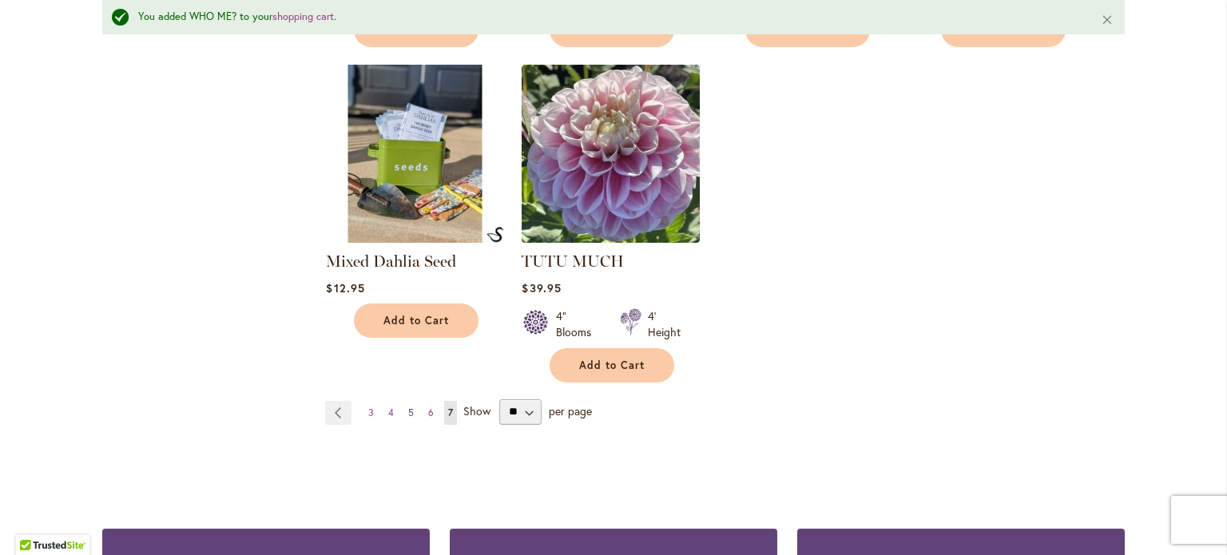
click at [408, 407] on span "5" at bounding box center [411, 413] width 6 height 12
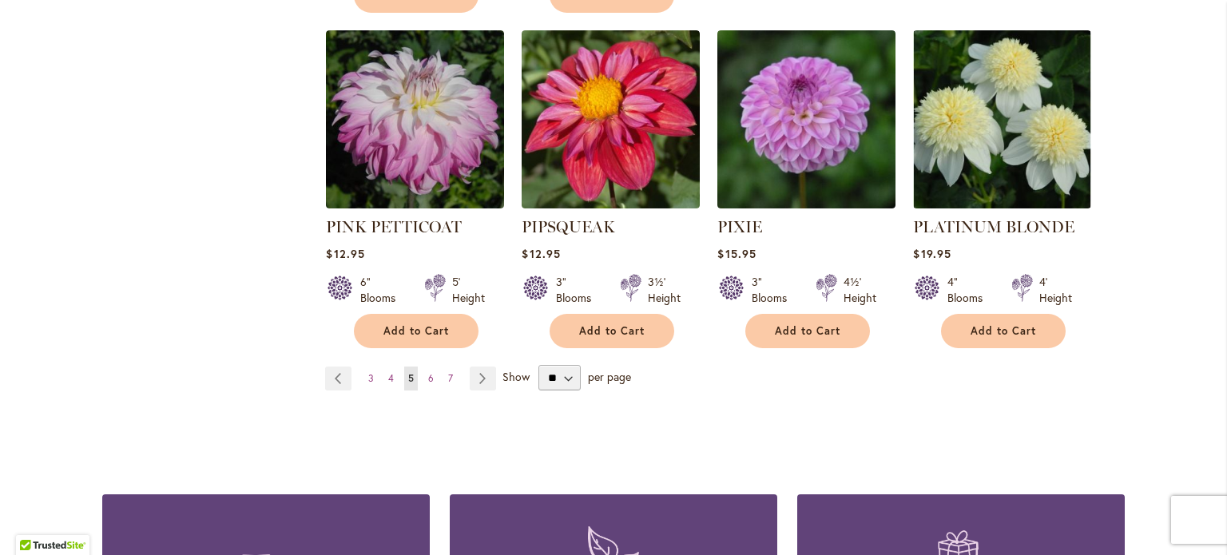
scroll to position [5566, 0]
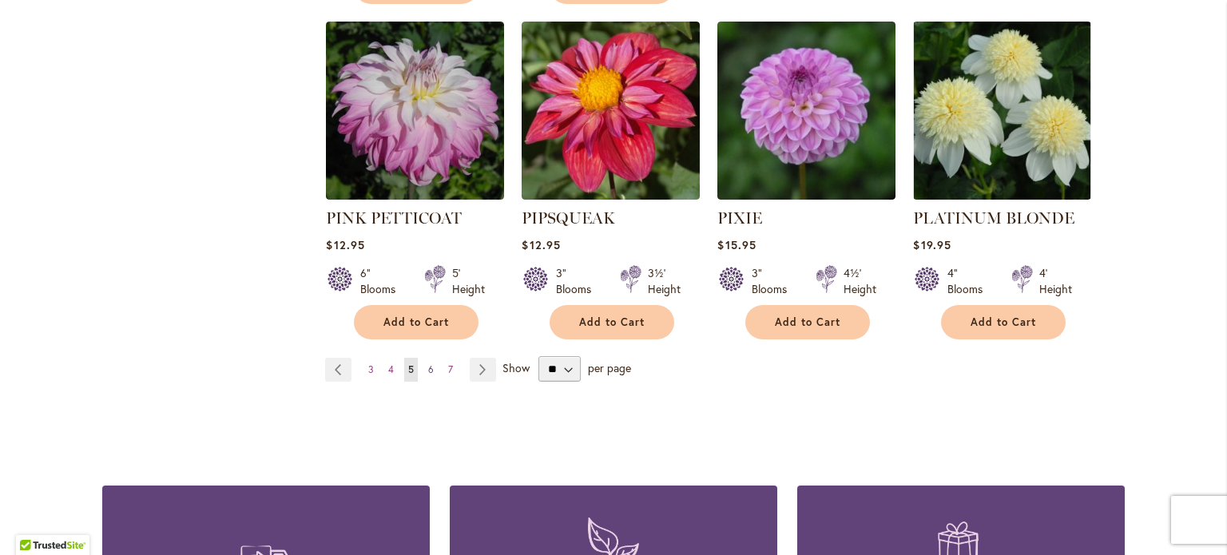
click at [424, 358] on link "Page 6" at bounding box center [431, 370] width 14 height 24
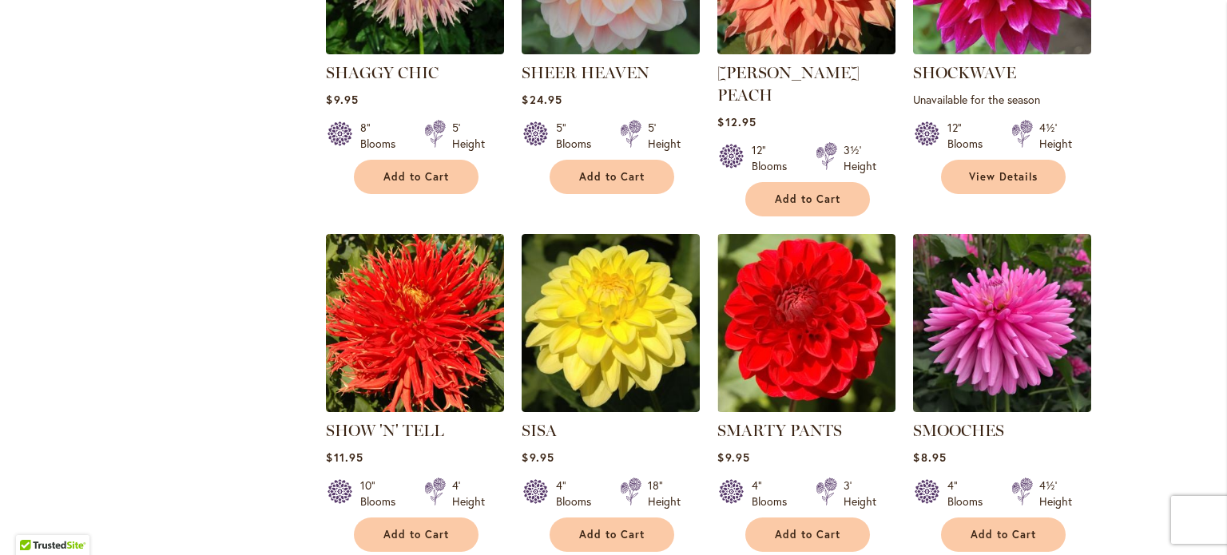
scroll to position [2288, 0]
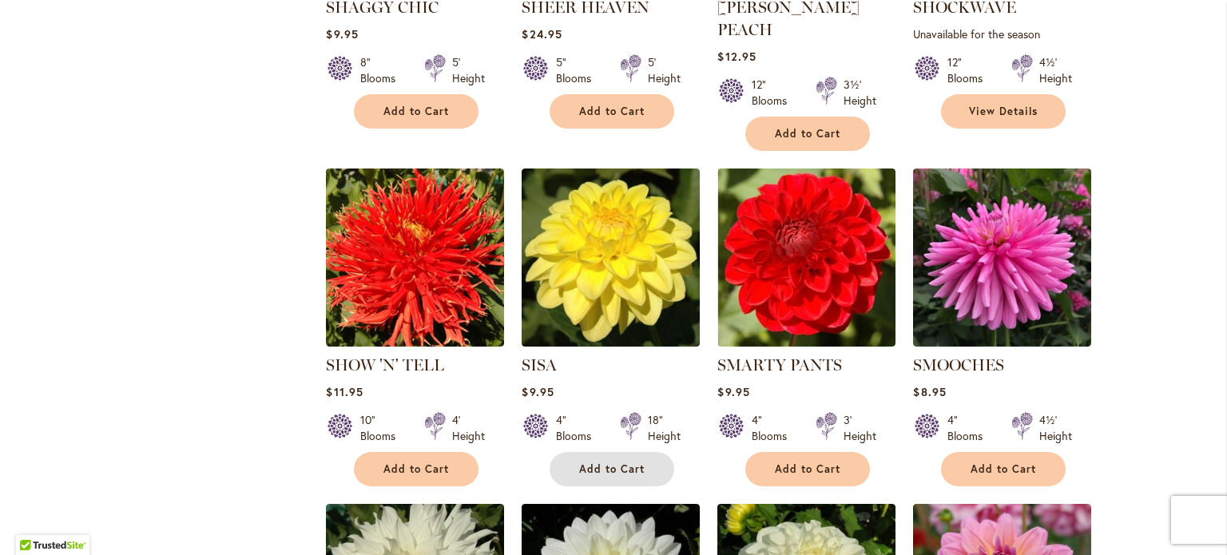
click at [610, 462] on span "Add to Cart" at bounding box center [612, 469] width 66 height 14
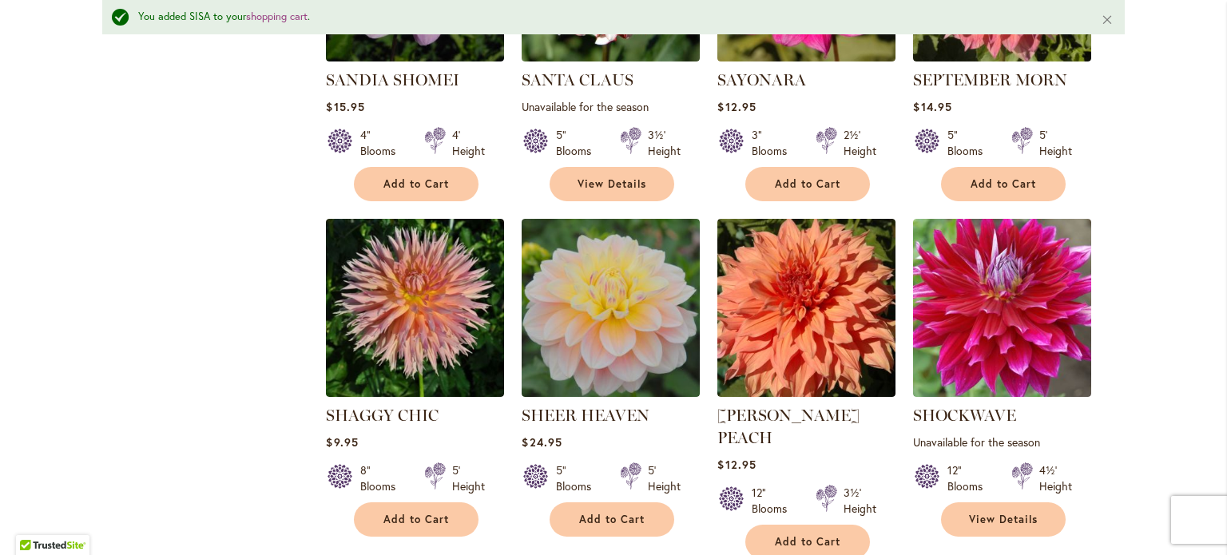
scroll to position [1914, 0]
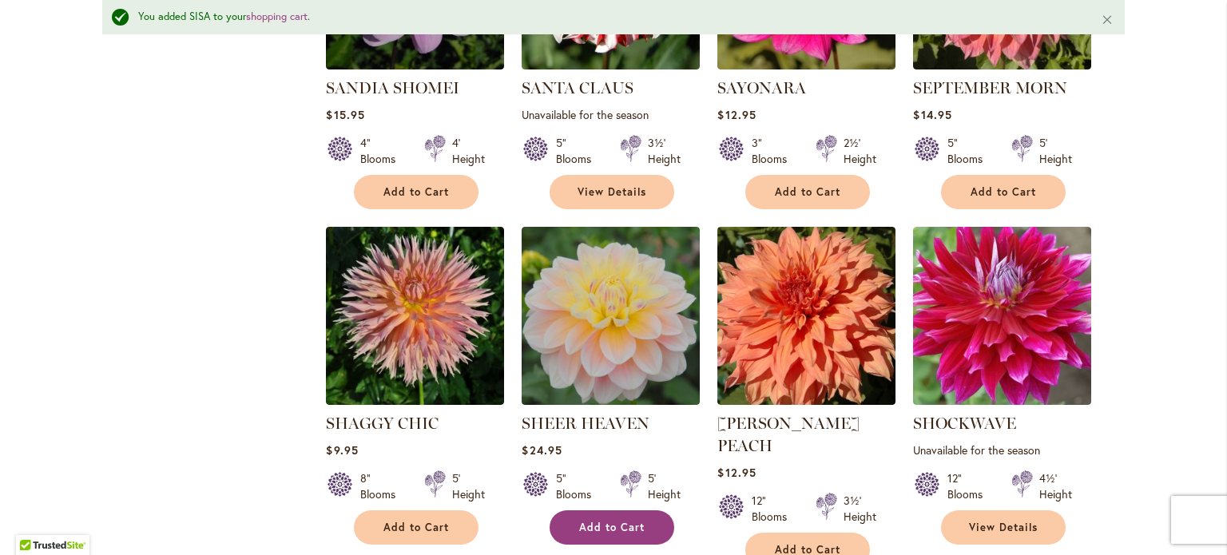
click at [612, 526] on span "Add to Cart" at bounding box center [612, 528] width 66 height 14
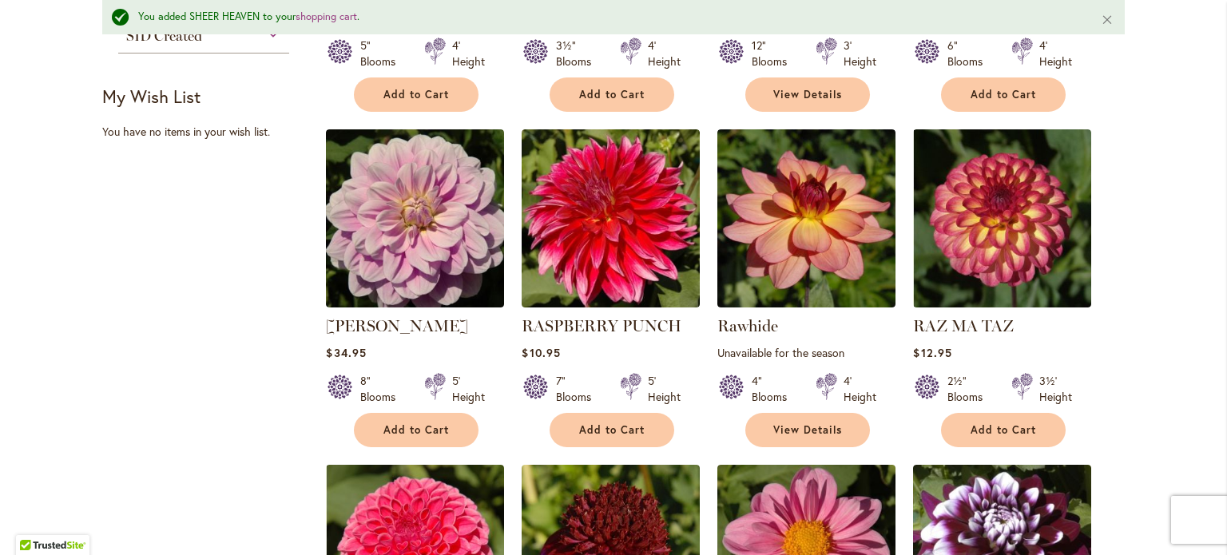
scroll to position [0, 0]
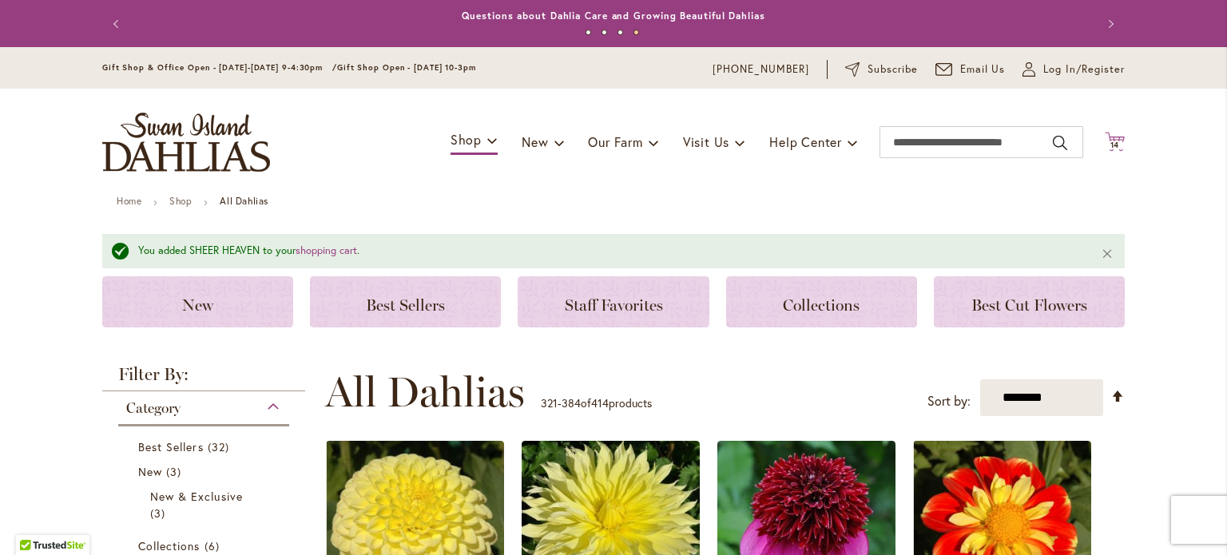
click at [1110, 143] on span "14" at bounding box center [1115, 145] width 10 height 10
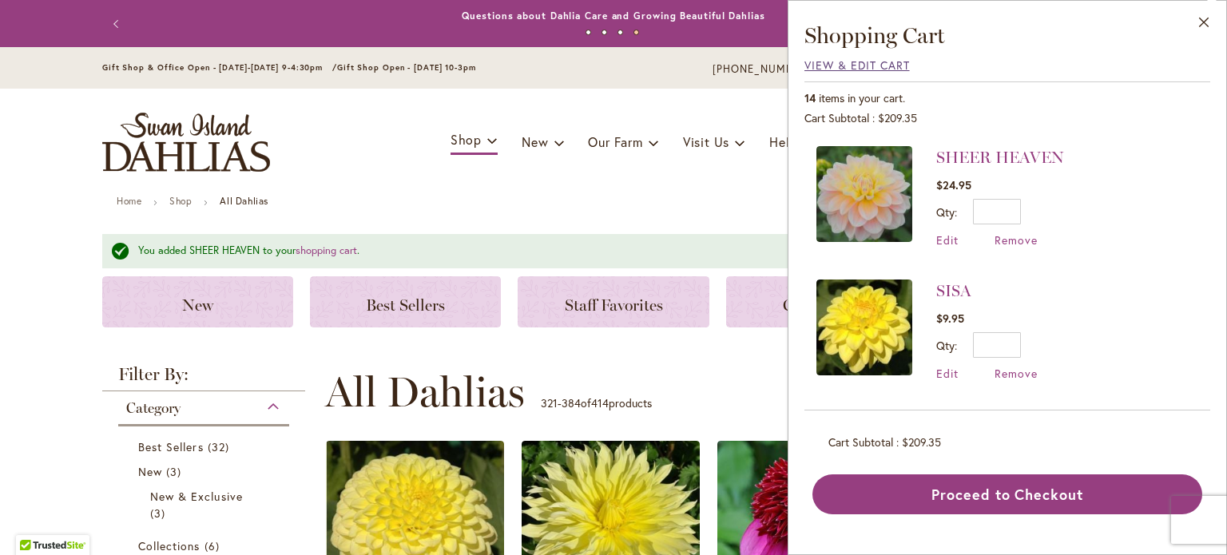
click at [870, 59] on span "View & Edit Cart" at bounding box center [856, 65] width 105 height 15
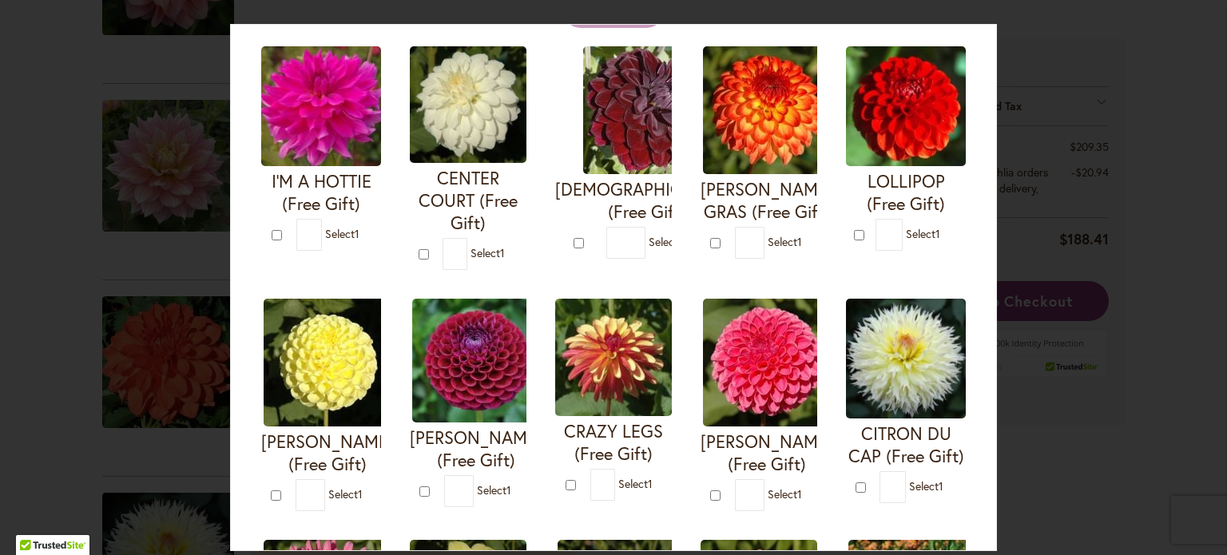
scroll to position [131, 0]
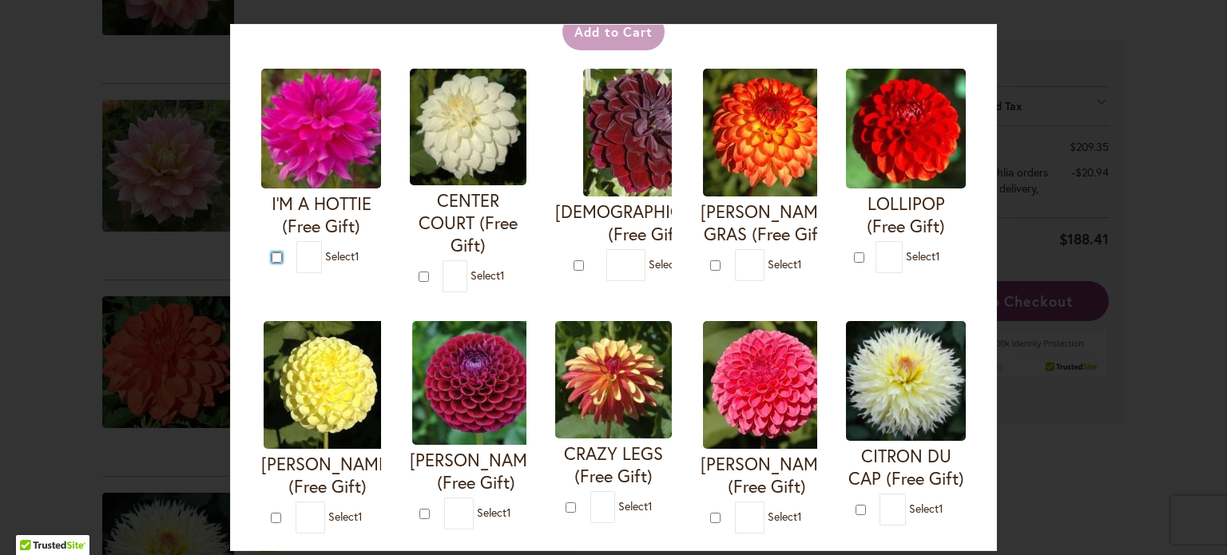
type input "*"
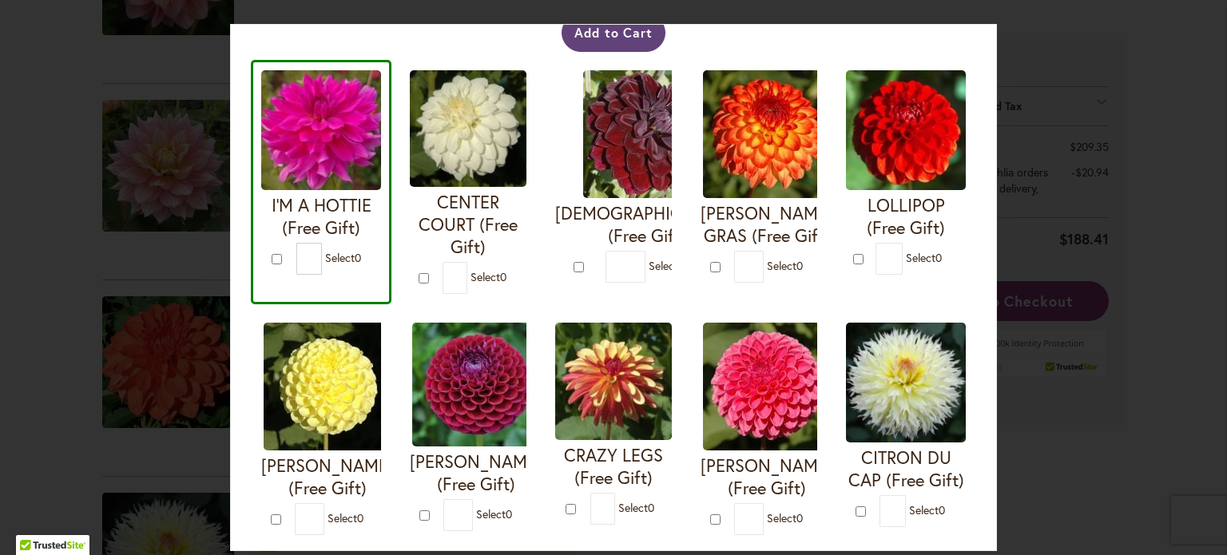
click at [588, 27] on button "Add to Cart" at bounding box center [614, 33] width 105 height 38
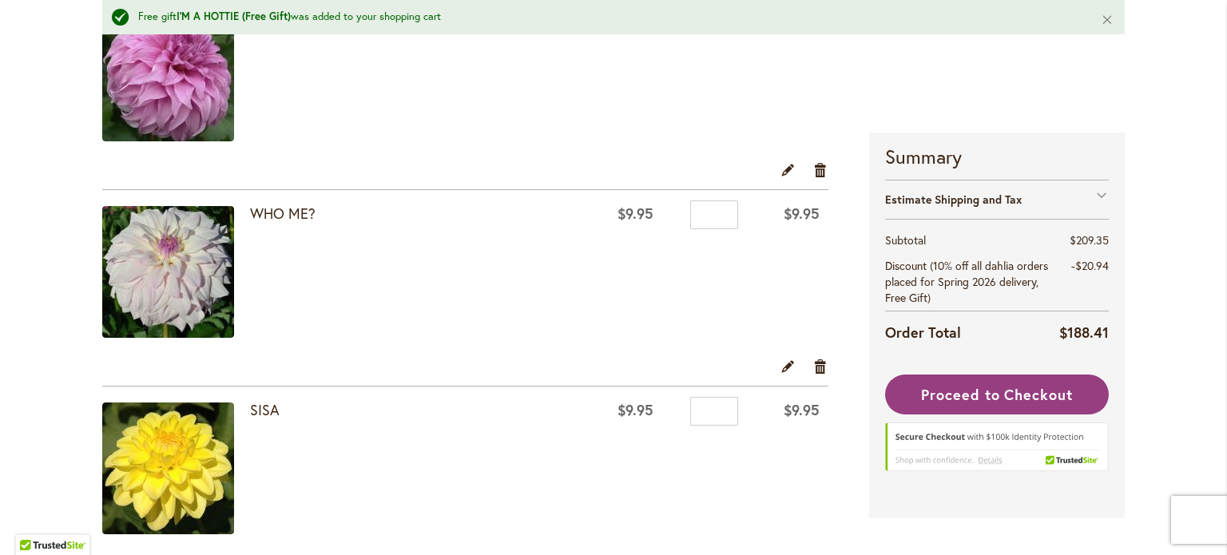
scroll to position [2163, 0]
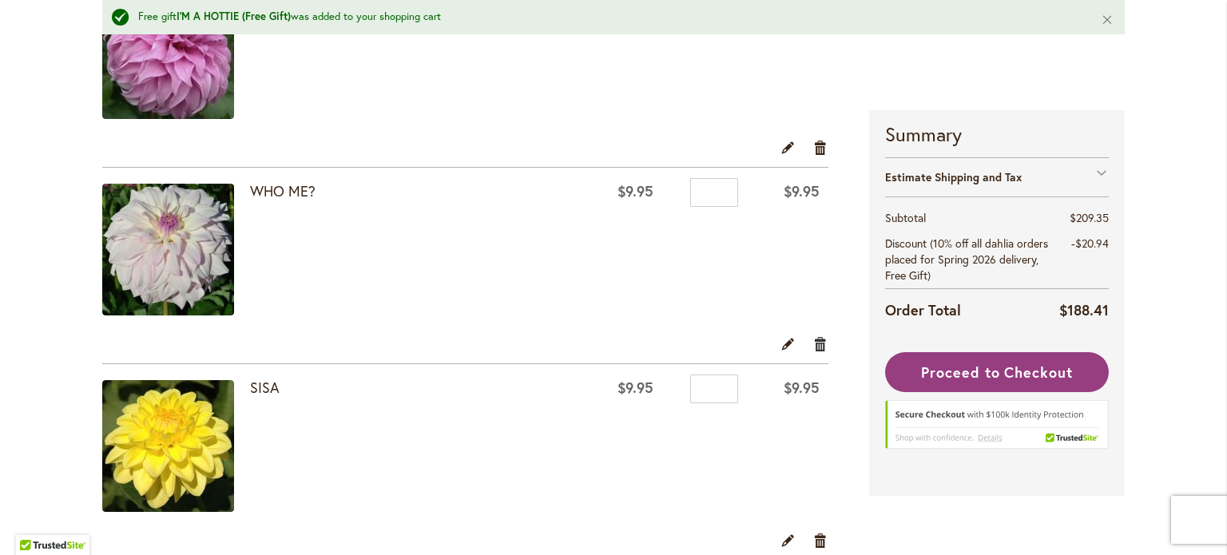
click at [813, 342] on link "Remove item" at bounding box center [820, 344] width 15 height 18
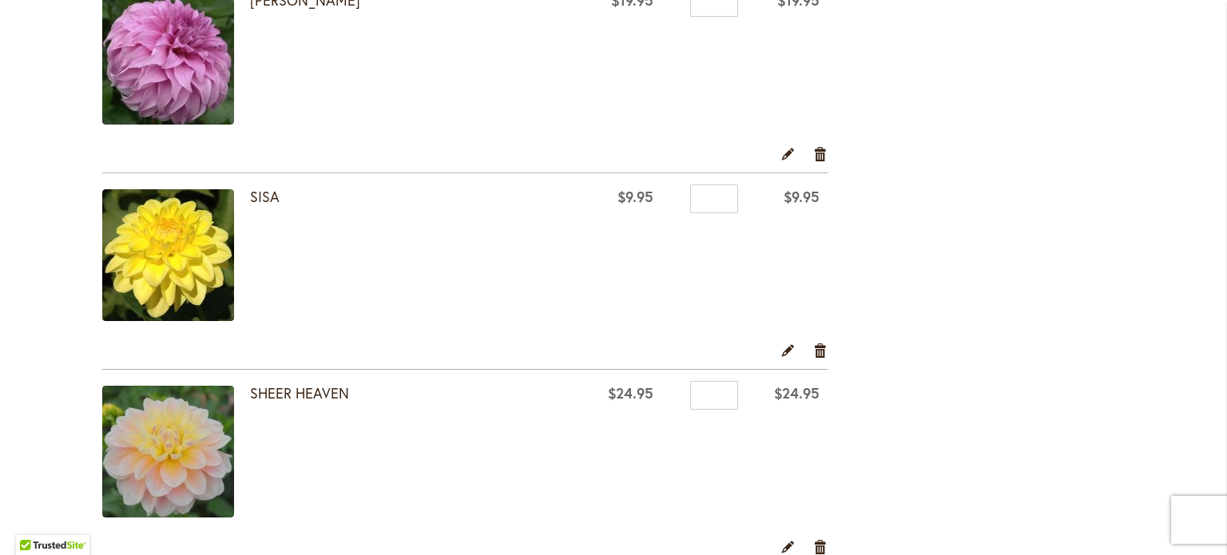
scroll to position [2267, 0]
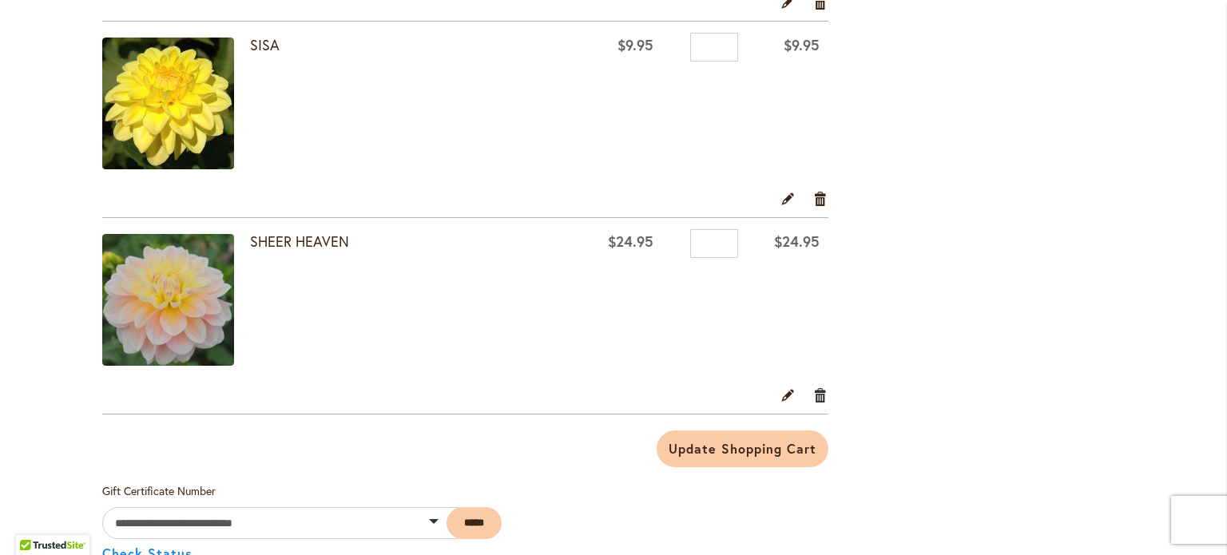
click at [813, 392] on link "Remove item" at bounding box center [820, 395] width 15 height 18
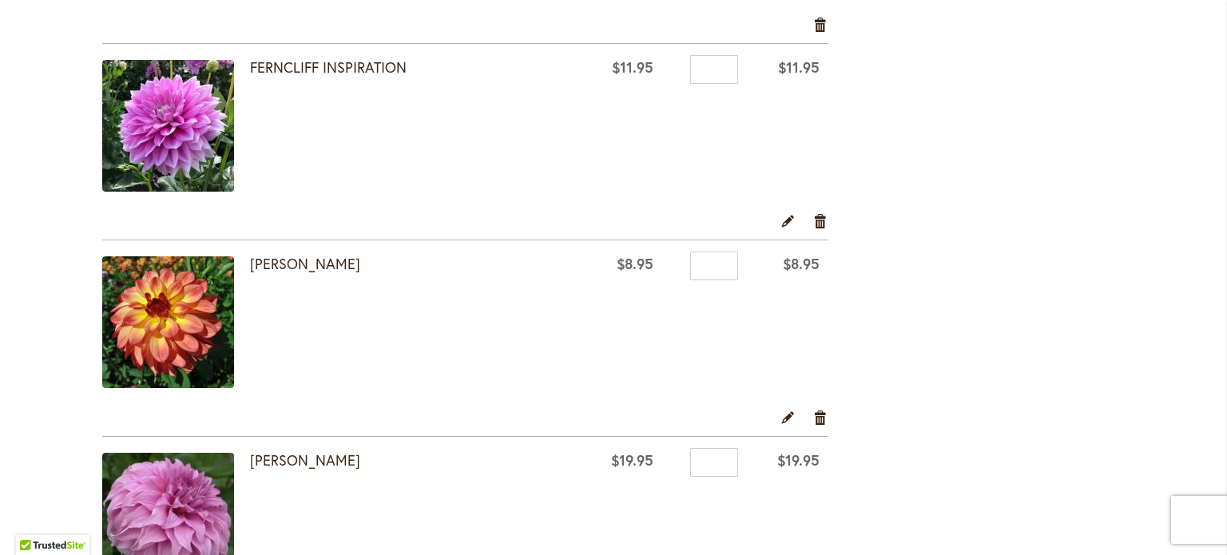
scroll to position [1675, 0]
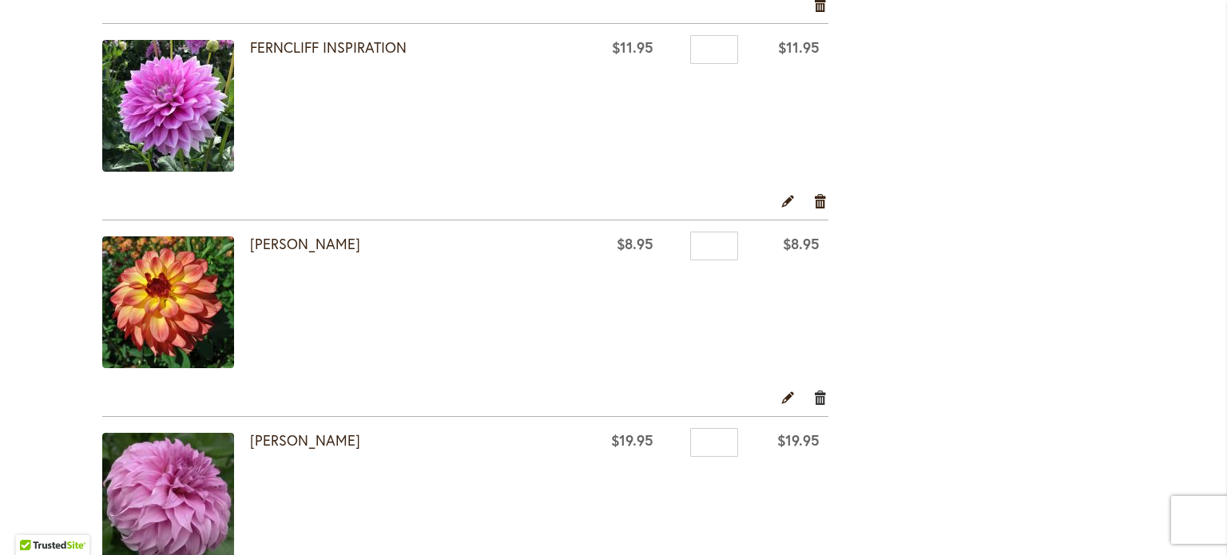
click at [813, 392] on link "Remove item" at bounding box center [820, 397] width 15 height 18
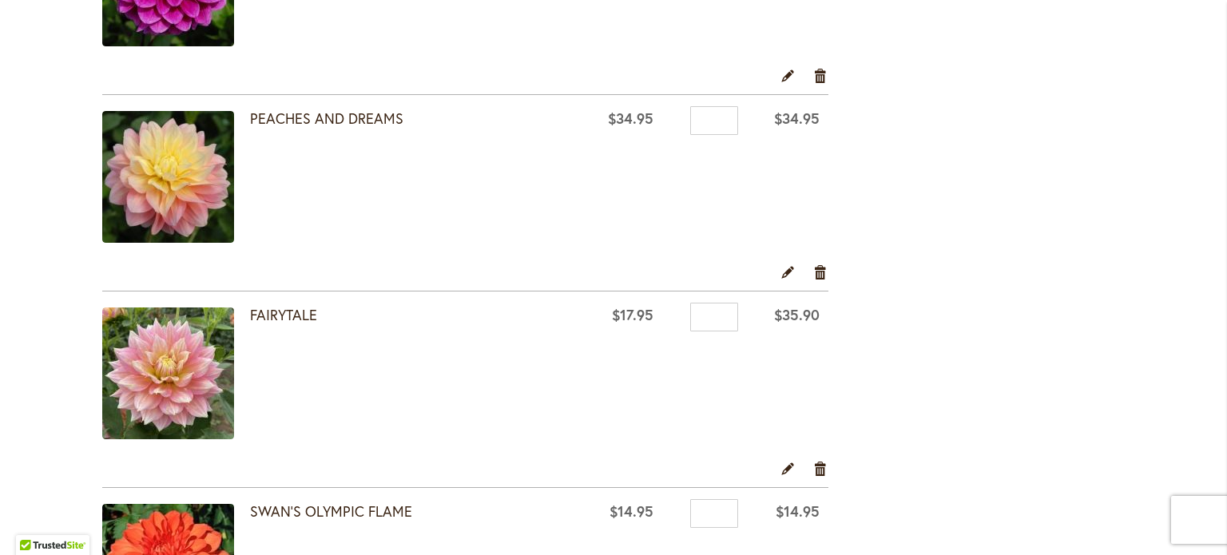
scroll to position [808, 0]
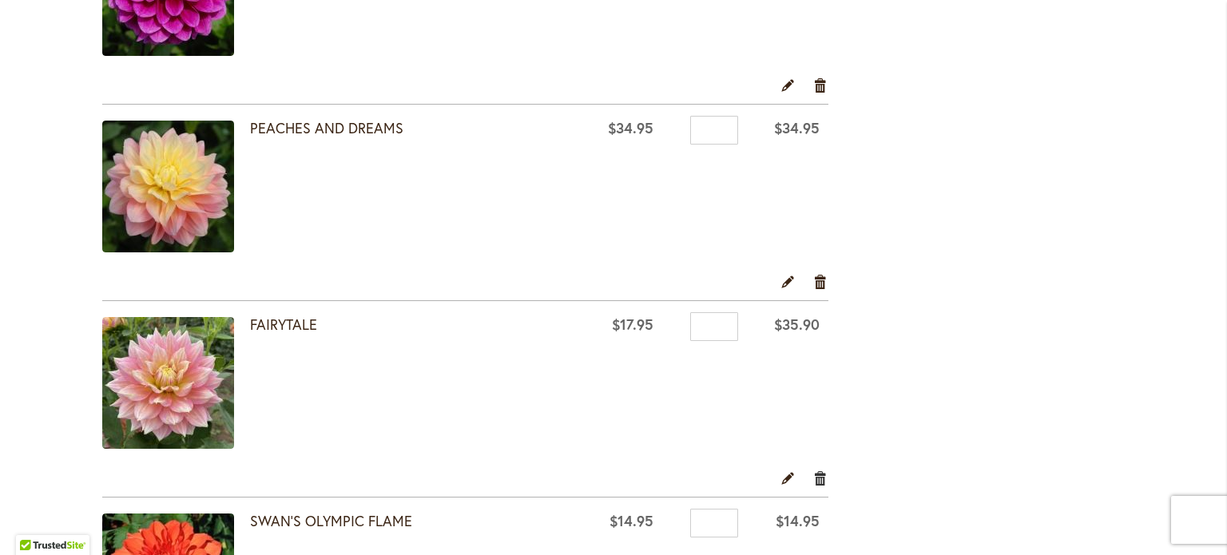
click at [816, 475] on link "Remove item" at bounding box center [820, 478] width 15 height 18
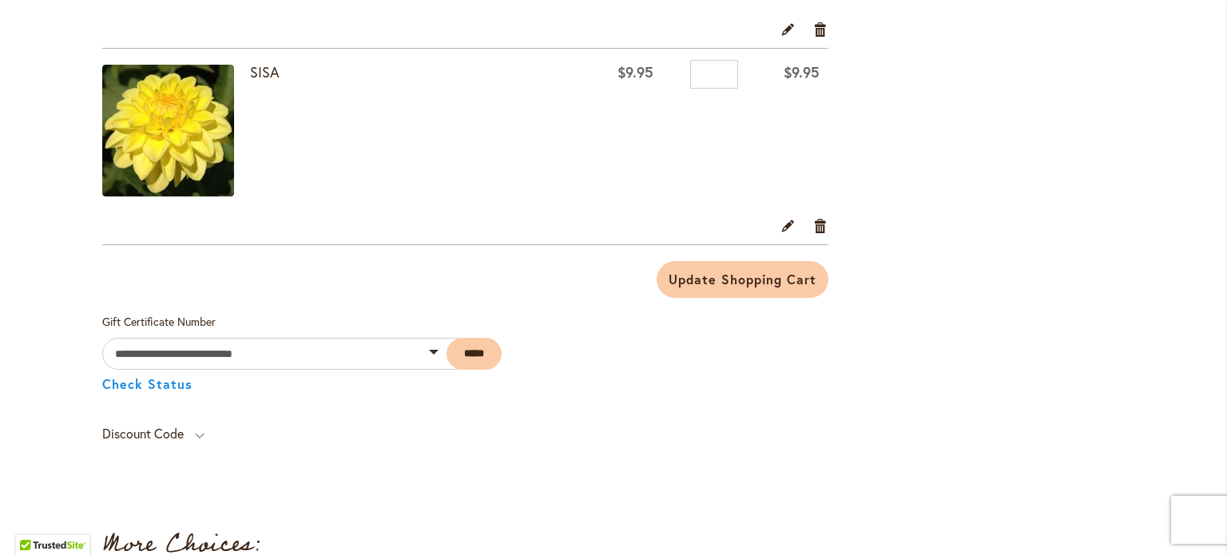
scroll to position [1808, 0]
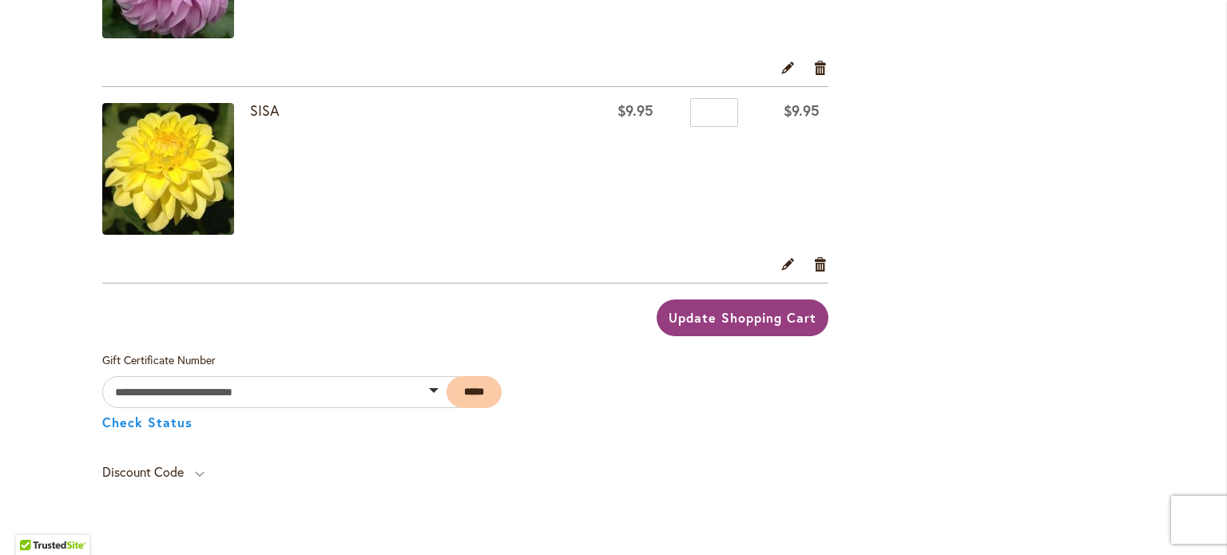
click at [726, 312] on span "Update Shopping Cart" at bounding box center [742, 317] width 147 height 17
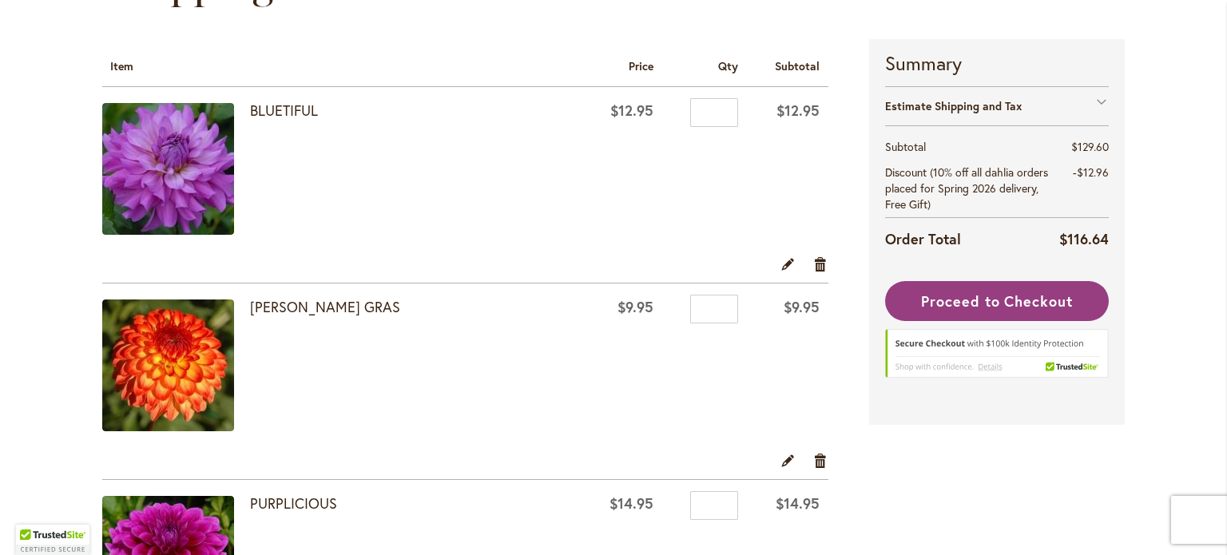
scroll to position [314, 0]
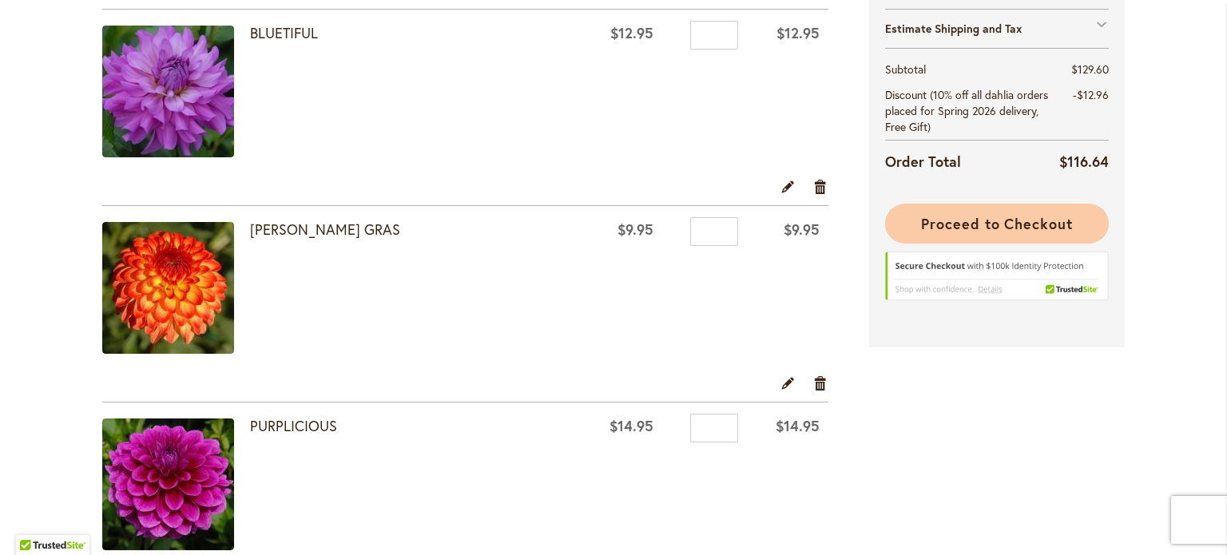
click at [977, 224] on span "Proceed to Checkout" at bounding box center [997, 223] width 152 height 19
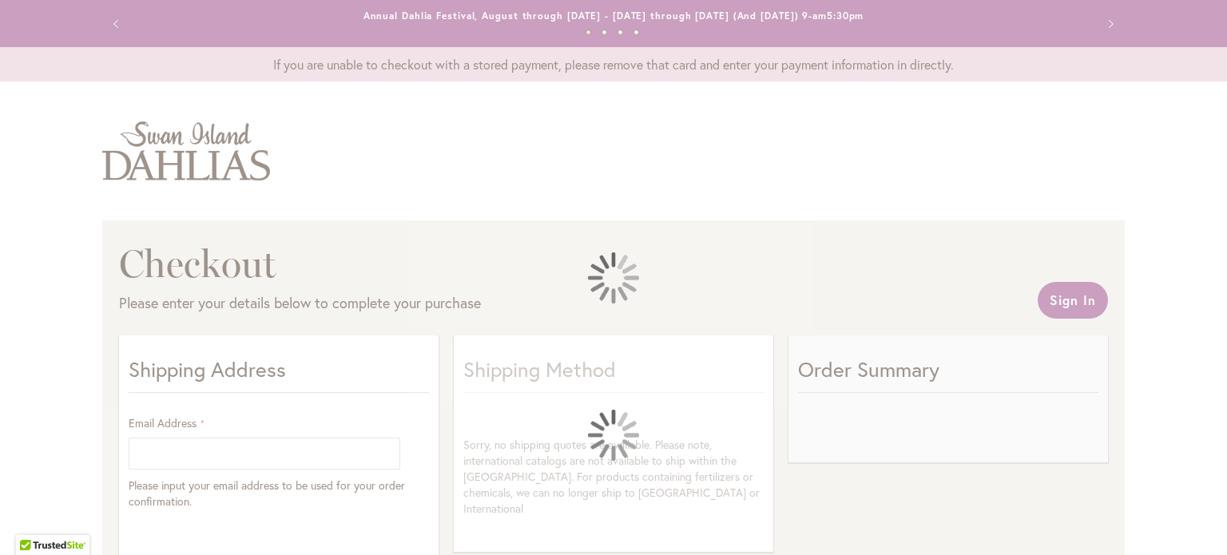
select select "**"
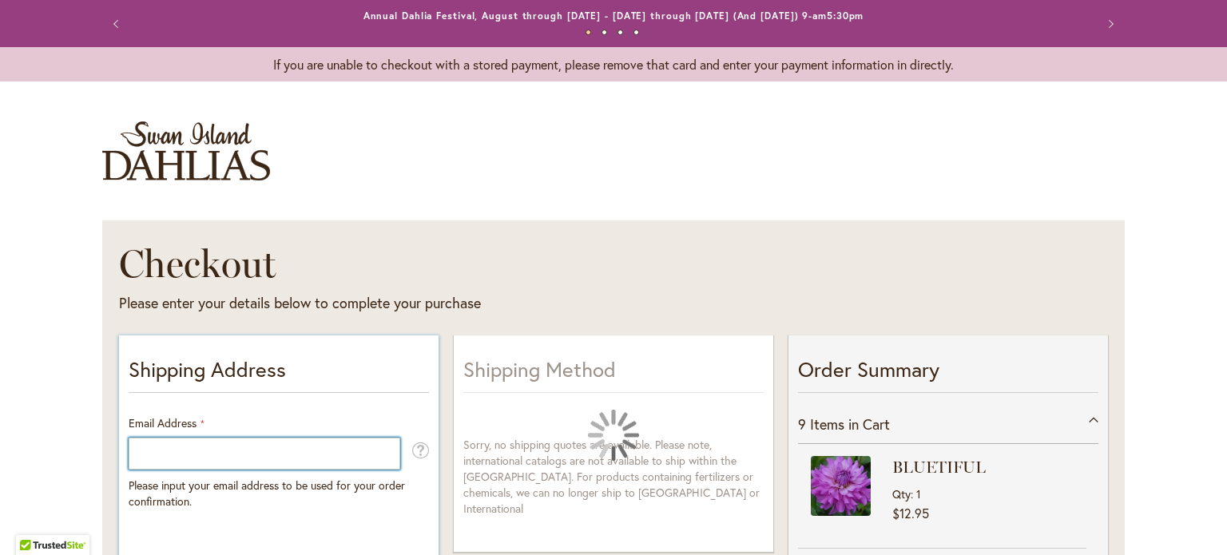
click at [168, 455] on input "Email Address" at bounding box center [265, 454] width 272 height 32
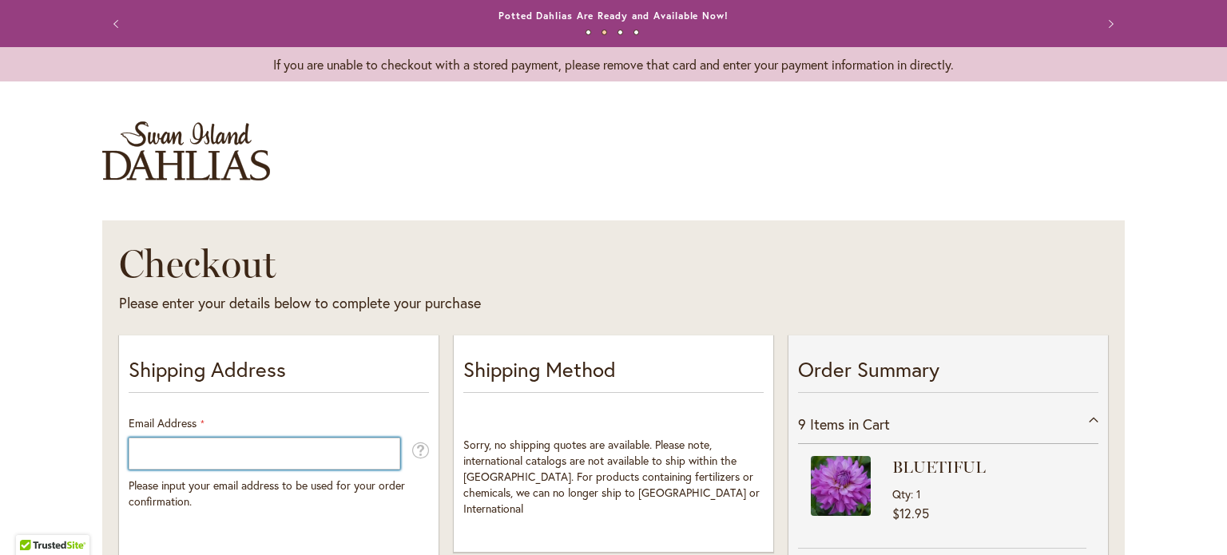
type input "**********"
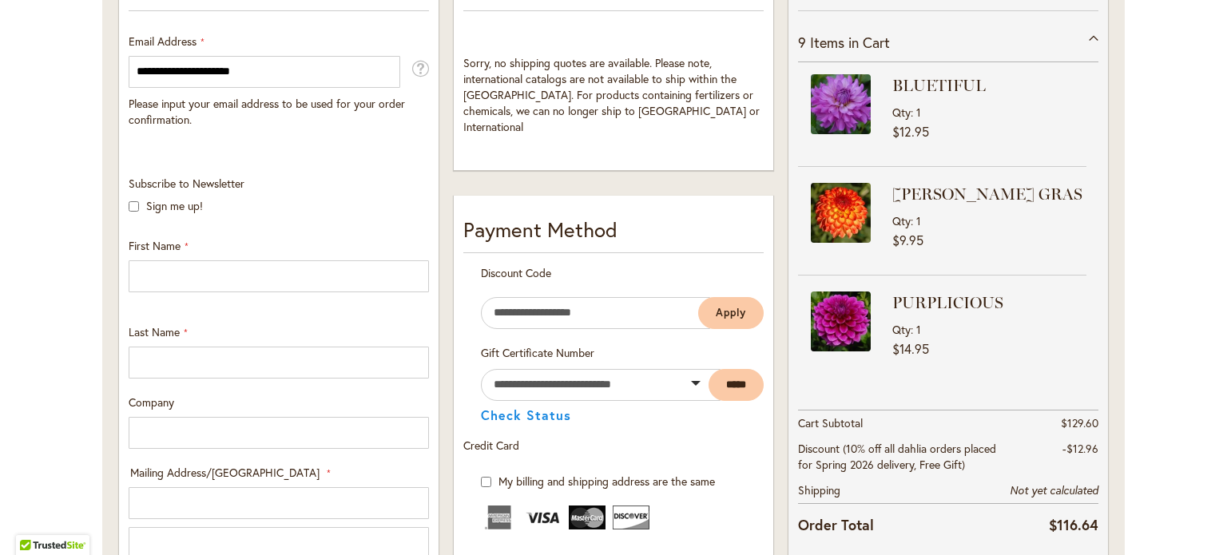
scroll to position [372, 0]
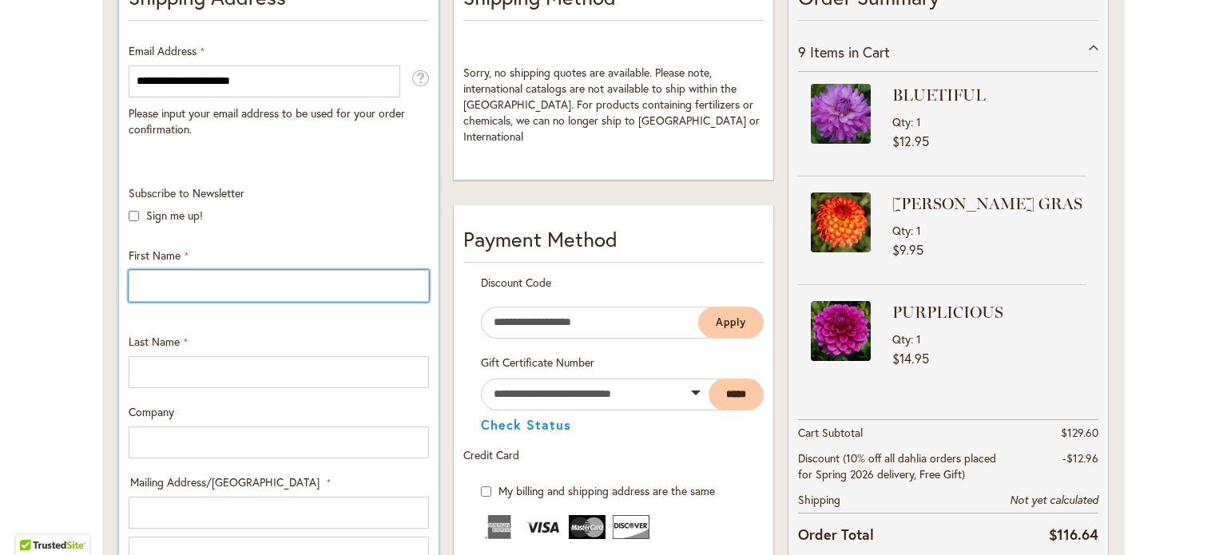
click at [148, 284] on input "First Name" at bounding box center [279, 286] width 300 height 32
type input "*********"
type input "**********"
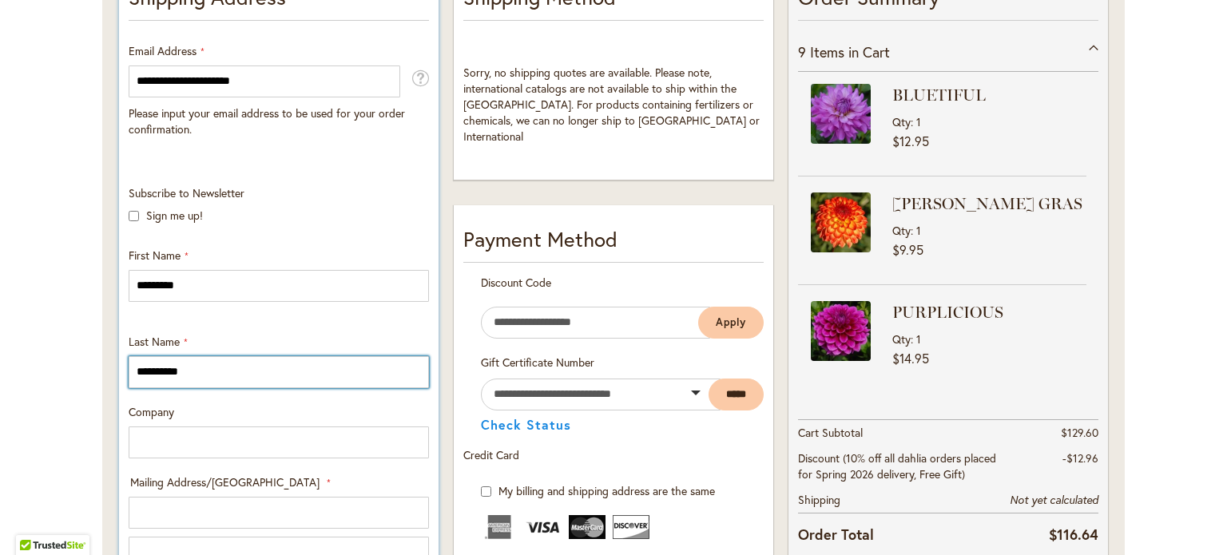
type input "**********"
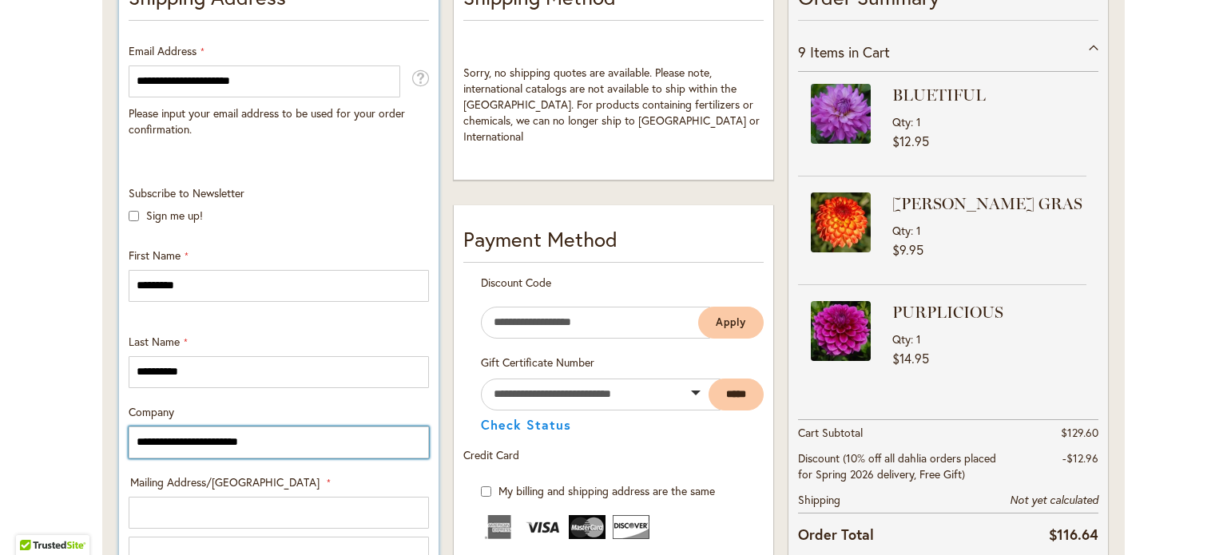
type input "**********"
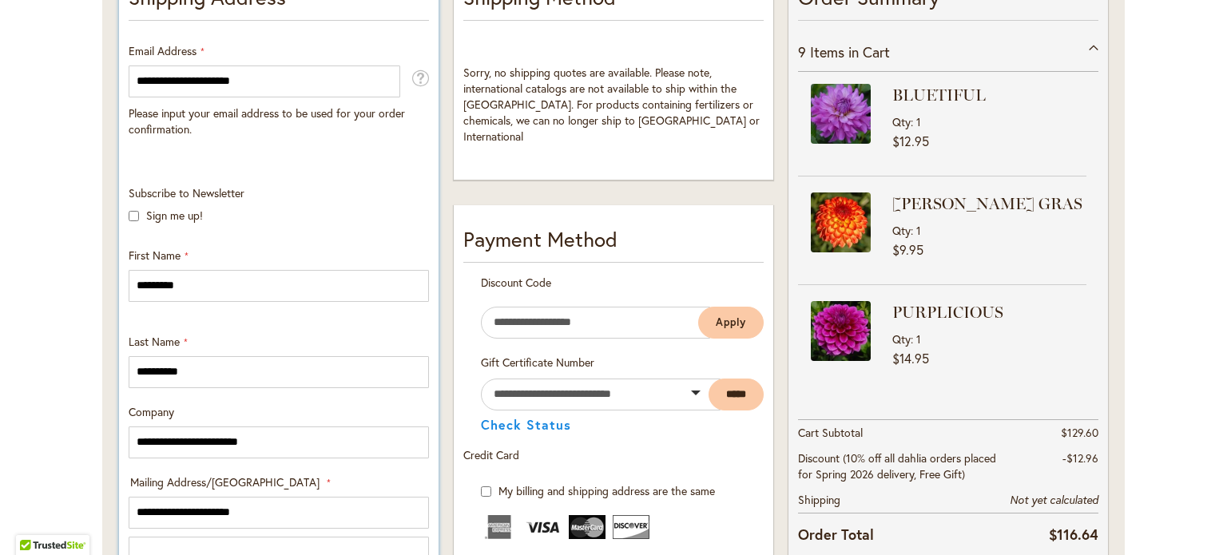
select select "**"
type input "********"
type input "*****"
type input "**********"
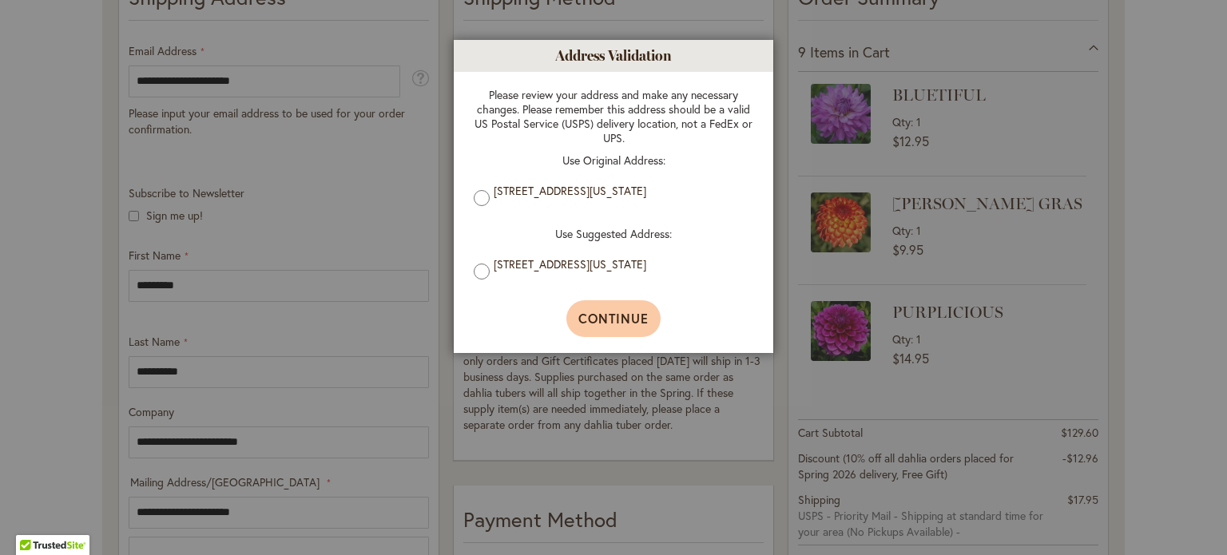
click at [592, 316] on span "Continue" at bounding box center [613, 318] width 71 height 17
type input "**********"
type input "********"
type input "**********"
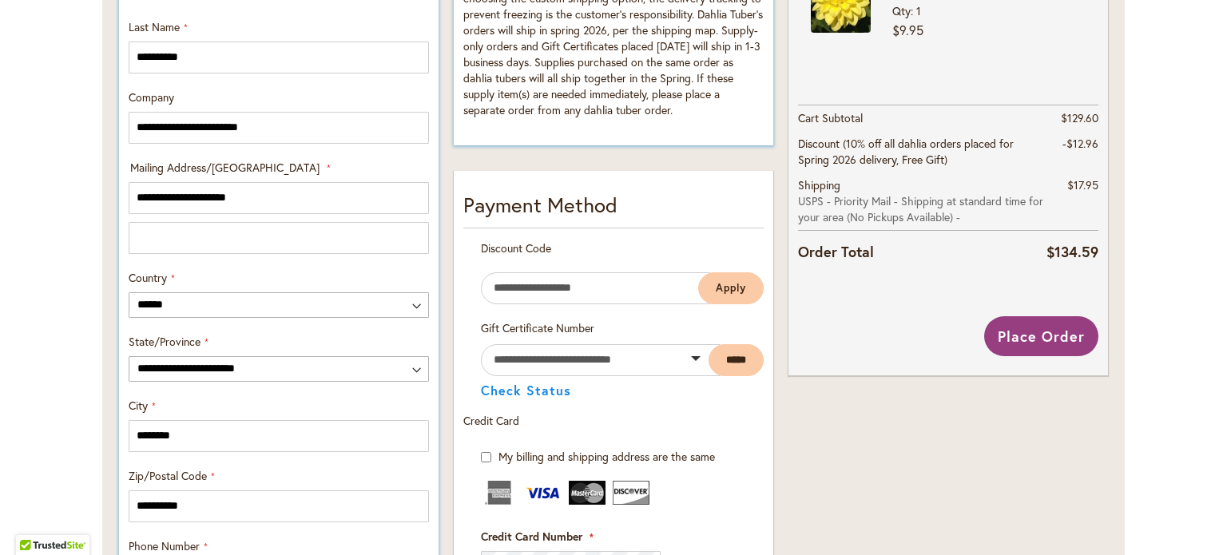
scroll to position [816, 0]
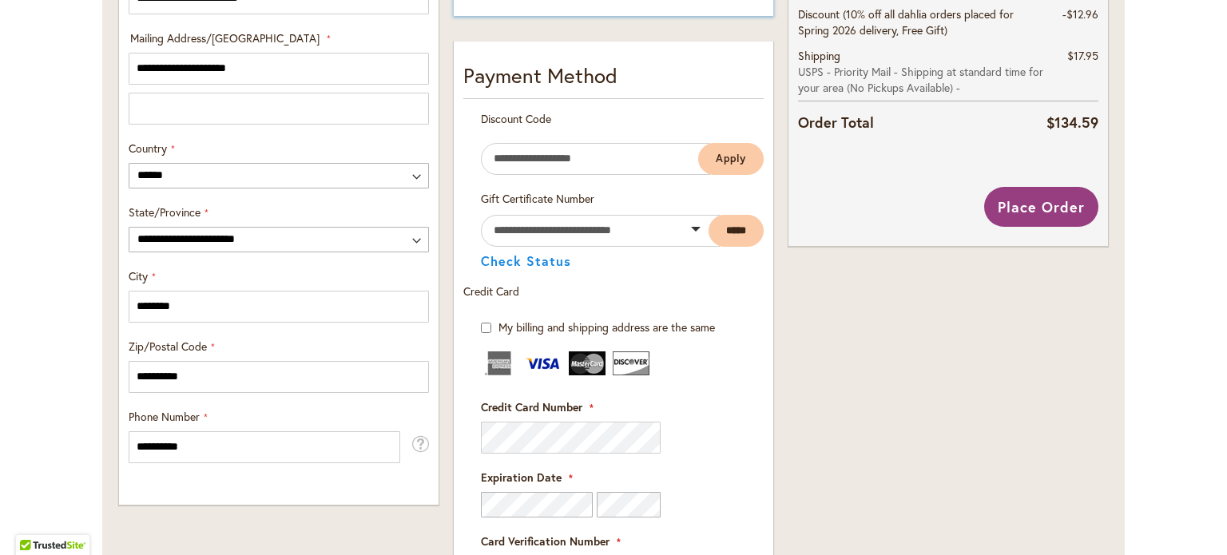
click at [965, 339] on div "Order Summary 9 Items in Cart BLUETIFUL Qty 1 $12.95 Qty 1" at bounding box center [948, 230] width 334 height 1433
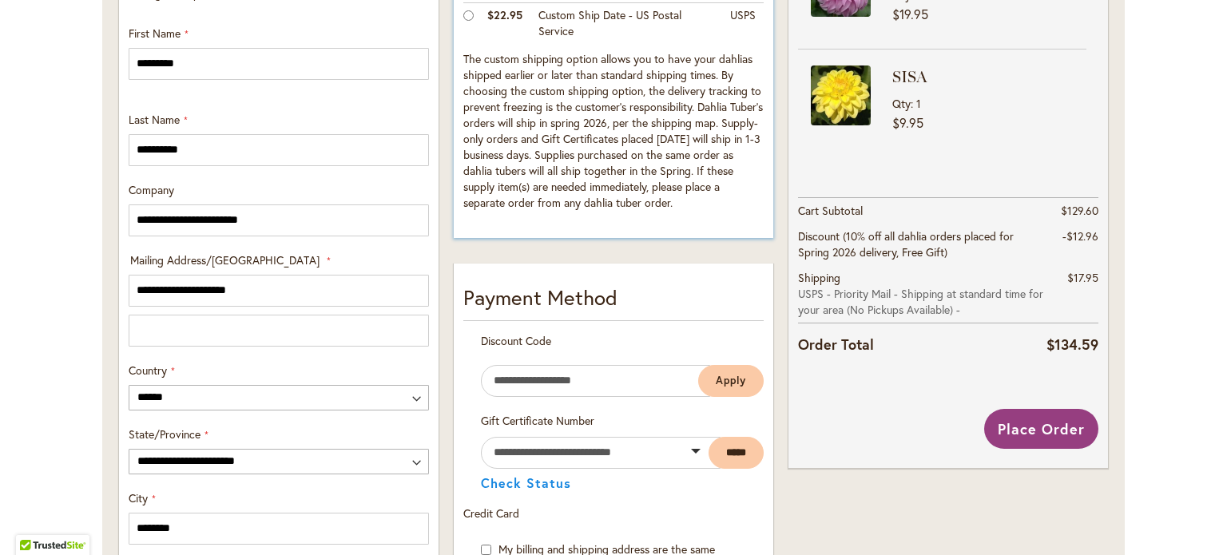
scroll to position [554, 0]
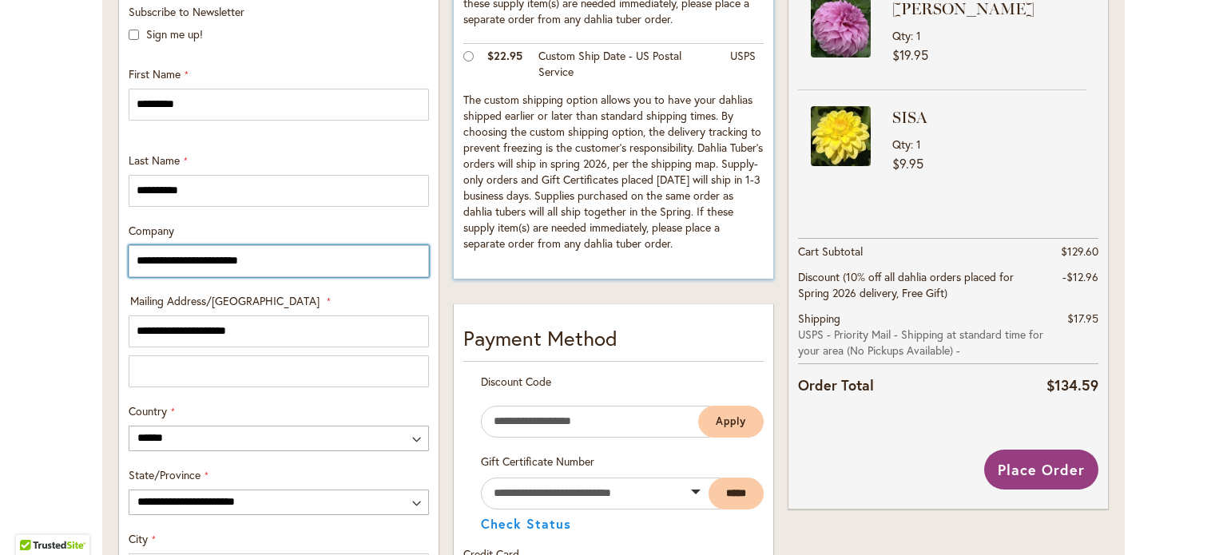
drag, startPoint x: 278, startPoint y: 255, endPoint x: 108, endPoint y: 274, distance: 171.2
click at [112, 274] on div "**********" at bounding box center [279, 492] width 334 height 1433
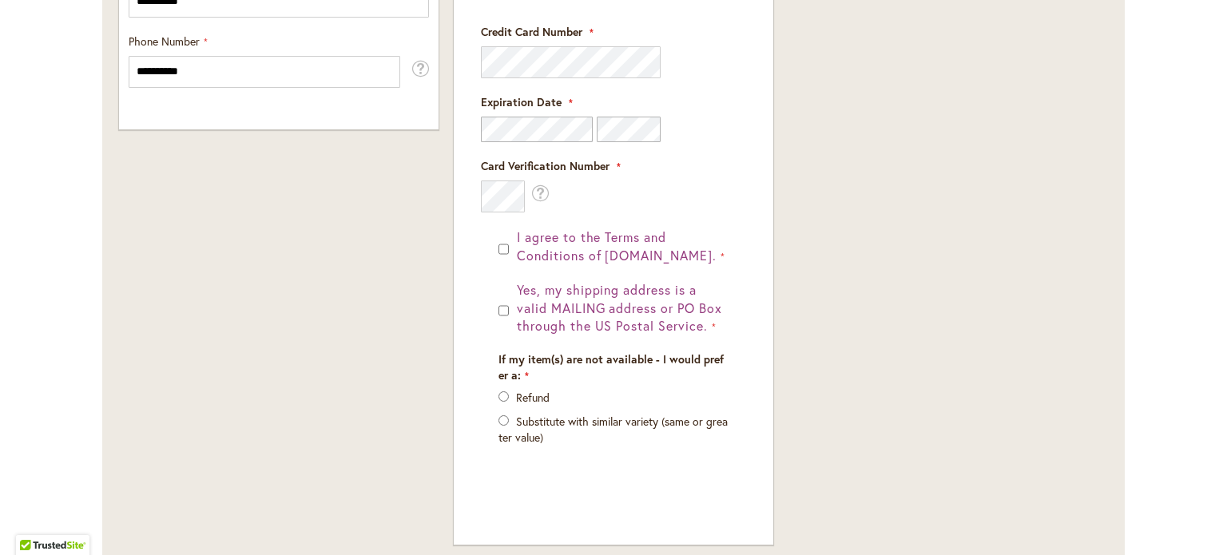
scroll to position [1195, 0]
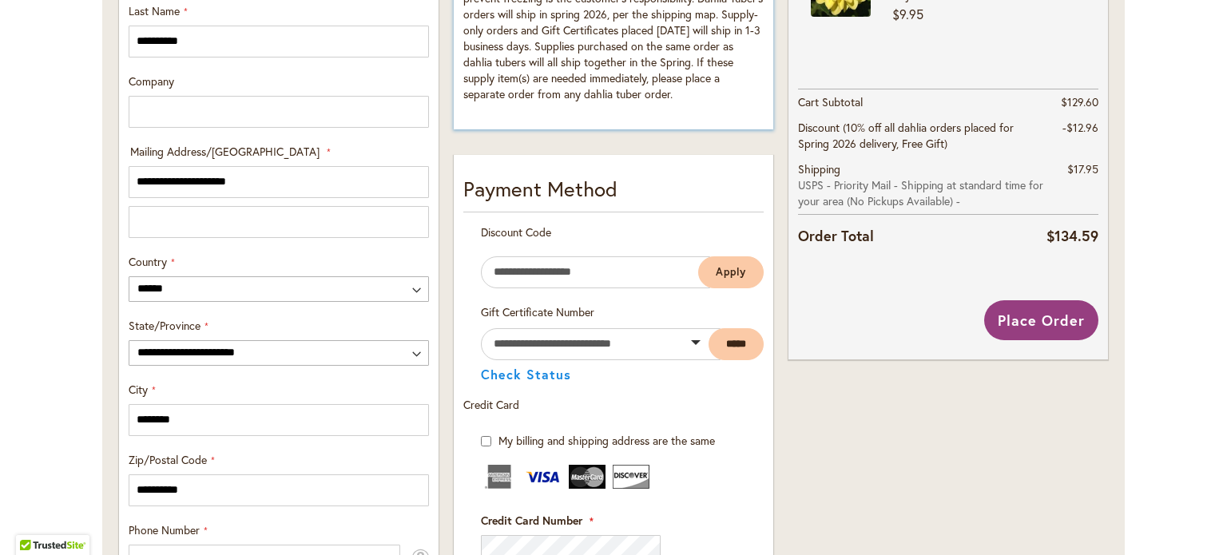
scroll to position [701, 0]
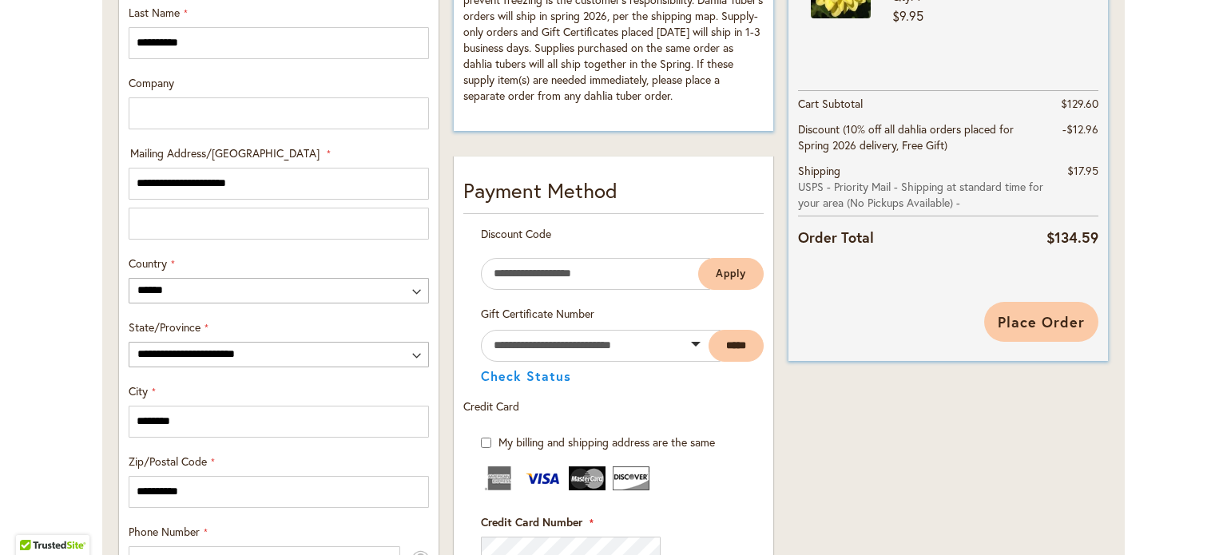
click at [1026, 322] on span "Place Order" at bounding box center [1041, 321] width 87 height 19
